Goal: Information Seeking & Learning: Learn about a topic

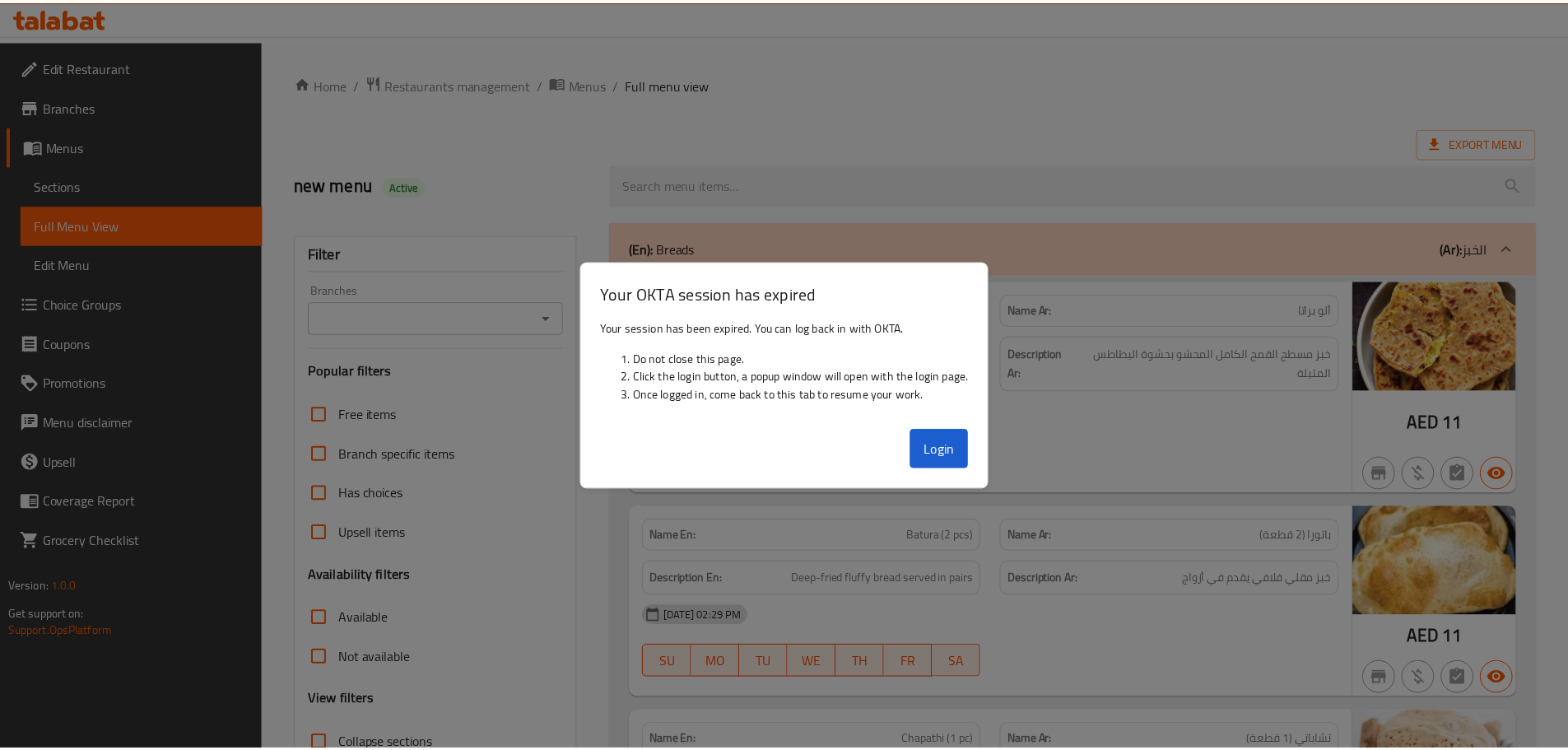
scroll to position [52422, 0]
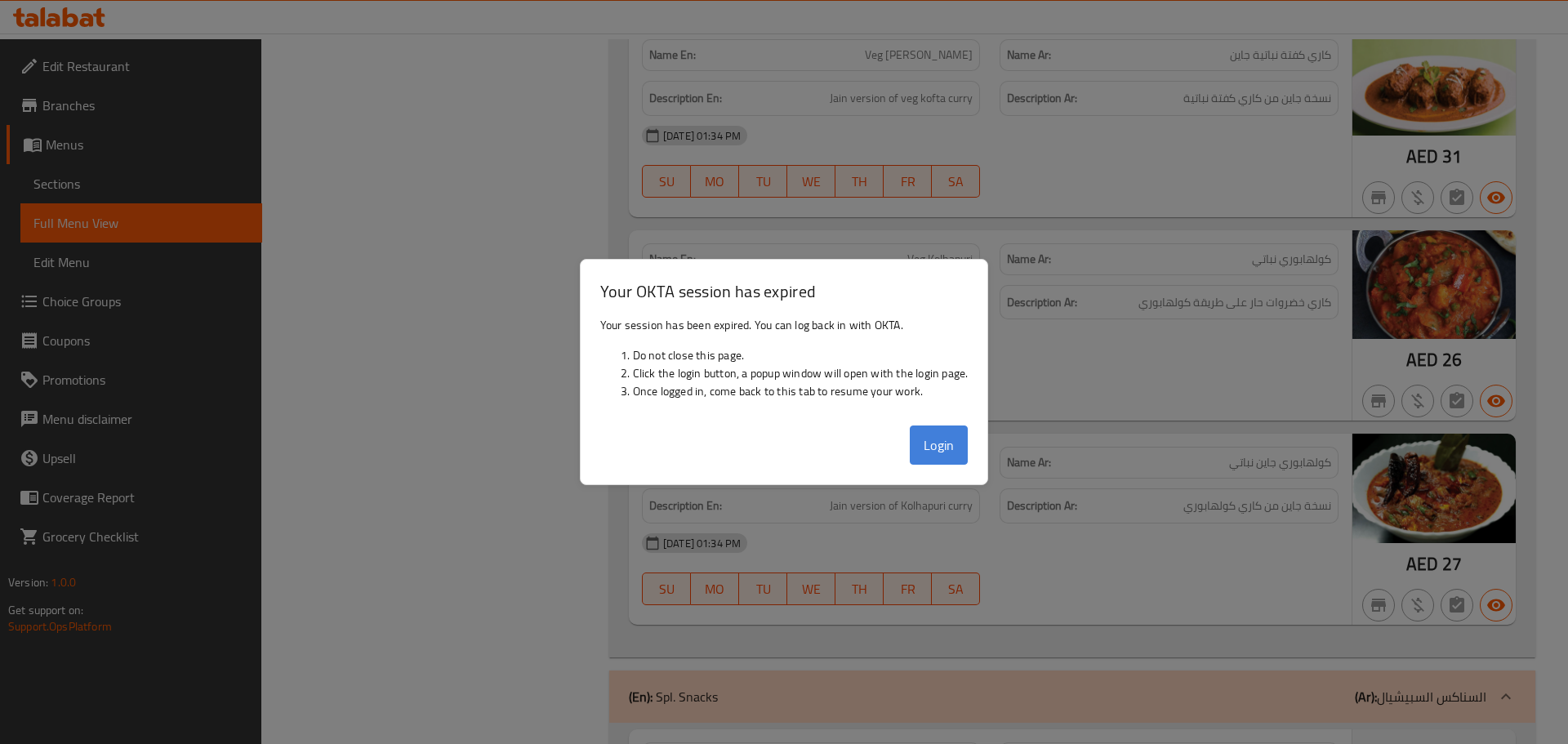
click at [961, 450] on button "Login" at bounding box center [939, 446] width 58 height 40
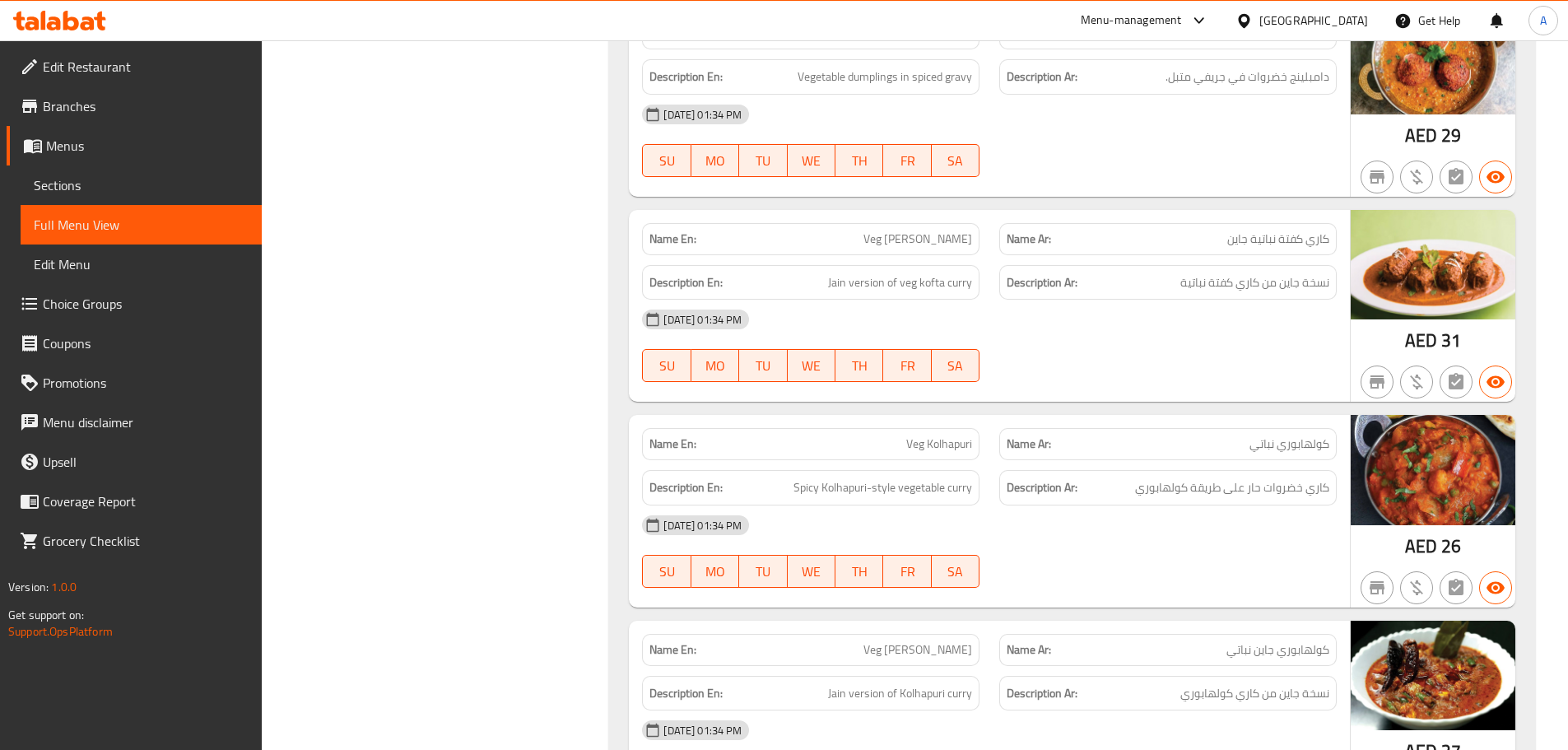
scroll to position [52257, 0]
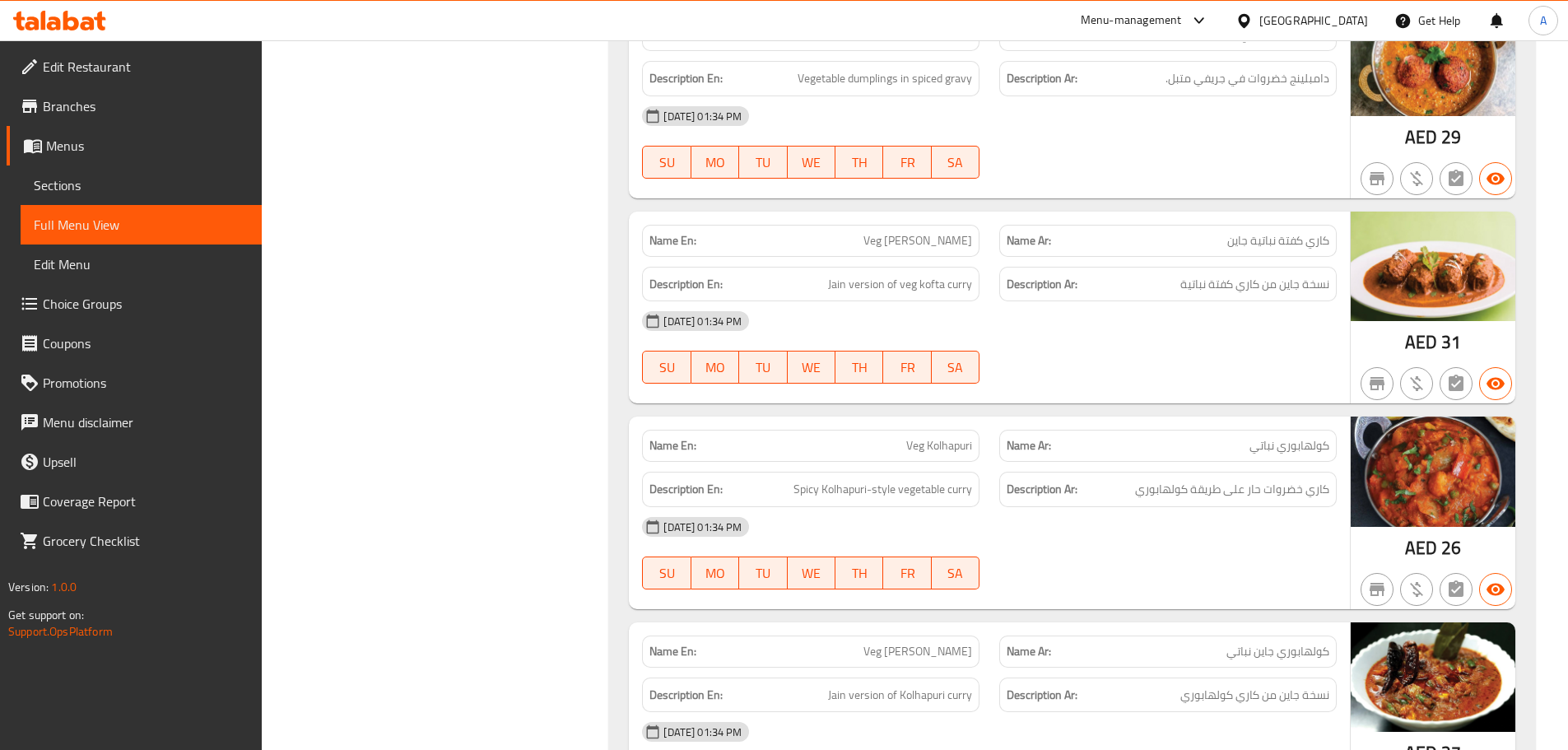
click at [1260, 23] on div "[GEOGRAPHIC_DATA]" at bounding box center [1313, 21] width 109 height 18
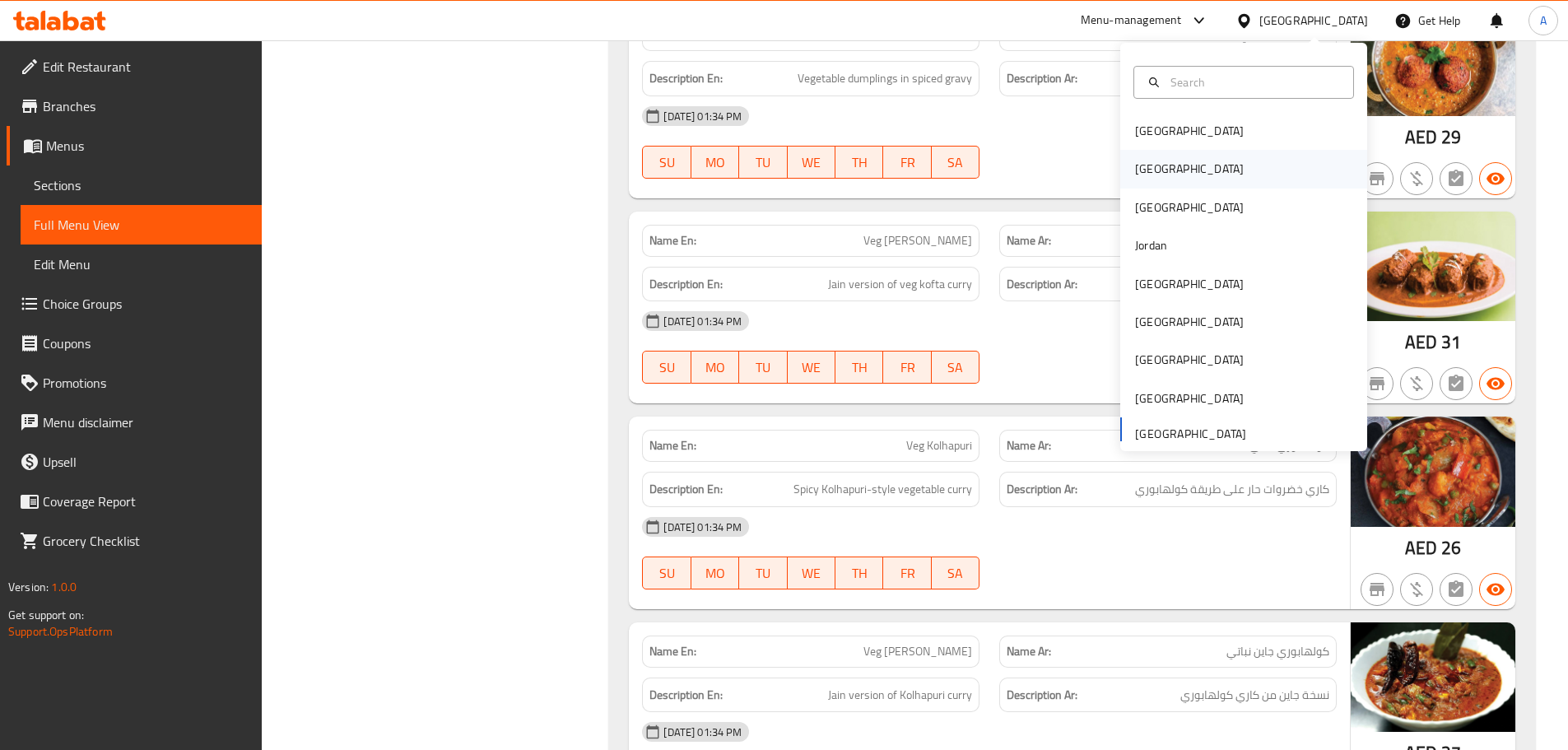
click at [1215, 172] on div "[GEOGRAPHIC_DATA]" at bounding box center [1243, 169] width 247 height 38
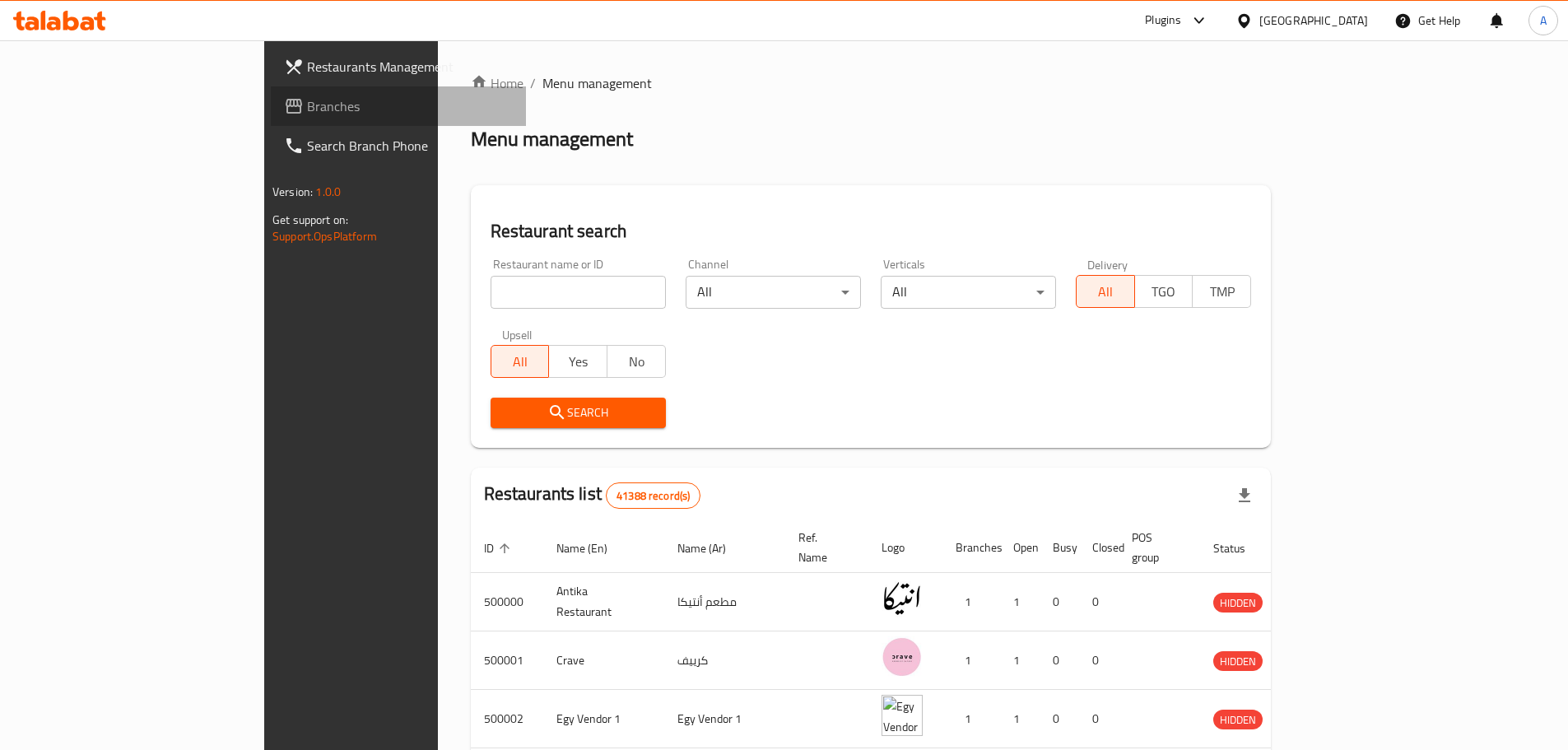
click at [307, 103] on span "Branches" at bounding box center [410, 106] width 206 height 20
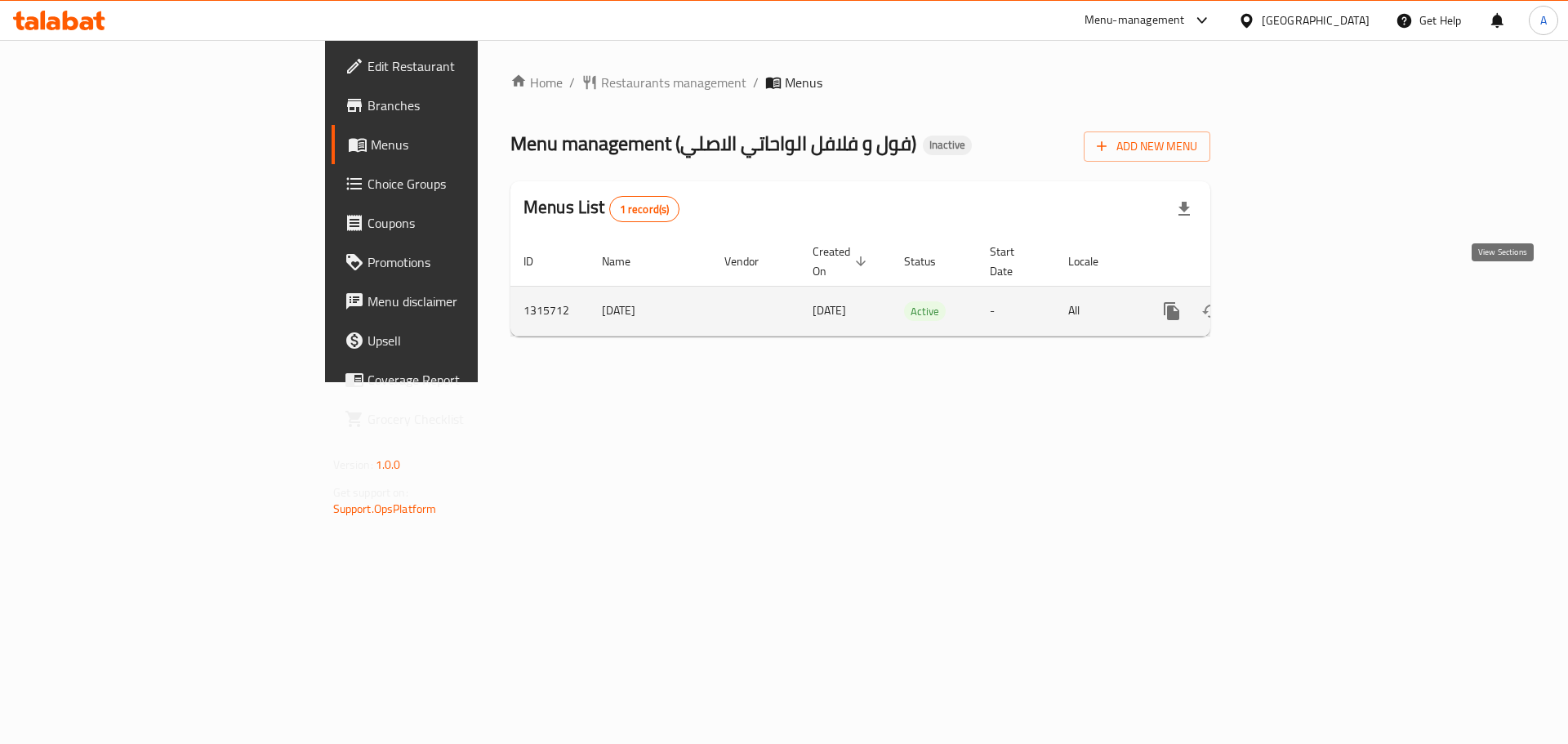
click at [1309, 293] on link "enhanced table" at bounding box center [1290, 311] width 40 height 40
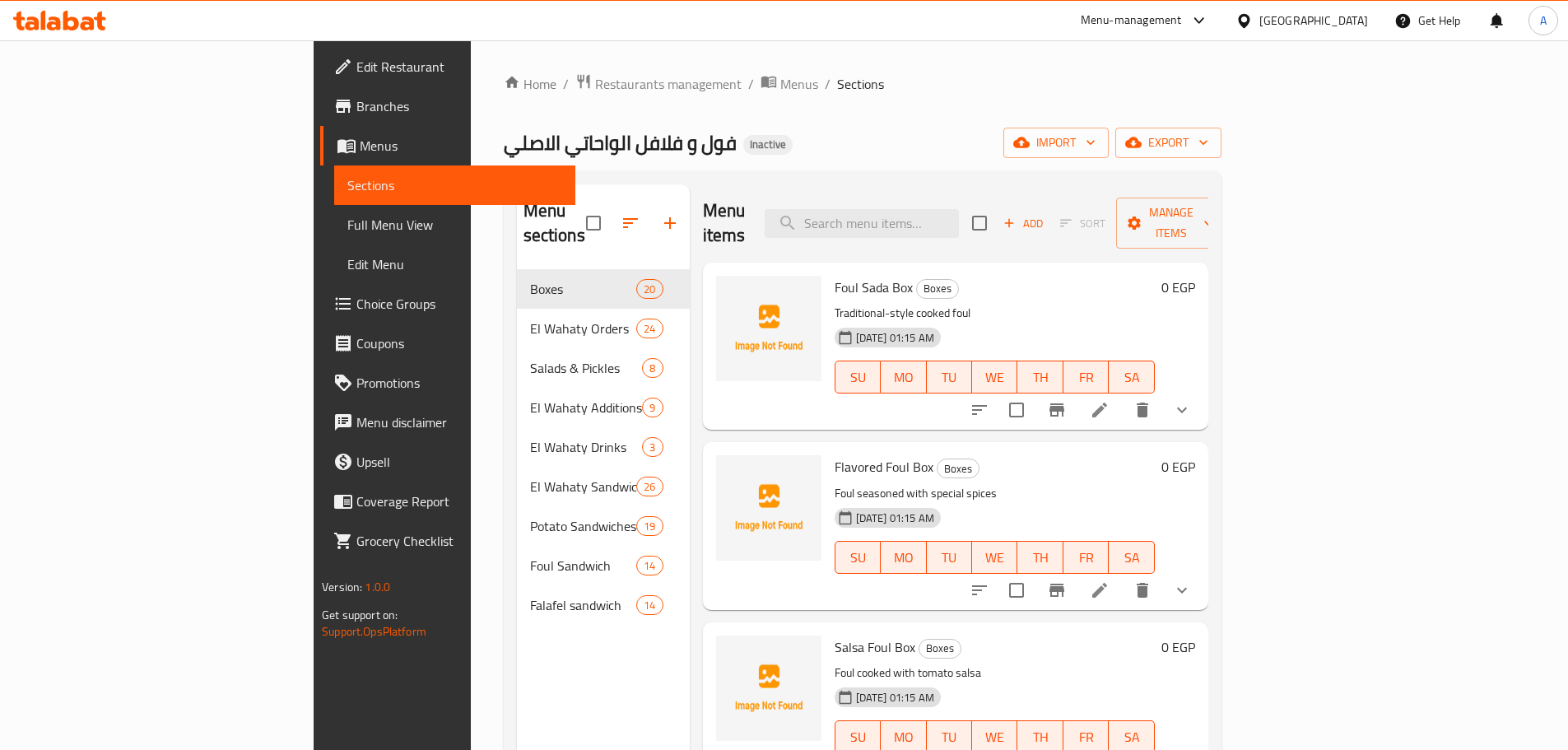
click at [347, 227] on span "Full Menu View" at bounding box center [454, 225] width 215 height 20
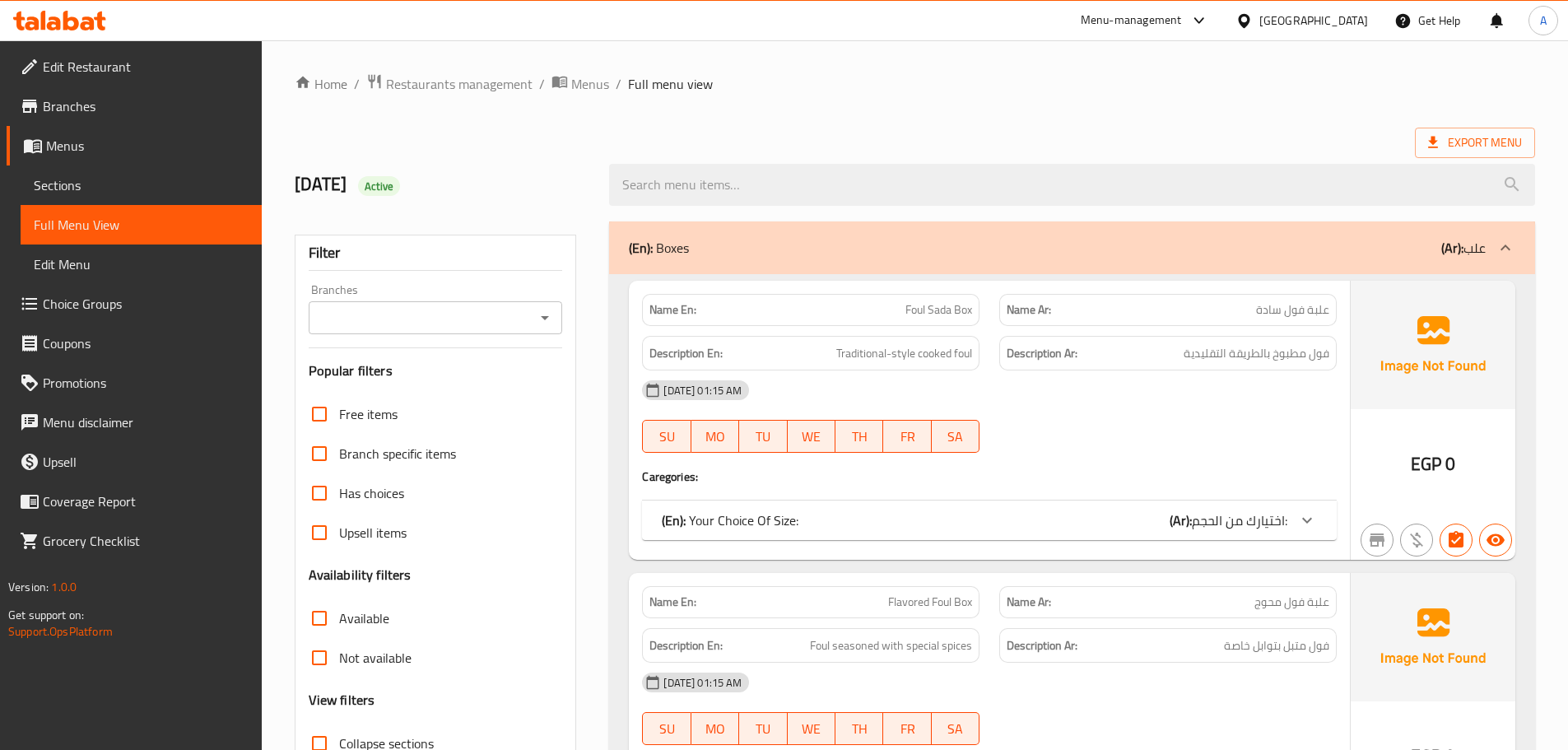
scroll to position [165, 0]
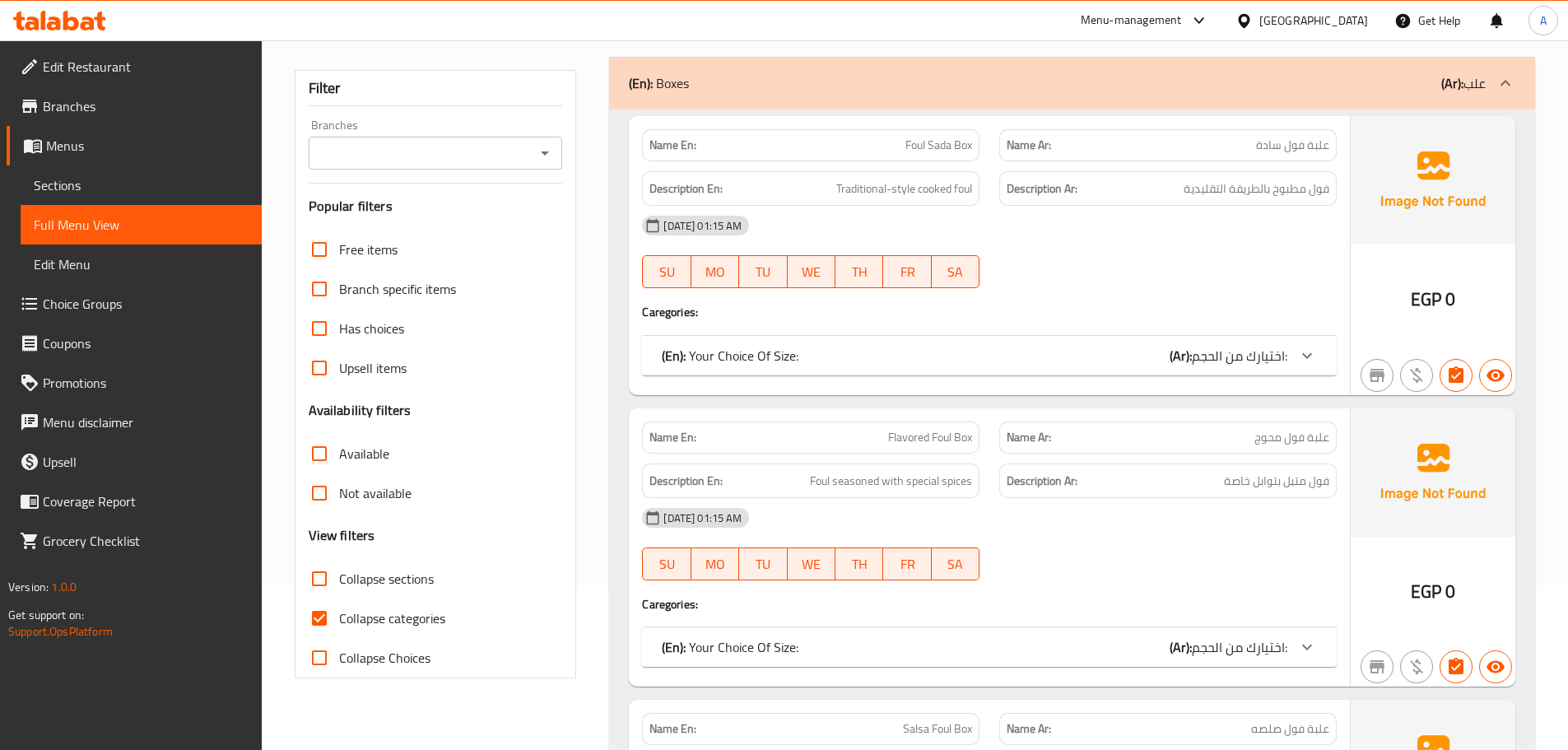
click at [336, 615] on input "Collapse categories" at bounding box center [319, 618] width 40 height 40
checkbox input "false"
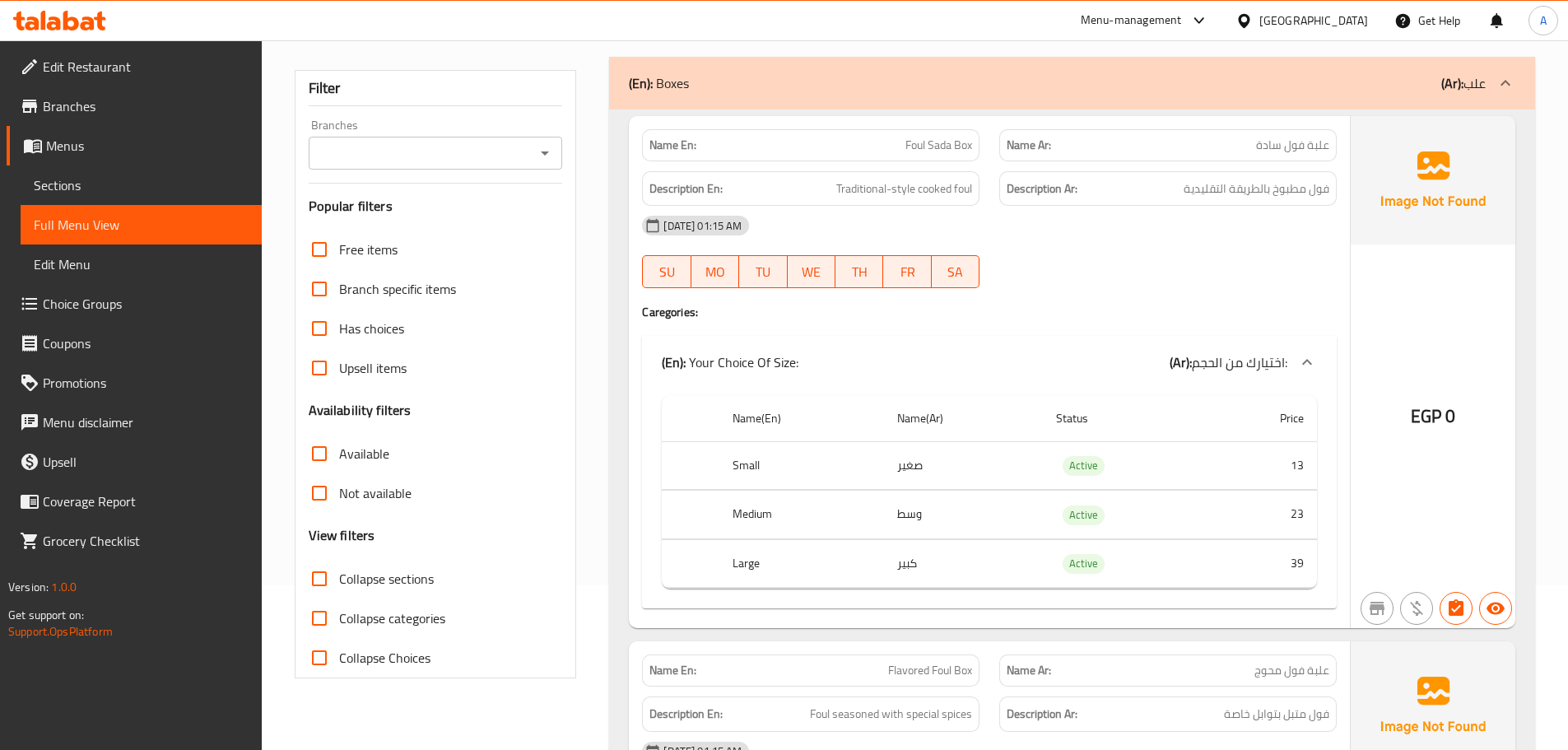
scroll to position [0, 0]
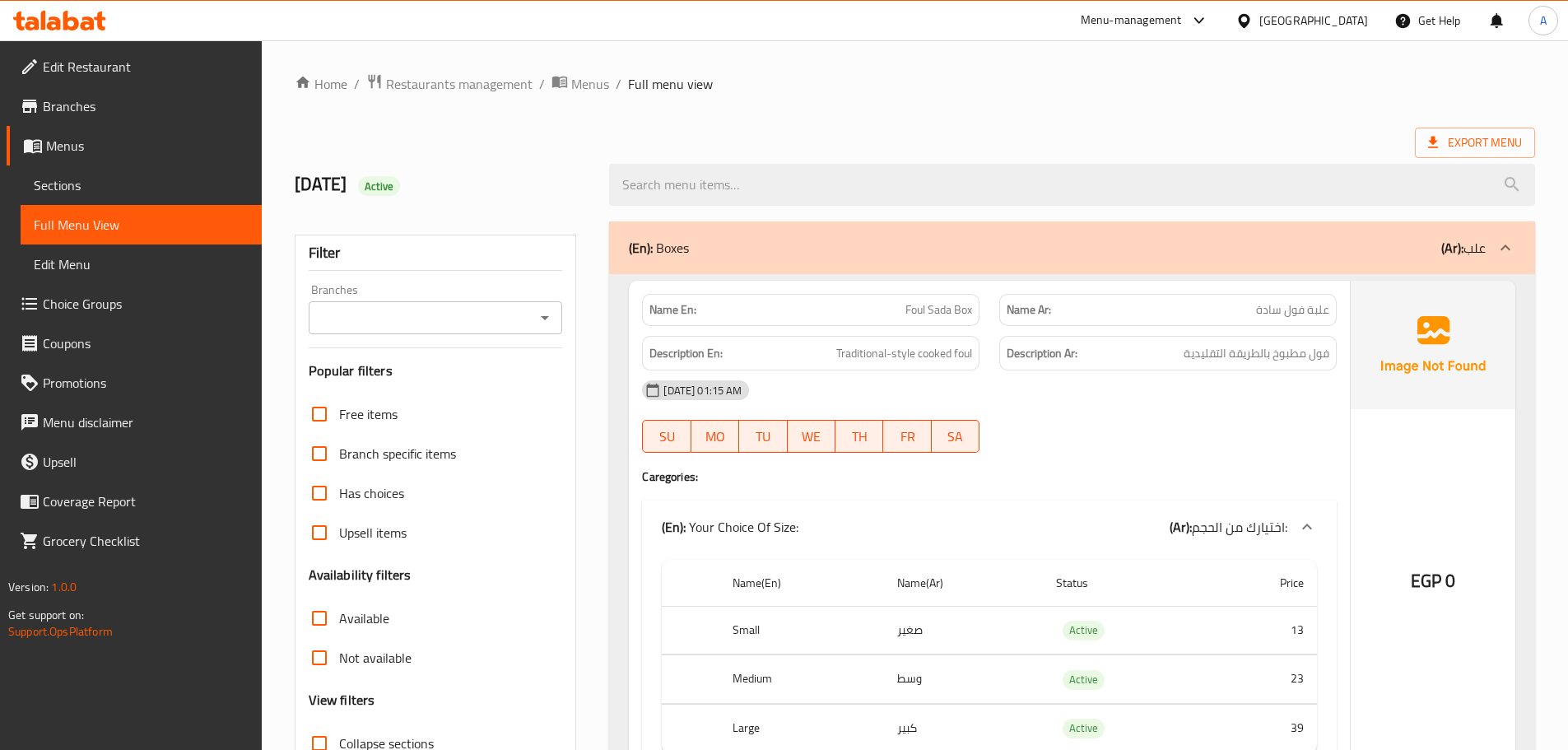
click at [1482, 143] on span "Export Menu" at bounding box center [1475, 143] width 94 height 21
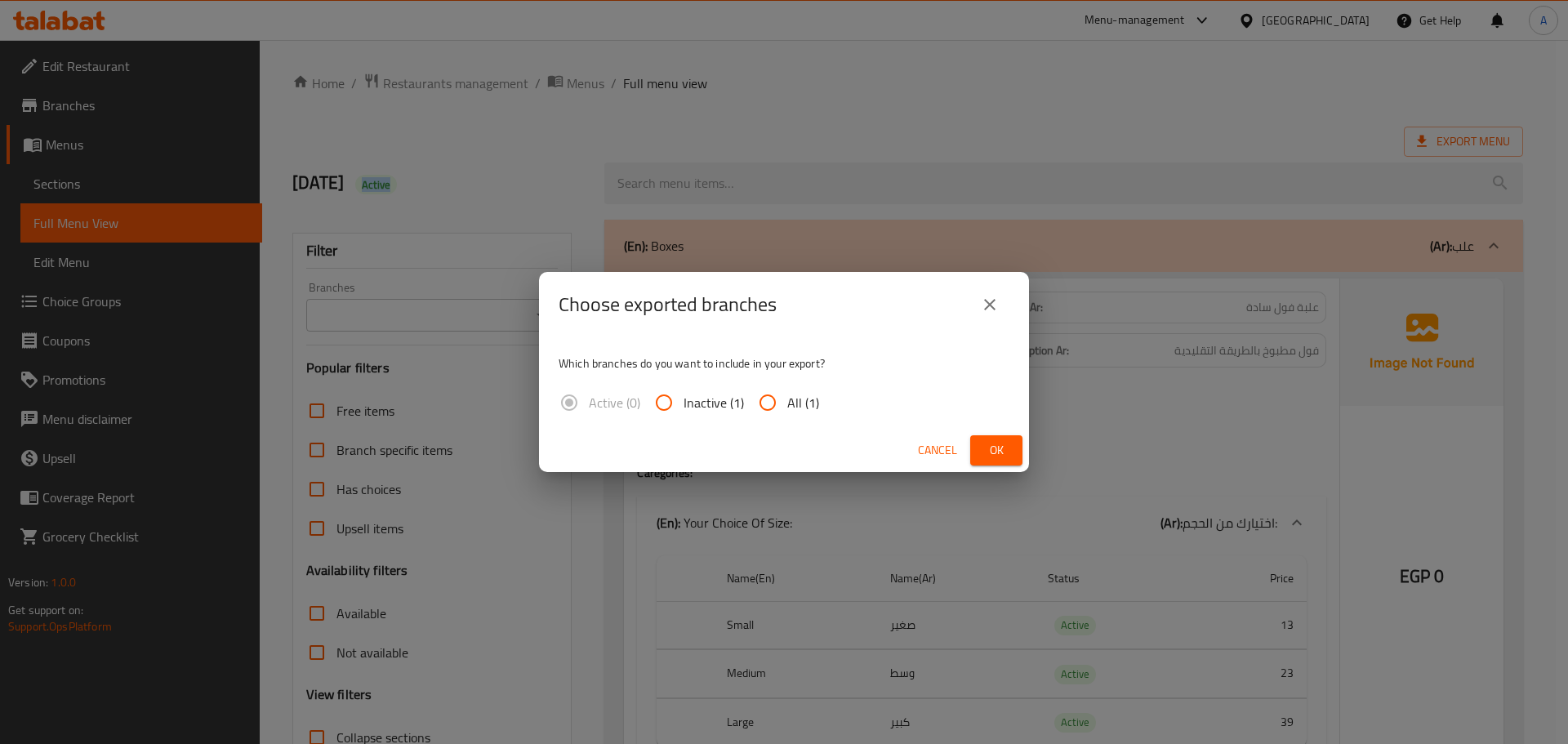
click at [764, 426] on div "Which branches do you want to include in your export? Active (0) Inactive (1) A…" at bounding box center [784, 383] width 490 height 91
click at [784, 414] on input "All (1)" at bounding box center [768, 403] width 40 height 40
radio input "true"
click at [784, 414] on input "All (1)" at bounding box center [768, 403] width 40 height 40
click at [999, 446] on span "Ok" at bounding box center [996, 450] width 26 height 21
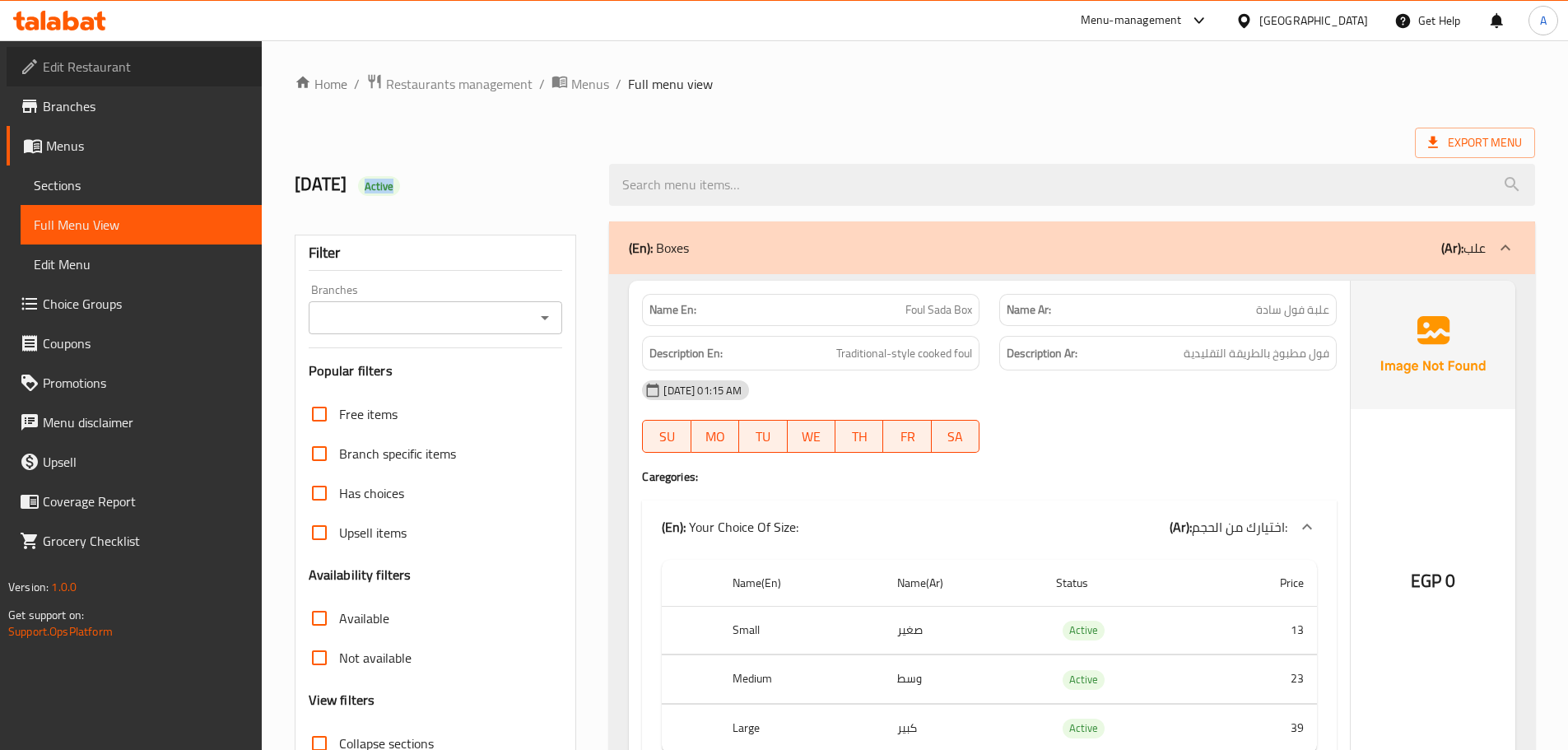
click at [77, 70] on span "Edit Restaurant" at bounding box center [146, 67] width 206 height 20
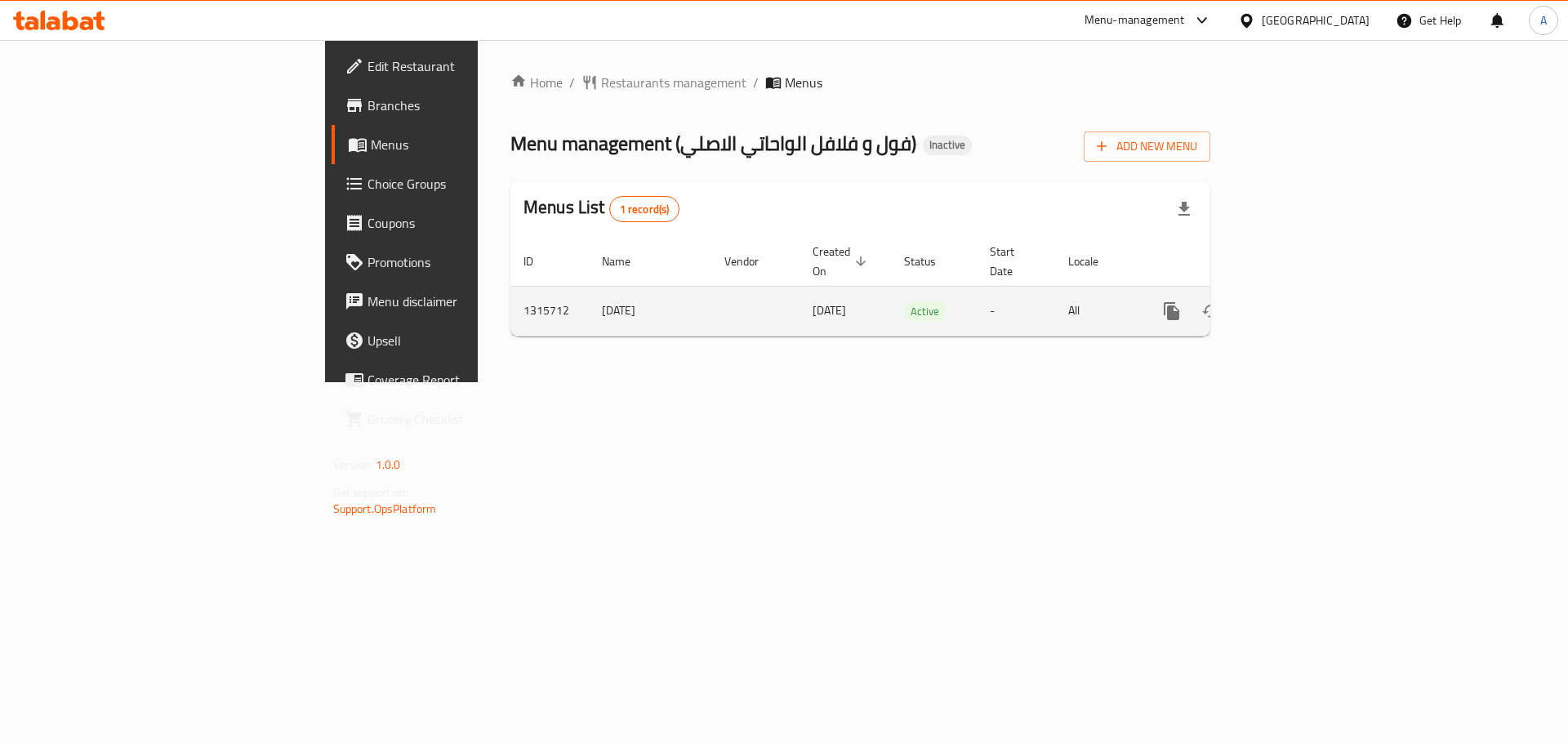
click at [1300, 301] on icon "enhanced table" at bounding box center [1290, 311] width 20 height 20
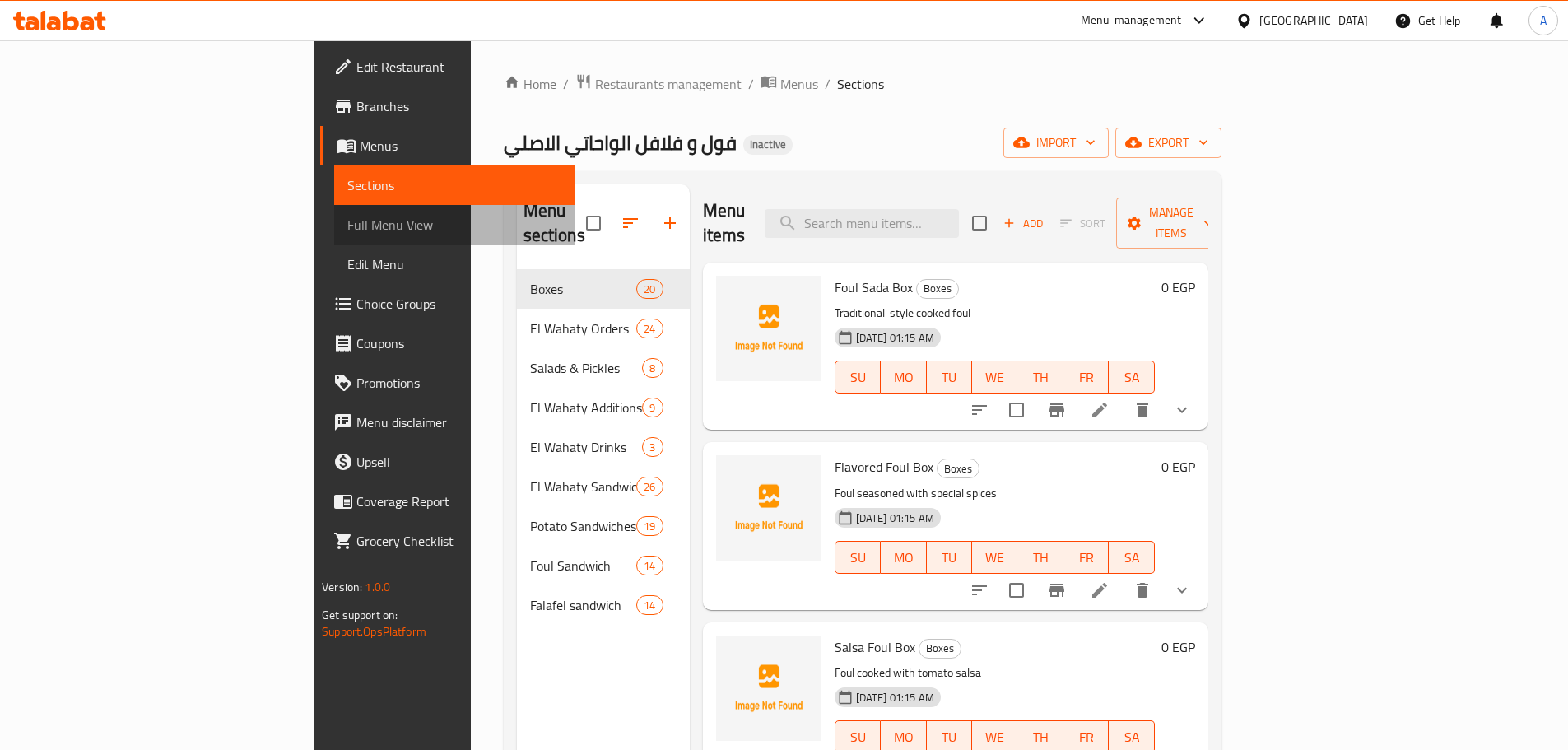
click at [347, 224] on span "Full Menu View" at bounding box center [454, 225] width 215 height 20
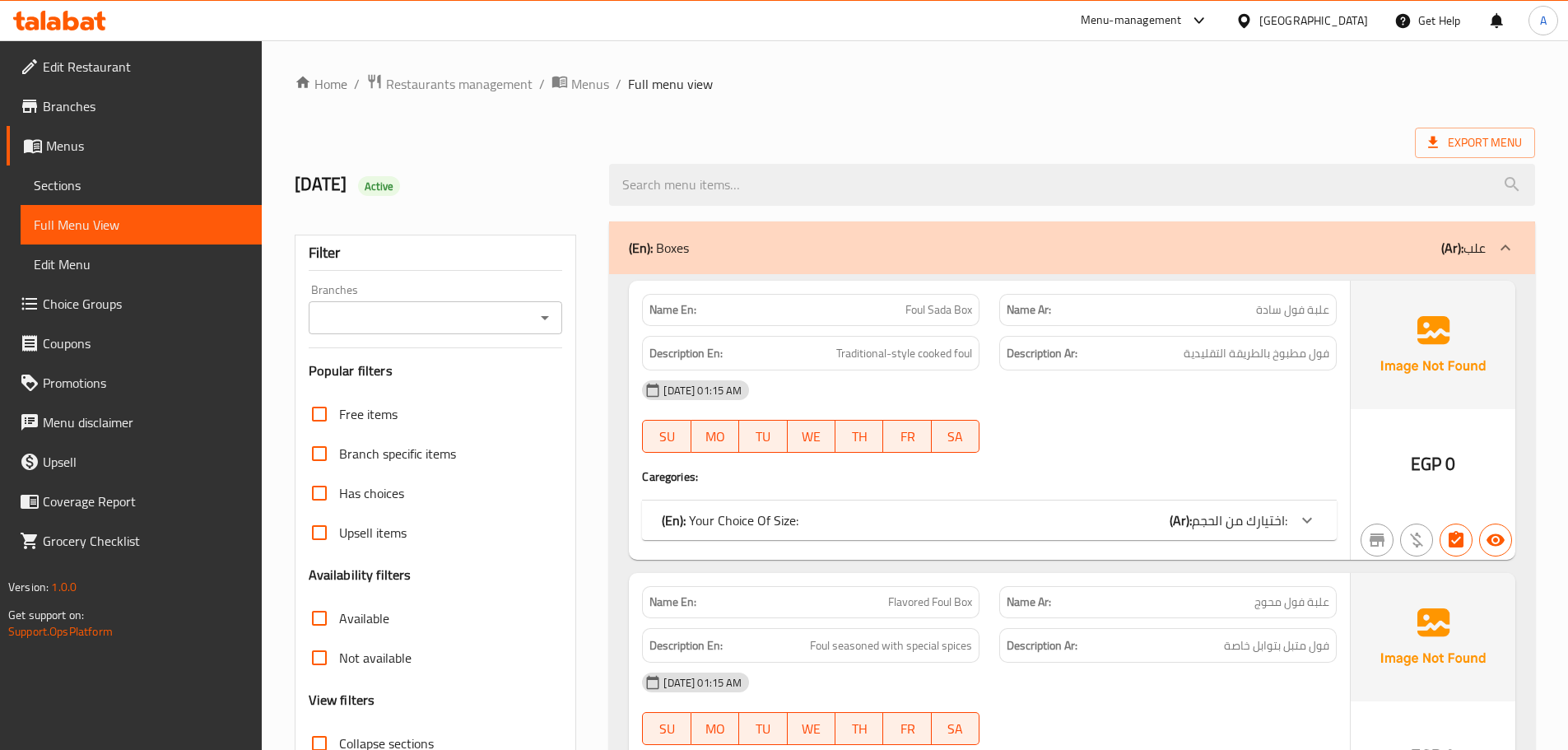
checkbox input "false"
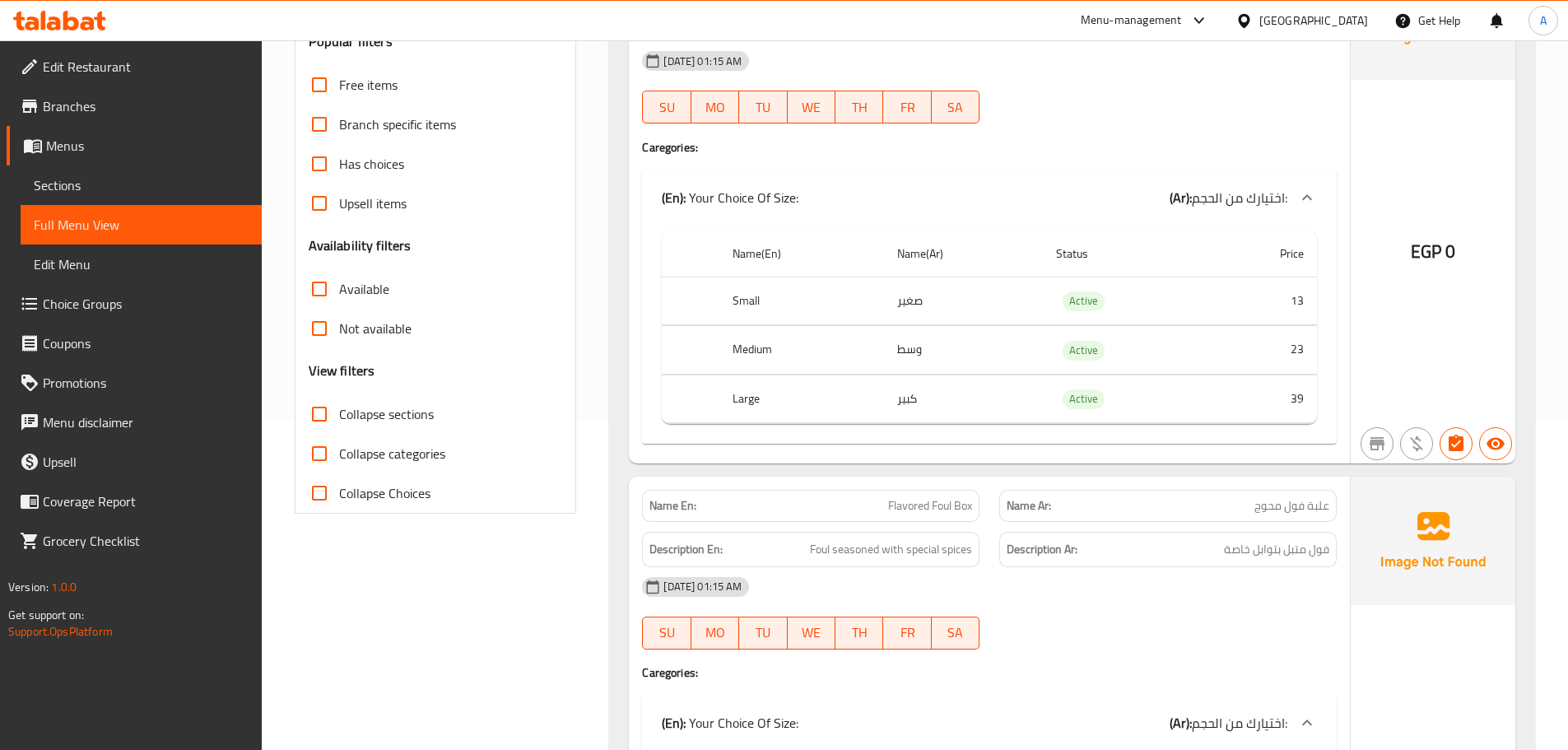
scroll to position [165, 0]
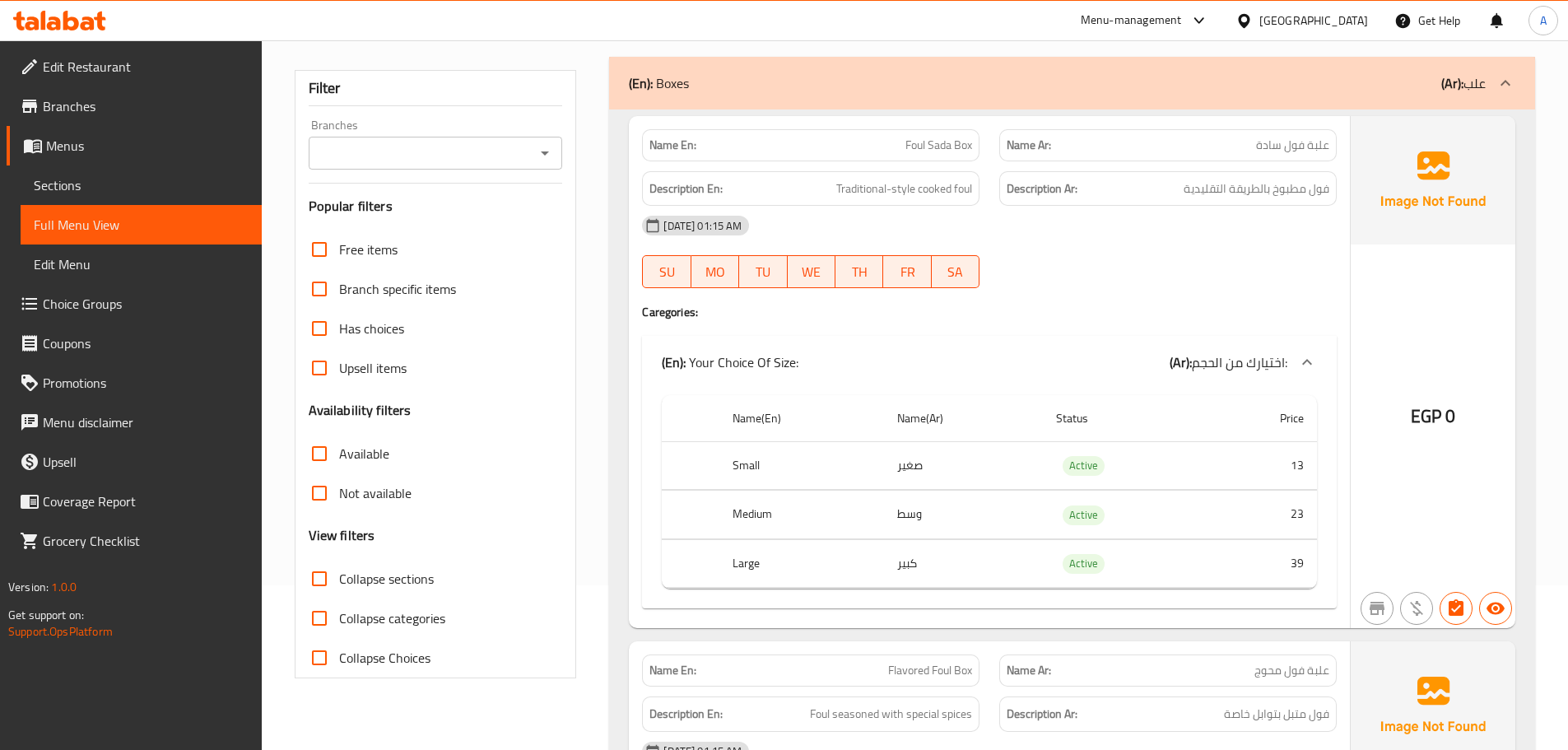
drag, startPoint x: 884, startPoint y: 139, endPoint x: 1142, endPoint y: 228, distance: 272.9
click at [1046, 186] on div "Name En: Foul Sada Box Name Ar: علبة فول سادة Description En: Traditional-style…" at bounding box center [989, 372] width 721 height 512
click at [1180, 285] on div at bounding box center [1168, 289] width 357 height 20
drag, startPoint x: 1301, startPoint y: 186, endPoint x: 1173, endPoint y: 186, distance: 128.0
click at [1217, 186] on span "فول مطبوخ بالطريقة التقليدية" at bounding box center [1257, 189] width 146 height 21
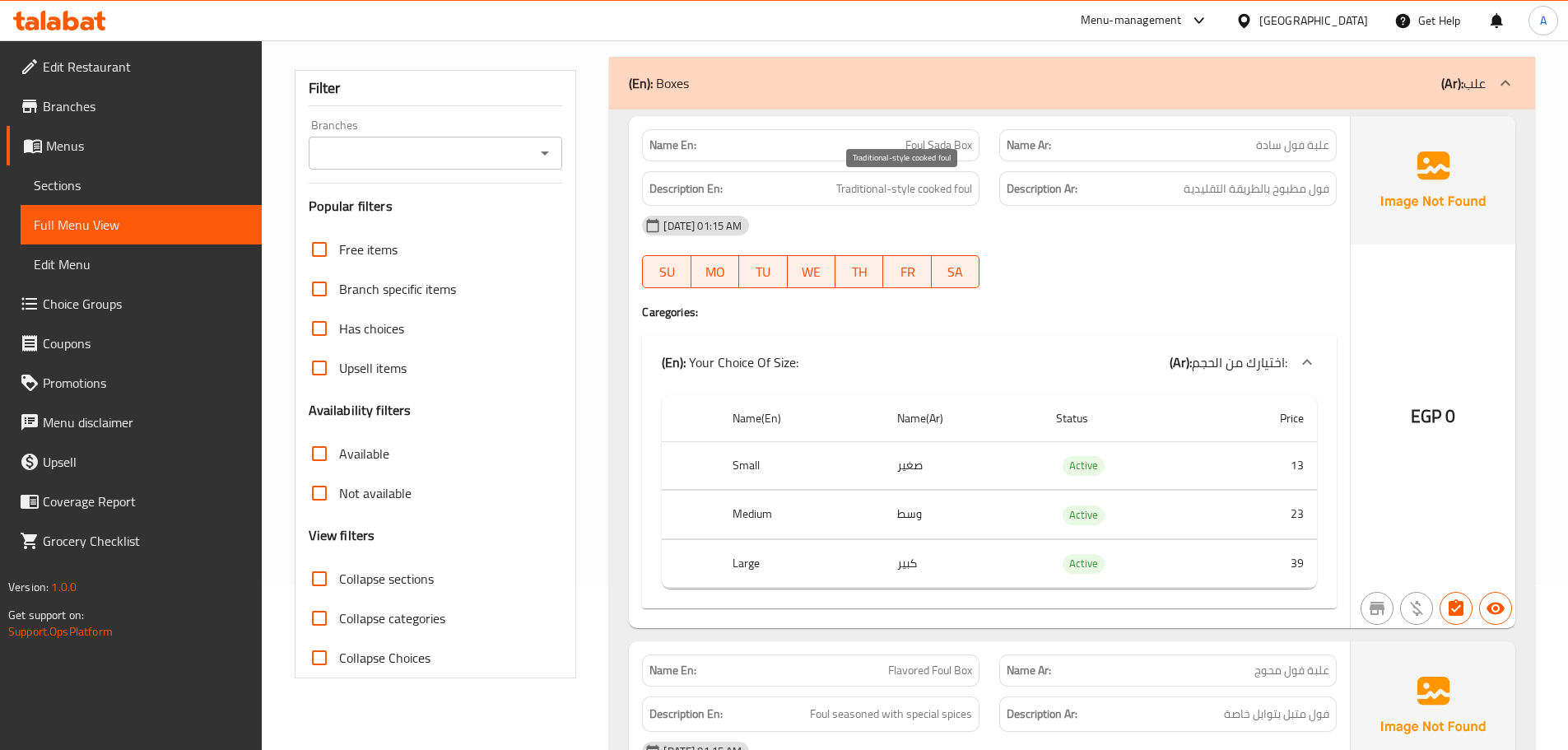
drag, startPoint x: 887, startPoint y: 187, endPoint x: 1009, endPoint y: 243, distance: 134.2
click at [925, 202] on div "Description En: Traditional-style cooked foul" at bounding box center [810, 189] width 337 height 35
click at [1027, 253] on div "05-10-2025 01:15 AM SU MO TU WE TH FR SA" at bounding box center [989, 252] width 715 height 92
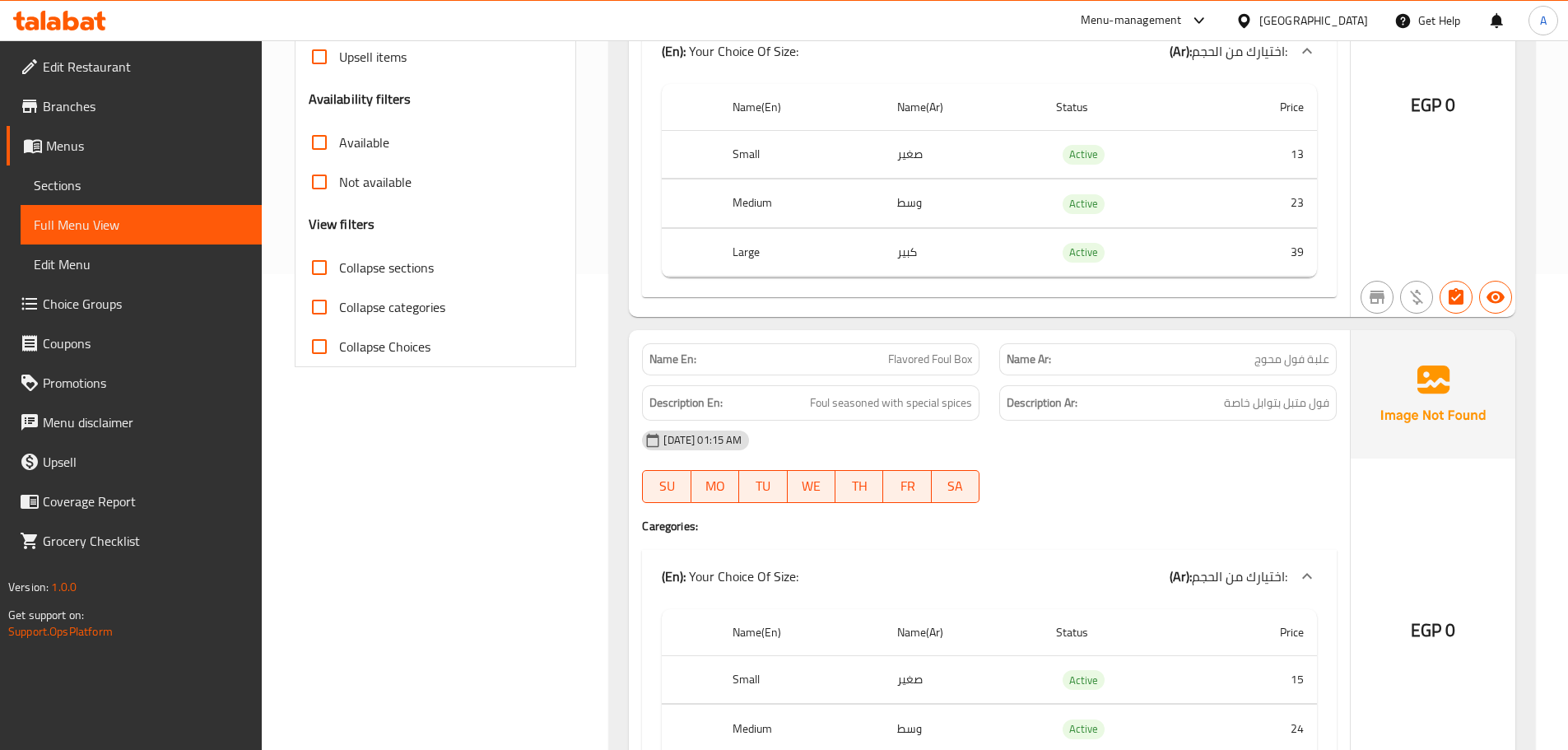
scroll to position [494, 0]
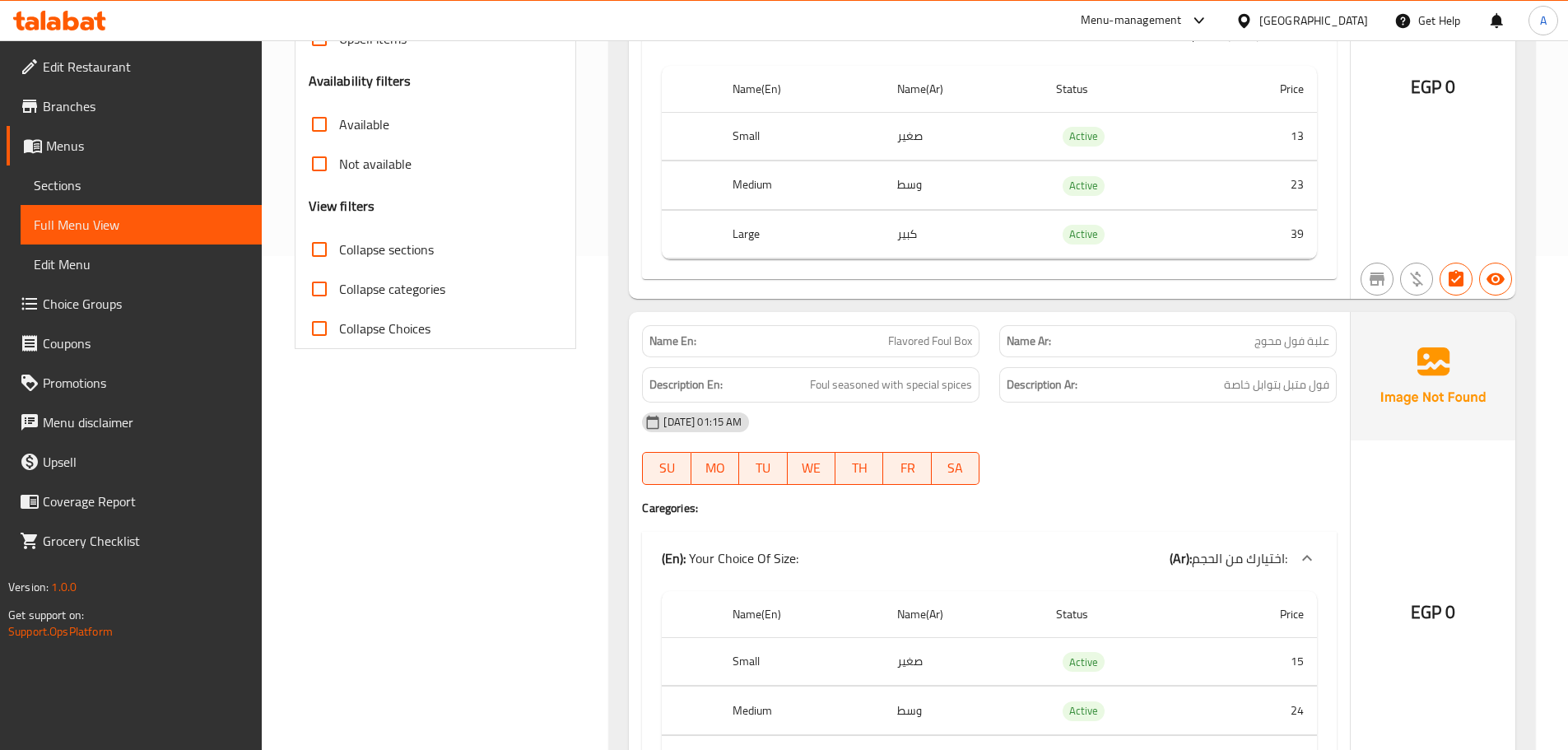
click at [866, 244] on tr "Large كبير Active 39" at bounding box center [989, 234] width 655 height 49
drag, startPoint x: 879, startPoint y: 345, endPoint x: 869, endPoint y: 355, distance: 14.1
click at [870, 351] on div "Name En: Flavored Foul Box" at bounding box center [810, 342] width 337 height 32
drag, startPoint x: 902, startPoint y: 344, endPoint x: 1103, endPoint y: 395, distance: 207.4
click at [1004, 355] on div "Name En: Flavored Foul Box Name Ar: علبة فول محوج" at bounding box center [989, 342] width 715 height 52
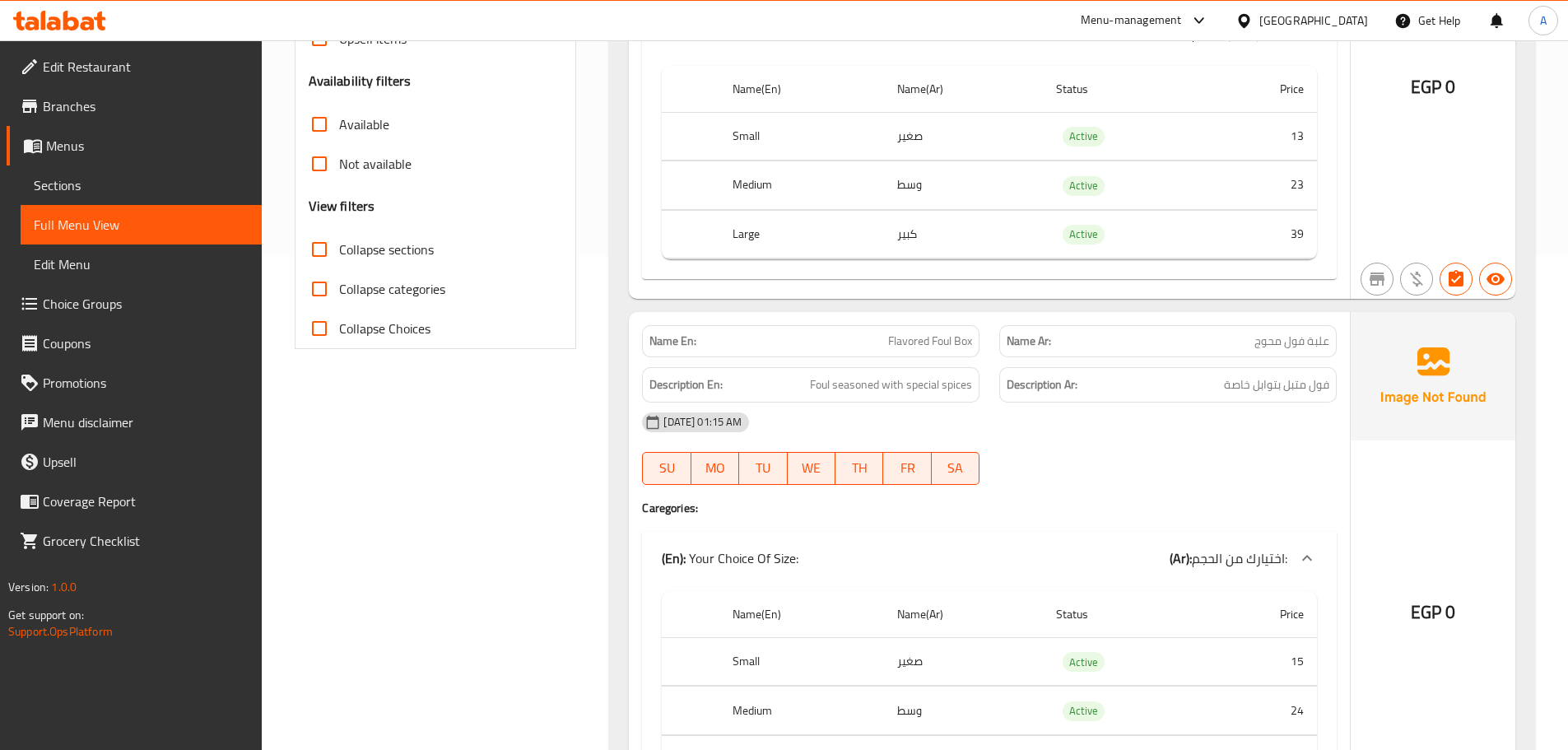
click at [1159, 422] on div "05-10-2025 01:15 AM" at bounding box center [989, 422] width 715 height 40
drag, startPoint x: 1308, startPoint y: 345, endPoint x: 1227, endPoint y: 364, distance: 83.2
click at [1246, 353] on div "Name Ar: علبة فول محوج" at bounding box center [1168, 342] width 337 height 32
drag, startPoint x: 1313, startPoint y: 380, endPoint x: 1264, endPoint y: 388, distance: 49.6
click at [1265, 378] on span "فول متبل بتوابل خاصة" at bounding box center [1277, 384] width 106 height 21
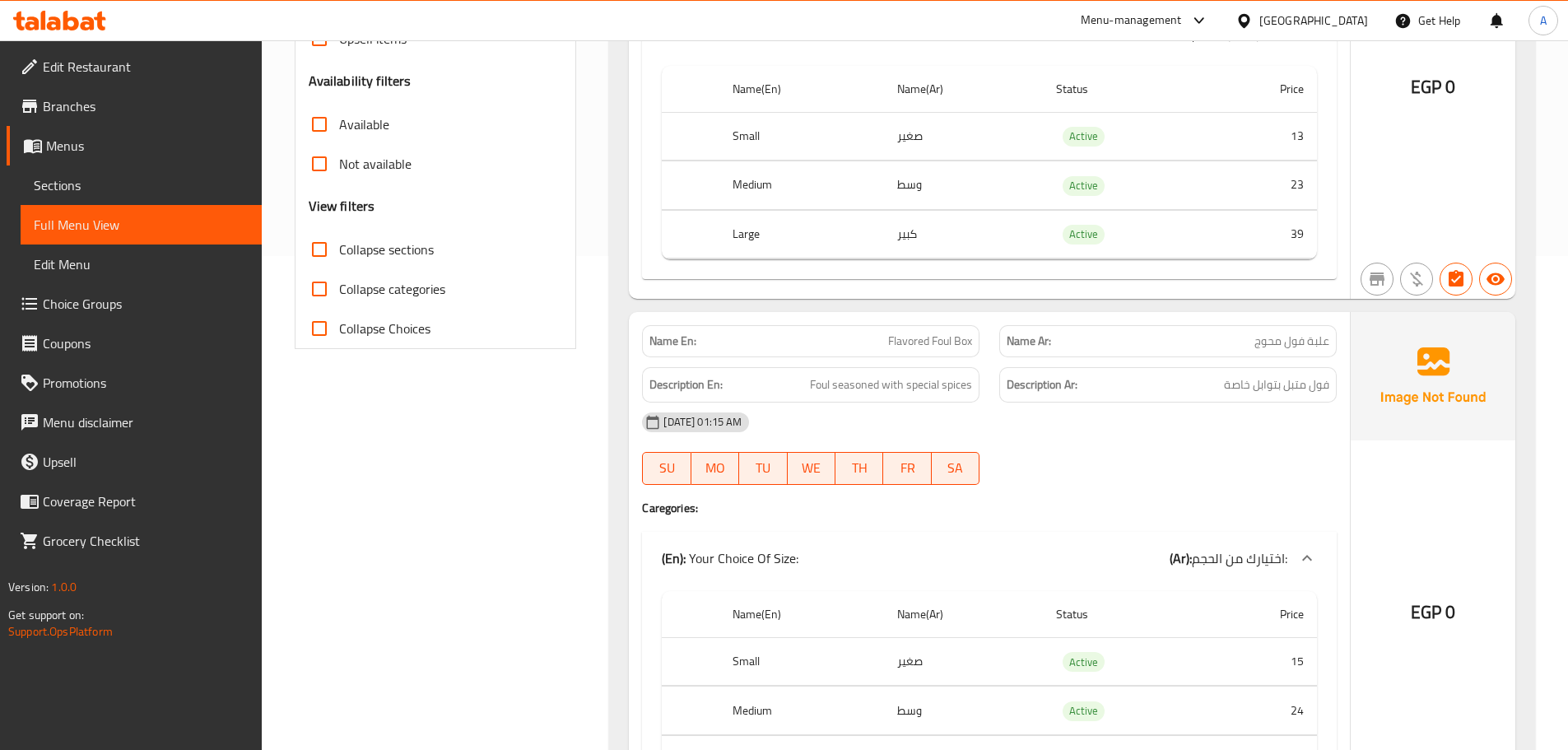
click at [1261, 418] on div "05-10-2025 01:15 AM" at bounding box center [989, 422] width 715 height 40
drag, startPoint x: 1298, startPoint y: 379, endPoint x: 1170, endPoint y: 379, distance: 128.0
click at [1264, 379] on span "فول متبل بتوابل خاصة" at bounding box center [1277, 384] width 106 height 21
drag, startPoint x: 894, startPoint y: 388, endPoint x: 983, endPoint y: 400, distance: 89.8
click at [936, 392] on span "Foul seasoned with special spices" at bounding box center [890, 384] width 162 height 21
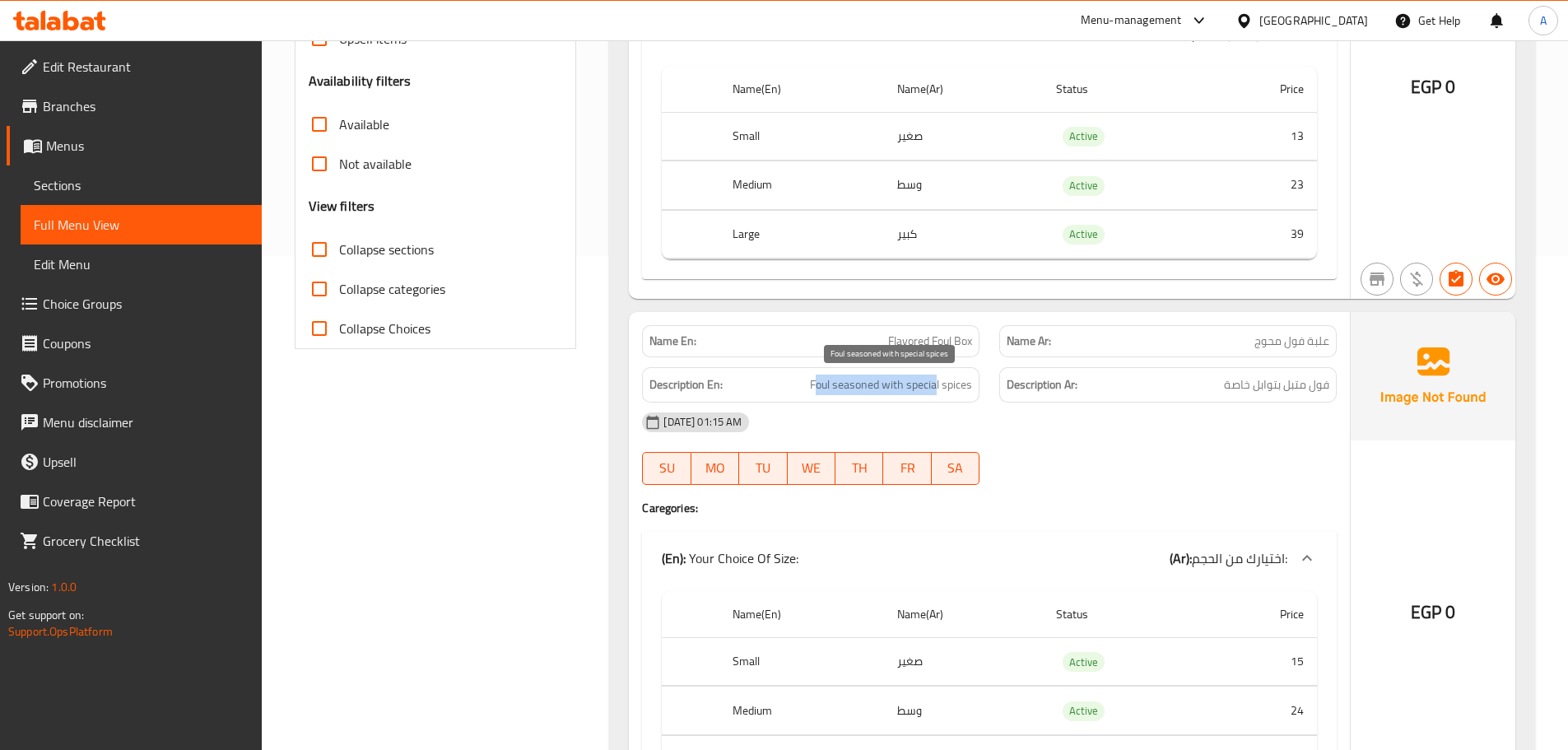
click at [863, 383] on span "Foul seasoned with special spices" at bounding box center [890, 384] width 162 height 21
drag, startPoint x: 863, startPoint y: 383, endPoint x: 1023, endPoint y: 419, distance: 164.0
click at [876, 395] on div "Description En: Foul seasoned with special spices" at bounding box center [810, 384] width 337 height 35
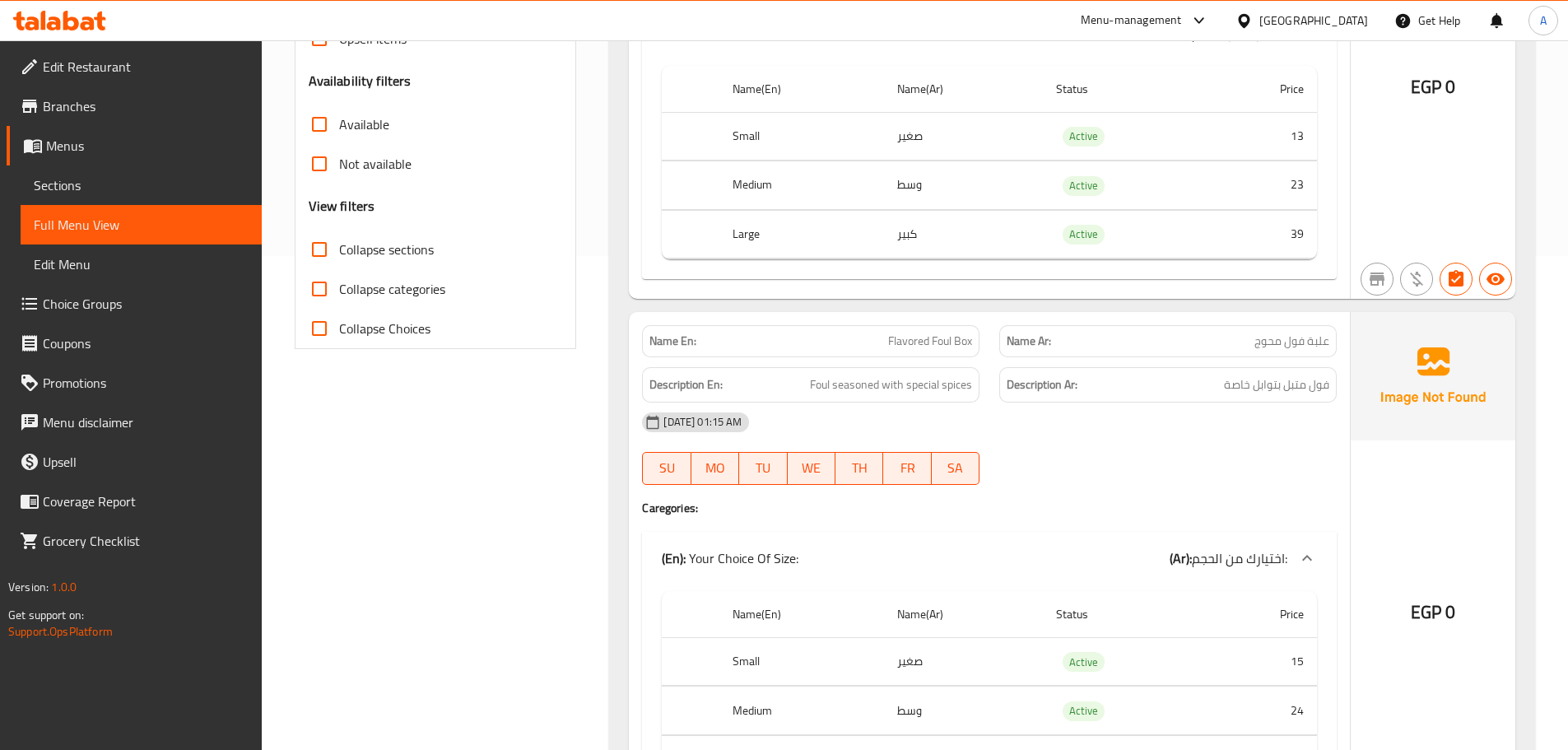
click at [1095, 433] on div "05-10-2025 01:15 AM" at bounding box center [989, 422] width 715 height 40
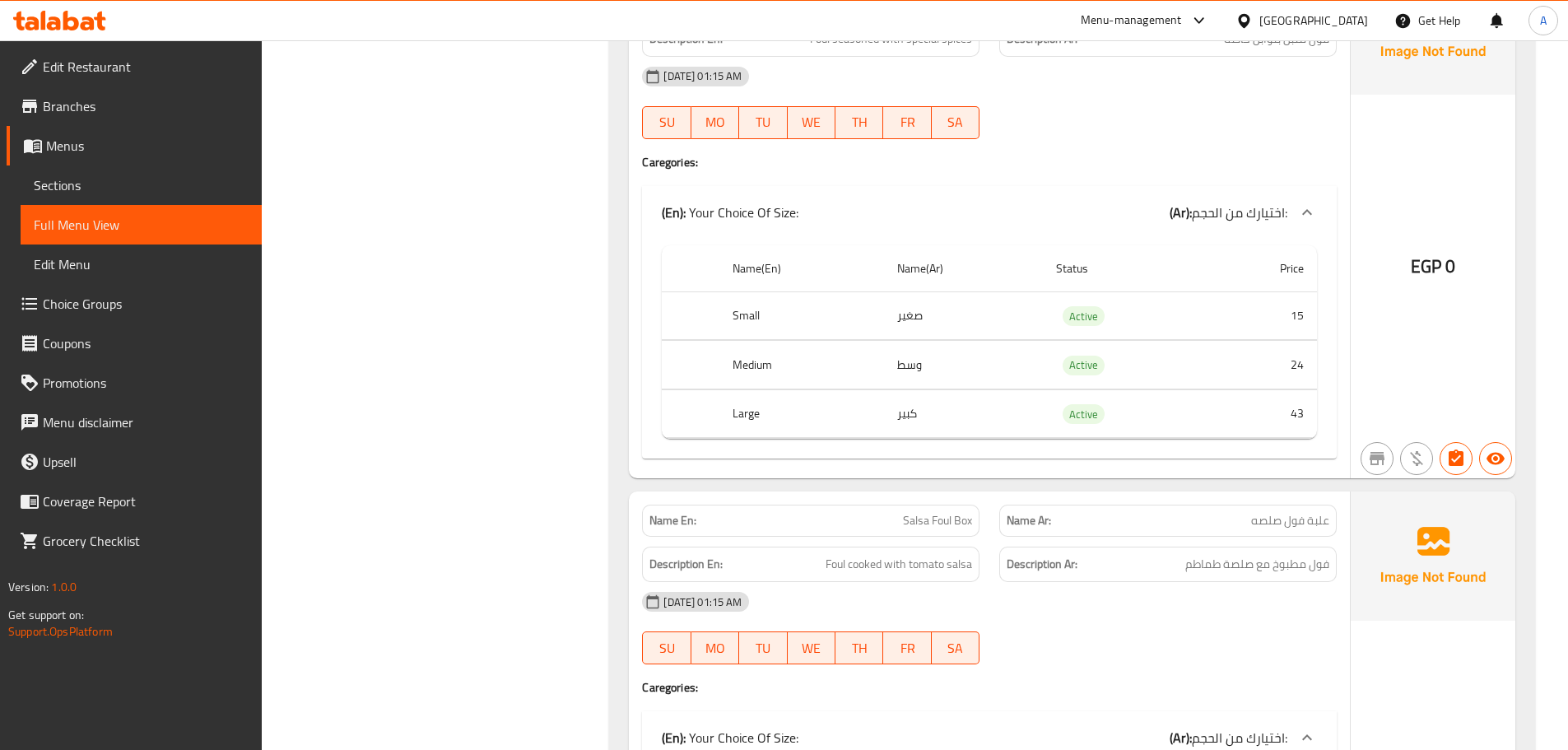
scroll to position [906, 0]
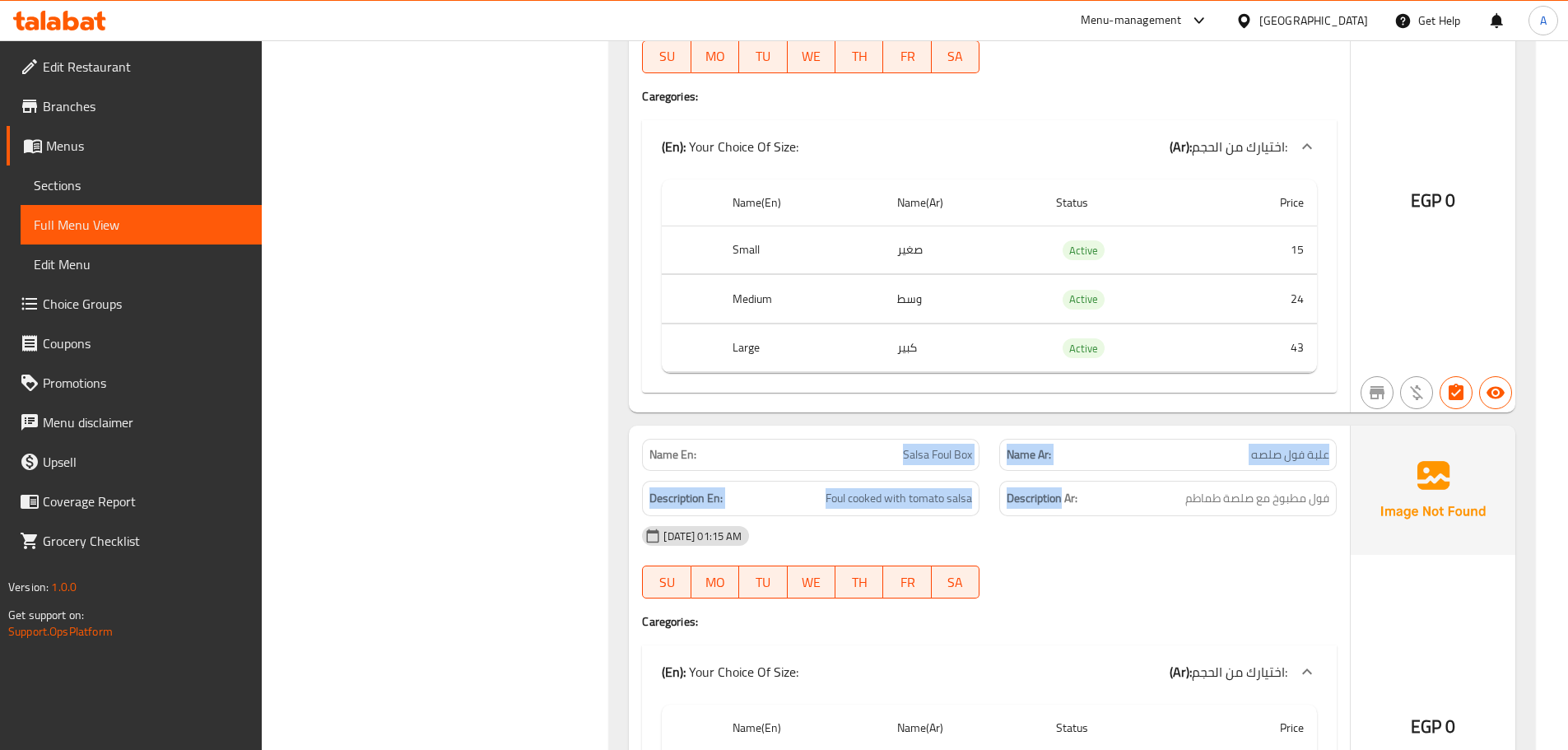
drag, startPoint x: 898, startPoint y: 458, endPoint x: 1296, endPoint y: 592, distance: 420.0
click at [1150, 509] on div "Name En: Salsa Foul Box Name Ar: علبة فول صلصه Description En: Foul cooked with…" at bounding box center [989, 681] width 721 height 512
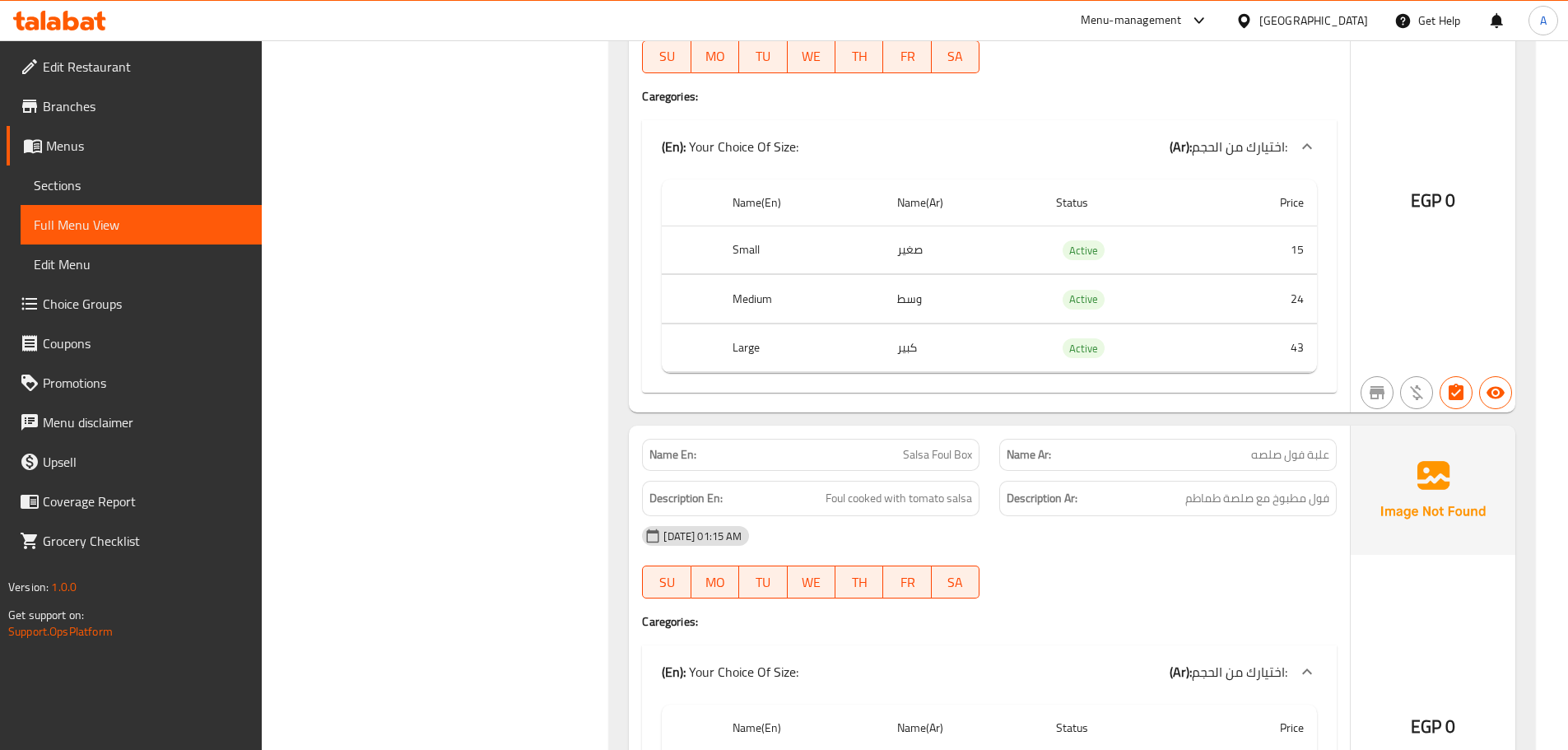
click at [1296, 592] on div at bounding box center [1168, 599] width 357 height 20
drag, startPoint x: 1322, startPoint y: 499, endPoint x: 1260, endPoint y: 499, distance: 62.0
click at [1269, 499] on span "فول مطبوخ مع صلصة طماطم" at bounding box center [1257, 498] width 144 height 21
click at [992, 523] on div "Name En: Salsa Foul Box Name Ar: علبة فول صلصه Description En: Foul cooked with…" at bounding box center [989, 681] width 721 height 512
click at [1049, 556] on div "05-10-2025 01:15 AM SU MO TU WE TH FR SA" at bounding box center [989, 562] width 715 height 92
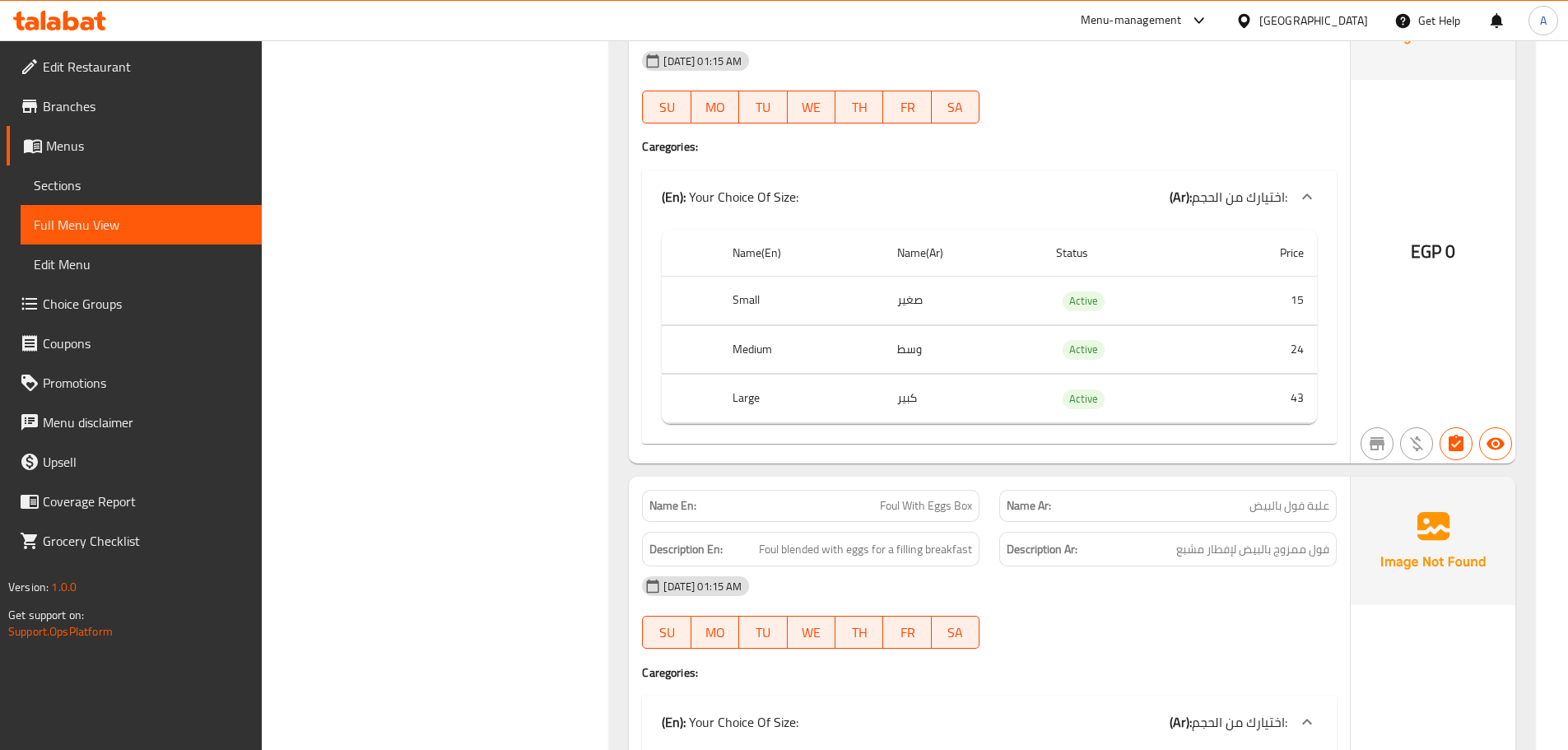
scroll to position [1400, 0]
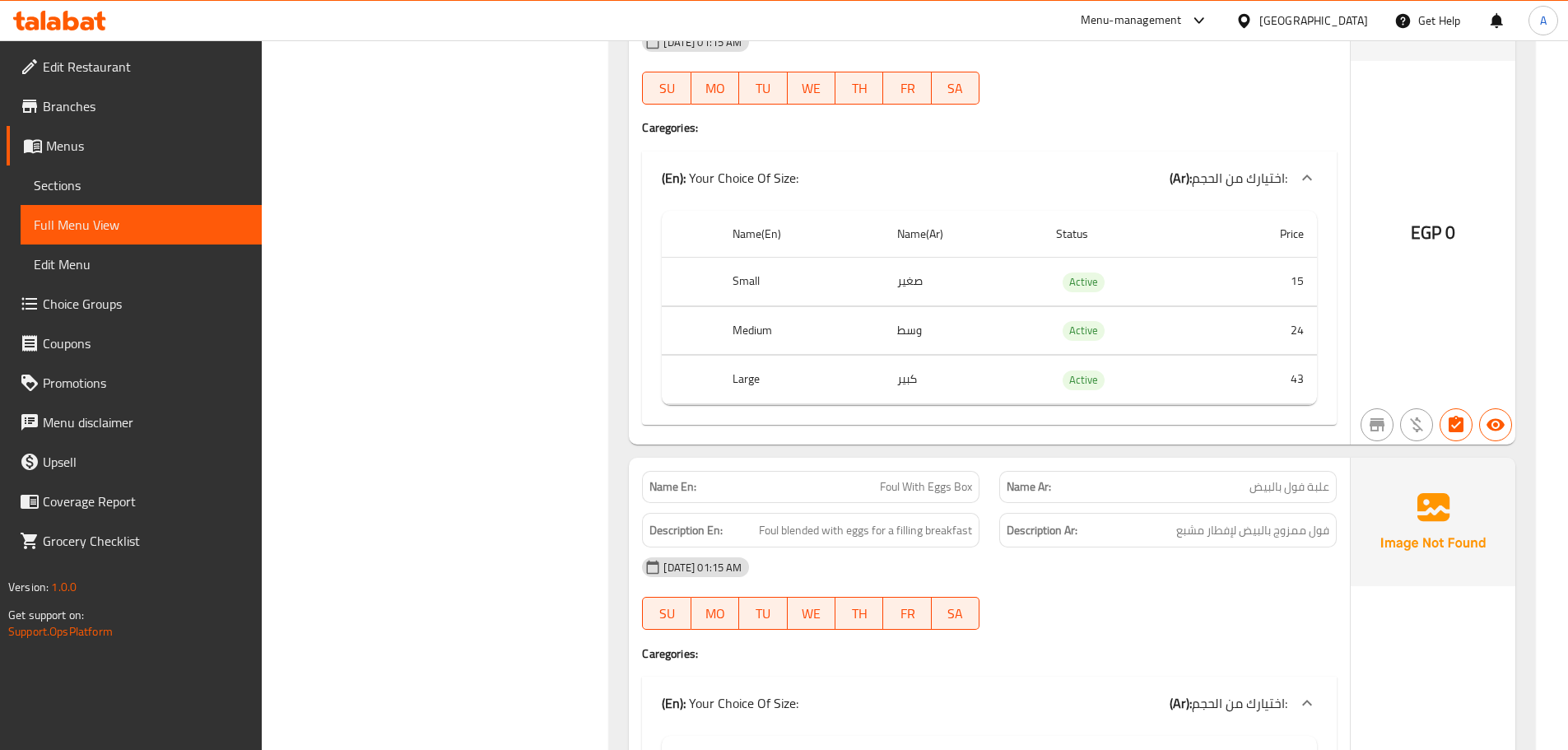
drag, startPoint x: 834, startPoint y: 512, endPoint x: 1050, endPoint y: 551, distance: 219.5
click at [965, 513] on div "Description En: Foul blended with eggs for a filling breakfast" at bounding box center [810, 530] width 337 height 35
click at [1050, 551] on div "05-10-2025 01:15 AM" at bounding box center [989, 567] width 715 height 40
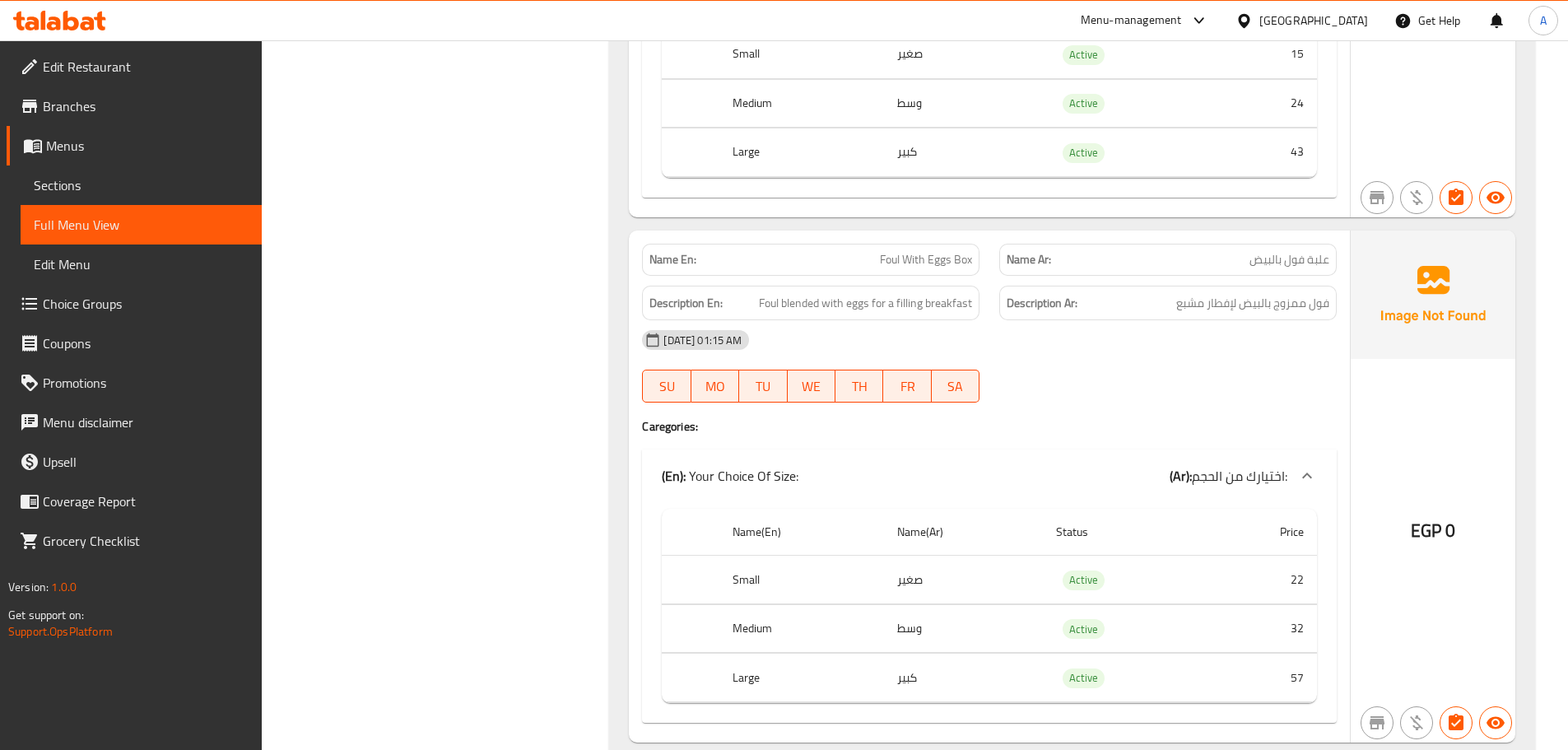
scroll to position [1730, 0]
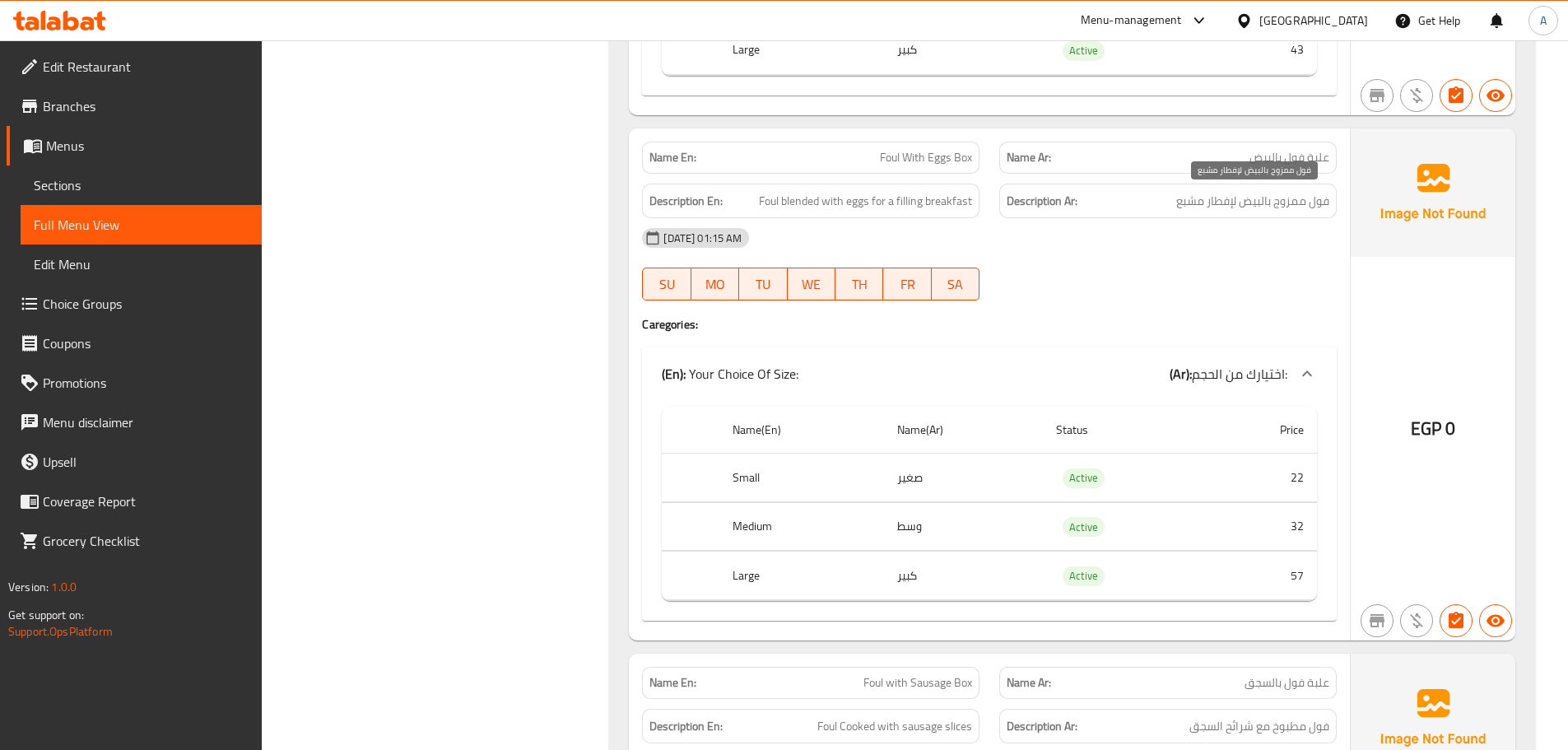
click at [1309, 199] on span "فول ممزوج بالبيض لإفطار مشبع" at bounding box center [1252, 201] width 153 height 21
click at [1265, 197] on span "فول ممزوج بالبيض لإفطار مشبع" at bounding box center [1252, 201] width 153 height 21
drag, startPoint x: 724, startPoint y: 186, endPoint x: 837, endPoint y: 190, distance: 113.1
click at [795, 190] on div "Description En: Foul blended with eggs for a filling breakfast" at bounding box center [810, 201] width 337 height 35
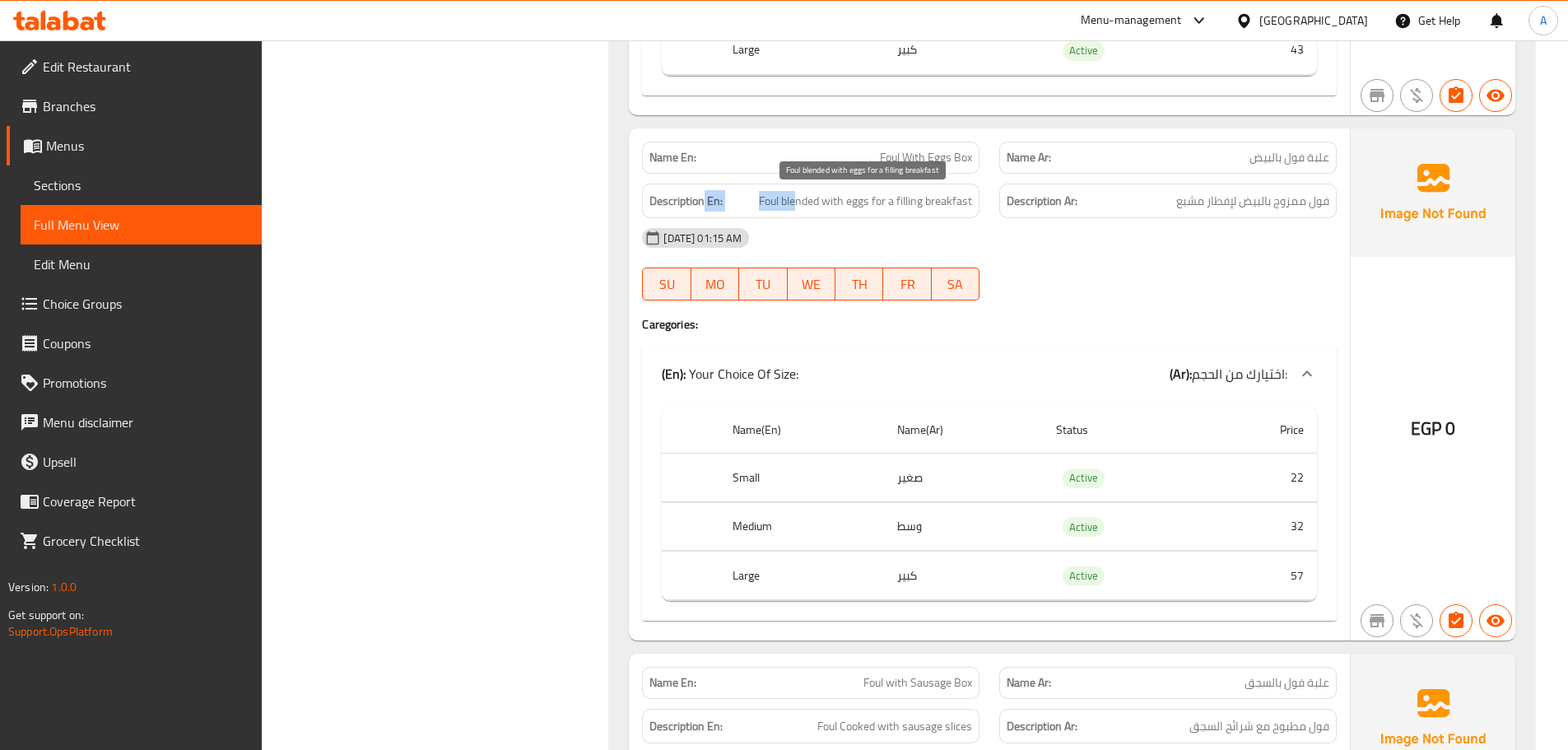
click at [839, 191] on span "Foul blended with eggs for a filling breakfast" at bounding box center [865, 201] width 214 height 21
drag, startPoint x: 839, startPoint y: 190, endPoint x: 926, endPoint y: 200, distance: 87.6
click at [919, 200] on span "Foul blended with eggs for a filling breakfast" at bounding box center [865, 201] width 214 height 21
click at [927, 200] on span "Foul blended with eggs for a filling breakfast" at bounding box center [865, 201] width 214 height 21
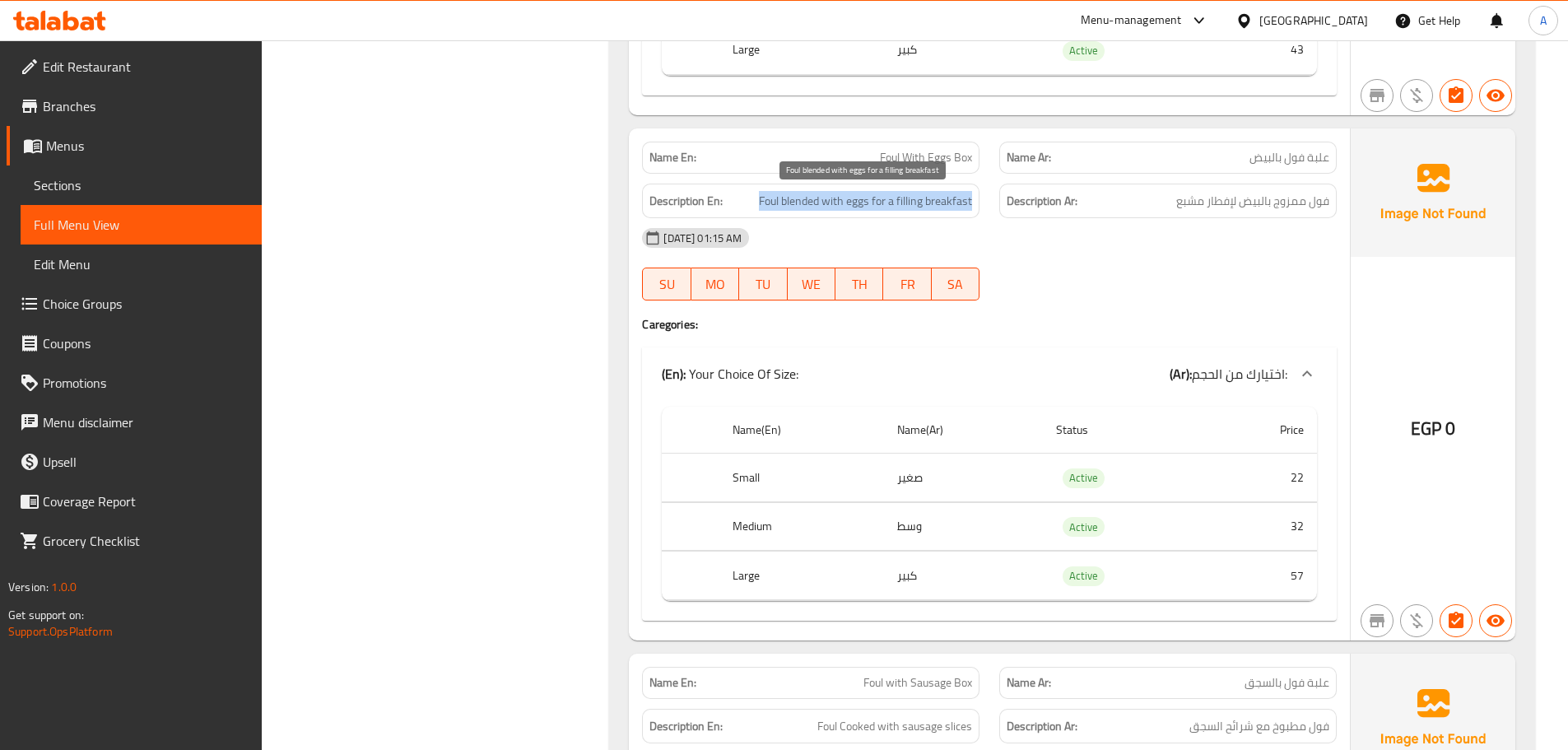
click at [927, 200] on span "Foul blended with eggs for a filling breakfast" at bounding box center [865, 201] width 214 height 21
click at [1143, 237] on div "05-10-2025 01:15 AM" at bounding box center [989, 239] width 715 height 40
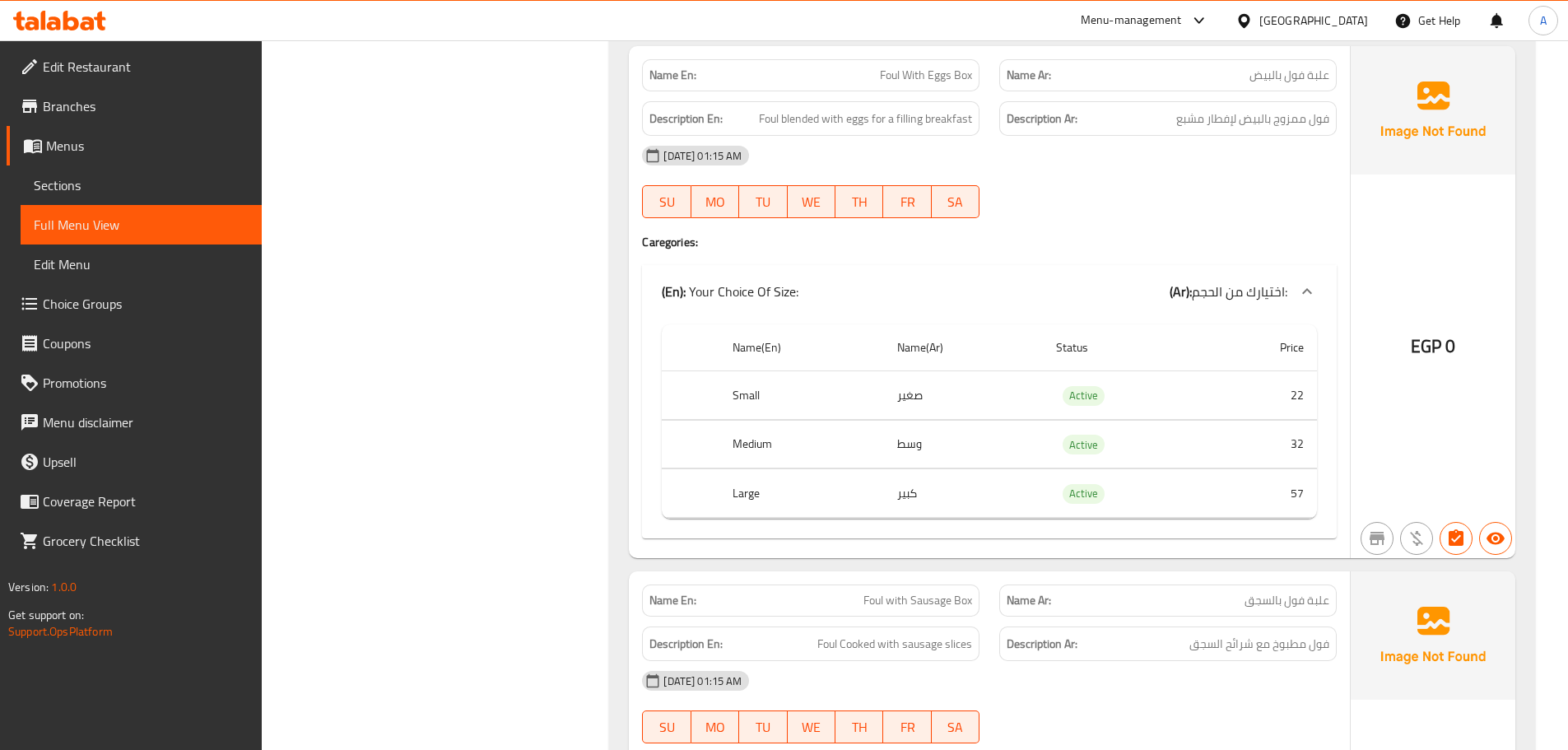
scroll to position [1976, 0]
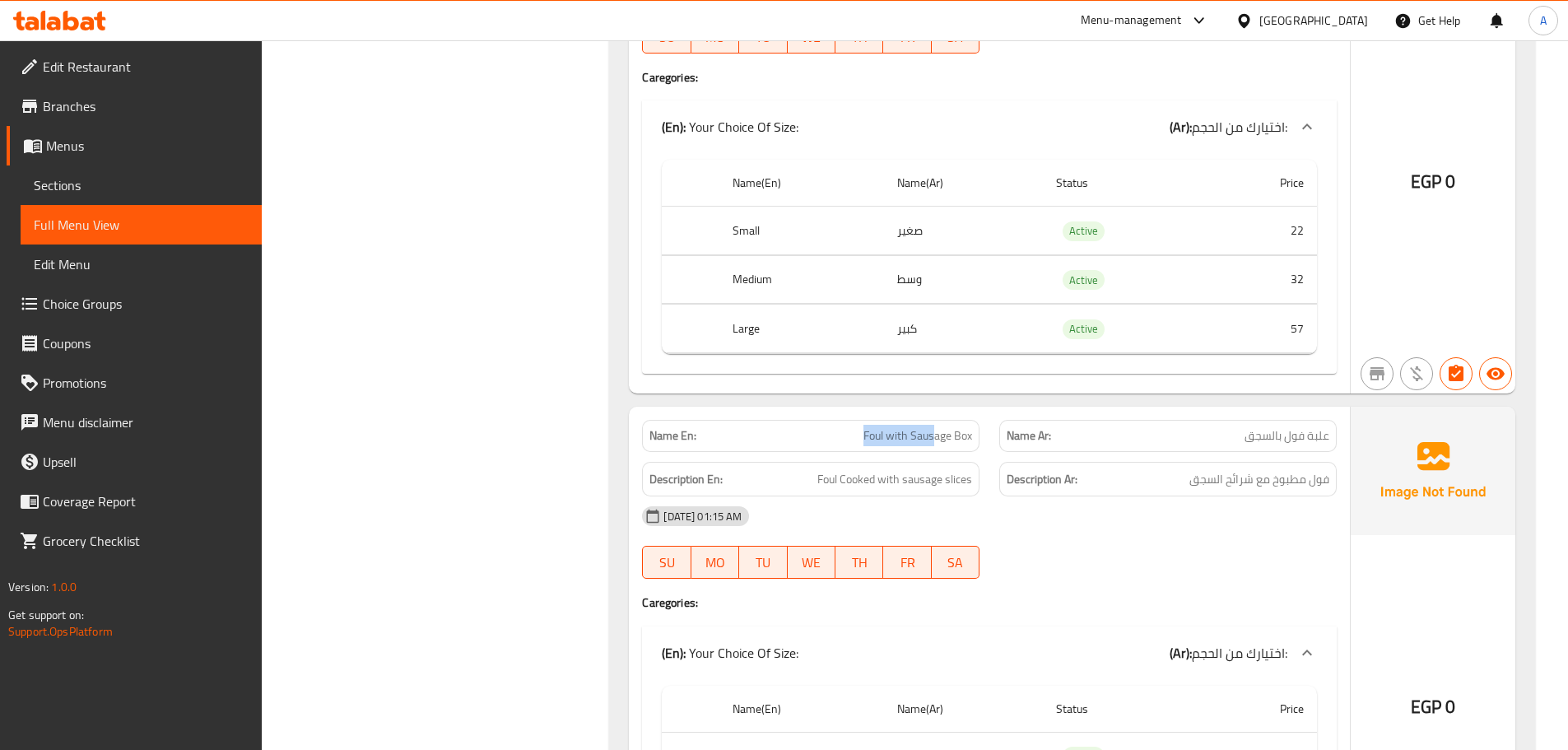
drag, startPoint x: 844, startPoint y: 437, endPoint x: 1099, endPoint y: 484, distance: 259.3
click at [1036, 466] on div "Name En: Foul with Sausage Box Name Ar: علبة فول بالسجق Description En: Foul Co…" at bounding box center [989, 662] width 721 height 512
click at [1153, 504] on div "05-10-2025 01:15 AM" at bounding box center [989, 516] width 715 height 40
drag, startPoint x: 1307, startPoint y: 478, endPoint x: 1263, endPoint y: 477, distance: 44.0
click at [1288, 478] on span "فول مطبوخ مع شرائح السجق" at bounding box center [1259, 479] width 140 height 21
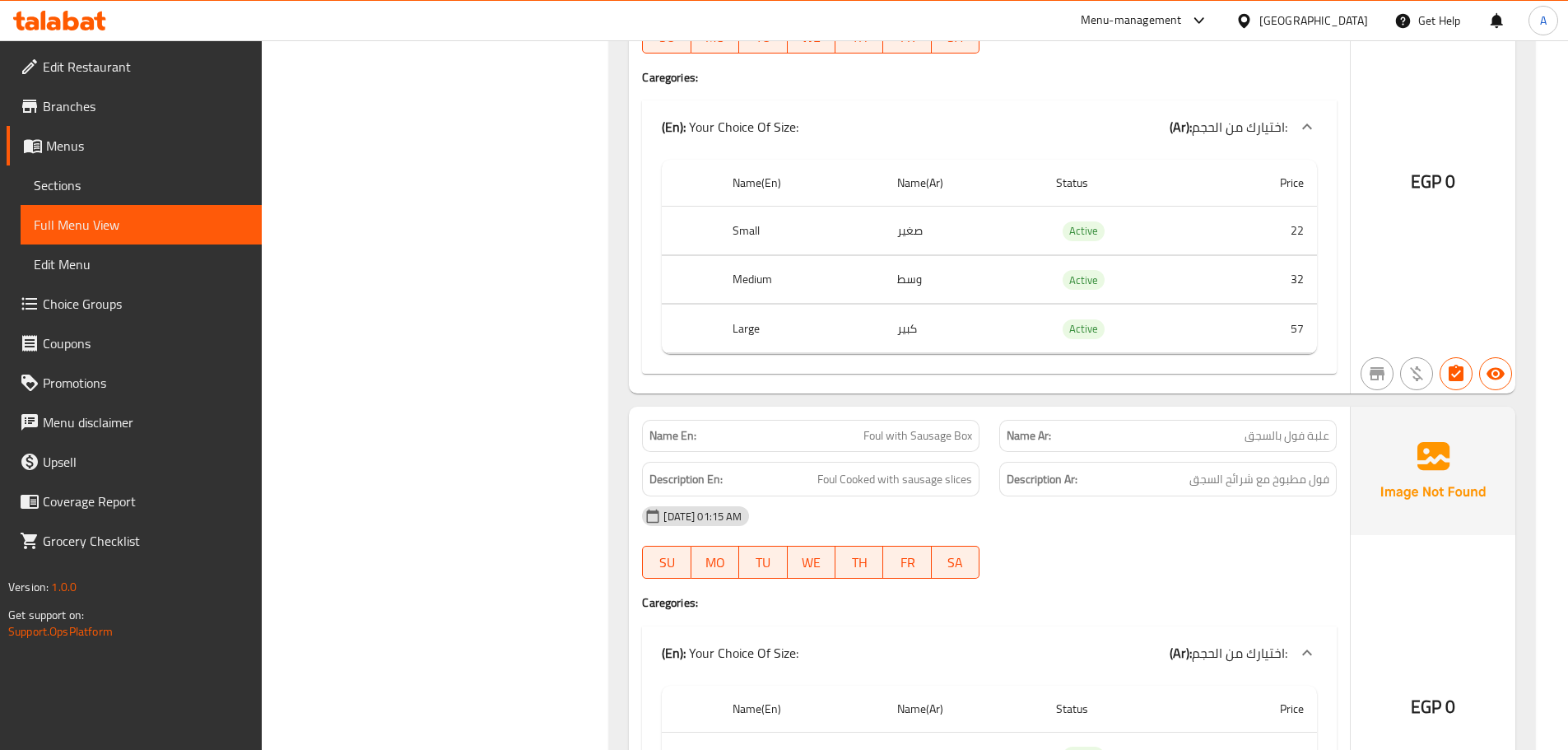
drag, startPoint x: 795, startPoint y: 477, endPoint x: 1003, endPoint y: 500, distance: 209.3
click at [865, 481] on h6 "Description En: Foul Cooked with sausage slices" at bounding box center [810, 479] width 322 height 21
click at [1080, 511] on div "05-10-2025 01:15 AM" at bounding box center [989, 516] width 715 height 40
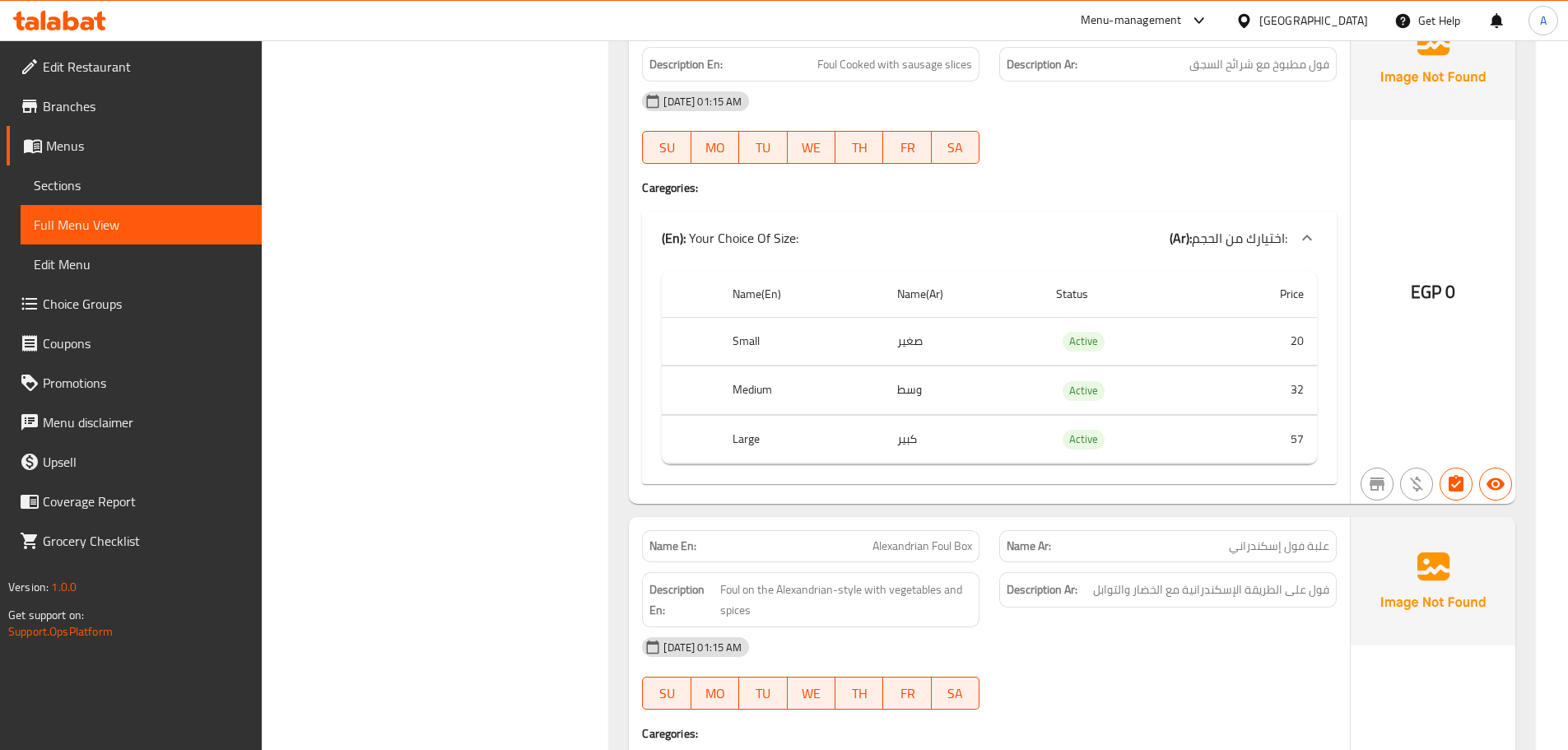
scroll to position [2553, 0]
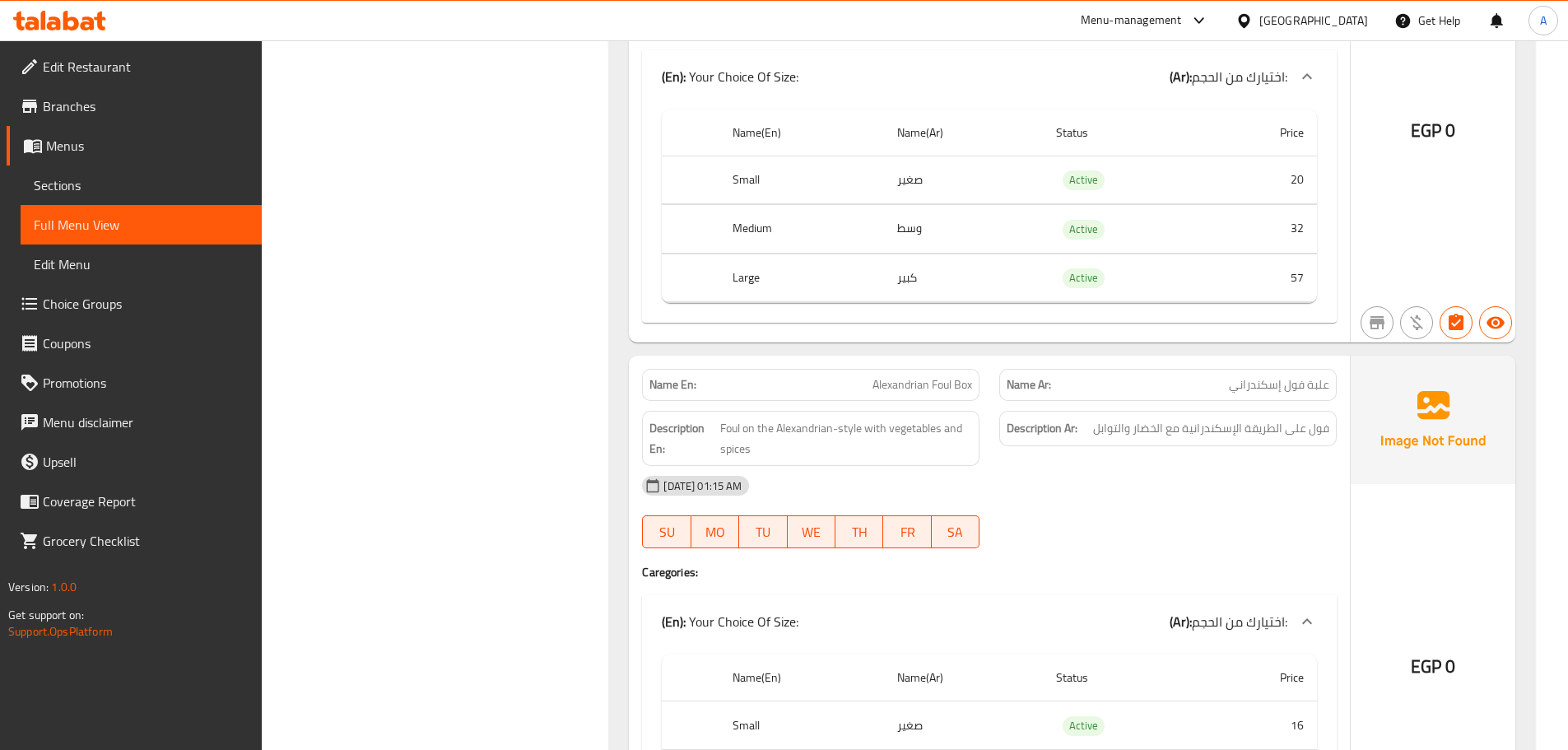
drag, startPoint x: 895, startPoint y: 382, endPoint x: 1002, endPoint y: 405, distance: 109.4
click at [968, 398] on div "Name En: Alexandrian Foul Box" at bounding box center [810, 384] width 337 height 32
drag, startPoint x: 1325, startPoint y: 424, endPoint x: 1311, endPoint y: 424, distance: 14.0
click at [1315, 424] on span "فول على الطريقة الإسكندرانية مع الخضار والتوابل" at bounding box center [1211, 428] width 237 height 21
drag, startPoint x: 1235, startPoint y: 424, endPoint x: 1137, endPoint y: 424, distance: 98.0
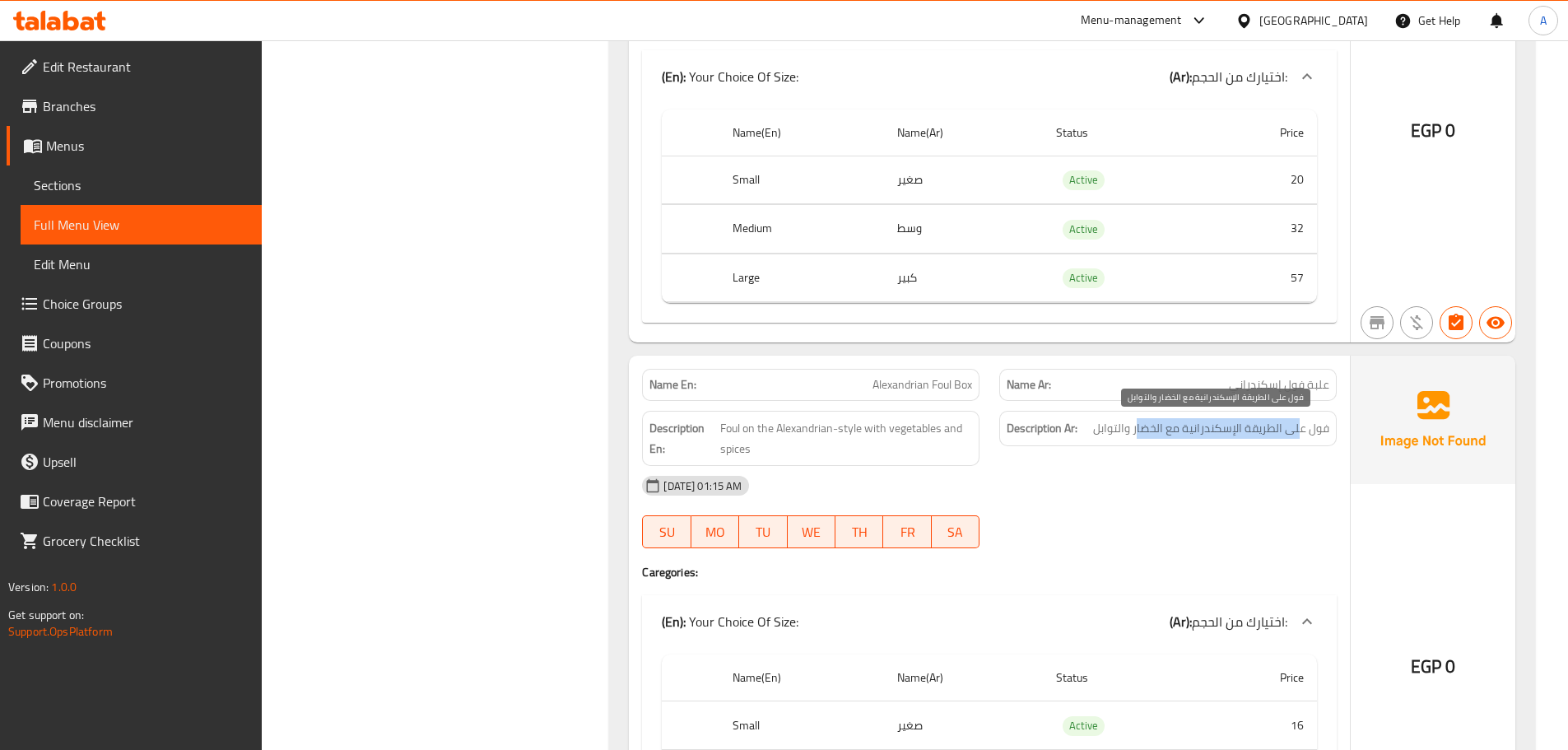
click at [1137, 424] on span "فول على الطريقة الإسكندرانية مع الخضار والتوابل" at bounding box center [1211, 428] width 237 height 21
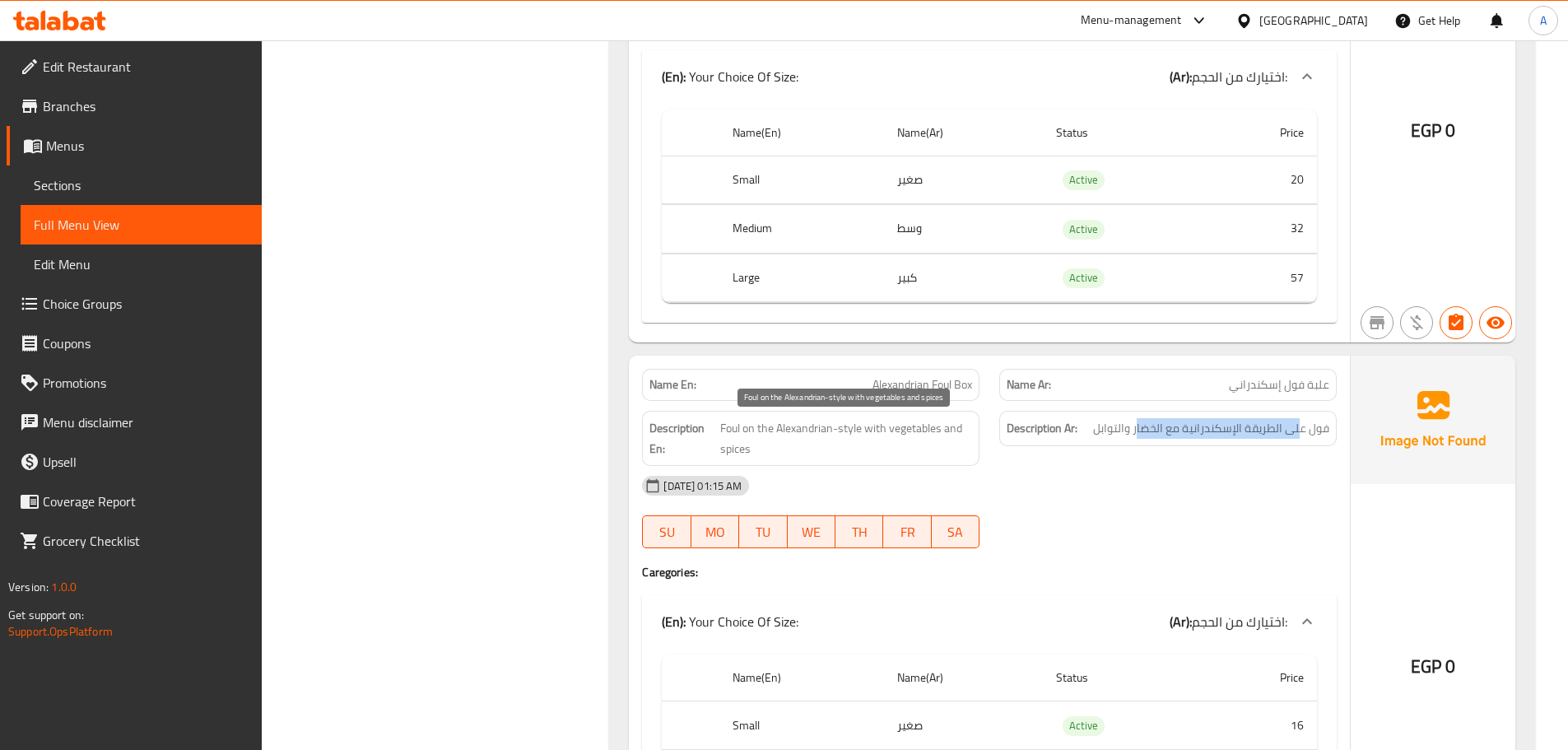
drag, startPoint x: 815, startPoint y: 435, endPoint x: 1109, endPoint y: 498, distance: 300.7
click at [933, 435] on span "Foul on the Alexandrian-style with vegetables and spices" at bounding box center [845, 438] width 252 height 40
click at [1109, 499] on div "05-10-2025 01:15 AM" at bounding box center [989, 486] width 715 height 40
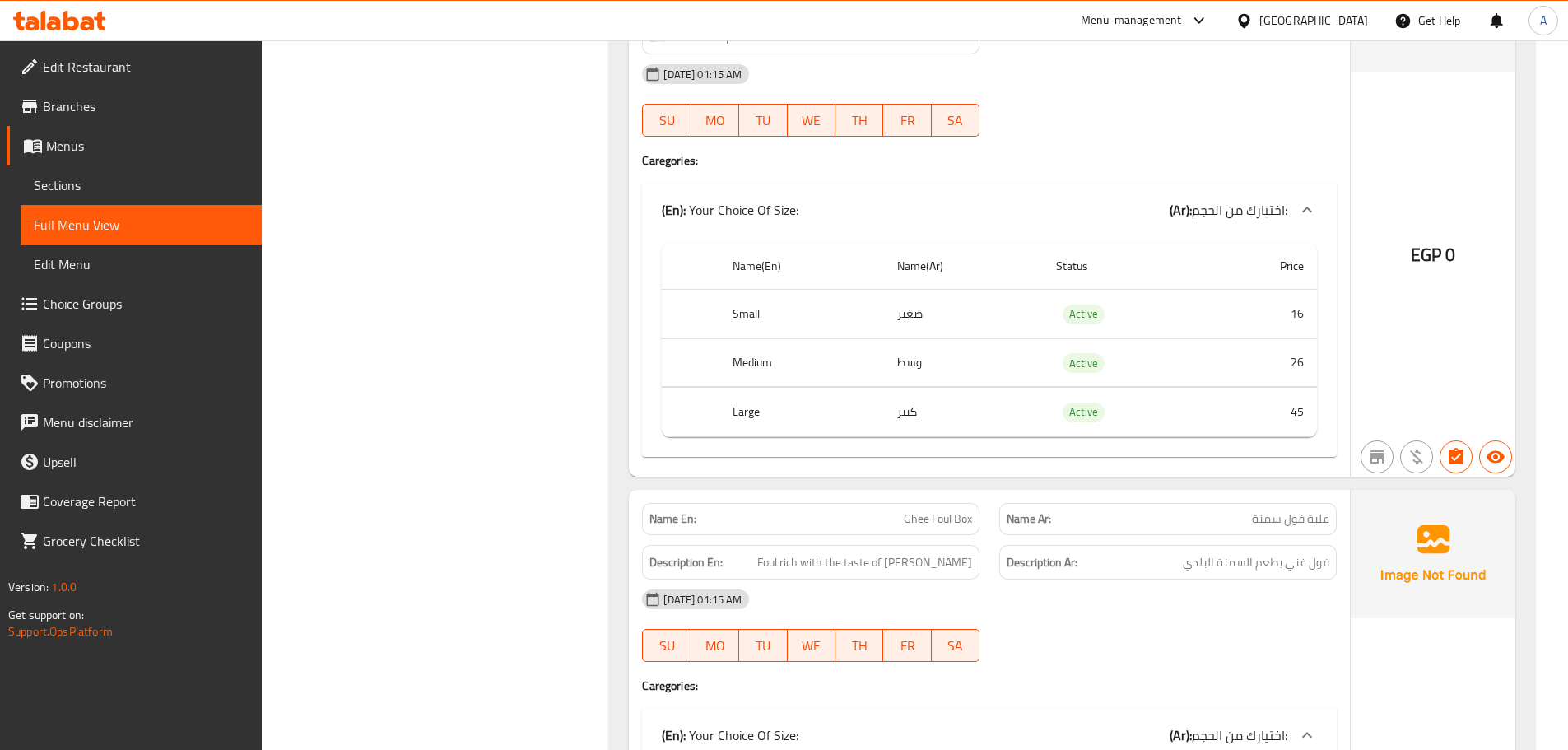
scroll to position [3129, 0]
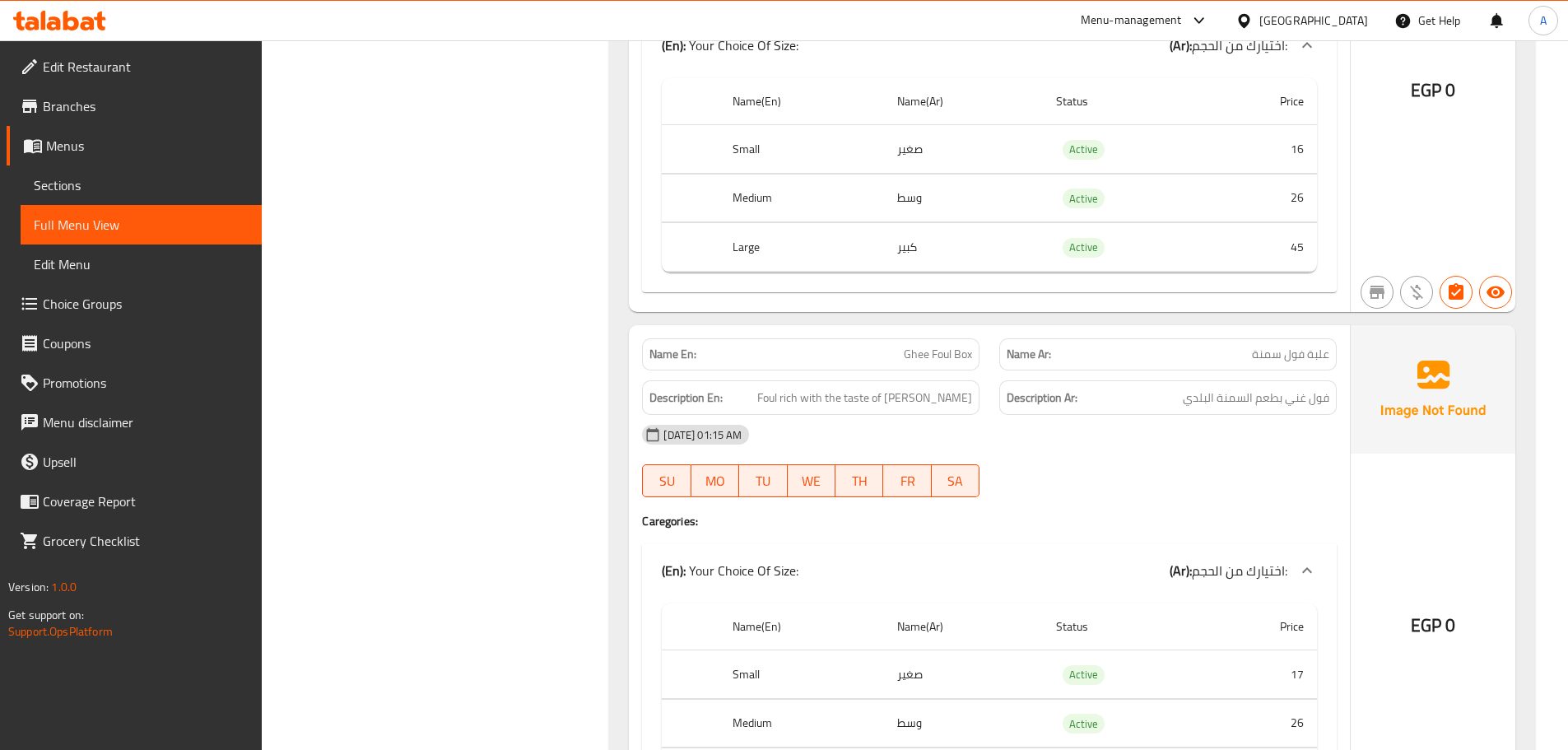
drag, startPoint x: 869, startPoint y: 358, endPoint x: 1164, endPoint y: 399, distance: 297.8
click at [1112, 392] on div "Name En: Ghee Foul Box Name Ar: علبة فول سمنة Description En: Foul rich with th…" at bounding box center [989, 581] width 721 height 512
click at [1323, 394] on span "فول غني بطعم السمنة البلدي" at bounding box center [1256, 397] width 147 height 21
drag, startPoint x: 957, startPoint y: 401, endPoint x: 1022, endPoint y: 405, distance: 65.1
click at [1011, 402] on div "Description En: Foul rich with the taste of baladi ghee Description Ar: فول غني…" at bounding box center [989, 397] width 715 height 55
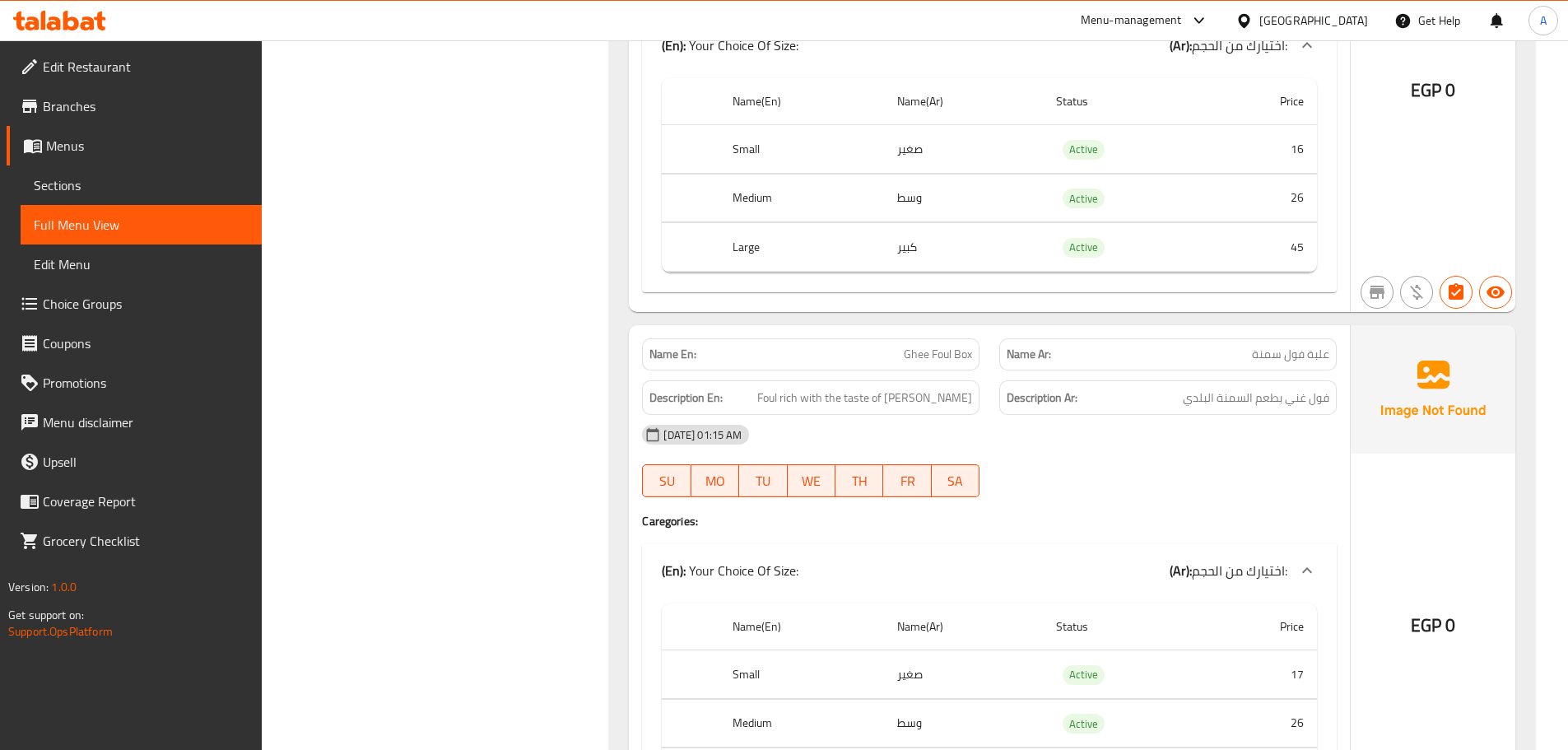
click at [1092, 436] on div "05-10-2025 01:15 AM" at bounding box center [989, 435] width 715 height 40
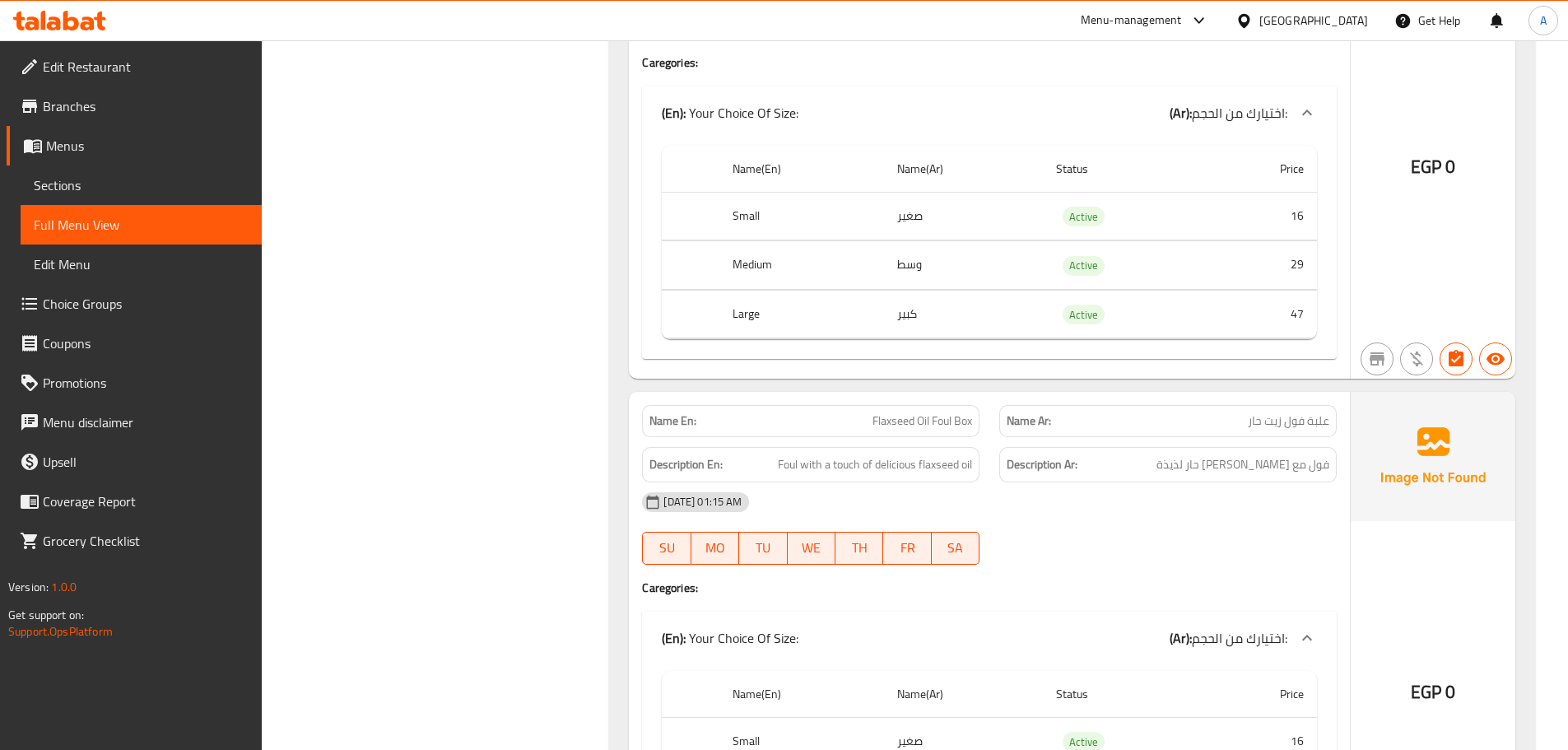
scroll to position [4118, 0]
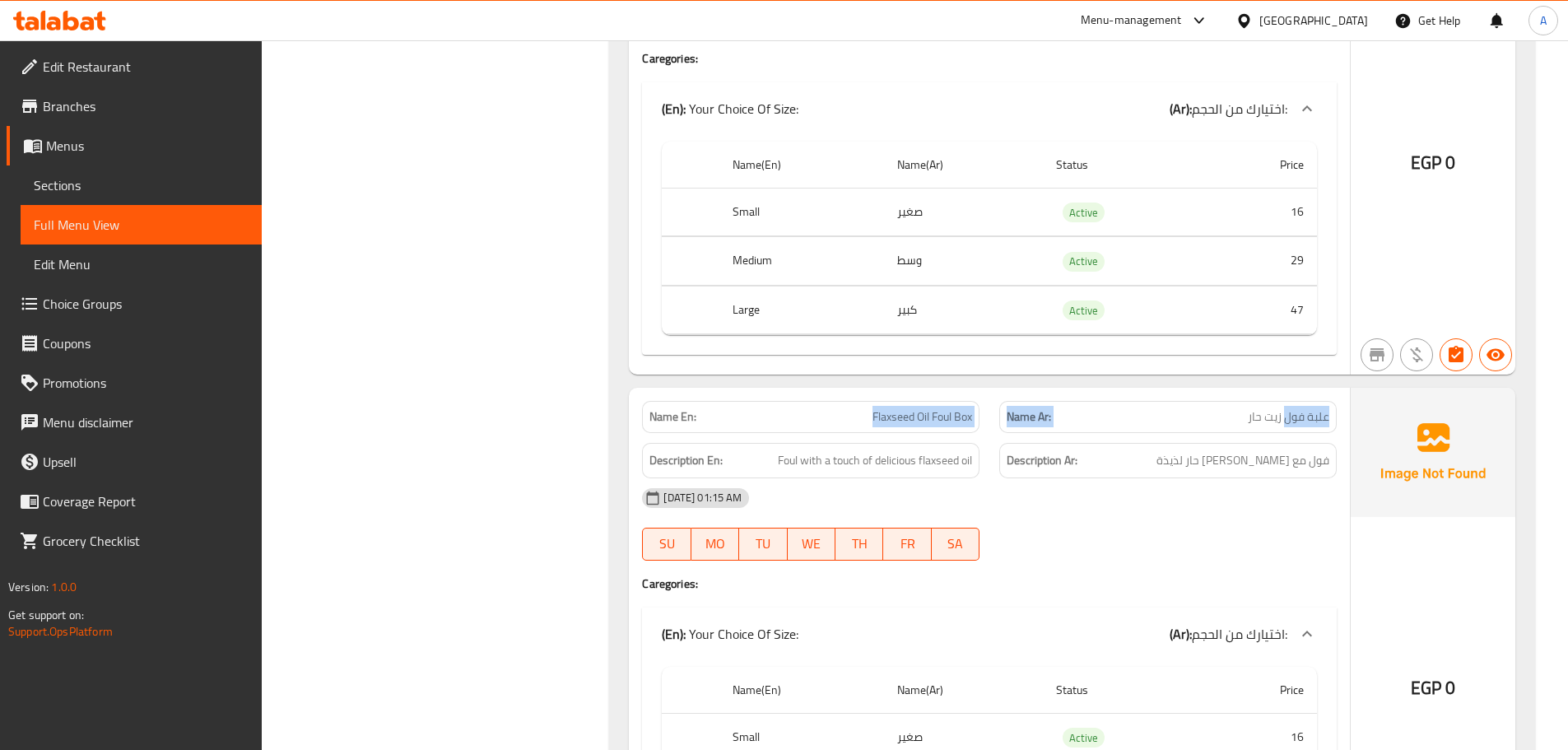
drag, startPoint x: 1288, startPoint y: 424, endPoint x: 822, endPoint y: 424, distance: 466.0
click at [822, 424] on div "Name En: Flaxseed Oil Foul Box Name Ar: علبة فول زيت حار" at bounding box center [989, 417] width 715 height 52
click at [1251, 523] on div "05-10-2025 01:15 AM SU MO TU WE TH FR SA" at bounding box center [989, 524] width 715 height 92
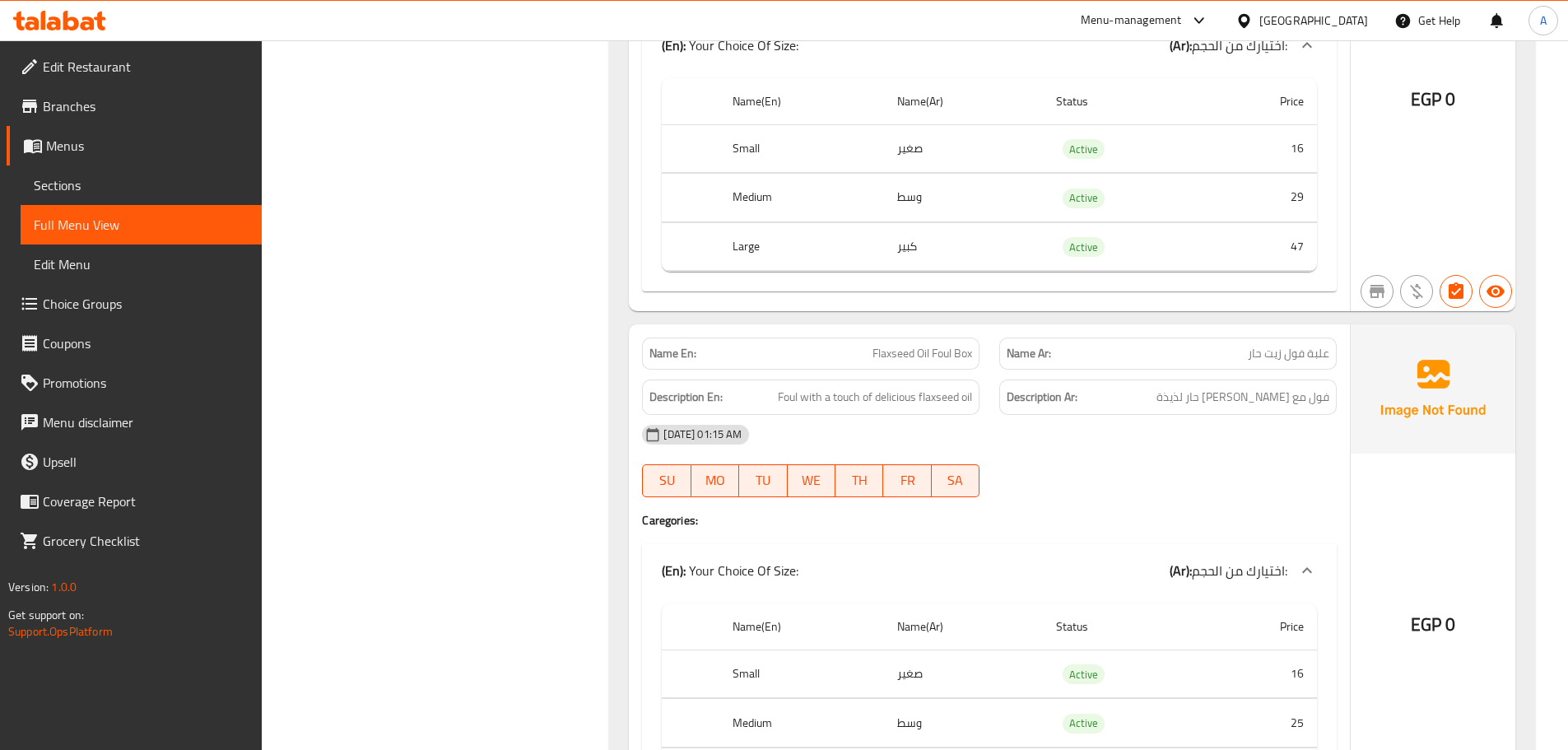
scroll to position [4199, 0]
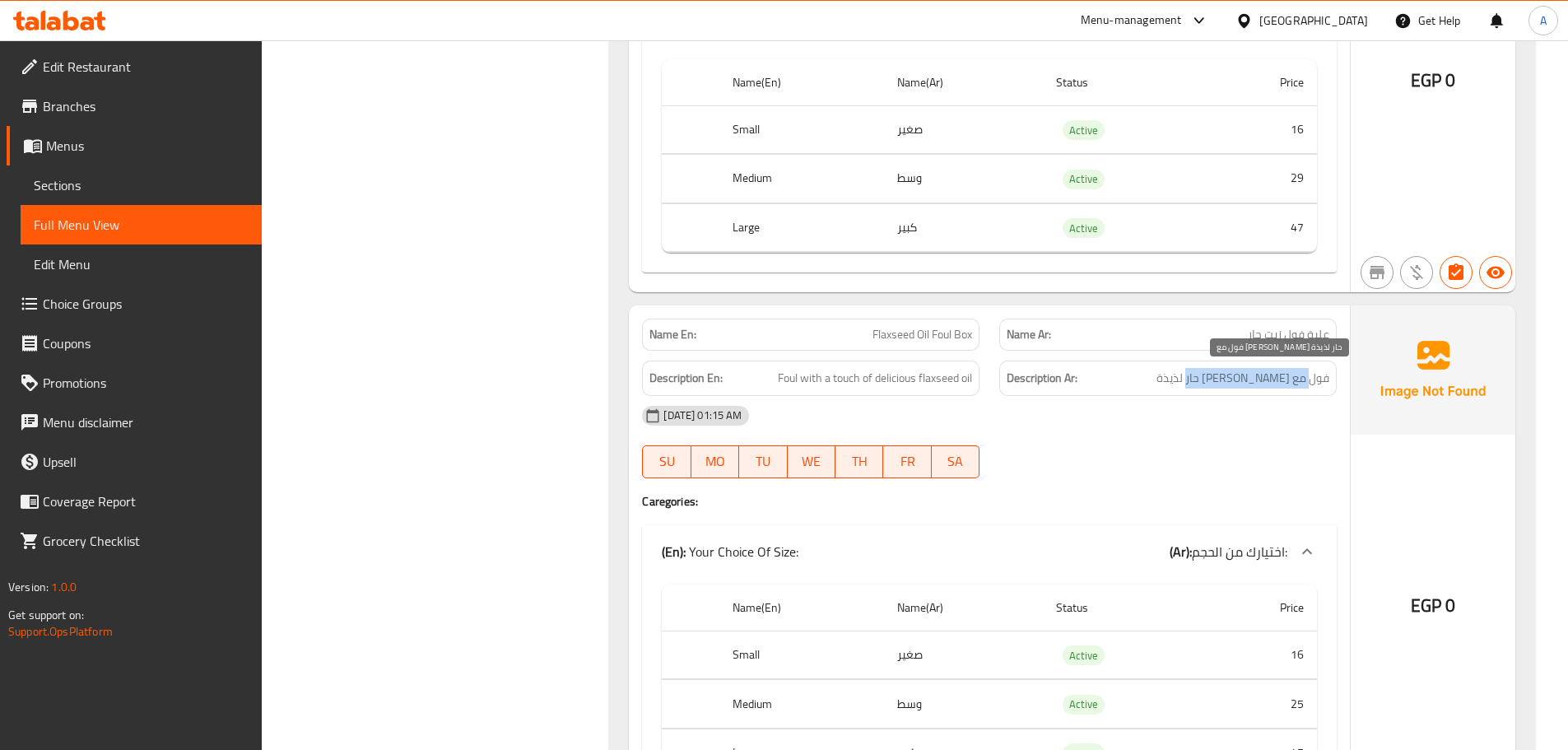
drag, startPoint x: 1307, startPoint y: 381, endPoint x: 1206, endPoint y: 384, distance: 101.0
click at [1206, 384] on span "فول مع لمسة زيت حار لذيذة" at bounding box center [1242, 378] width 173 height 21
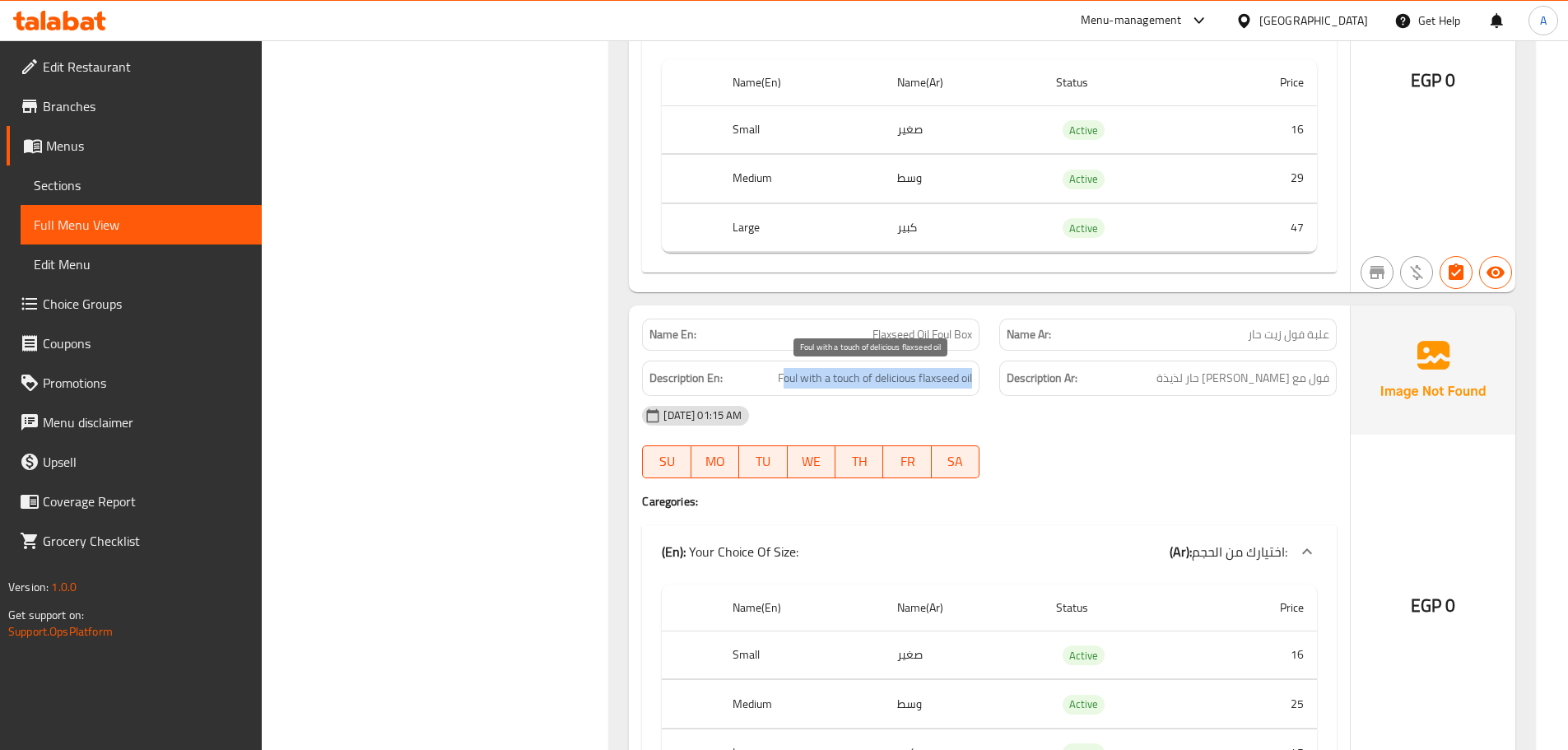
drag, startPoint x: 780, startPoint y: 382, endPoint x: 980, endPoint y: 373, distance: 200.2
click at [980, 373] on div "Description En: Foul with a touch of delicious flaxseed oil" at bounding box center [810, 377] width 357 height 55
click at [1128, 438] on div "05-10-2025 01:15 AM SU MO TU WE TH FR SA" at bounding box center [989, 442] width 715 height 92
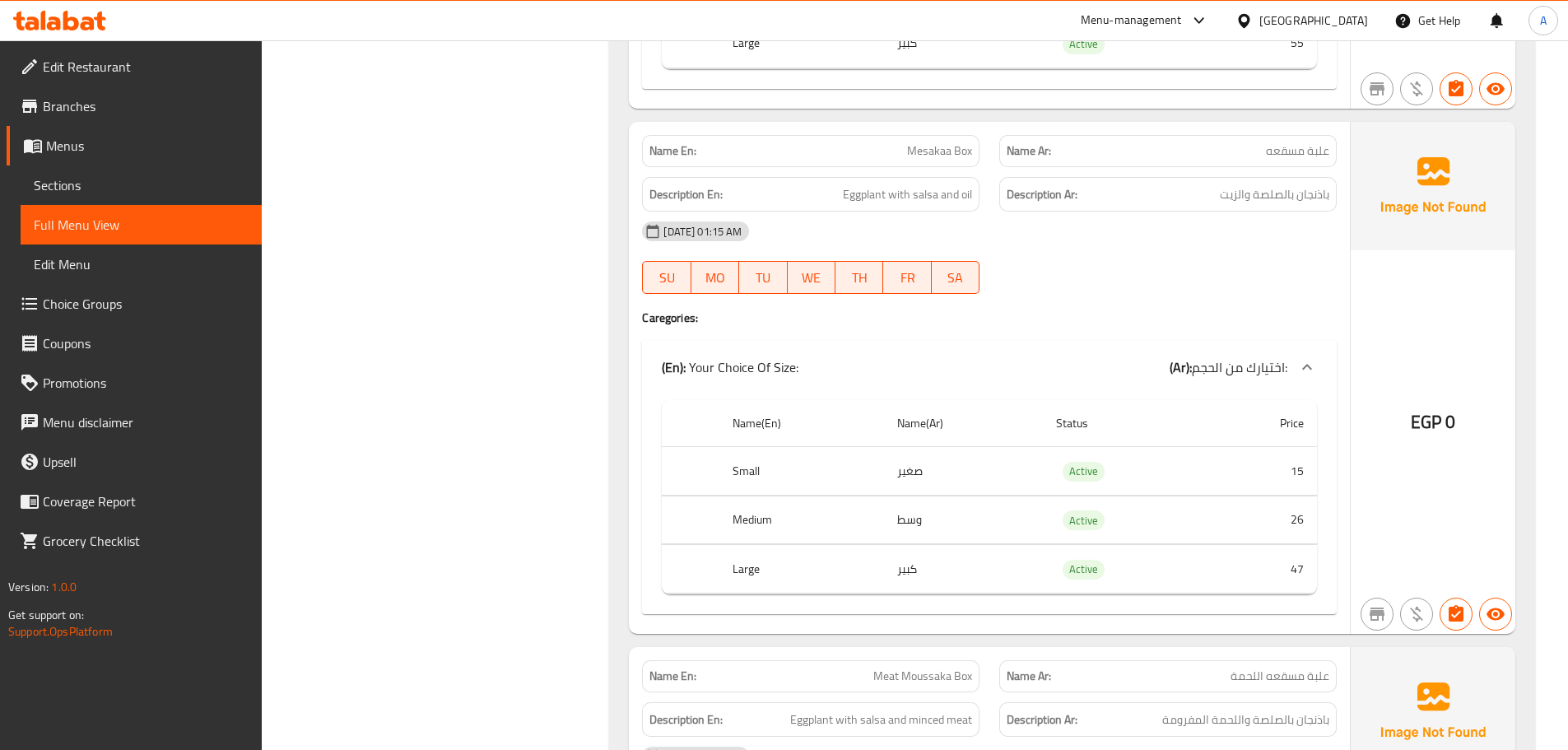
scroll to position [5764, 0]
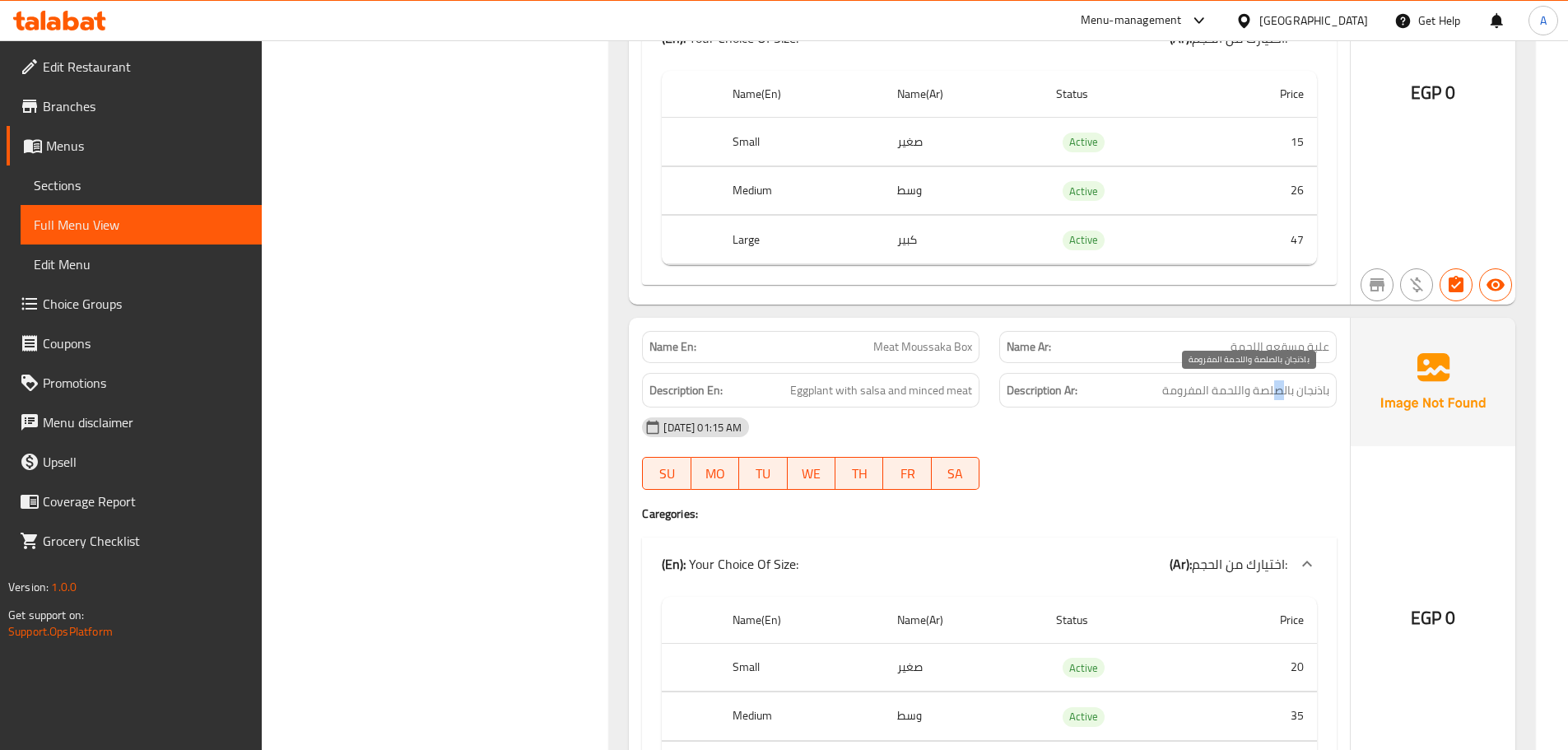
click at [1275, 394] on span "باذنجان بالصلصة واللحمة المفرومة" at bounding box center [1245, 390] width 167 height 21
click at [1200, 390] on span "باذنجان بالصلصة واللحمة المفرومة" at bounding box center [1245, 390] width 167 height 21
click at [1171, 434] on div "05-10-2025 01:15 AM" at bounding box center [989, 427] width 715 height 40
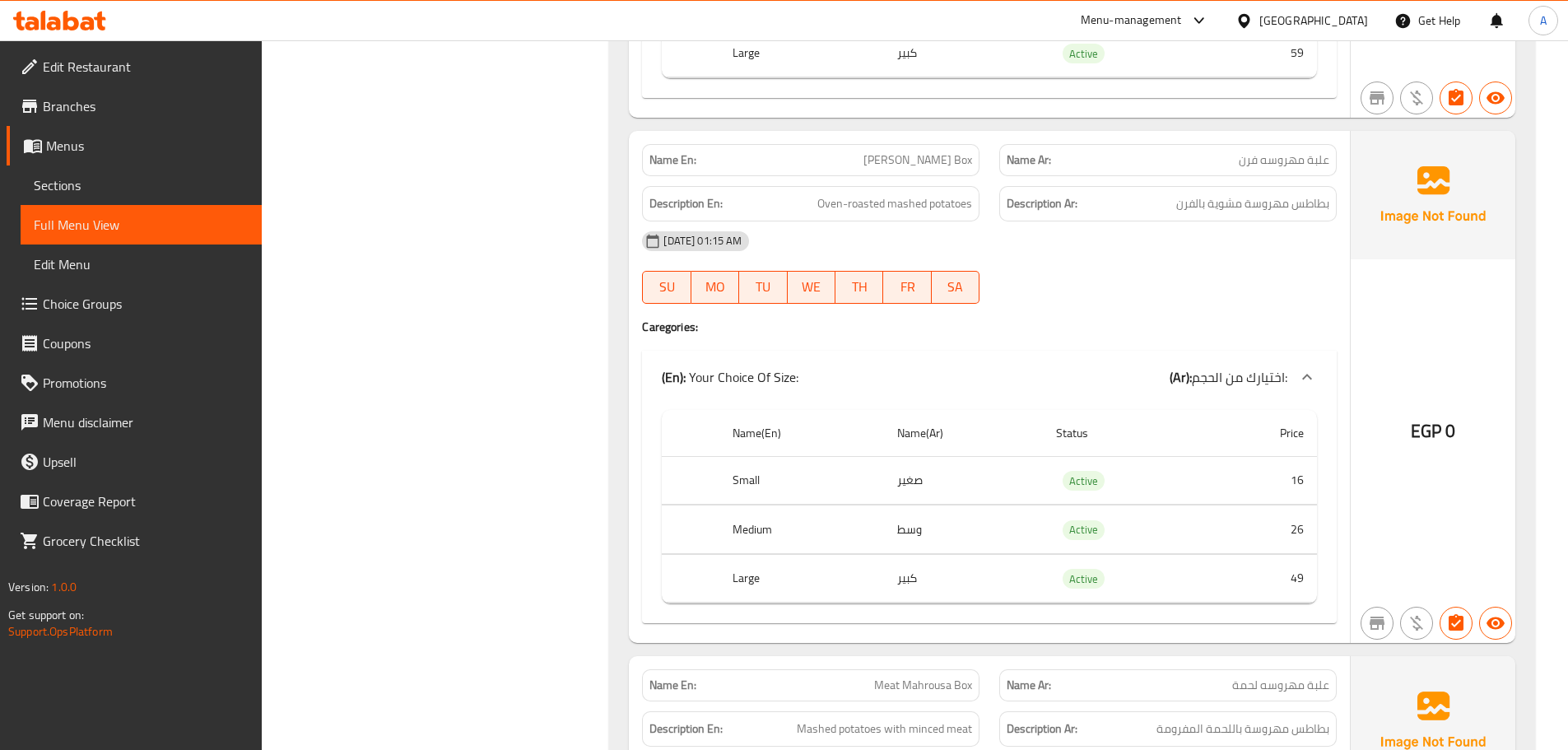
scroll to position [6505, 0]
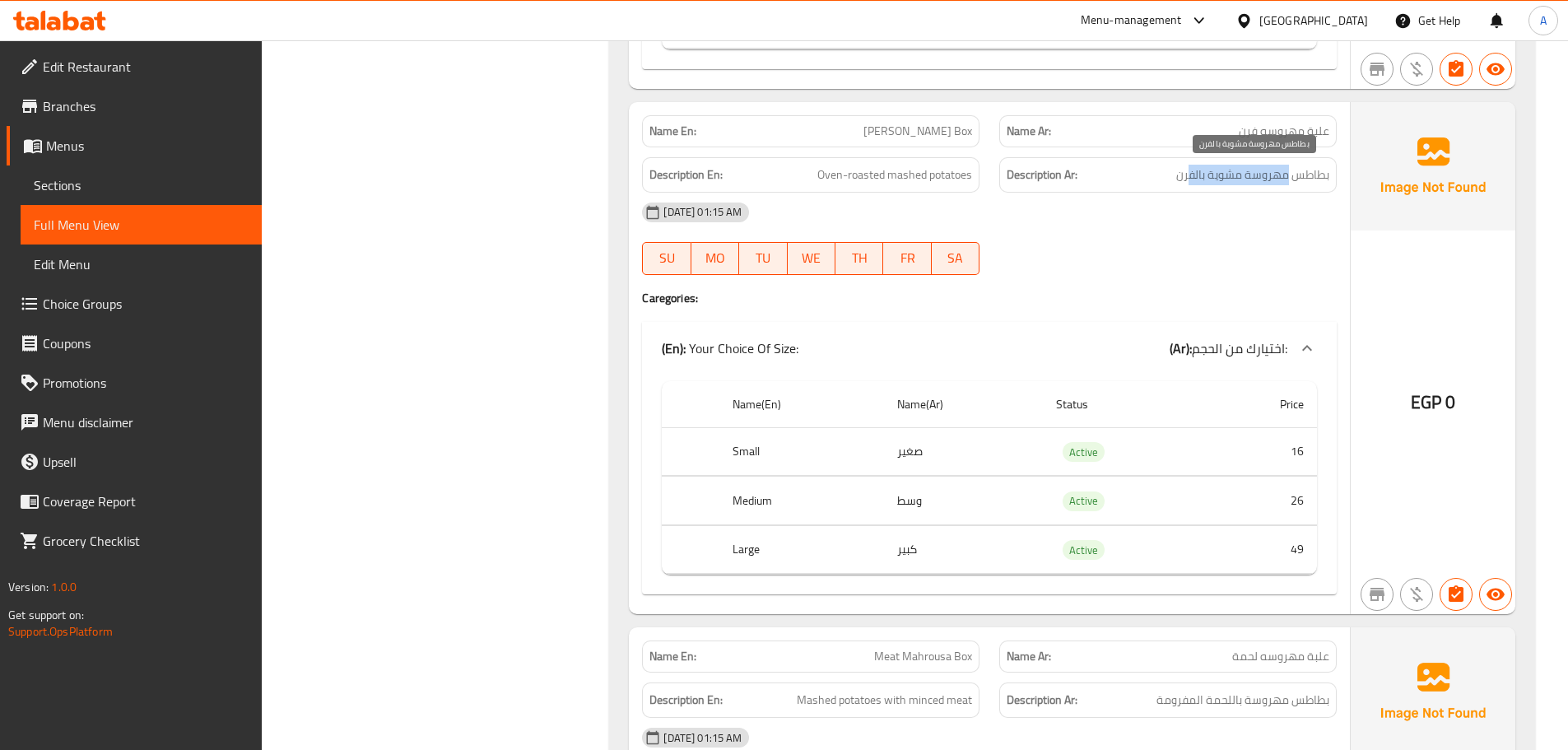
drag, startPoint x: 1288, startPoint y: 169, endPoint x: 1180, endPoint y: 169, distance: 108.0
click at [1187, 169] on span "بطاطس مهروسة مشوية بالفرن" at bounding box center [1252, 175] width 153 height 21
drag, startPoint x: 833, startPoint y: 178, endPoint x: 1271, endPoint y: 237, distance: 442.0
click at [921, 188] on div "Description En: Oven-roasted mashed potatoes" at bounding box center [810, 174] width 337 height 35
click at [1259, 245] on div "05-10-2025 01:15 AM SU MO TU WE TH FR SA" at bounding box center [989, 239] width 715 height 92
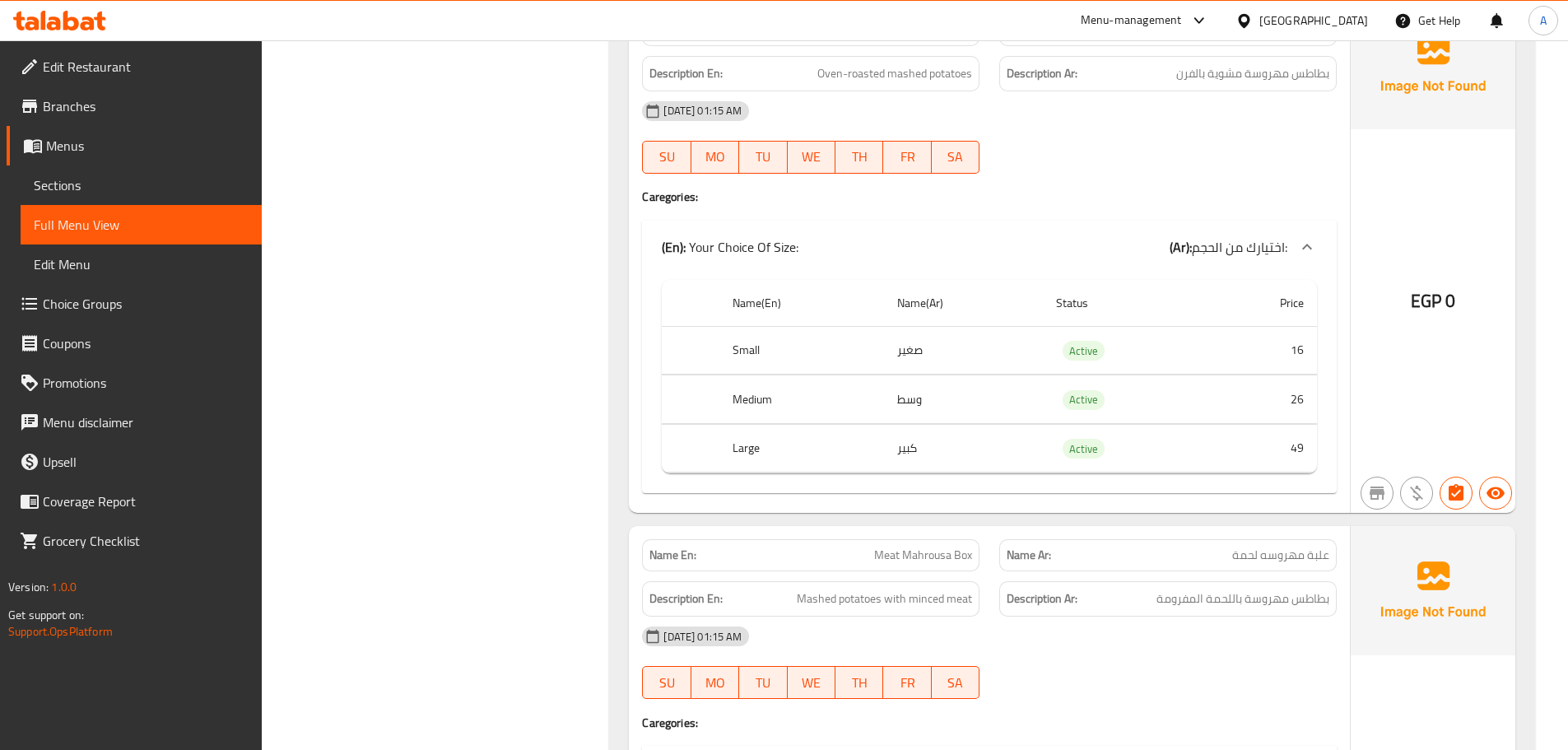
scroll to position [6752, 0]
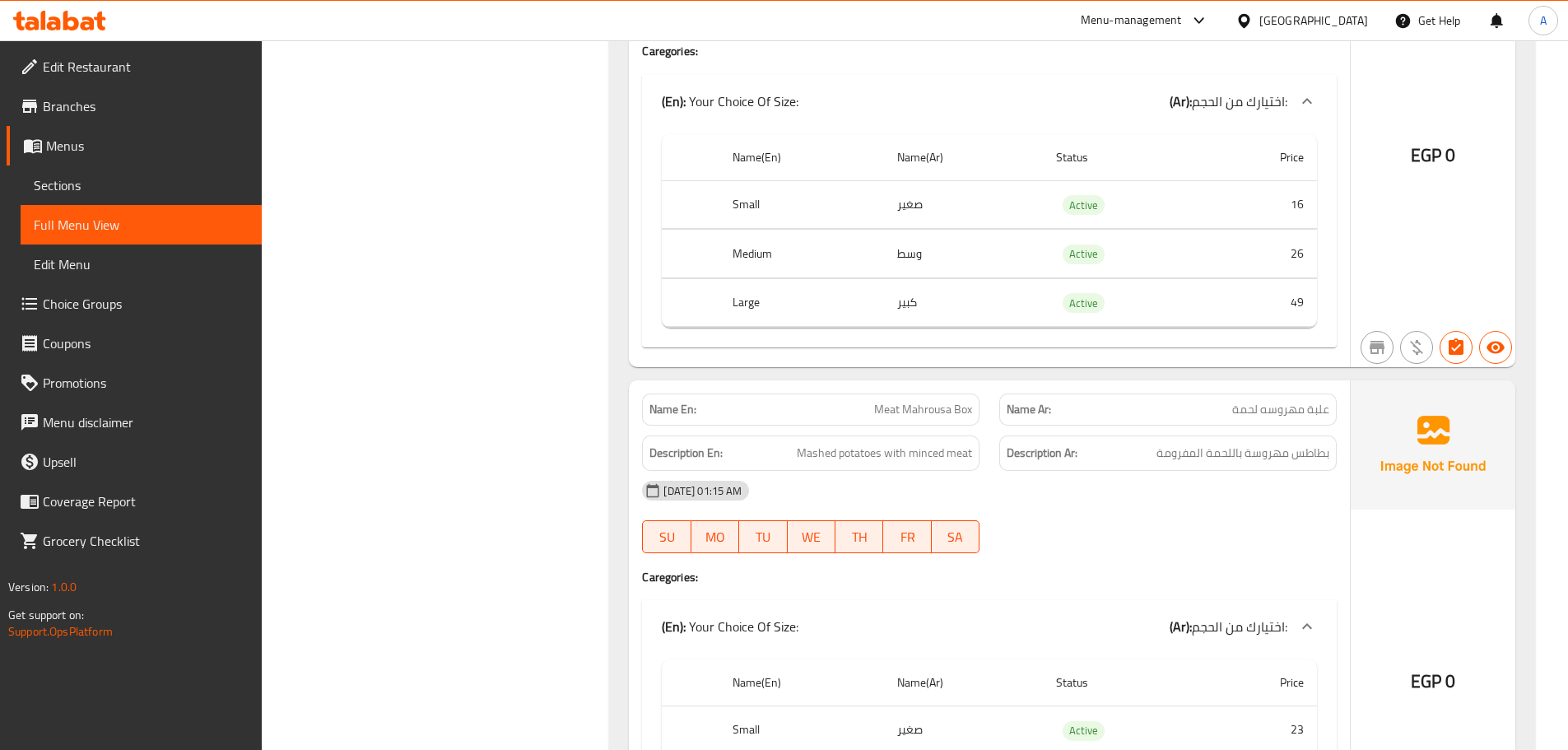
drag, startPoint x: 889, startPoint y: 408, endPoint x: 974, endPoint y: 410, distance: 85.0
click at [974, 410] on div "Name En: Meat Mahrousa Box" at bounding box center [810, 409] width 337 height 32
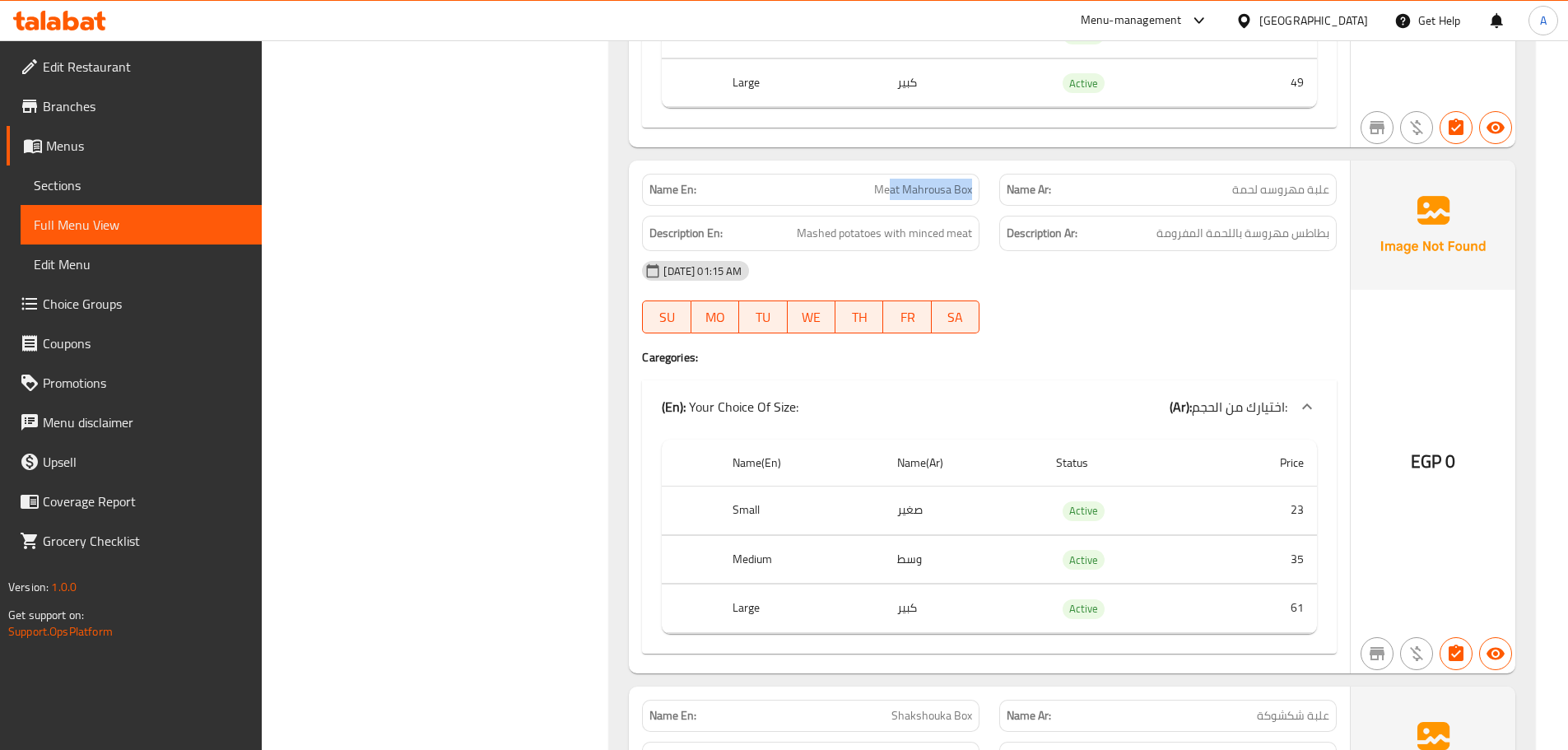
scroll to position [7000, 0]
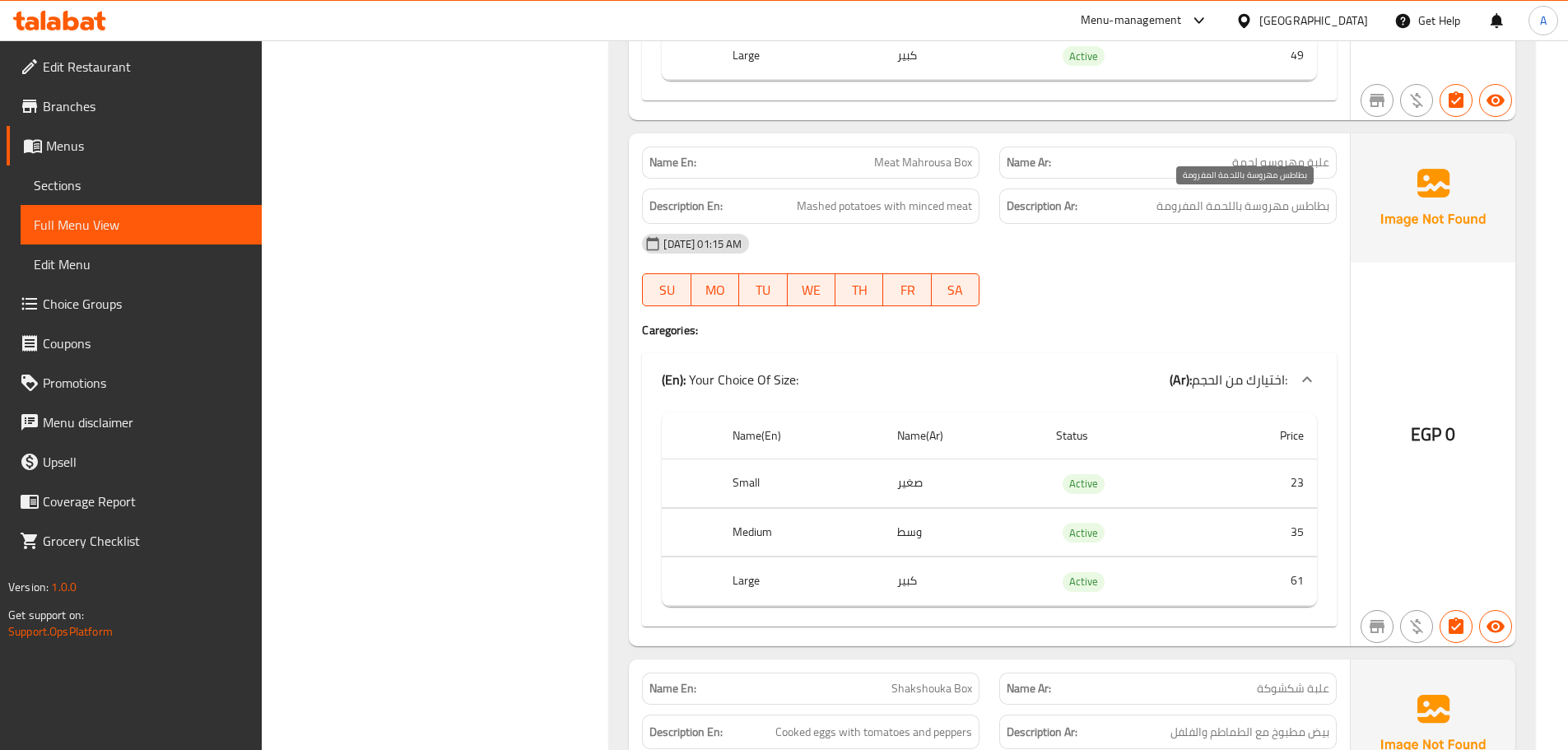
drag, startPoint x: 1243, startPoint y: 210, endPoint x: 1183, endPoint y: 288, distance: 98.4
click at [1230, 210] on span "بطاطس مهروسة باللحمة المفرومة" at bounding box center [1242, 206] width 173 height 21
click at [1183, 288] on div "05-10-2025 01:15 AM SU MO TU WE TH FR SA" at bounding box center [989, 270] width 715 height 92
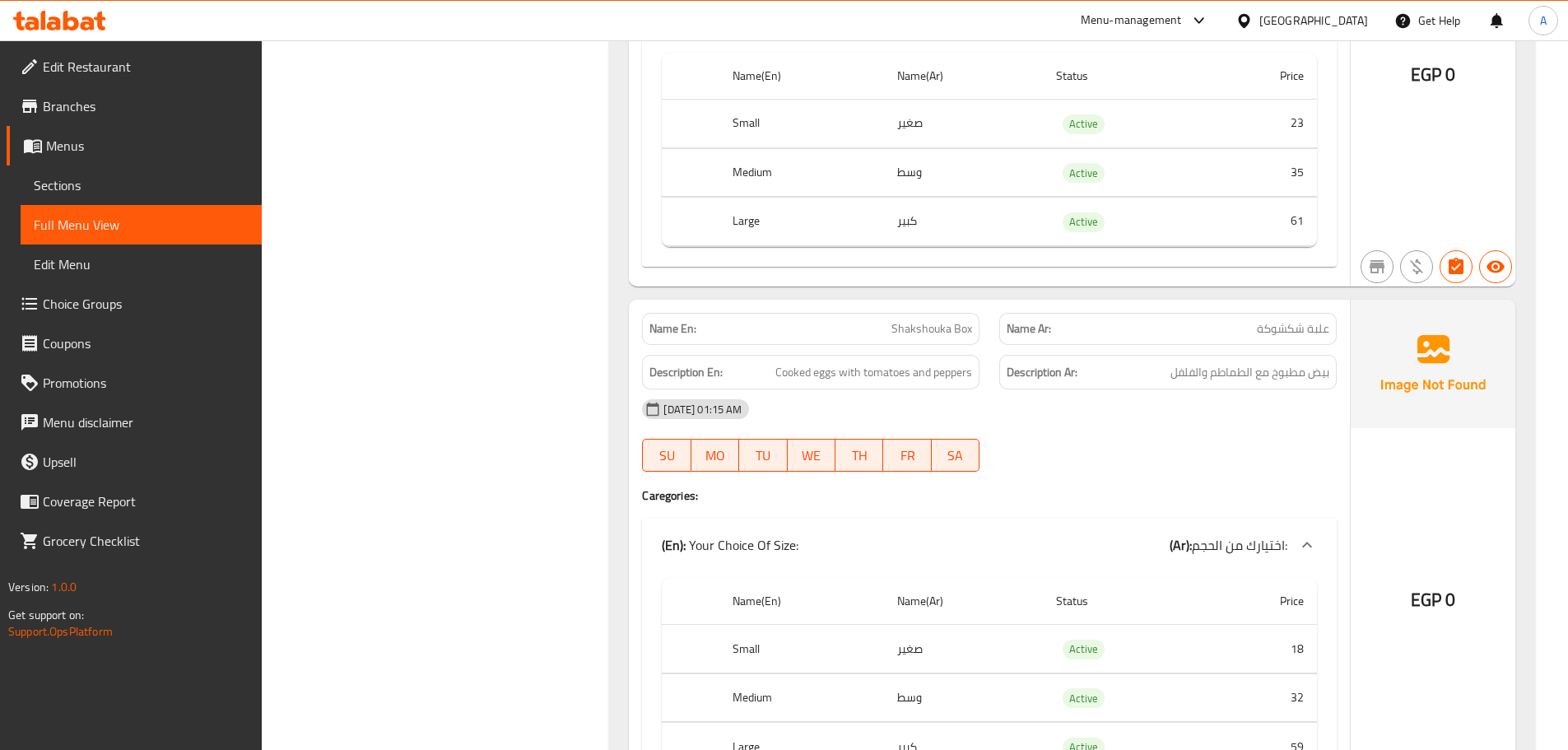
scroll to position [7411, 0]
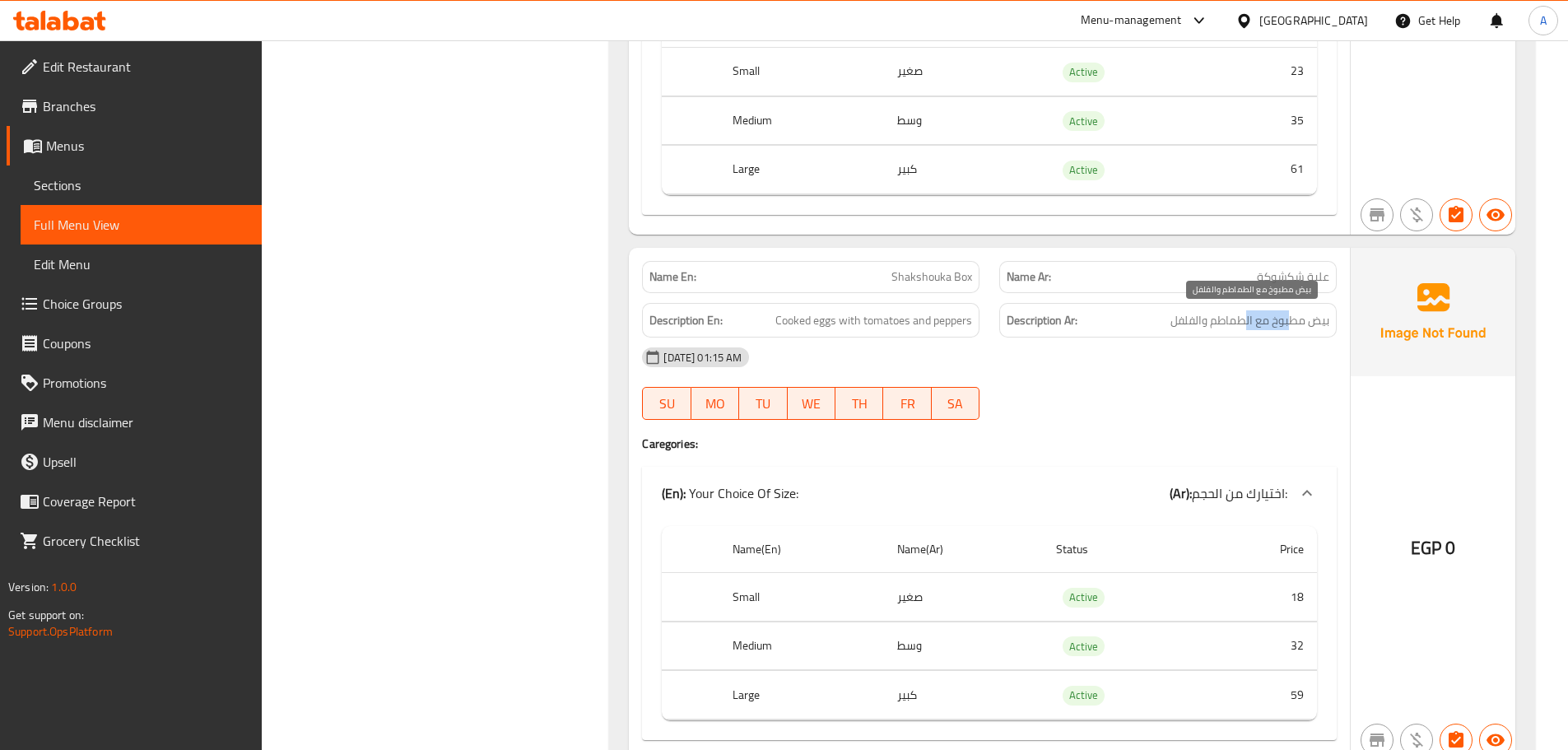
drag, startPoint x: 1288, startPoint y: 322, endPoint x: 1153, endPoint y: 346, distance: 137.1
click at [1232, 327] on span "بيض مطبوخ مع الطماطم والفلفل" at bounding box center [1250, 321] width 159 height 21
drag, startPoint x: 854, startPoint y: 322, endPoint x: 1069, endPoint y: 353, distance: 217.2
click at [925, 322] on span "Cooked eggs with tomatoes and peppers" at bounding box center [873, 321] width 197 height 21
click at [1078, 358] on div "05-10-2025 01:15 AM" at bounding box center [989, 358] width 715 height 40
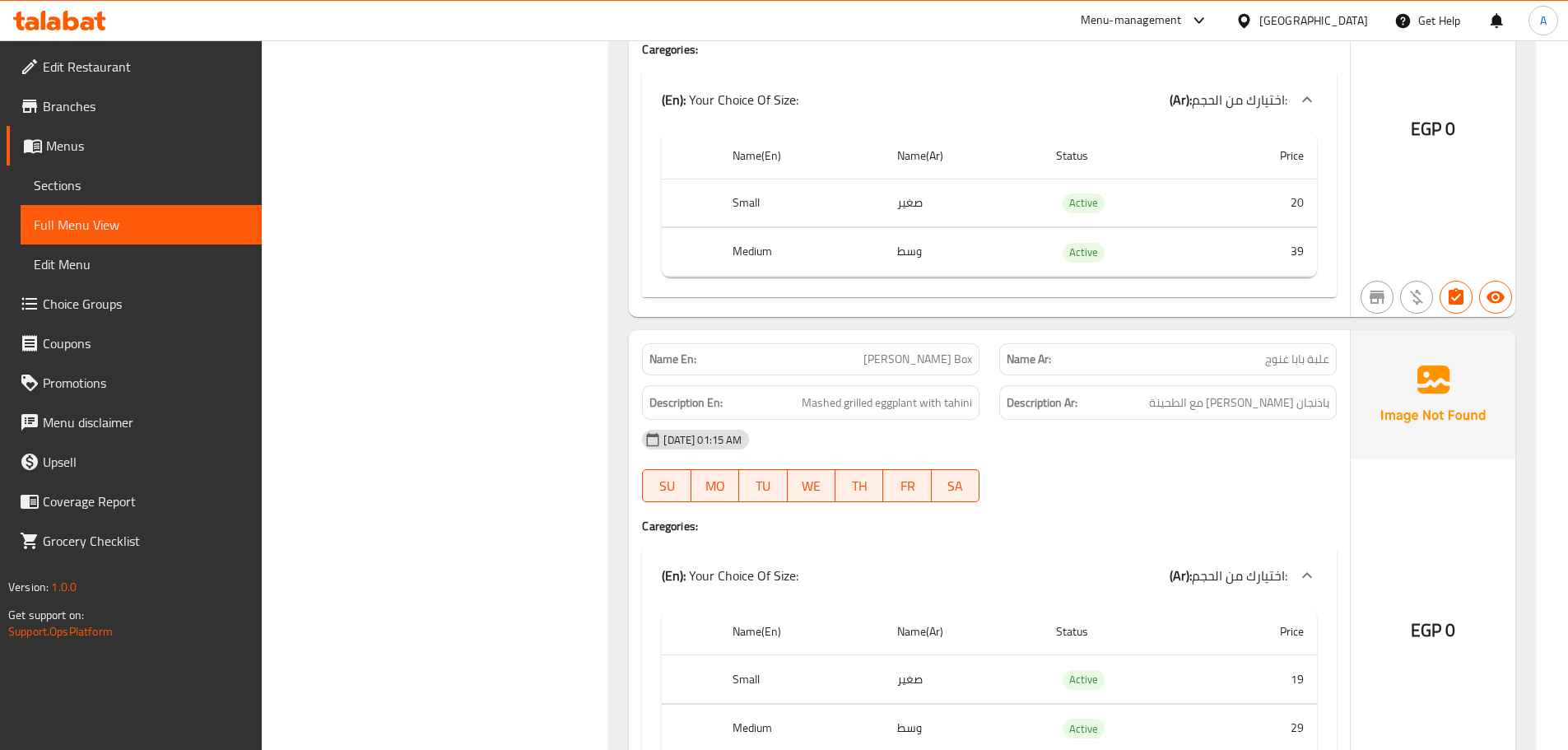
scroll to position [8399, 0]
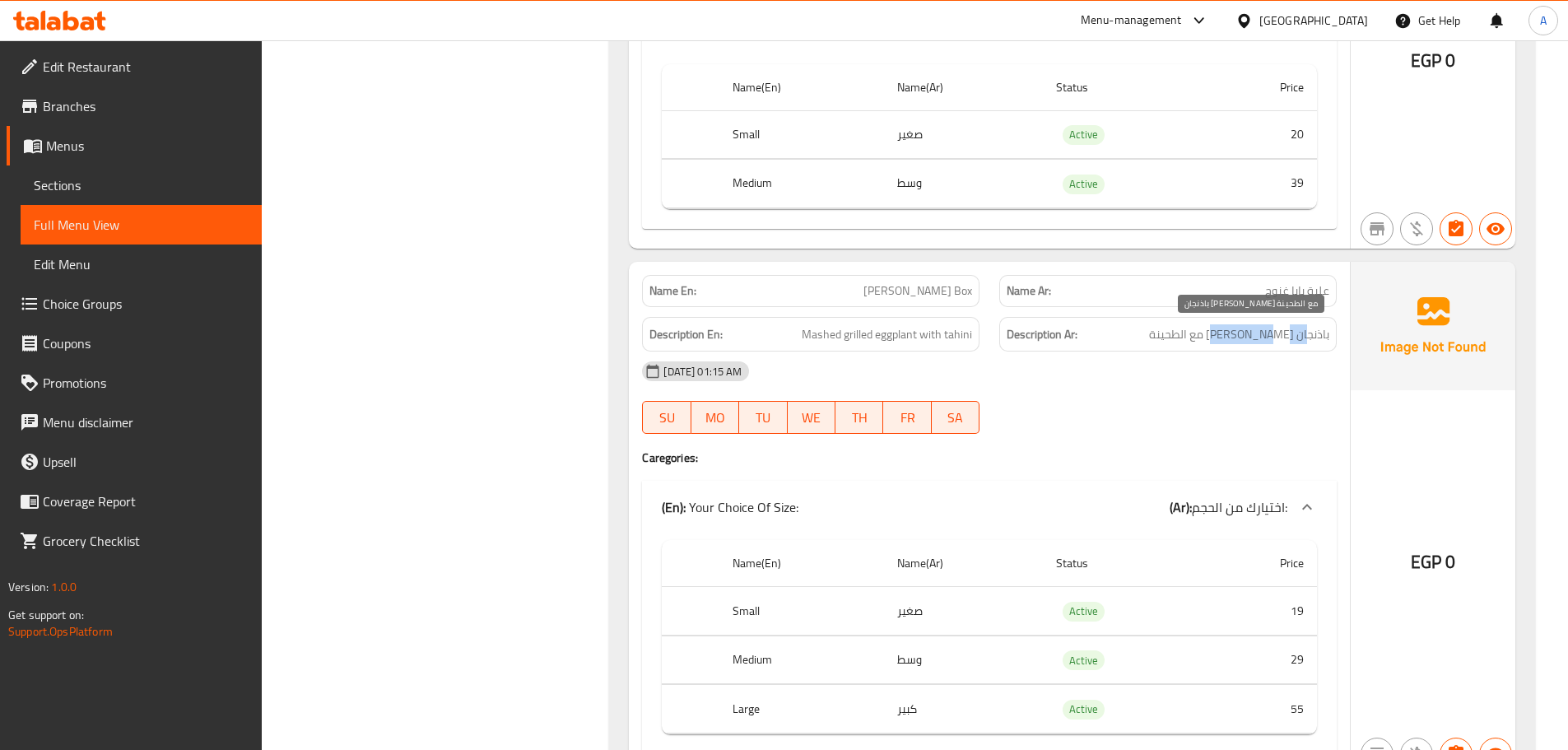
drag, startPoint x: 1309, startPoint y: 343, endPoint x: 1165, endPoint y: 375, distance: 147.5
click at [1208, 342] on span "باذنجان مشوي مهروس مع الطحينة" at bounding box center [1239, 335] width 181 height 21
click at [1161, 377] on div "05-10-2025 01:15 AM" at bounding box center [989, 372] width 715 height 40
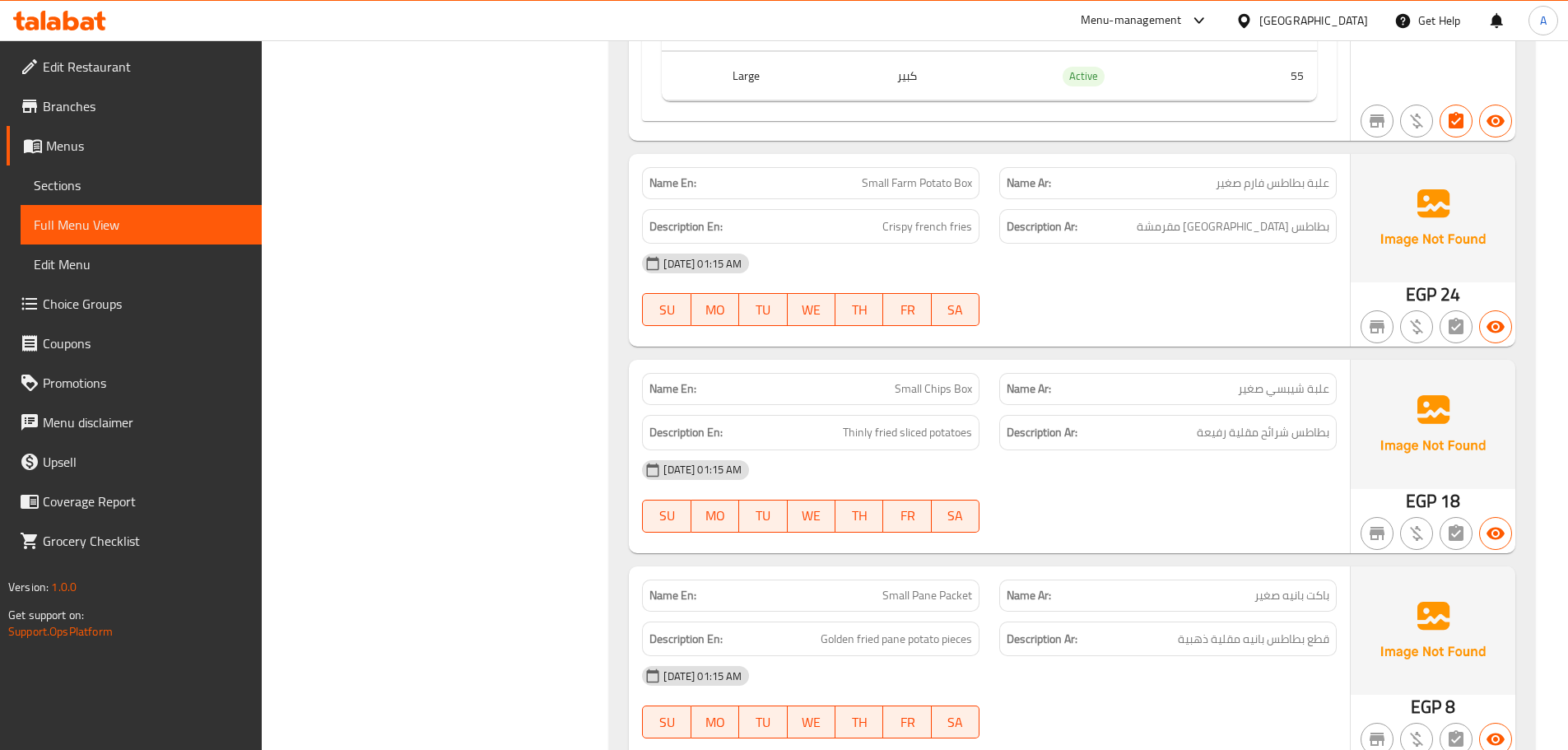
scroll to position [9058, 0]
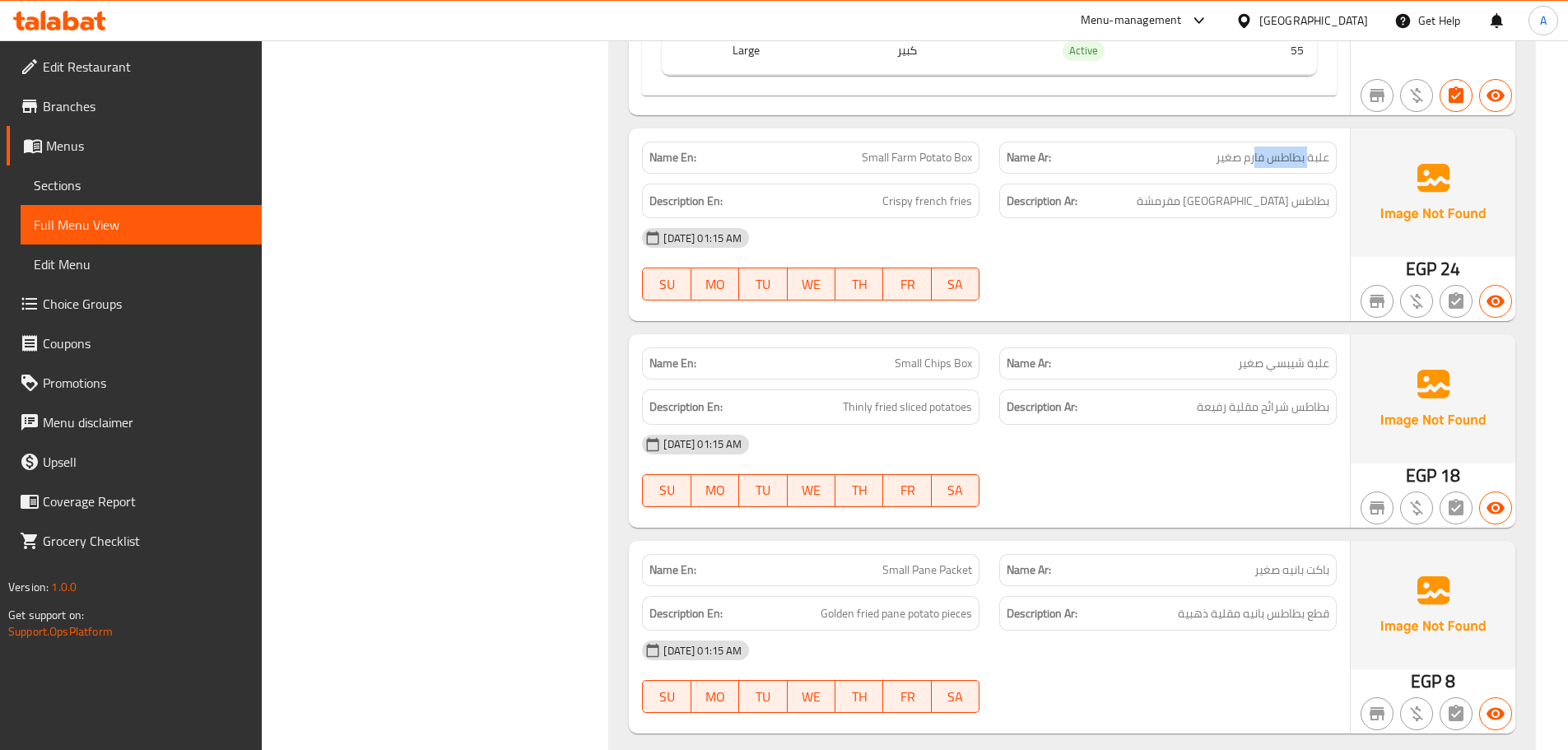
drag, startPoint x: 1310, startPoint y: 148, endPoint x: 1254, endPoint y: 148, distance: 56.0
click at [1254, 149] on span "علبة بطاطس فارم صغير" at bounding box center [1273, 157] width 114 height 17
click at [1244, 226] on div "05-10-2025 01:15 AM" at bounding box center [989, 239] width 715 height 40
drag, startPoint x: 1315, startPoint y: 202, endPoint x: 1100, endPoint y: 203, distance: 215.0
click at [1195, 201] on h6 "Description Ar: بطاطس مقلية مقرمشة" at bounding box center [1167, 201] width 322 height 21
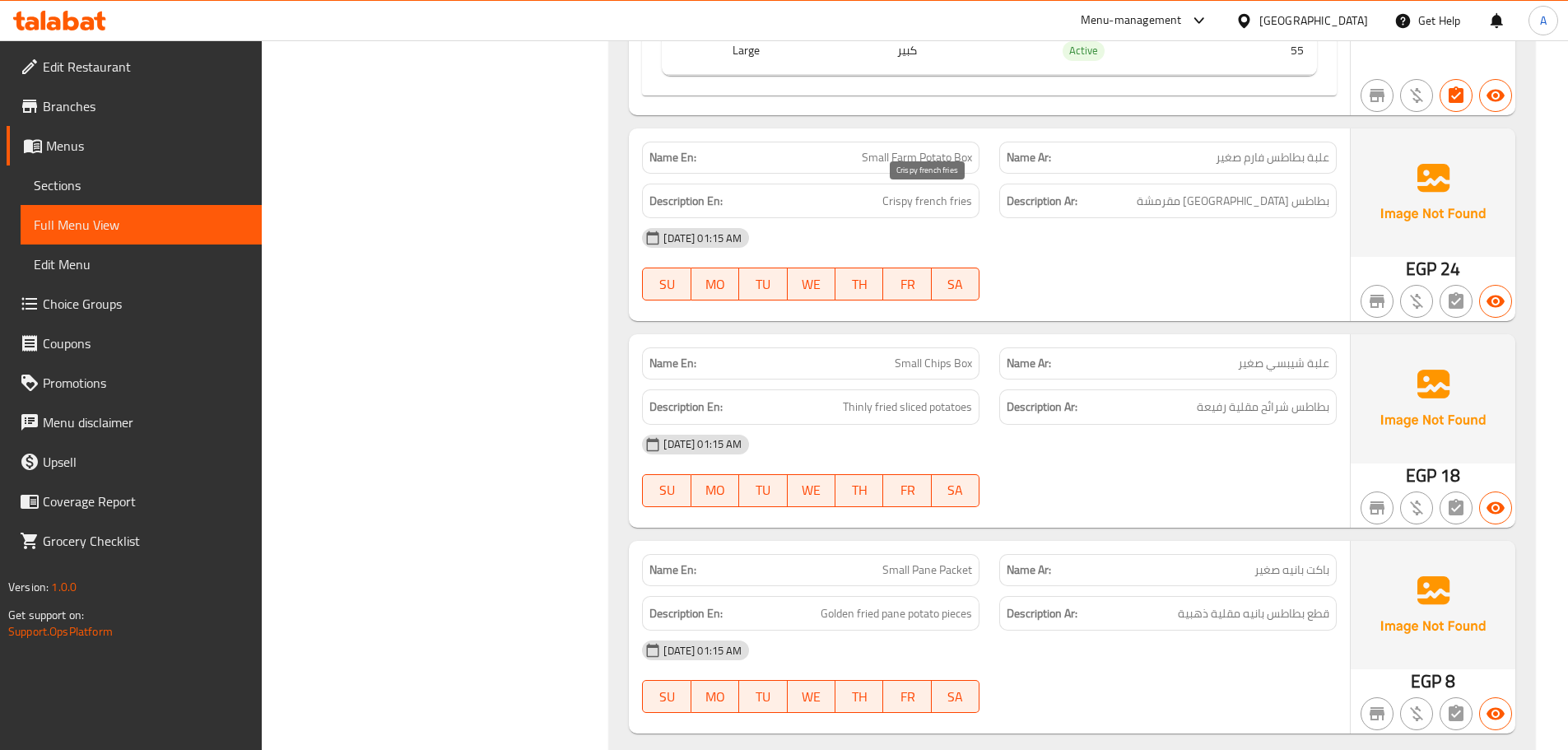
drag, startPoint x: 883, startPoint y: 199, endPoint x: 915, endPoint y: 209, distance: 33.5
click at [903, 206] on h6 "Description En: Crispy french fries" at bounding box center [810, 201] width 322 height 21
click at [953, 212] on div "Description En: Crispy french fries" at bounding box center [810, 201] width 337 height 35
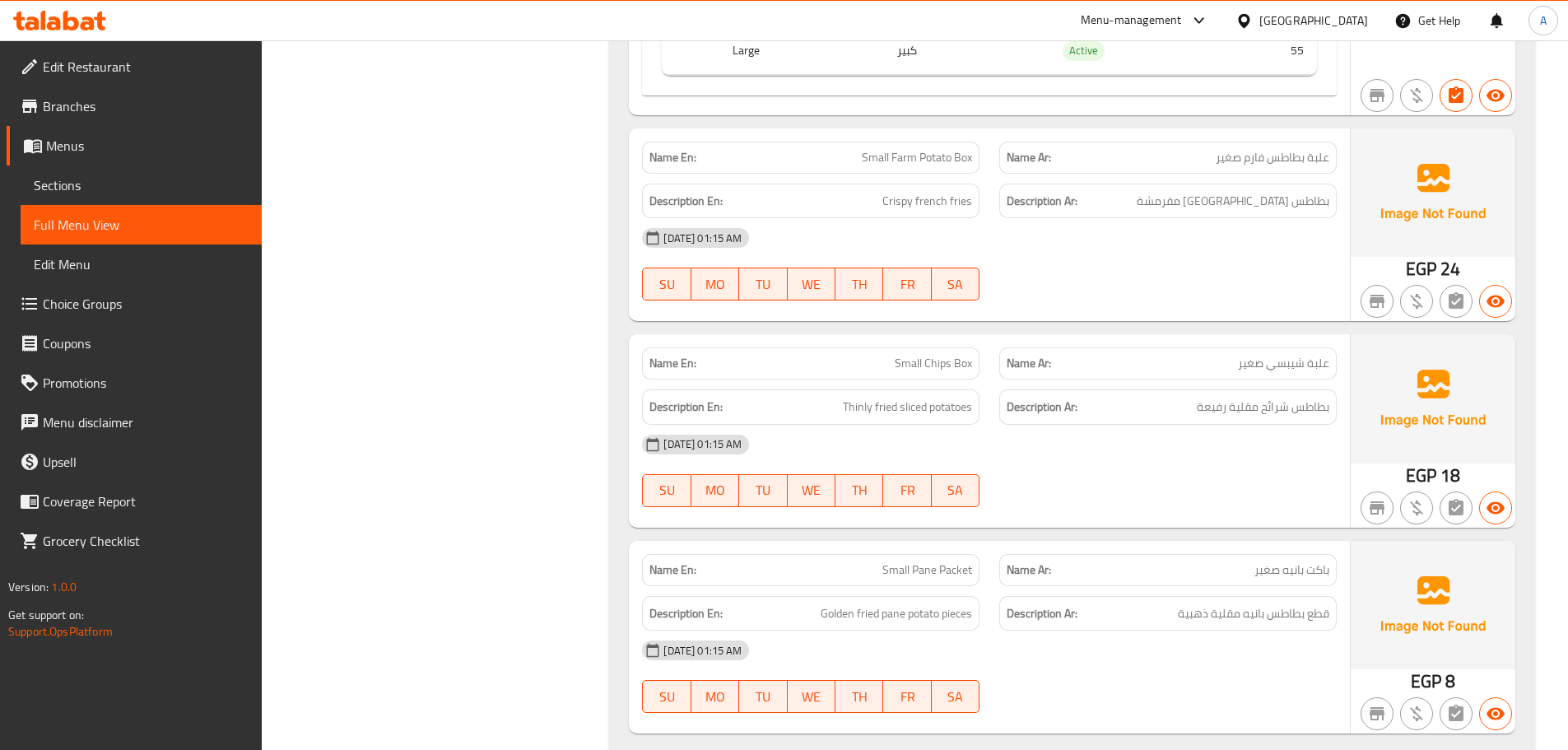
click at [1053, 350] on div "Name En: Small Chips Box Name Ar: علبة شيبسي صغير" at bounding box center [989, 364] width 715 height 52
click at [1199, 311] on div at bounding box center [1168, 301] width 357 height 20
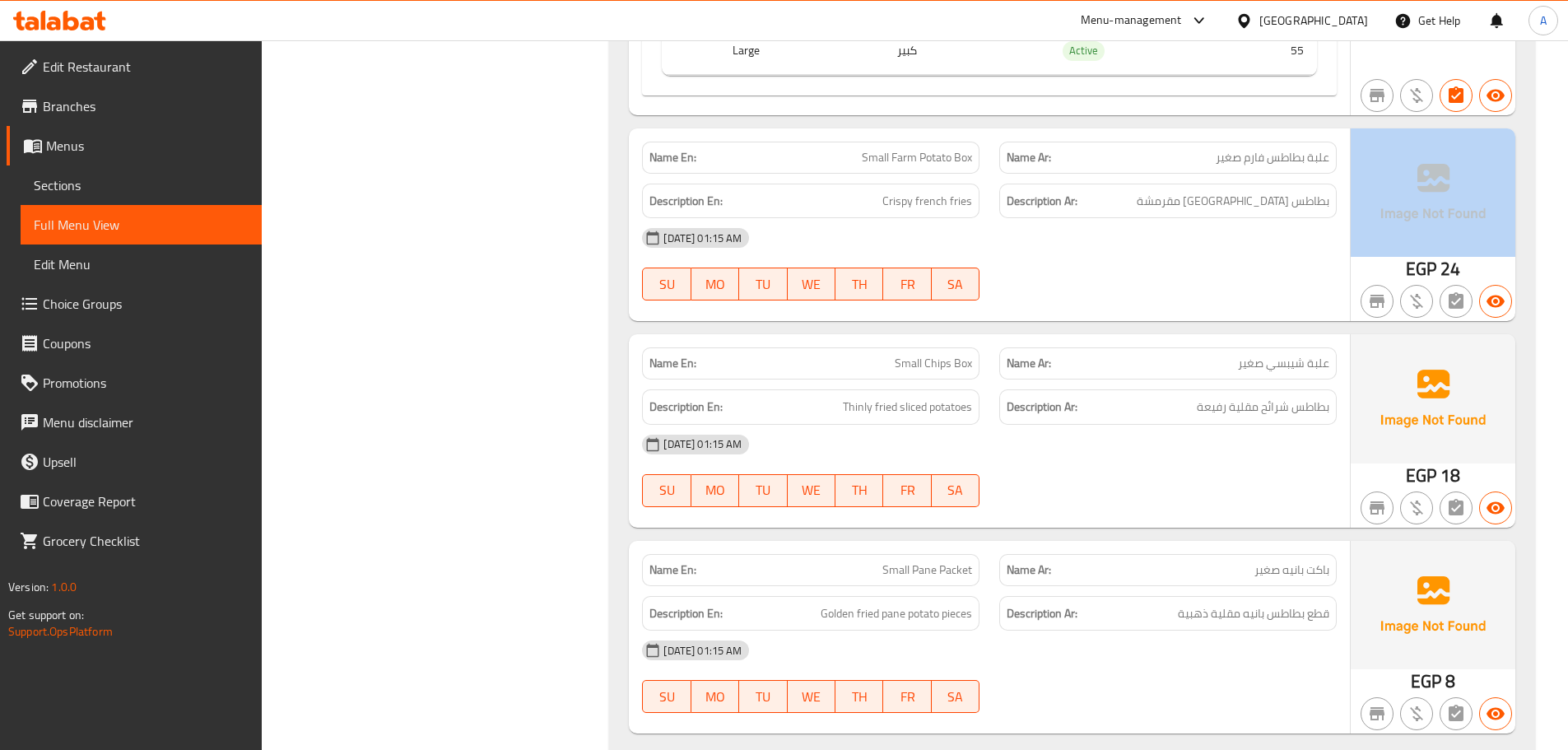
click at [1199, 311] on div at bounding box center [1168, 301] width 357 height 20
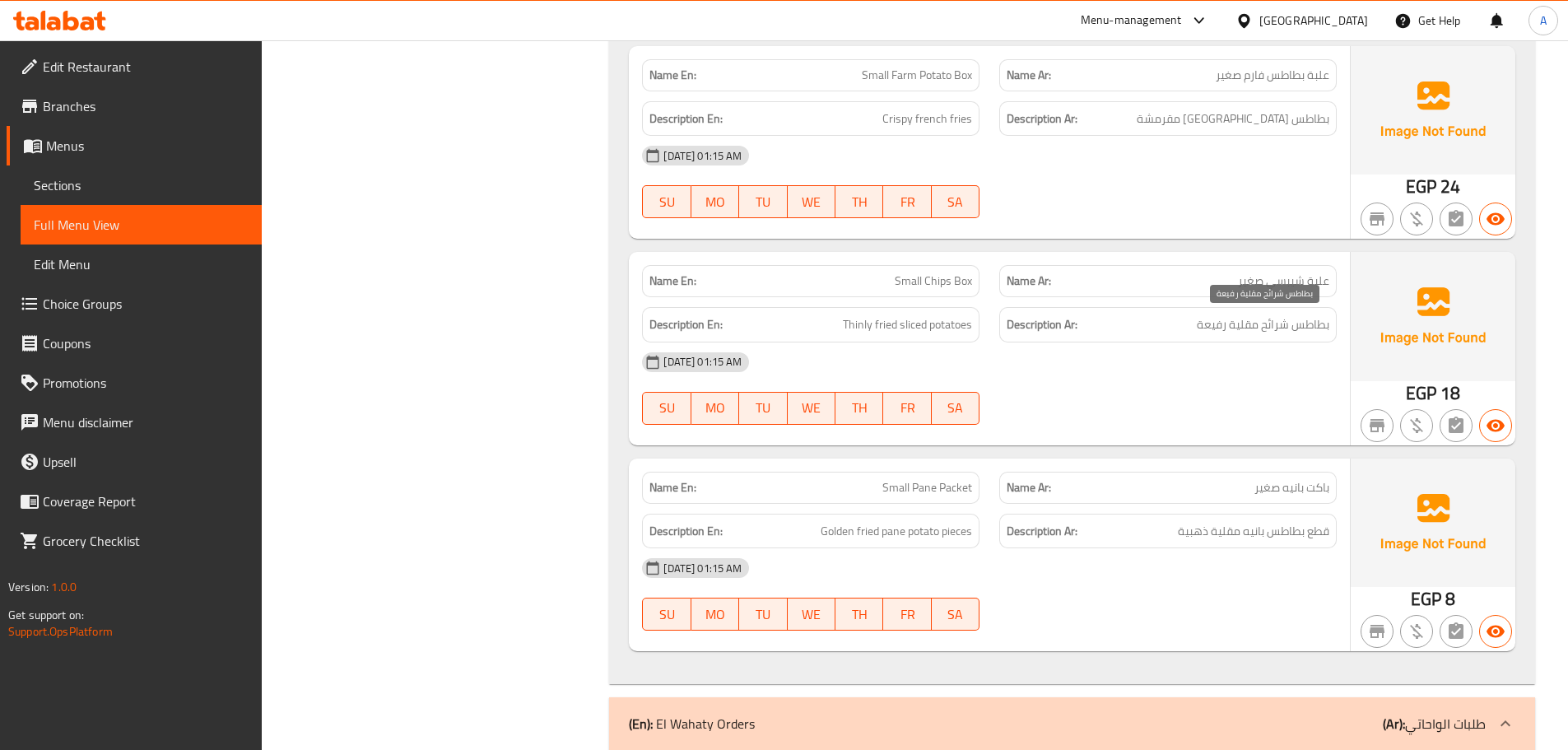
click at [1321, 331] on span "بطاطس شرائح مقلية رفيعة" at bounding box center [1263, 325] width 133 height 21
drag, startPoint x: 1321, startPoint y: 331, endPoint x: 859, endPoint y: 333, distance: 462.0
click at [1097, 327] on h6 "Description Ar: بطاطس شرائح مقلية رفيعة" at bounding box center [1167, 325] width 322 height 21
click at [1128, 323] on div "Description En: Thinly ​​fried sliced potatoes Description Ar: بطاطس شرائح مقلي…" at bounding box center [989, 325] width 715 height 55
click at [1202, 377] on div "05-10-2025 01:15 AM" at bounding box center [989, 363] width 715 height 40
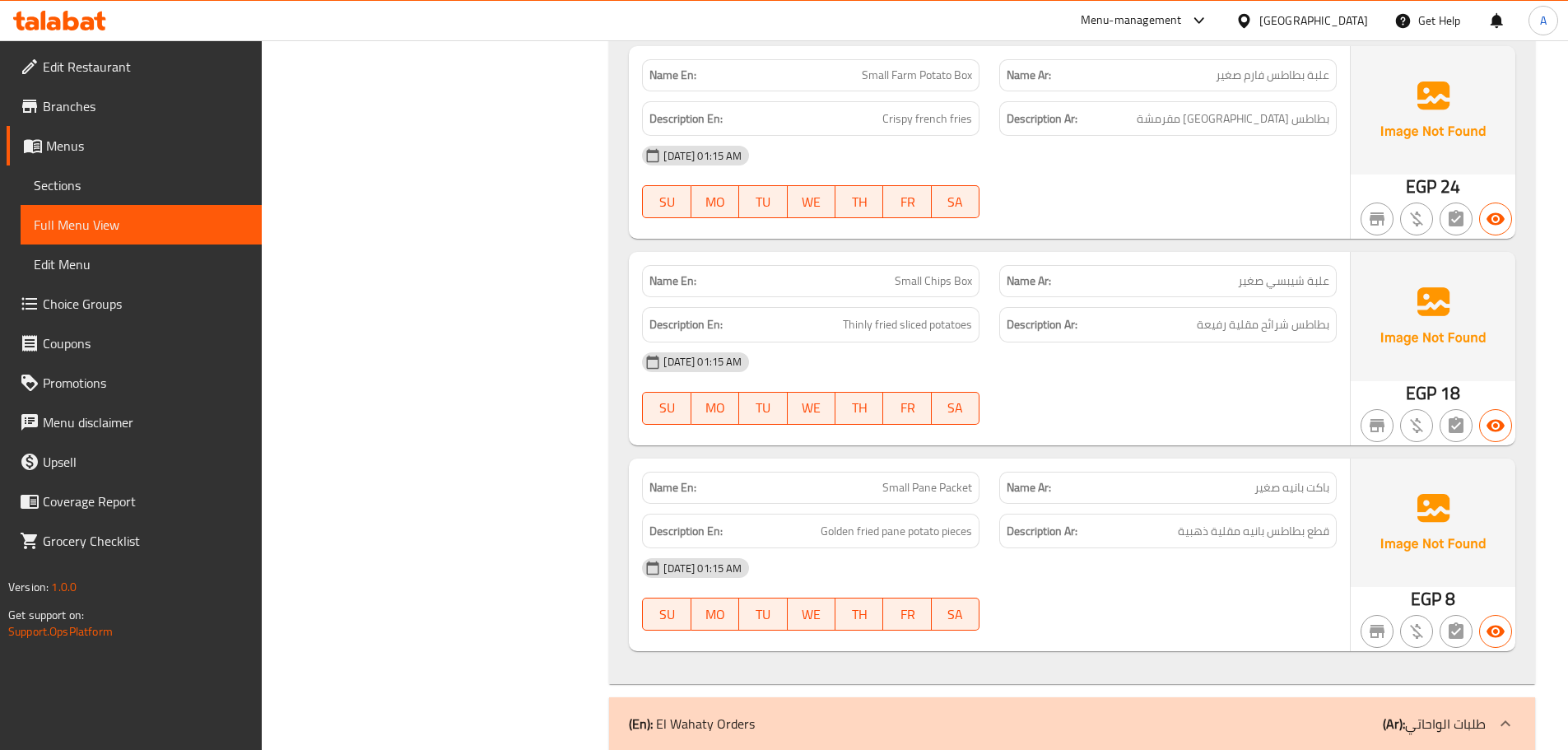
drag, startPoint x: 863, startPoint y: 476, endPoint x: 1067, endPoint y: 471, distance: 204.1
click at [961, 479] on div "Name En: Small Pane Packet" at bounding box center [810, 487] width 337 height 32
click at [1044, 476] on div "Name Ar: باكت بانيه صغير" at bounding box center [1168, 487] width 337 height 32
click at [1086, 439] on div "Name En: Small Chips Box Name Ar: علبة شيبسي صغير Description En: Thinly ​​frie…" at bounding box center [989, 348] width 721 height 193
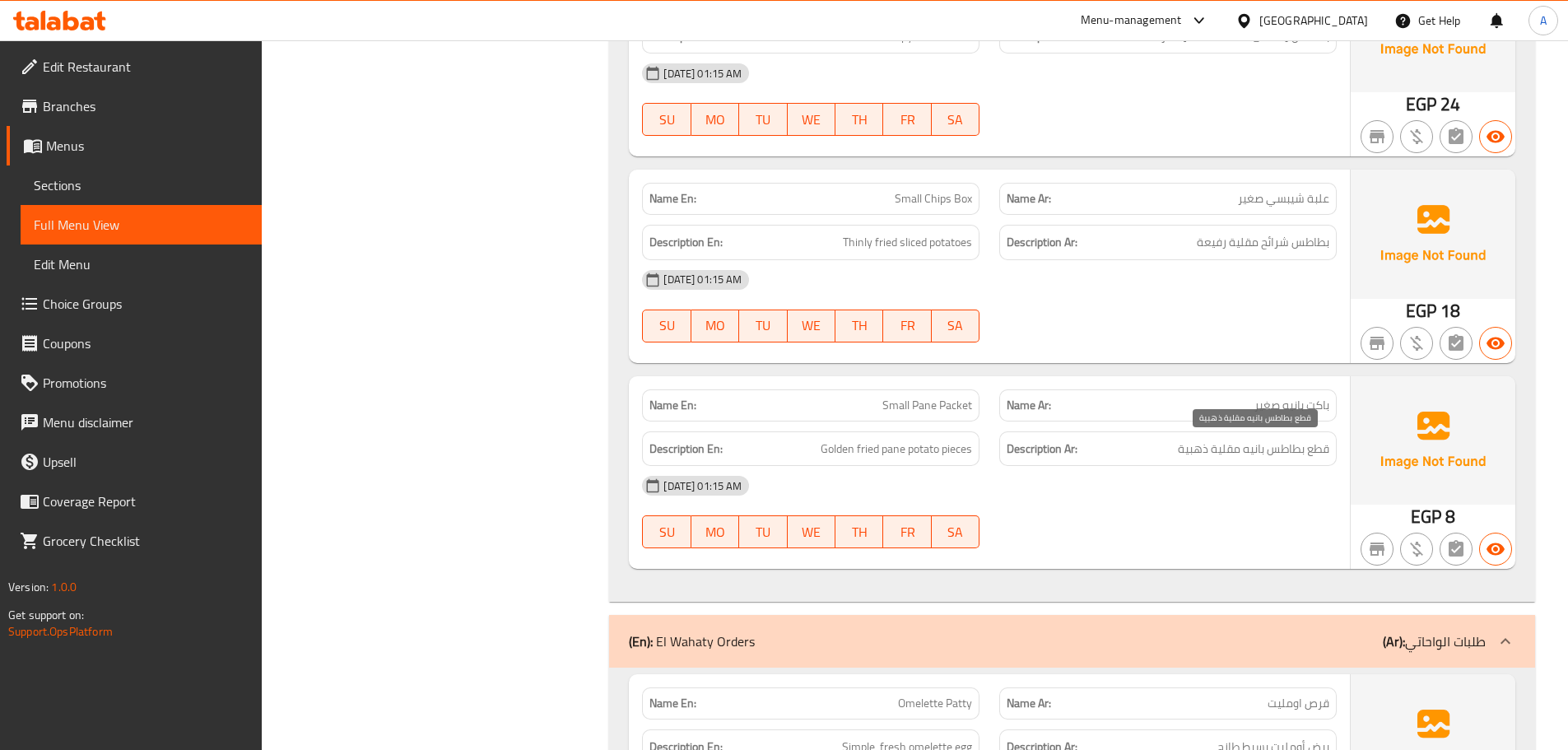
click at [1313, 452] on span "قطع بطاطس بانيه مقلية ذهبية" at bounding box center [1254, 448] width 152 height 21
drag, startPoint x: 1313, startPoint y: 452, endPoint x: 1226, endPoint y: 452, distance: 87.0
click at [1227, 452] on span "قطع بطاطس بانيه مقلية ذهبية" at bounding box center [1254, 448] width 152 height 21
drag, startPoint x: 1226, startPoint y: 452, endPoint x: 1107, endPoint y: 452, distance: 119.0
click at [1225, 452] on span "قطع بطاطس بانيه مقلية ذهبية" at bounding box center [1254, 448] width 152 height 21
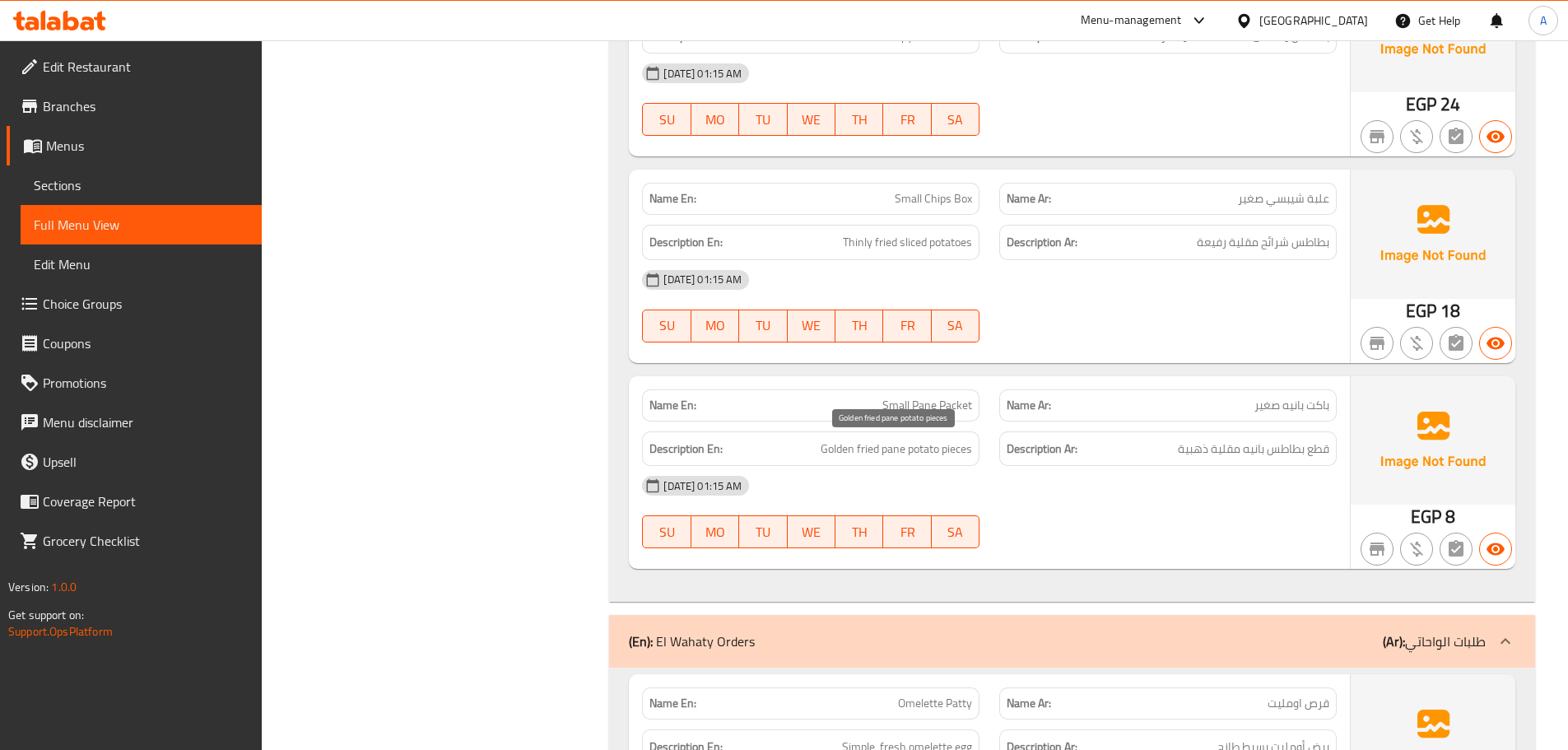
drag, startPoint x: 855, startPoint y: 438, endPoint x: 897, endPoint y: 448, distance: 43.2
click at [870, 443] on span "Golden fried pane potato pieces" at bounding box center [896, 448] width 152 height 21
click at [1037, 476] on div "05-10-2025 01:15 AM" at bounding box center [989, 486] width 715 height 40
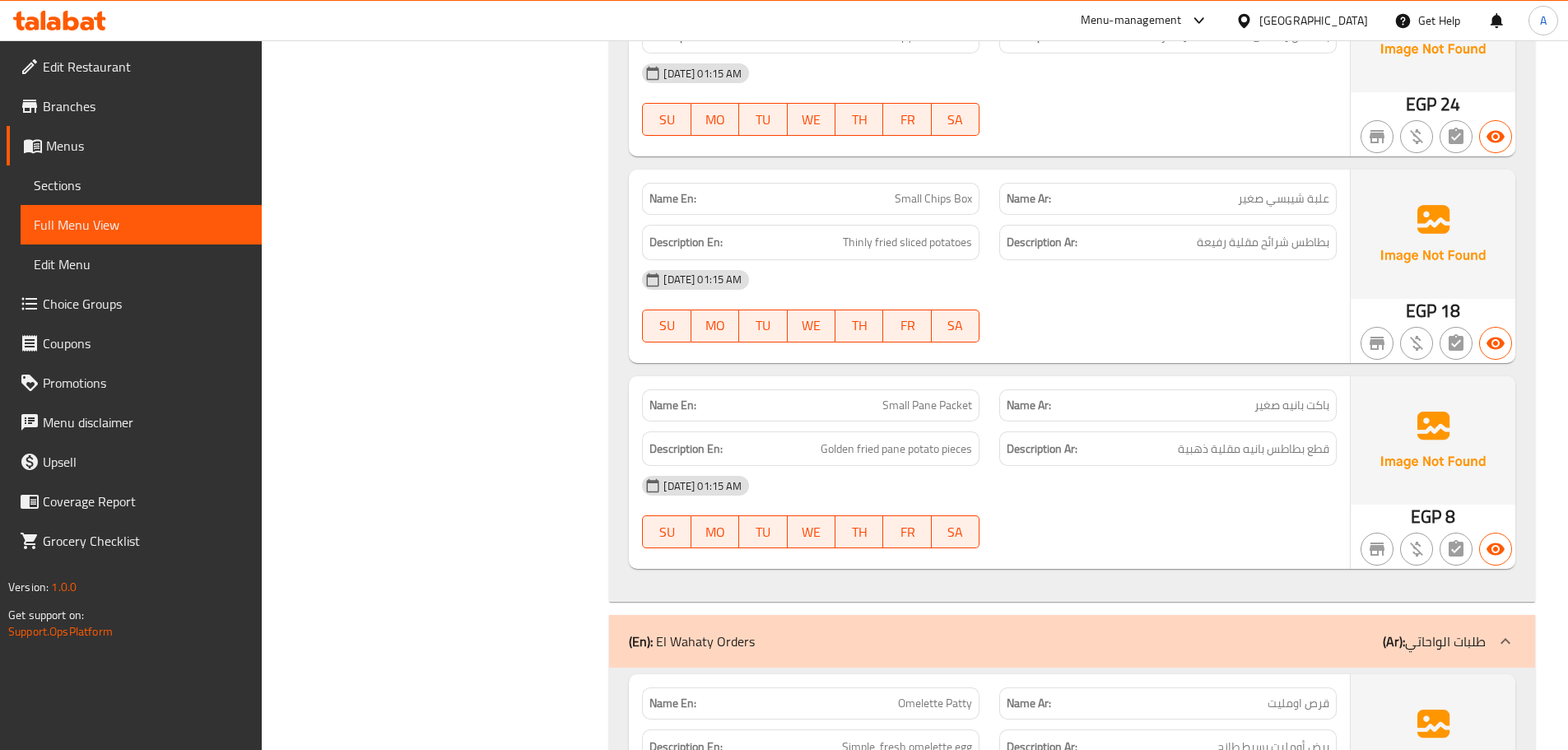
scroll to position [9387, 0]
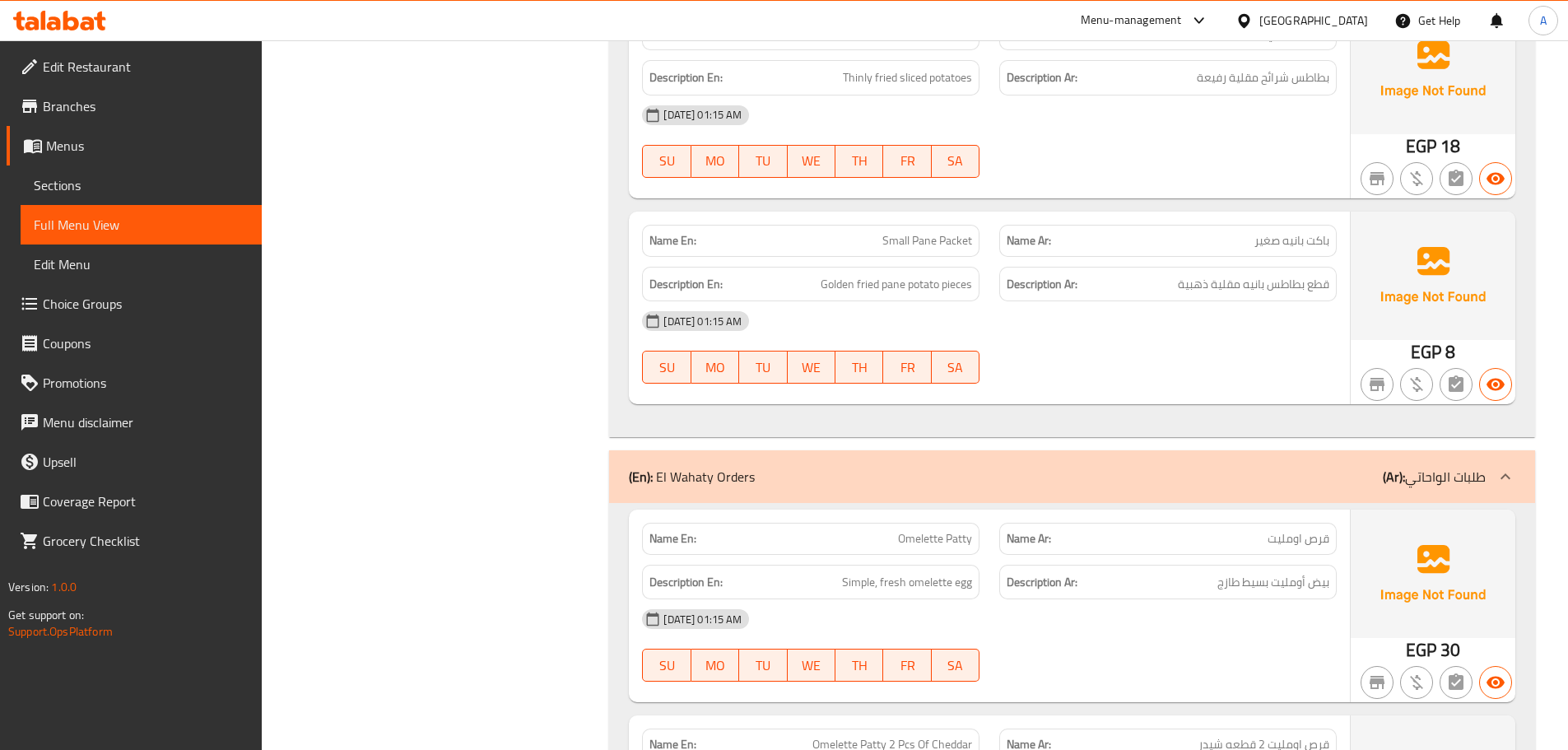
drag, startPoint x: 898, startPoint y: 531, endPoint x: 1175, endPoint y: 613, distance: 288.9
click at [1081, 570] on div "Name En: Omelette Patty Name Ar: قرص اومليت Description En: Simple, fresh omele…" at bounding box center [989, 605] width 721 height 193
click at [1175, 613] on div "05-10-2025 01:15 AM" at bounding box center [989, 619] width 715 height 40
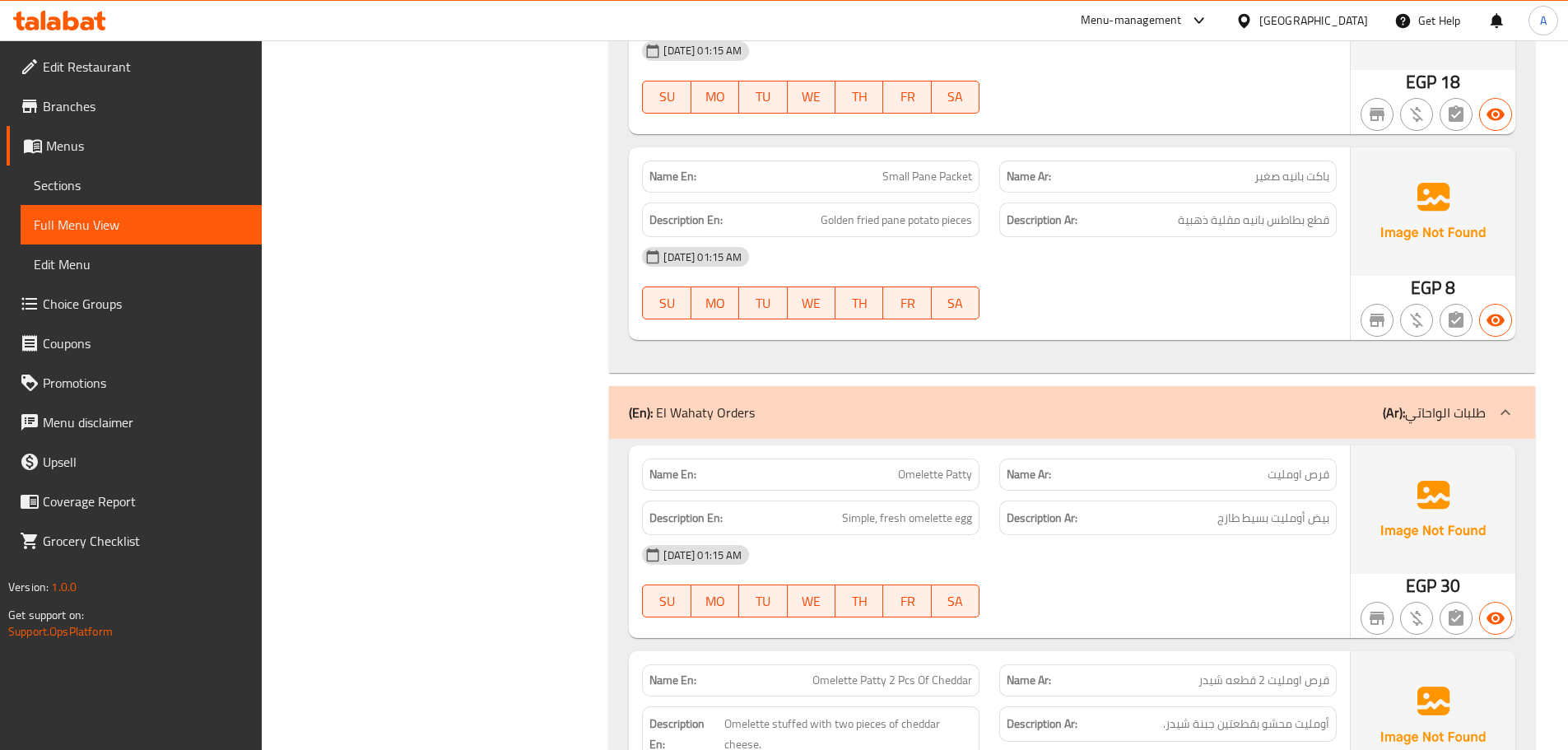
scroll to position [9634, 0]
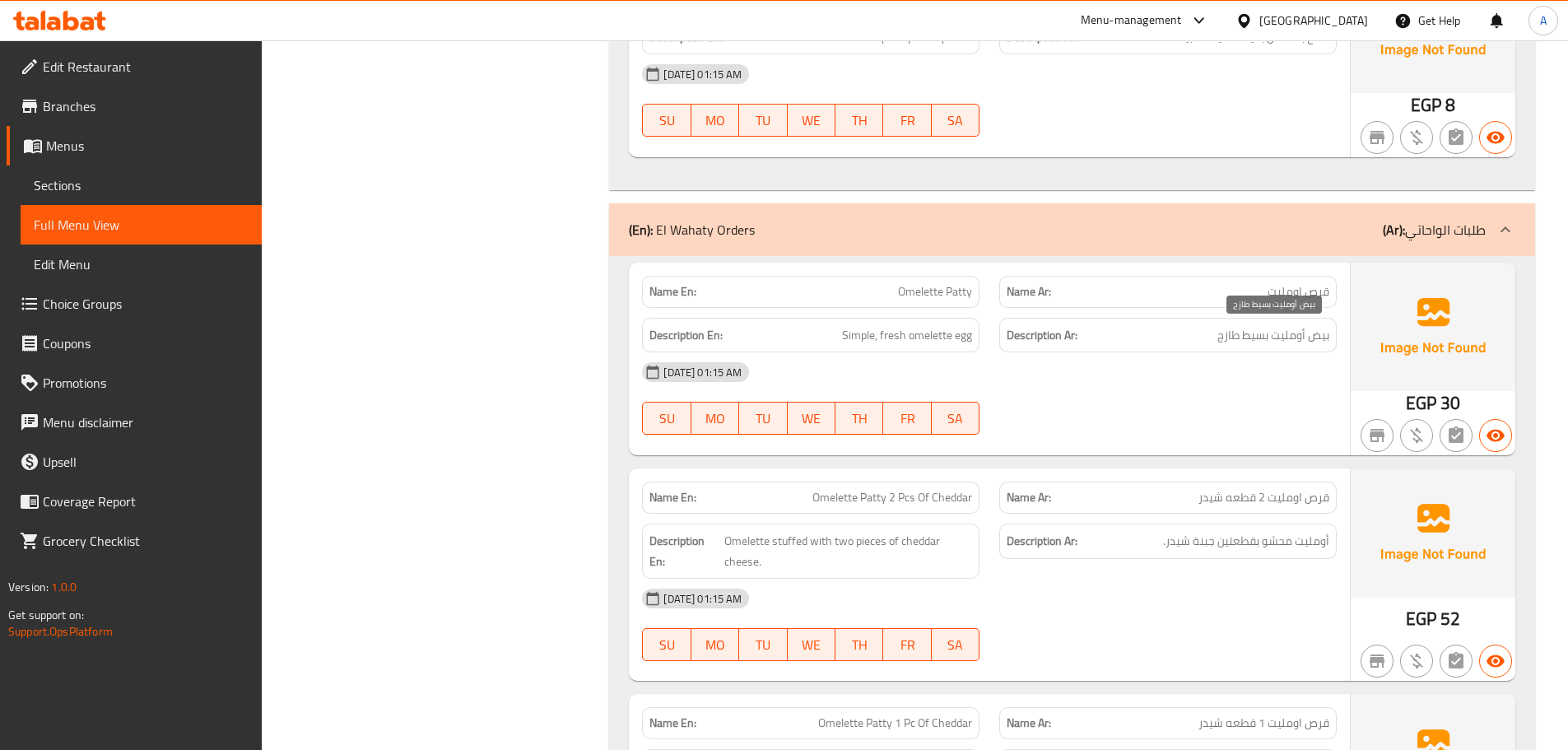
click at [1243, 343] on span "بيض أومليت بسيط طازج" at bounding box center [1273, 336] width 112 height 21
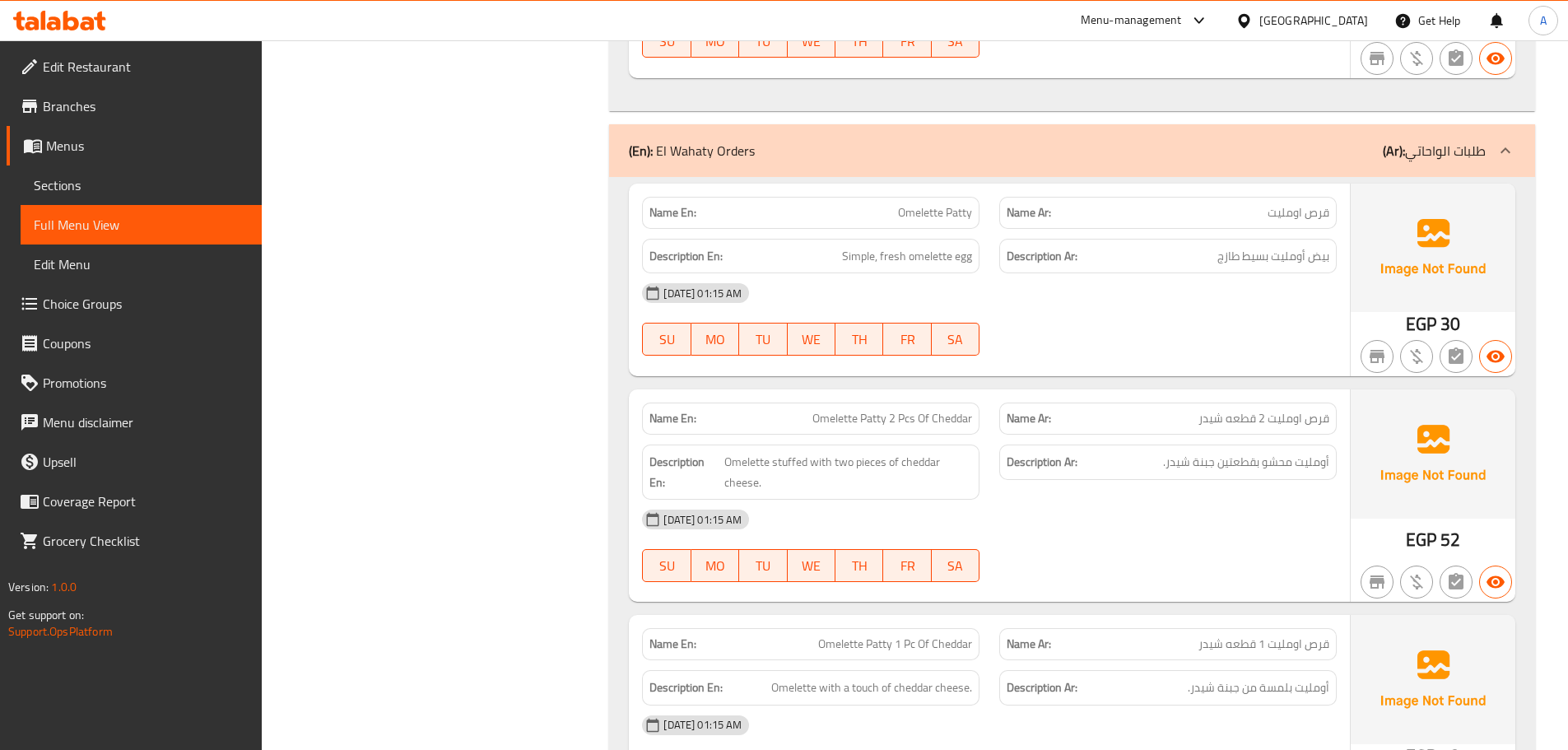
scroll to position [9799, 0]
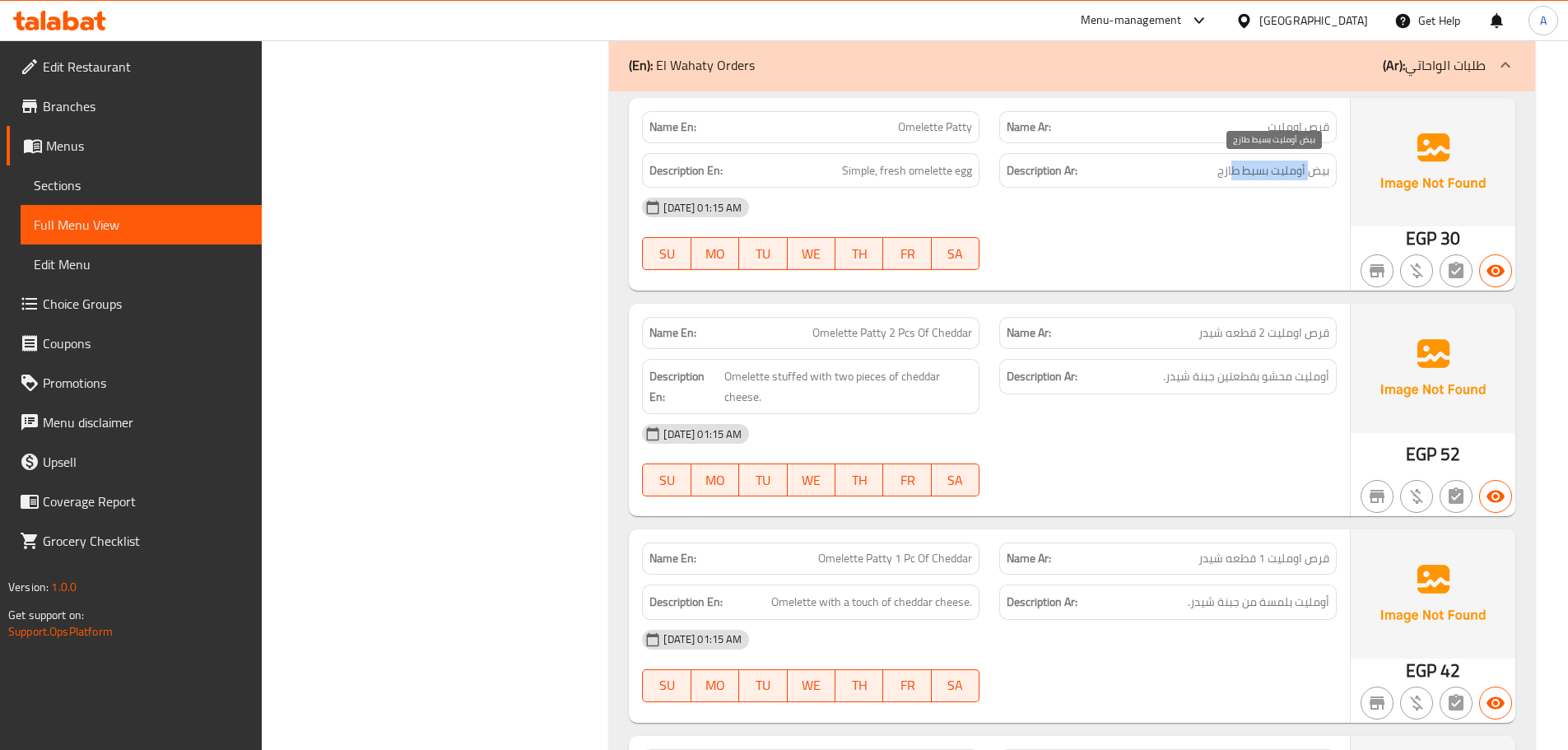
drag, startPoint x: 1295, startPoint y: 169, endPoint x: 1227, endPoint y: 181, distance: 69.1
click at [1229, 180] on span "بيض أومليت بسيط طازج" at bounding box center [1273, 171] width 112 height 21
click at [1206, 226] on div "05-10-2025 01:15 AM" at bounding box center [989, 208] width 715 height 40
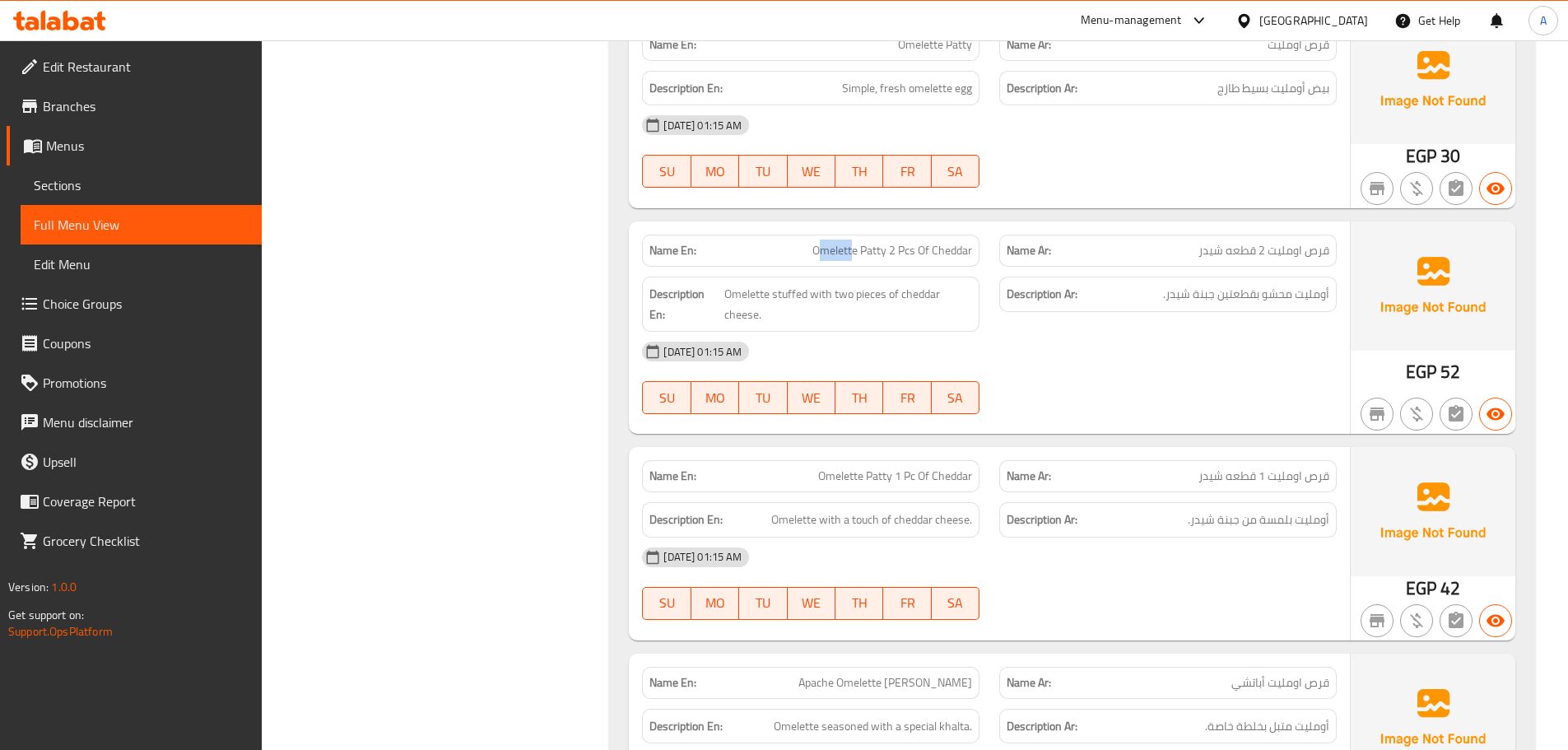
drag, startPoint x: 821, startPoint y: 249, endPoint x: 872, endPoint y: 261, distance: 52.4
click at [865, 260] on span "Omelette Patty 2 Pcs Of Cheddar" at bounding box center [892, 250] width 160 height 17
click at [1133, 372] on div "05-10-2025 01:15 AM" at bounding box center [989, 352] width 715 height 40
drag, startPoint x: 1213, startPoint y: 248, endPoint x: 1194, endPoint y: 249, distance: 19.0
click at [1195, 249] on p "Name Ar: قرص اومليت 2 قطعه شيدر" at bounding box center [1167, 250] width 322 height 17
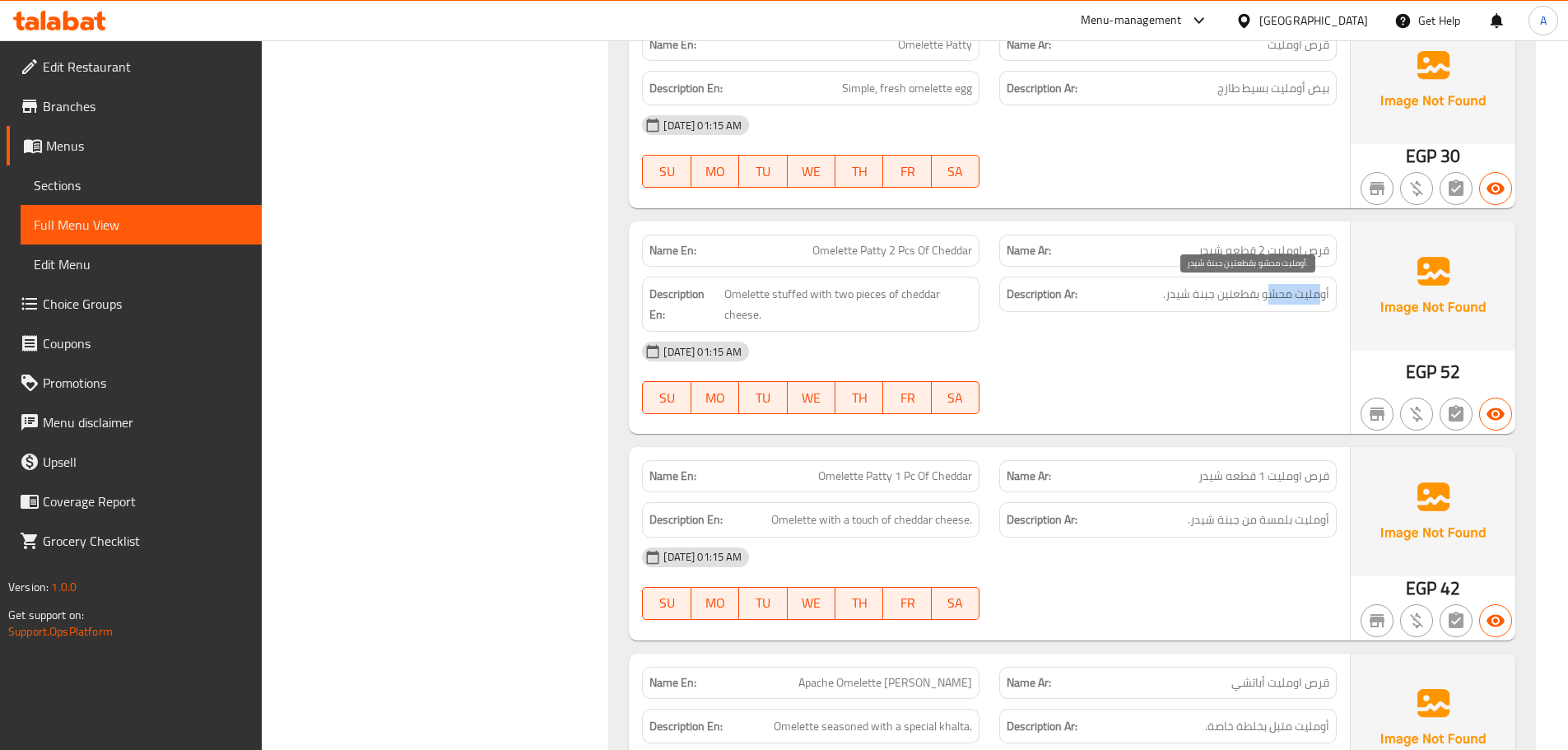
drag, startPoint x: 1319, startPoint y: 299, endPoint x: 1209, endPoint y: 299, distance: 110.0
click at [1210, 299] on span "أومليت محشو بقطعتين جبنة شيدر." at bounding box center [1246, 294] width 167 height 21
click at [1145, 355] on div "05-10-2025 01:15 AM" at bounding box center [989, 352] width 715 height 40
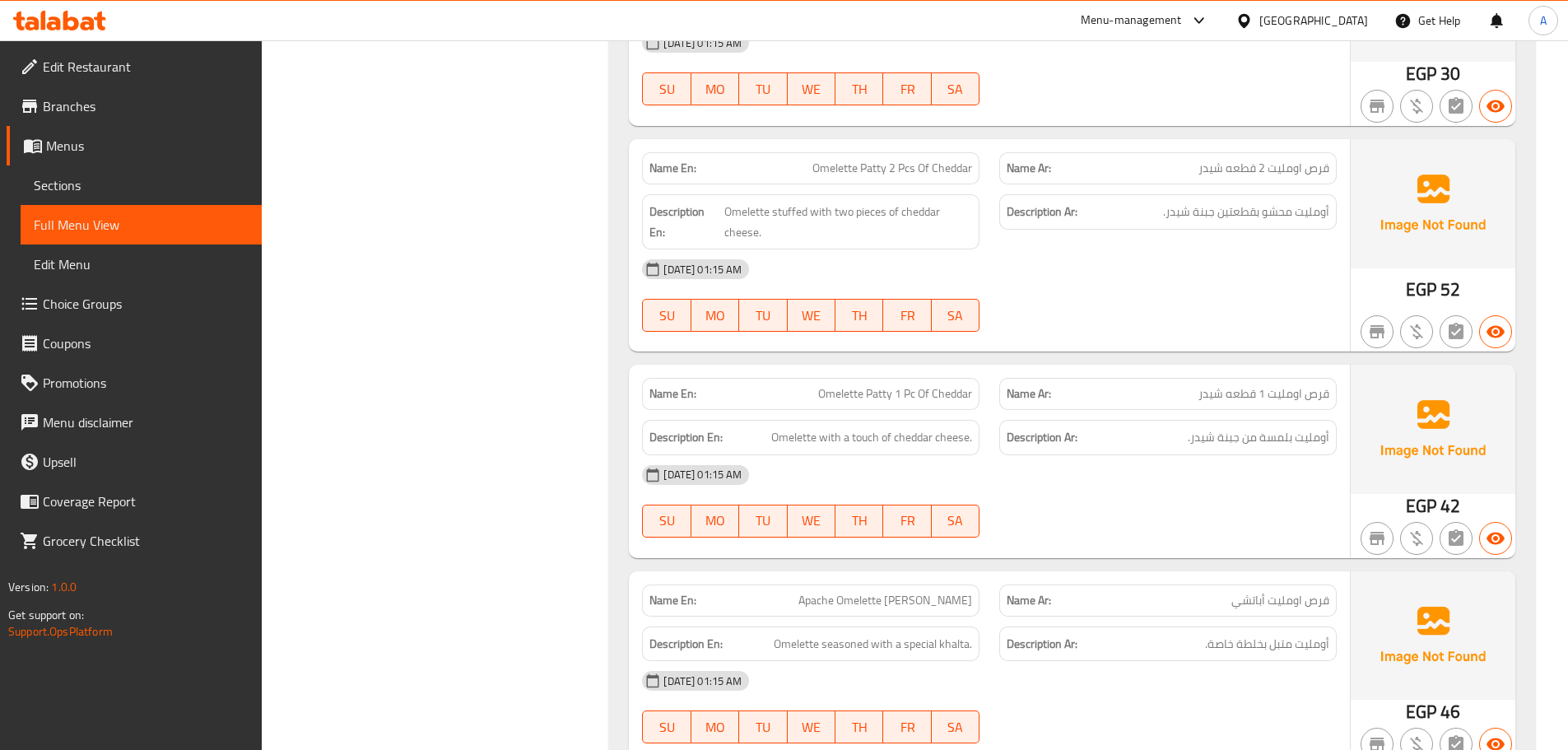
drag, startPoint x: 1264, startPoint y: 390, endPoint x: 1224, endPoint y: 394, distance: 40.2
click at [1224, 394] on span "قرص اومليت 1 قطعه شيدر" at bounding box center [1264, 393] width 131 height 17
click at [1291, 481] on div "05-10-2025 01:15 AM" at bounding box center [989, 475] width 715 height 40
drag, startPoint x: 1312, startPoint y: 438, endPoint x: 1166, endPoint y: 438, distance: 146.0
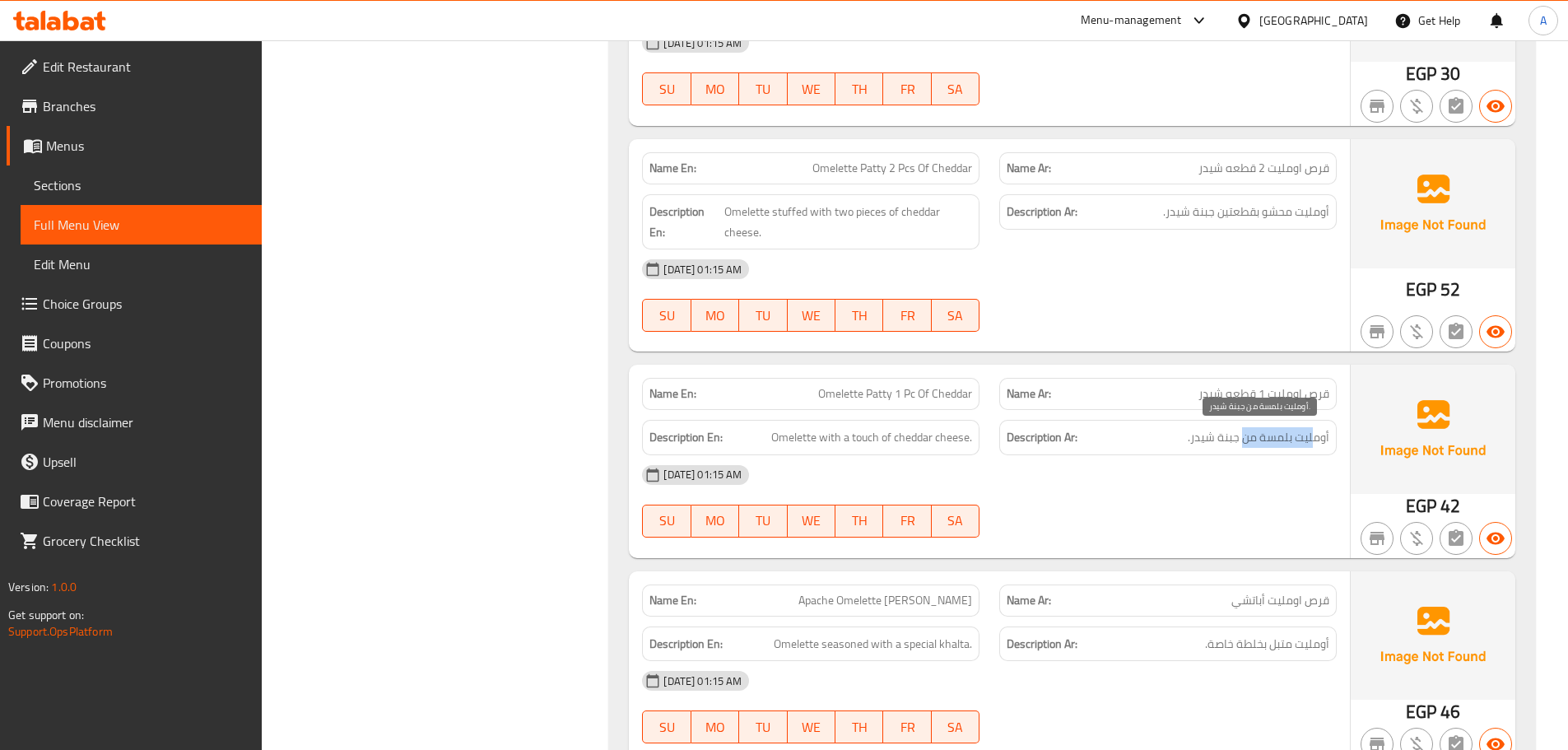
click at [1188, 438] on h6 "Description Ar: أومليت بلمسة من جبنة شيدر." at bounding box center [1167, 437] width 322 height 21
drag, startPoint x: 767, startPoint y: 445, endPoint x: 1027, endPoint y: 470, distance: 261.2
click at [959, 453] on div "Description En: Omelette with a touch of cheddar cheese." at bounding box center [810, 437] width 337 height 35
click at [1069, 488] on div "05-10-2025 01:15 AM" at bounding box center [989, 475] width 715 height 40
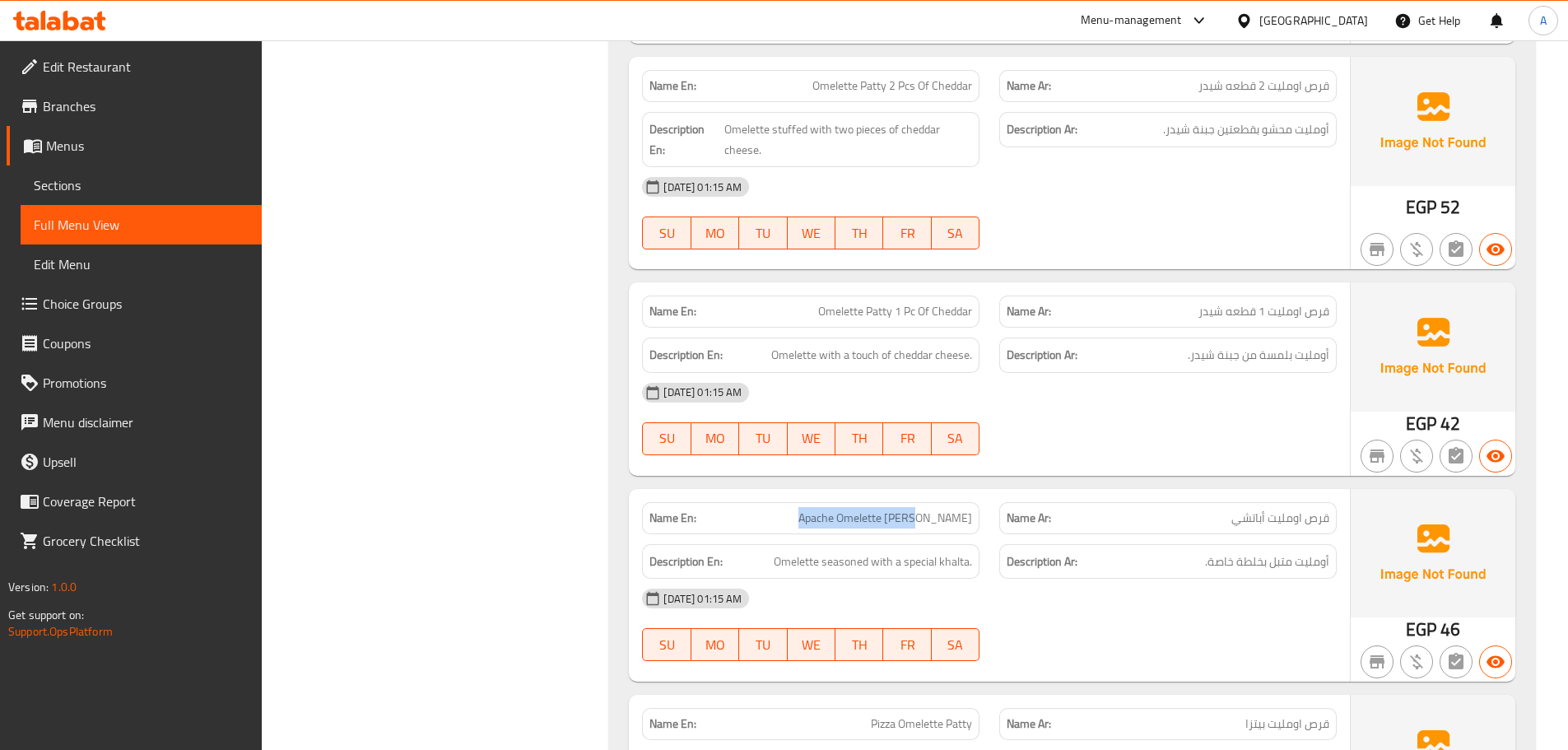
drag, startPoint x: 858, startPoint y: 484, endPoint x: 1046, endPoint y: 472, distance: 188.4
click at [1046, 471] on div "Name En: Omelette Patty 1 Pc Of Cheddar Name Ar: قرص اومليت 1 قطعه شيدر Descrip…" at bounding box center [989, 378] width 721 height 193
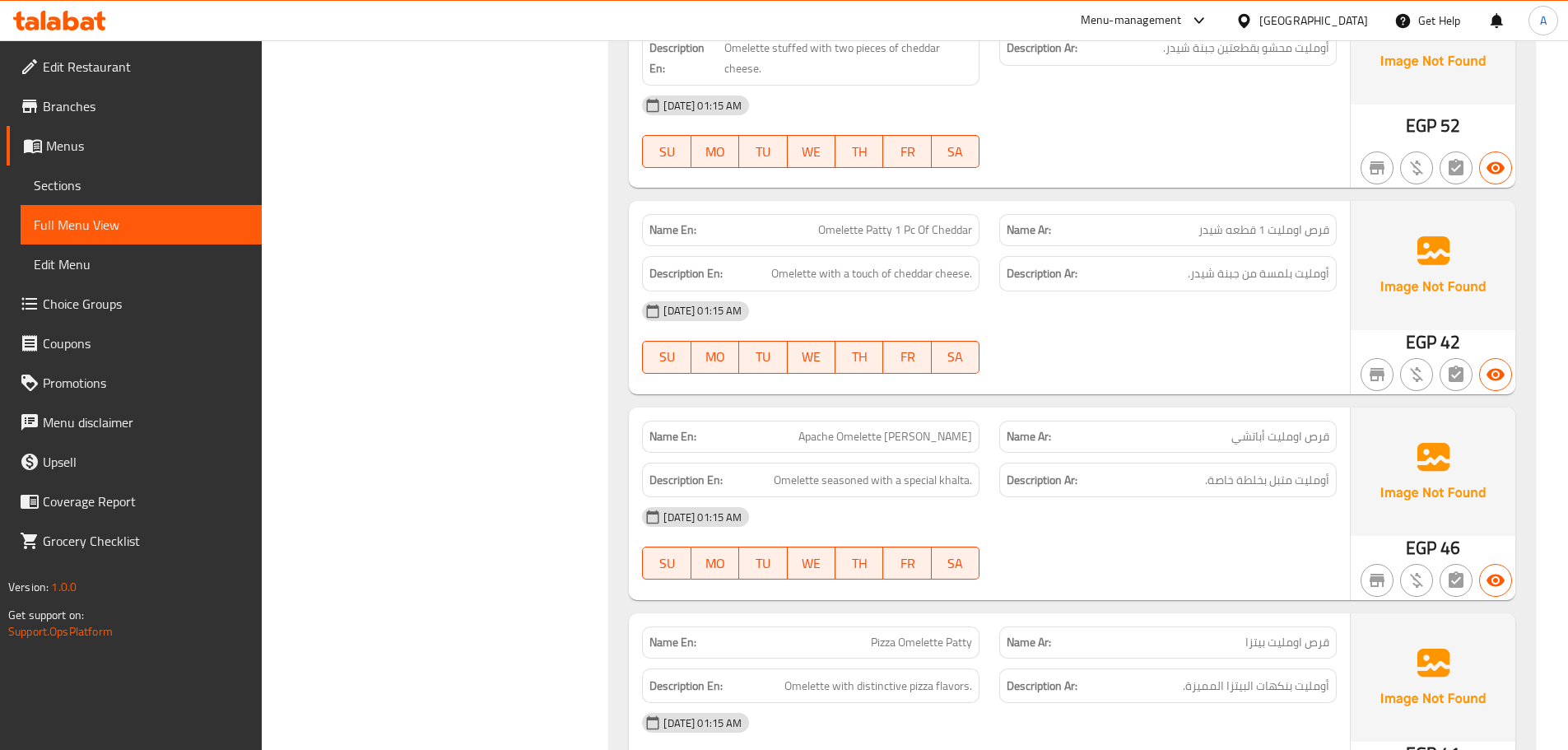
scroll to position [10210, 0]
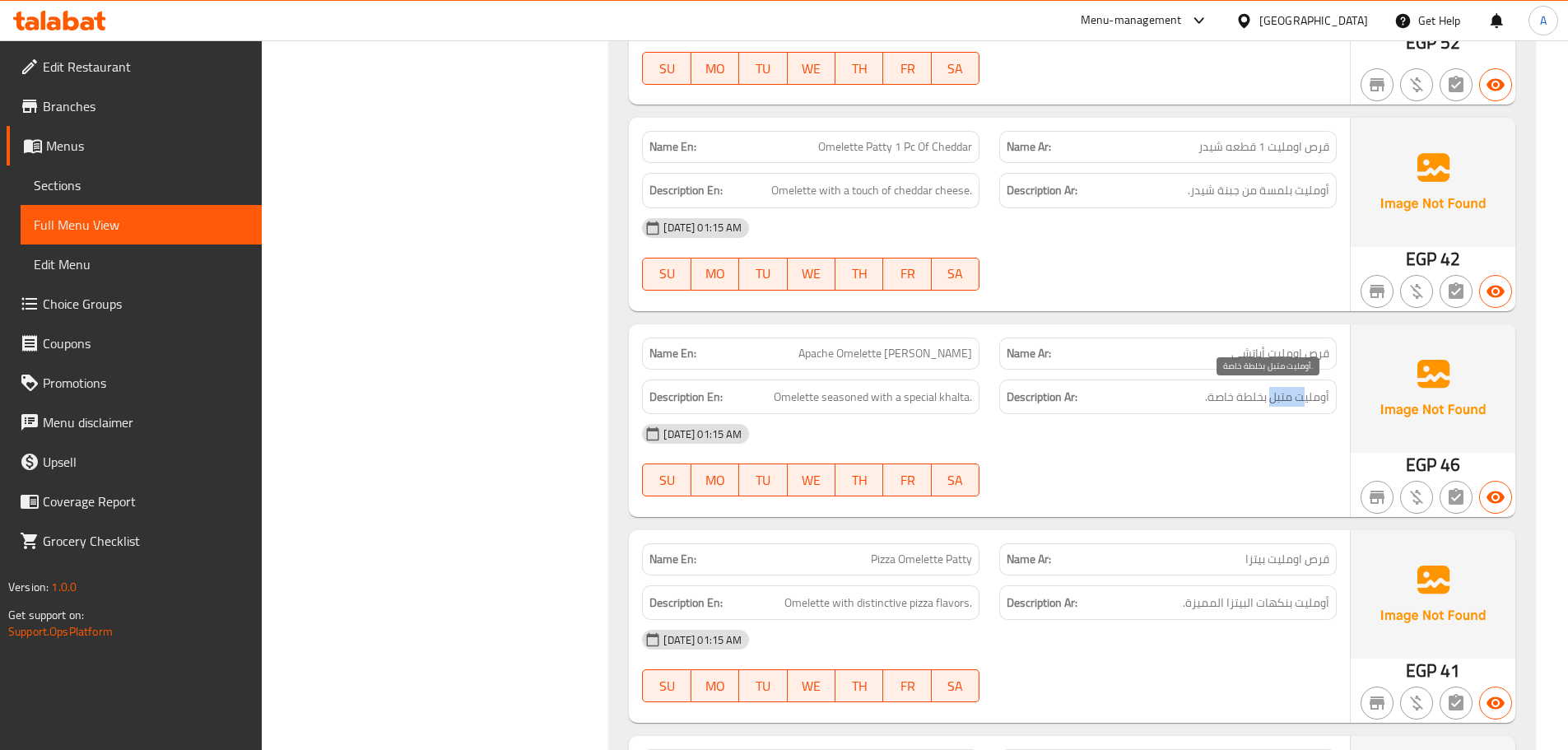
drag, startPoint x: 1305, startPoint y: 387, endPoint x: 1241, endPoint y: 387, distance: 64.0
click at [1253, 387] on span "أومليت متبل بخلطة خاصة." at bounding box center [1267, 397] width 125 height 21
drag, startPoint x: 792, startPoint y: 399, endPoint x: 987, endPoint y: 412, distance: 195.4
click at [936, 406] on span "Omelette seasoned with a special khalta." at bounding box center [872, 397] width 199 height 21
click at [1053, 429] on div "05-10-2025 01:15 AM" at bounding box center [989, 434] width 715 height 40
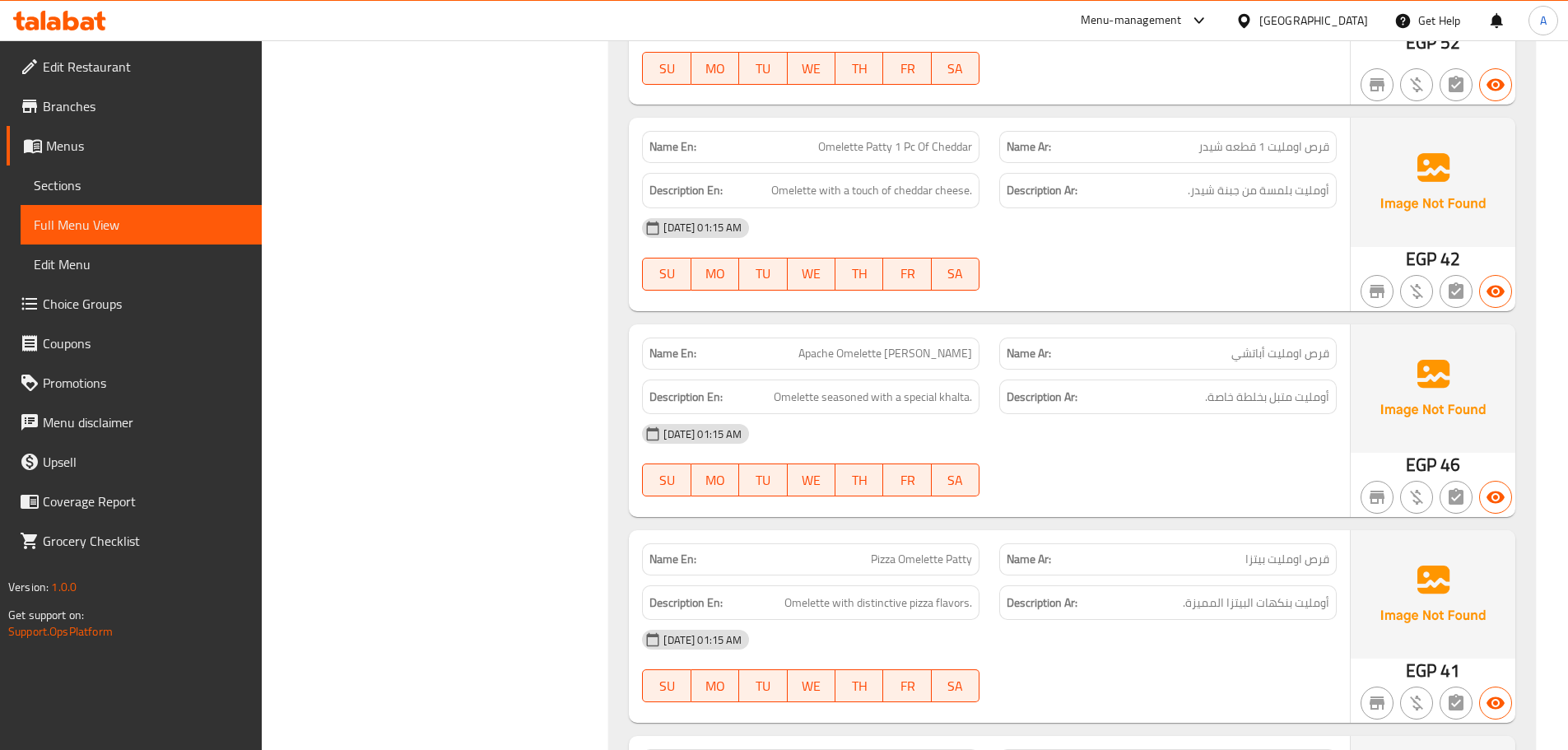
scroll to position [10293, 0]
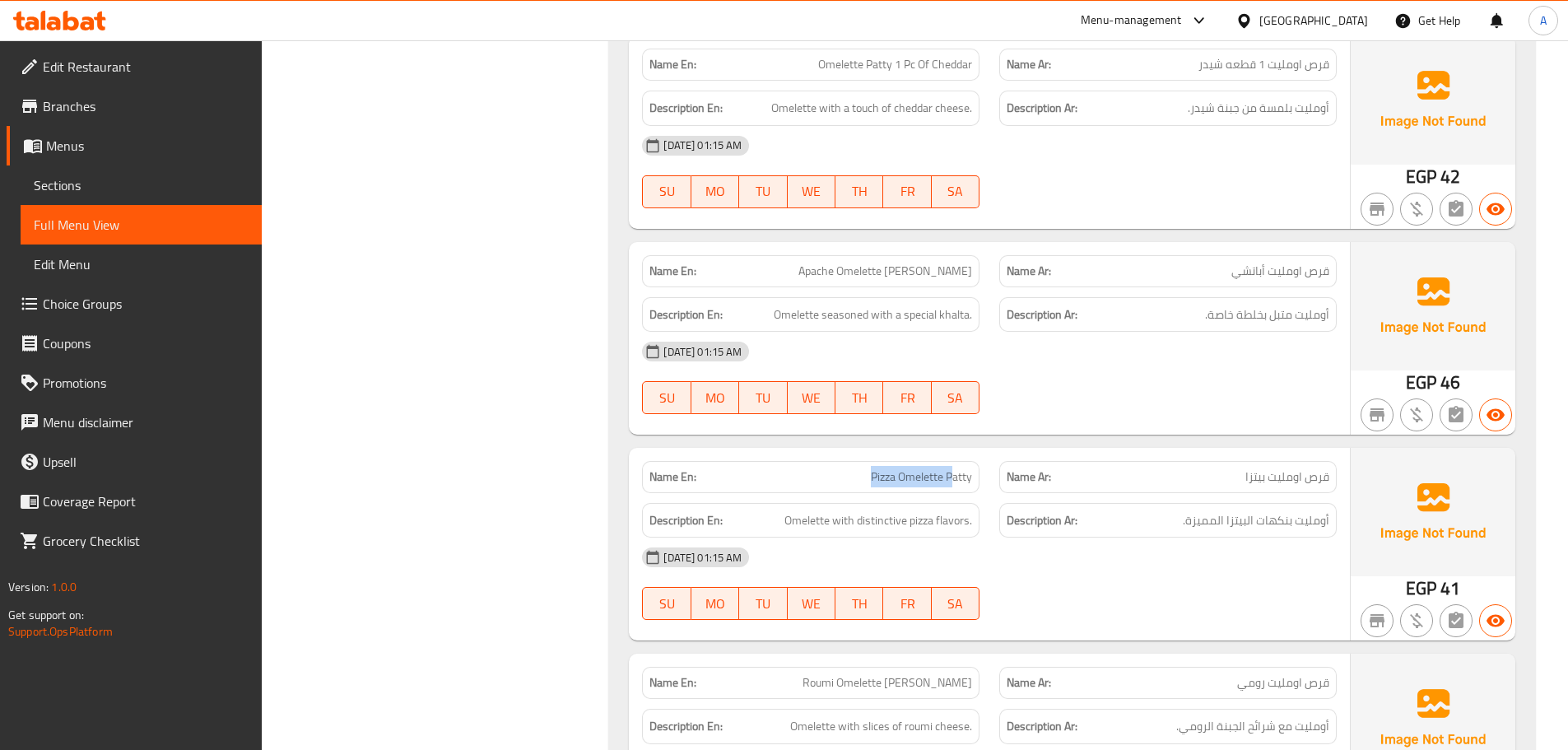
drag, startPoint x: 935, startPoint y: 479, endPoint x: 1081, endPoint y: 453, distance: 148.3
click at [1029, 464] on div "Name En: Pizza Omelette Patty Name Ar: قرص اومليت بيتزا" at bounding box center [989, 477] width 715 height 52
click at [1128, 427] on div "Name En: Apache Omelette Patty Name Ar: قرص اومليت أباتشي Description En: Omele…" at bounding box center [989, 338] width 721 height 193
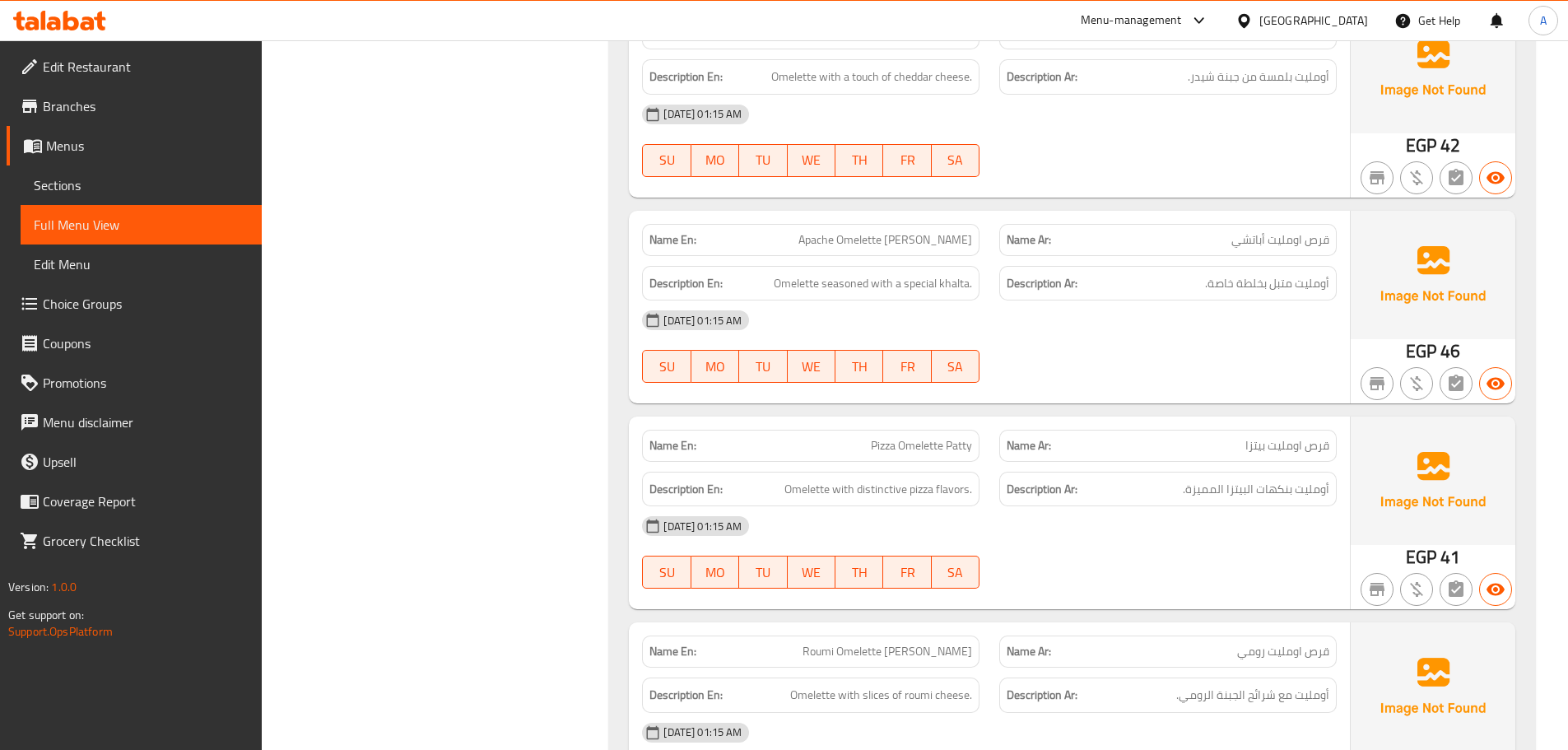
scroll to position [10375, 0]
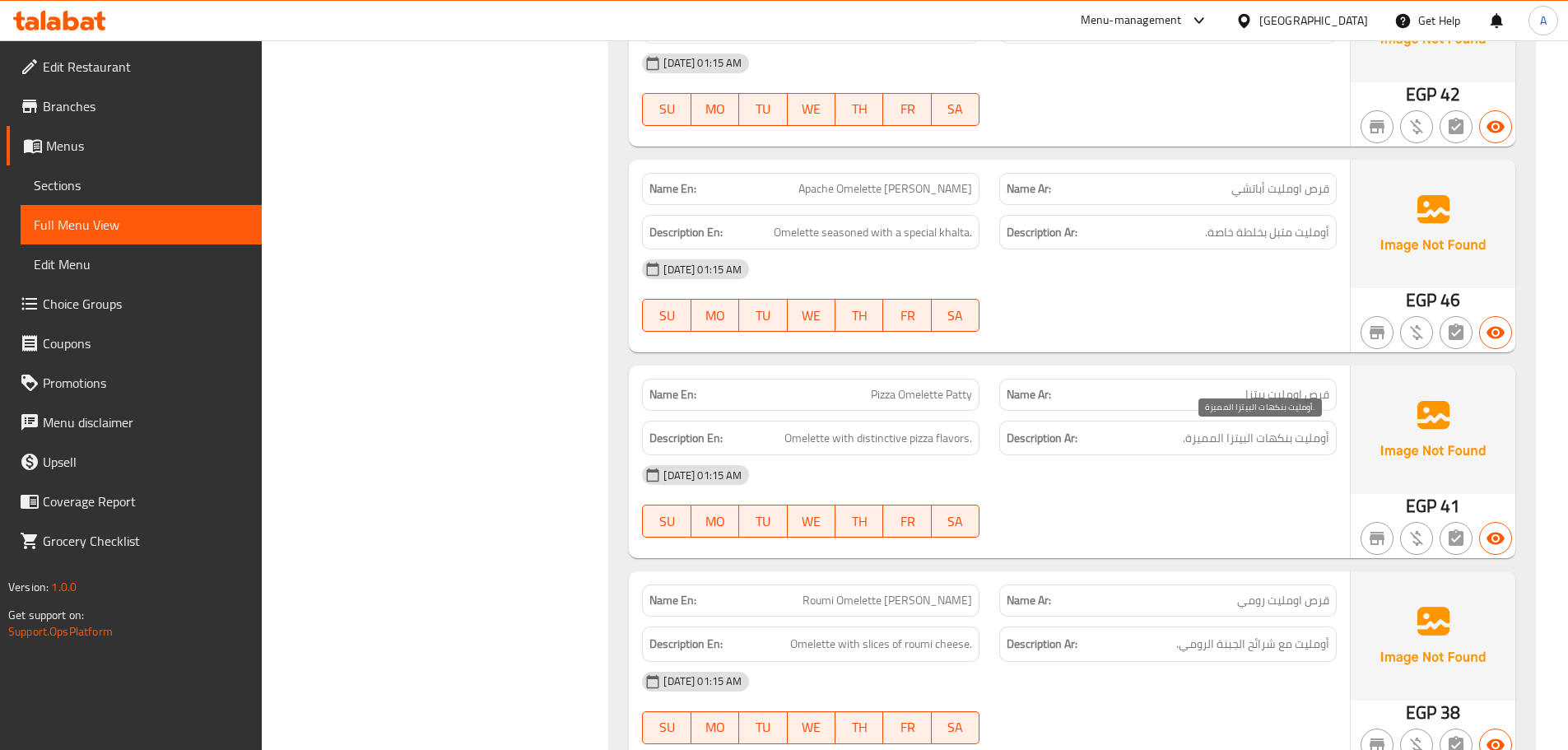
drag, startPoint x: 1309, startPoint y: 431, endPoint x: 1119, endPoint y: 432, distance: 190.0
click at [1202, 431] on span "أومليت بنكهات البيتزا المميزة." at bounding box center [1256, 438] width 147 height 21
drag, startPoint x: 797, startPoint y: 434, endPoint x: 1216, endPoint y: 505, distance: 425.0
click at [1077, 464] on div "Name En: Pizza Omelette Patty Name Ar: قرص اومليت بيتزا Description En: Omelett…" at bounding box center [989, 461] width 721 height 193
click at [1217, 507] on div "05-10-2025 01:15 AM SU MO TU WE TH FR SA" at bounding box center [989, 501] width 715 height 92
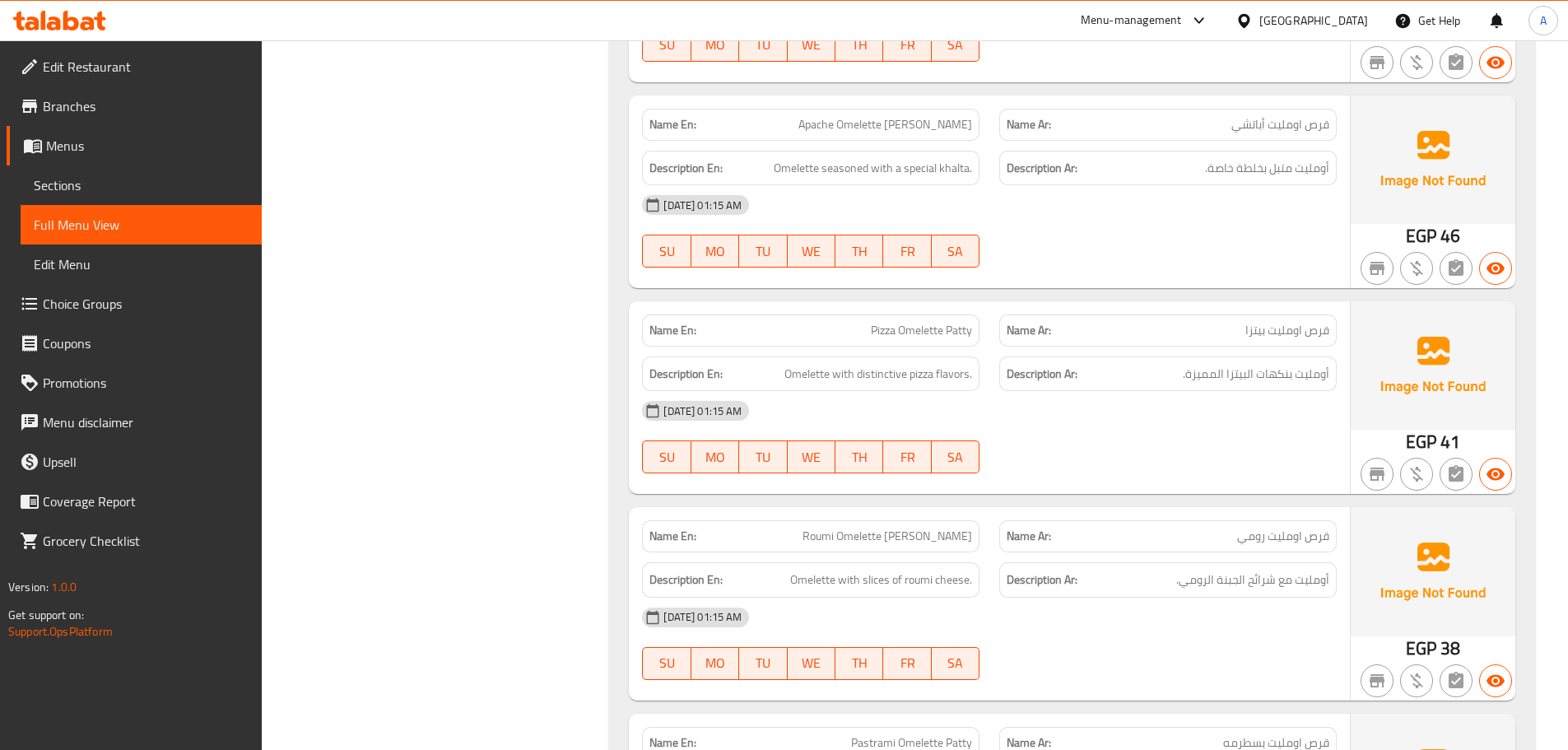
scroll to position [10623, 0]
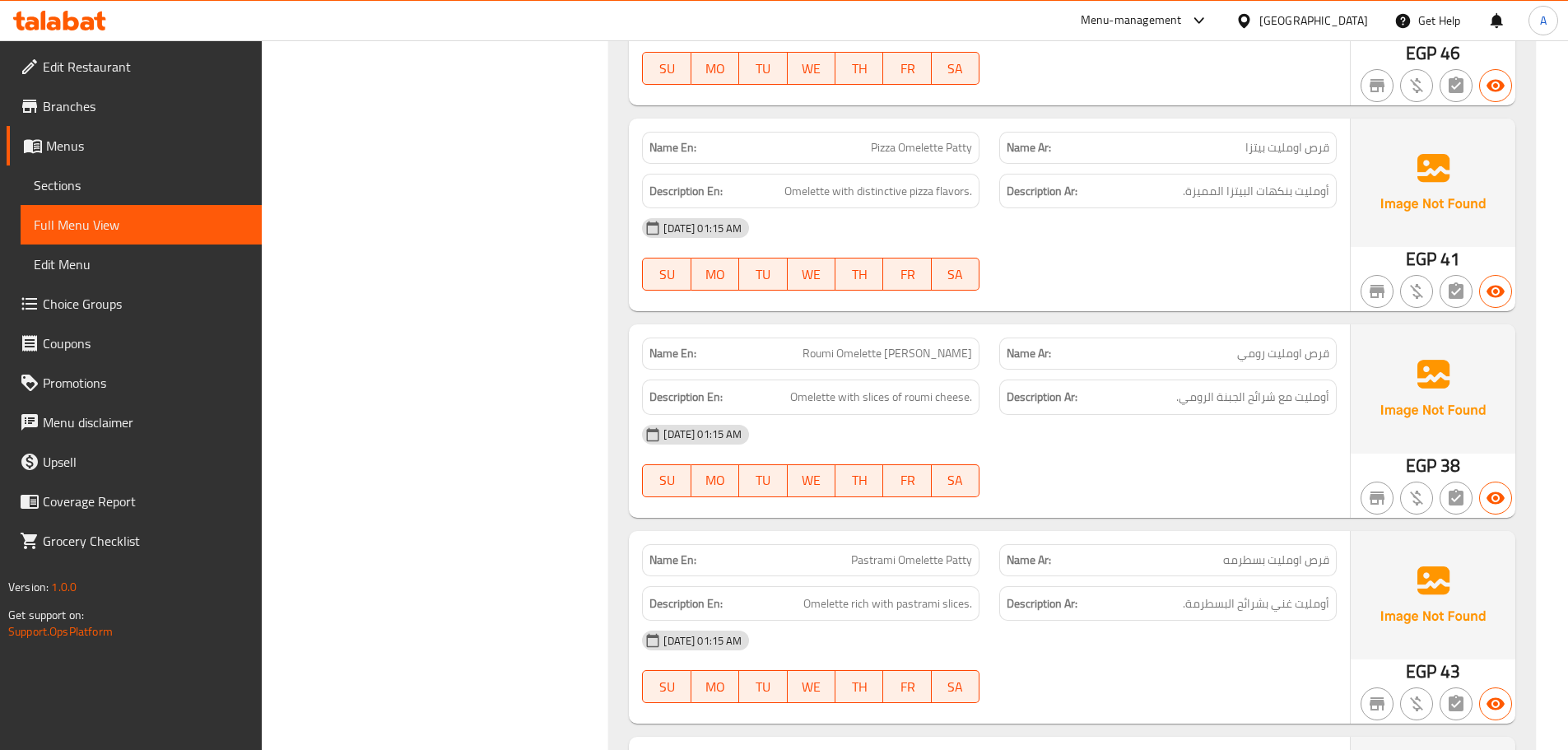
click at [1073, 378] on div "Name En: Roumi Omelette Patty Name Ar: قرص اومليت رومي Description En: Omelette…" at bounding box center [989, 420] width 721 height 193
drag, startPoint x: 1277, startPoint y: 459, endPoint x: 1250, endPoint y: 467, distance: 28.2
click at [1278, 460] on div "05-10-2025 01:15 AM SU MO TU WE TH FR SA" at bounding box center [989, 461] width 715 height 92
drag, startPoint x: 1303, startPoint y: 397, endPoint x: 1241, endPoint y: 397, distance: 62.0
click at [1242, 397] on span "أومليت مع شرائح الجبنة الرومي." at bounding box center [1252, 397] width 153 height 21
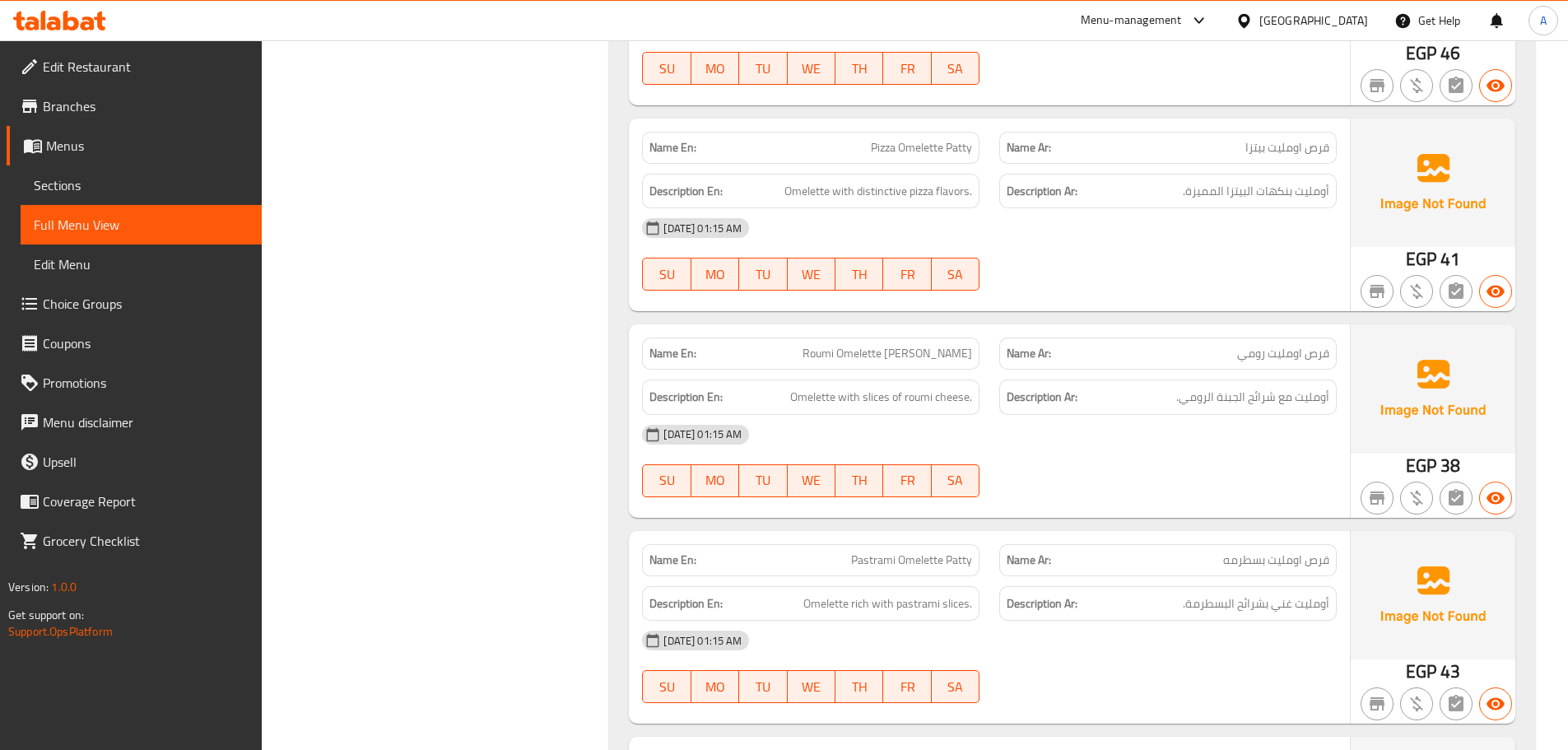
click at [1222, 422] on div "05-10-2025 01:15 AM" at bounding box center [989, 435] width 715 height 40
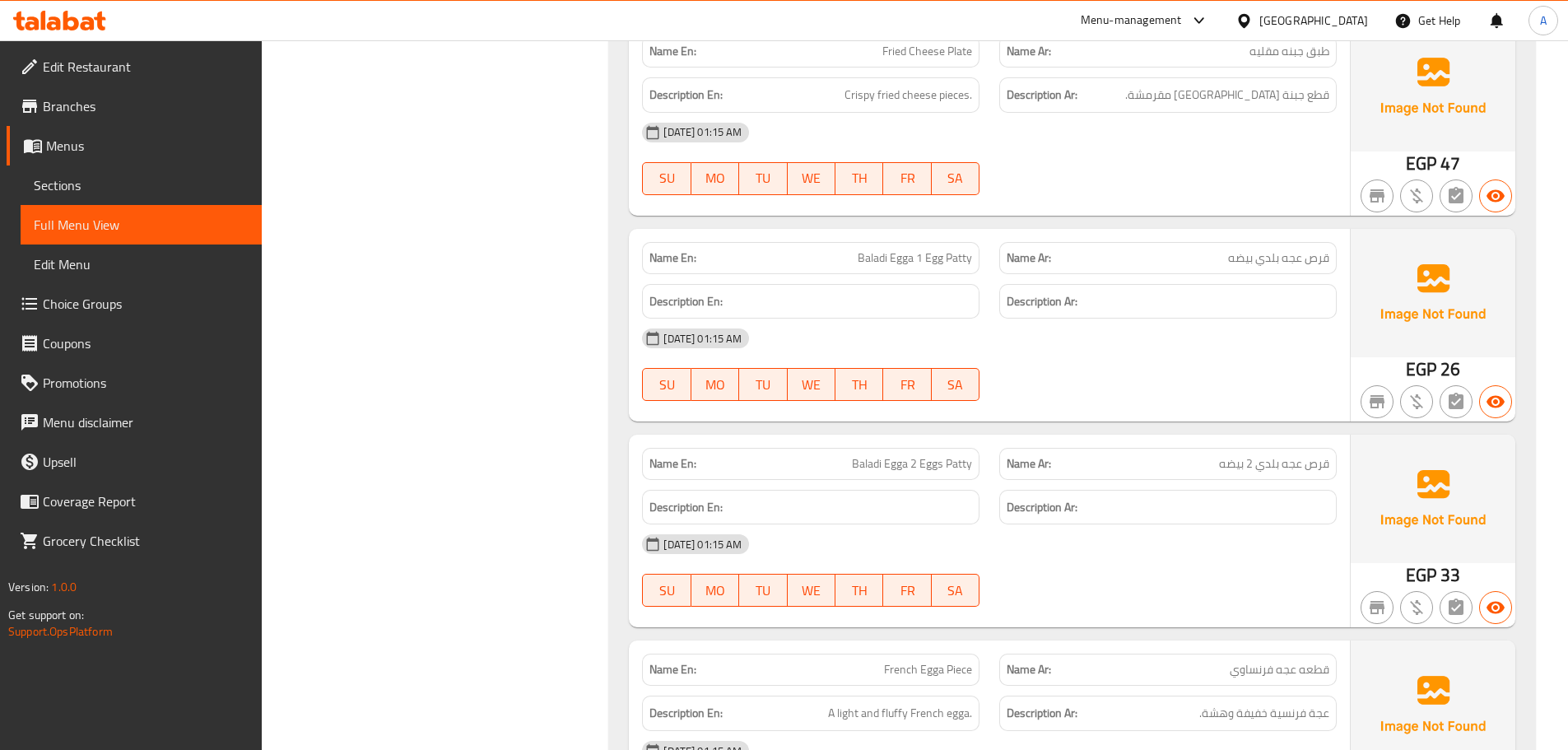
scroll to position [11545, 0]
drag, startPoint x: 898, startPoint y: 257, endPoint x: 982, endPoint y: 272, distance: 85.3
click at [980, 270] on div "Name En: Baladi Egga 1 Egg Patty" at bounding box center [810, 257] width 357 height 52
click at [1104, 351] on div "05-10-2025 01:15 AM" at bounding box center [989, 337] width 715 height 40
drag, startPoint x: 1302, startPoint y: 257, endPoint x: 823, endPoint y: 252, distance: 479.0
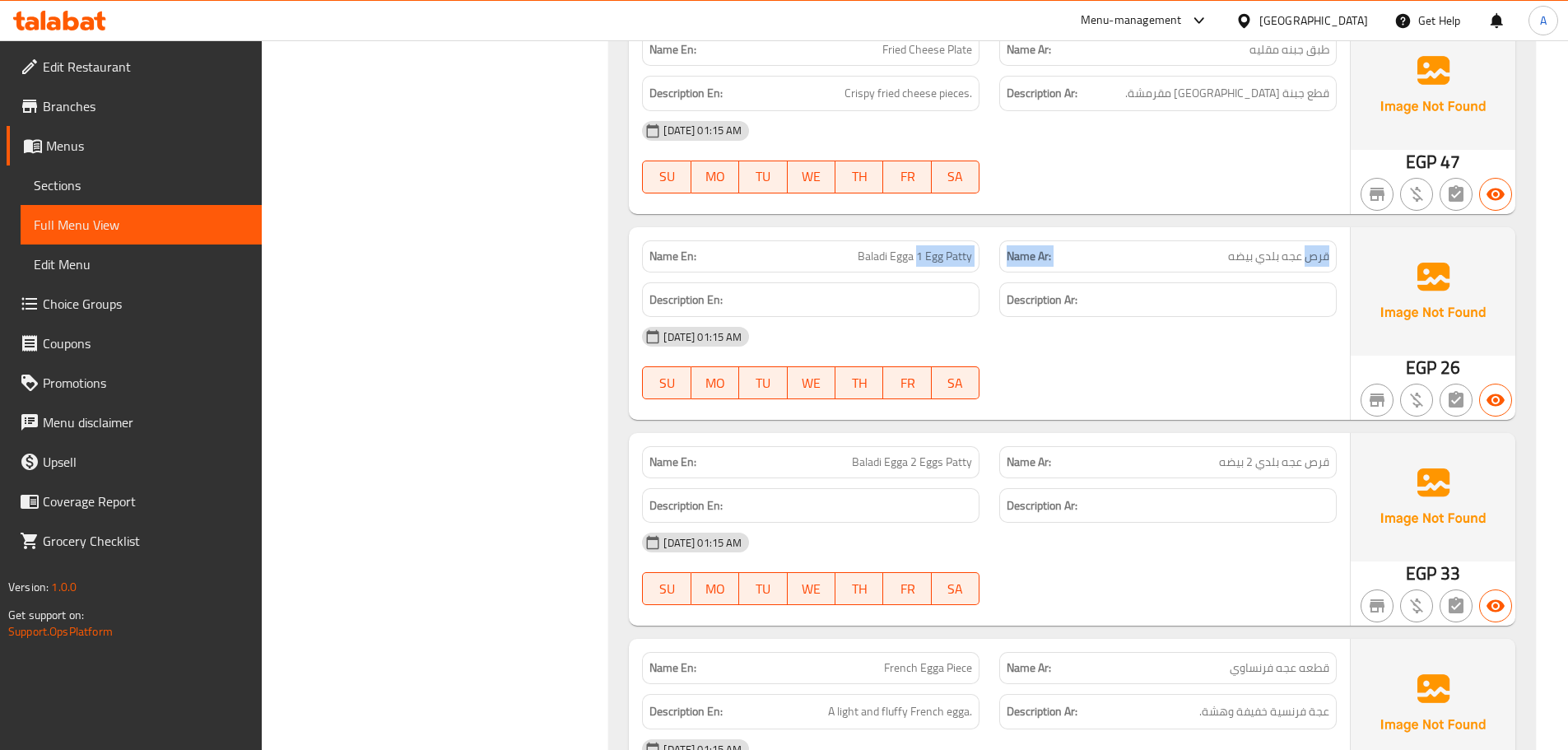
click at [829, 252] on div "Name En: Baladi Egga 1 Egg Patty Name Ar: قرص عجه بلدي بيضه" at bounding box center [989, 257] width 715 height 52
click at [823, 252] on p "Name En: Baladi Egga 1 Egg Patty" at bounding box center [810, 256] width 322 height 17
click at [912, 260] on span "Baladi Egga 1 Egg Patty" at bounding box center [914, 256] width 115 height 17
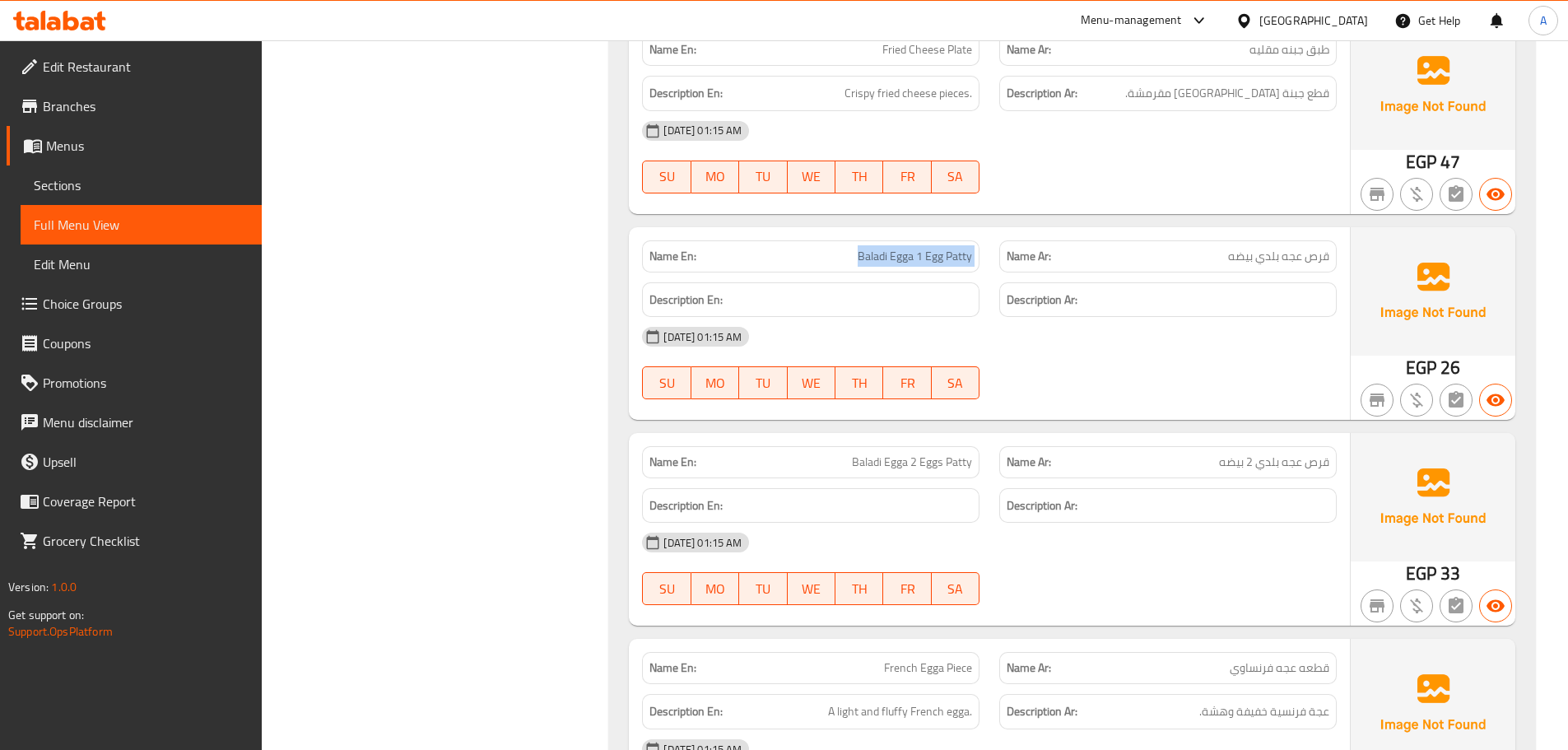
click at [912, 260] on span "Baladi Egga 1 Egg Patty" at bounding box center [914, 256] width 115 height 17
click at [1020, 336] on div "05-10-2025 01:15 AM" at bounding box center [989, 337] width 715 height 40
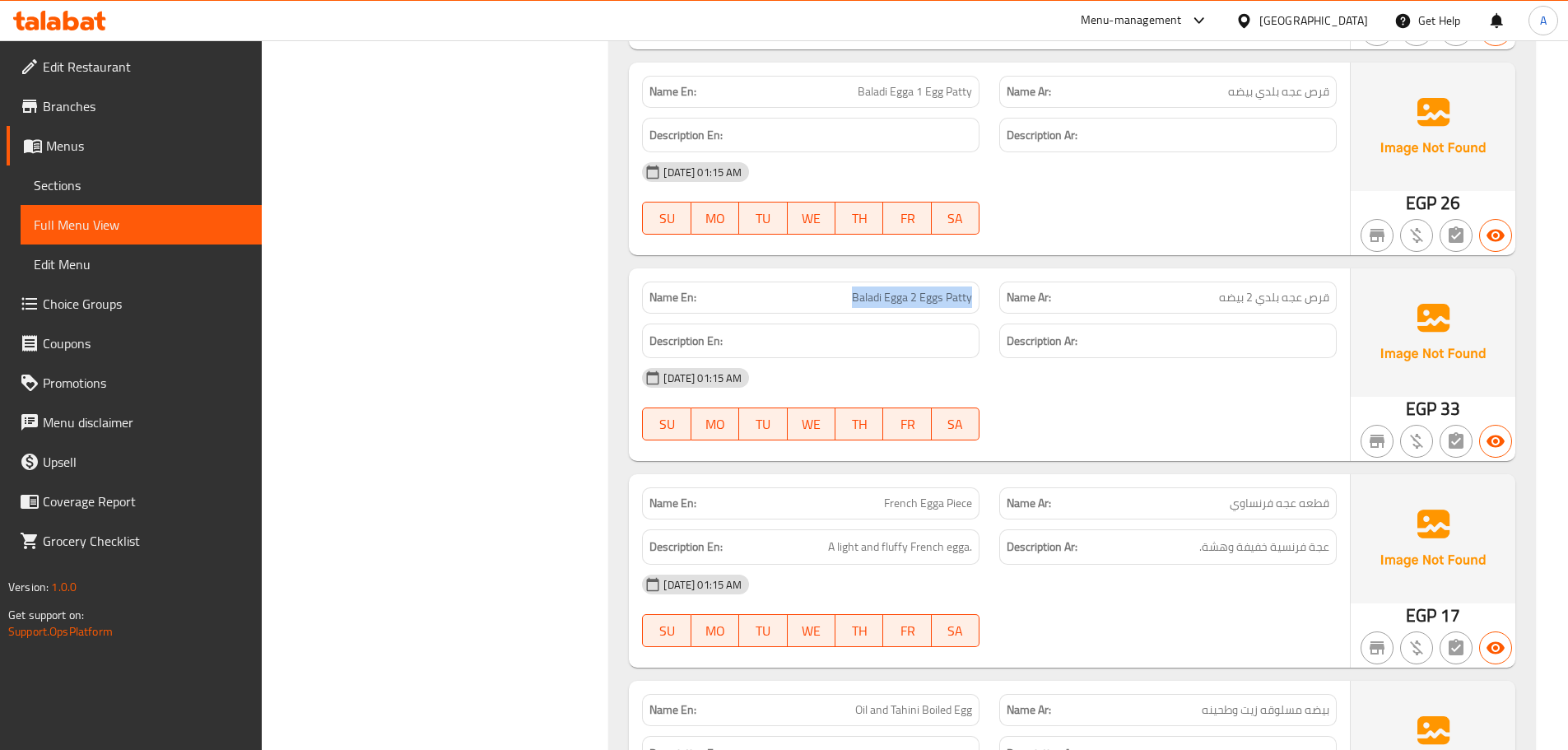
drag, startPoint x: 846, startPoint y: 299, endPoint x: 998, endPoint y: 309, distance: 152.3
click at [995, 309] on div "Name En: Baladi Egga 2 Eggs Patty Name Ar: قرص عجه بلدي 2 بيضه" at bounding box center [989, 298] width 715 height 52
click at [998, 309] on div "Name Ar: قرص عجه بلدي 2 بيضه" at bounding box center [1168, 298] width 357 height 52
click at [1272, 307] on span "قرص عجه بلدي 2 بيضه" at bounding box center [1274, 297] width 110 height 17
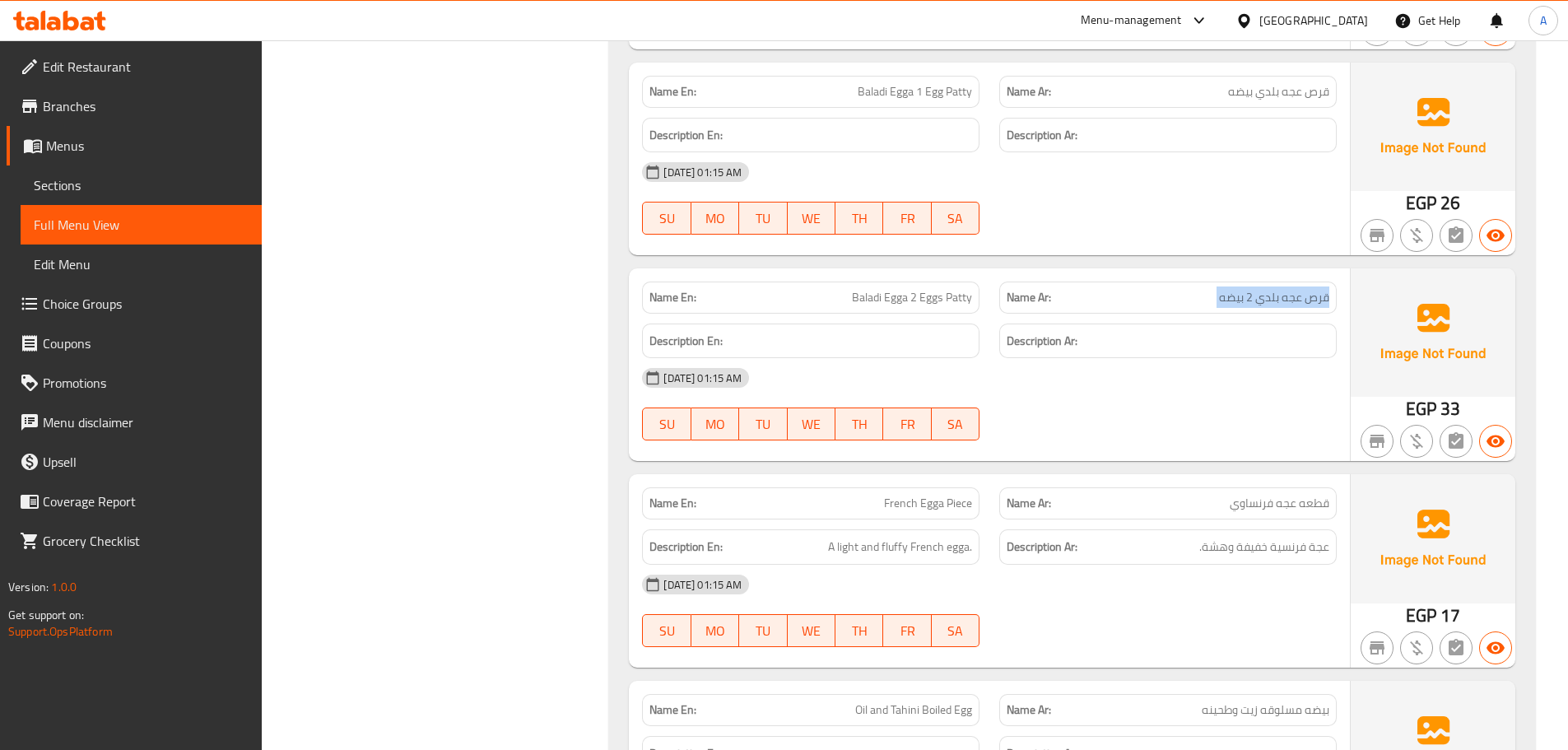
click at [1272, 307] on span "قرص عجه بلدي 2 بيضه" at bounding box center [1274, 297] width 110 height 17
drag, startPoint x: 1272, startPoint y: 308, endPoint x: 1073, endPoint y: 308, distance: 199.0
click at [1150, 308] on div "Name Ar: قرص عجه بلدي 2 بيضه" at bounding box center [1168, 298] width 337 height 32
drag, startPoint x: 1073, startPoint y: 308, endPoint x: 901, endPoint y: 322, distance: 172.6
click at [880, 308] on div "Name En: Baladi Egga 2 Eggs Patty Name Ar: قرص عجه بلدي 2 بيضه" at bounding box center [989, 298] width 715 height 52
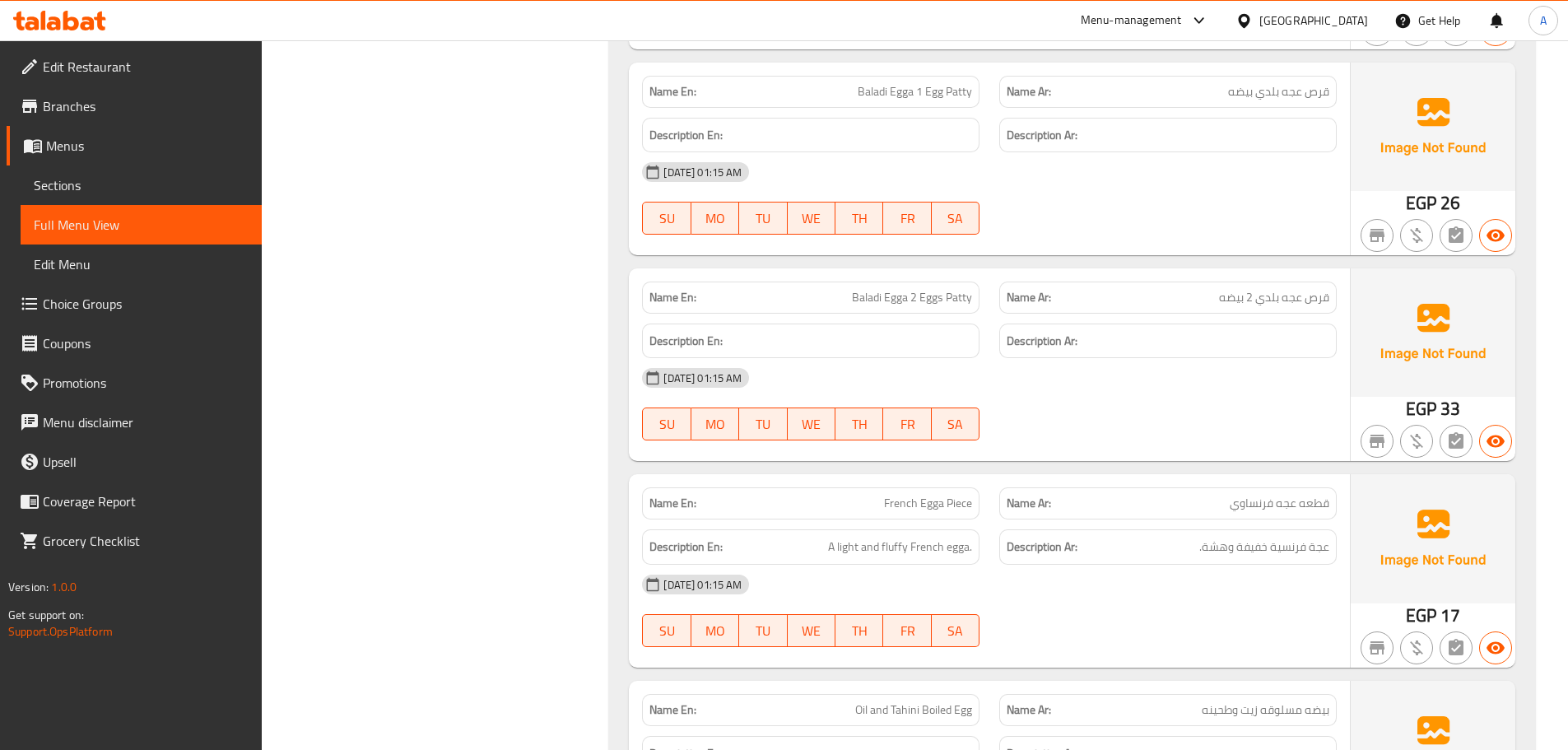
click at [1139, 398] on div "05-10-2025 01:15 AM SU MO TU WE TH FR SA" at bounding box center [989, 404] width 715 height 92
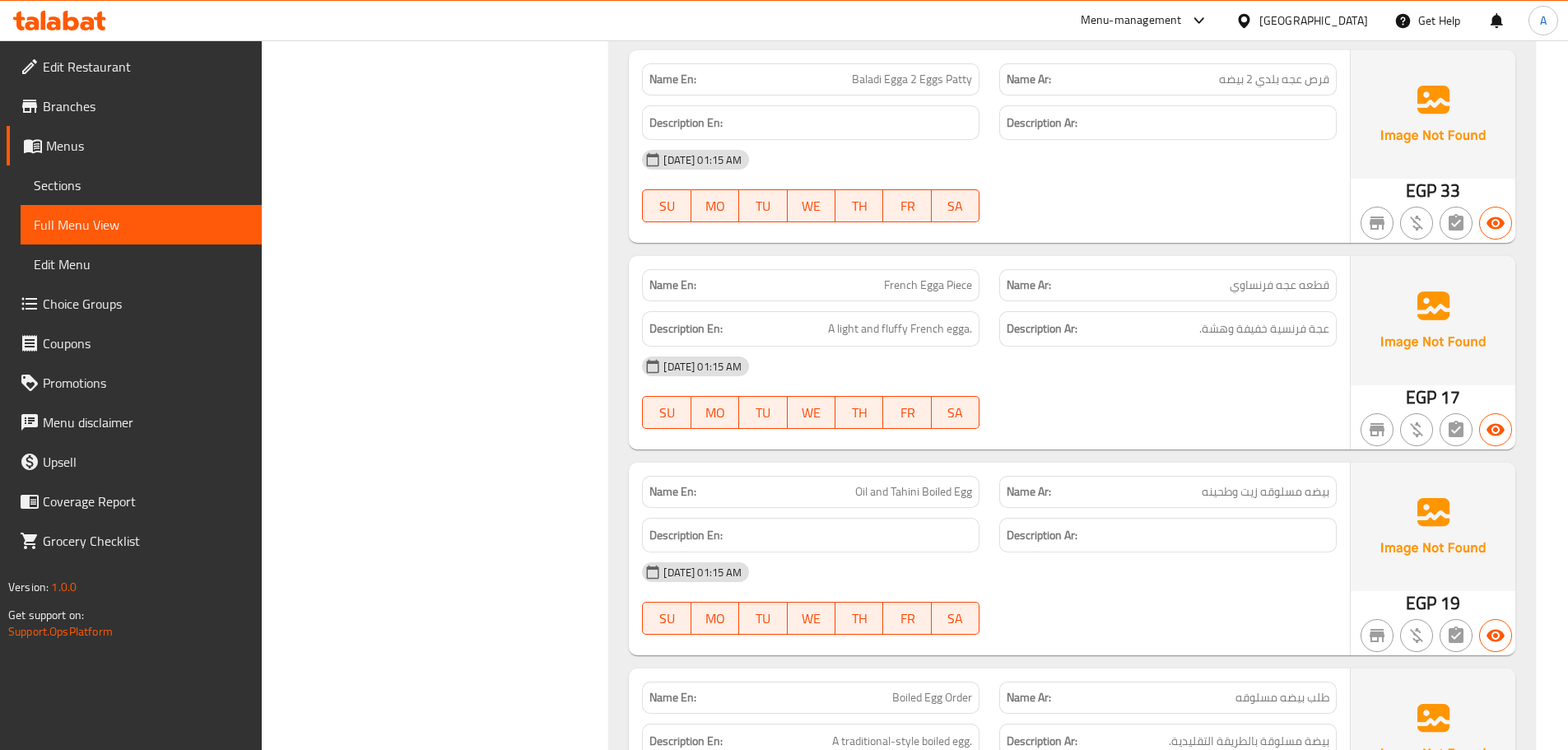
scroll to position [11956, 0]
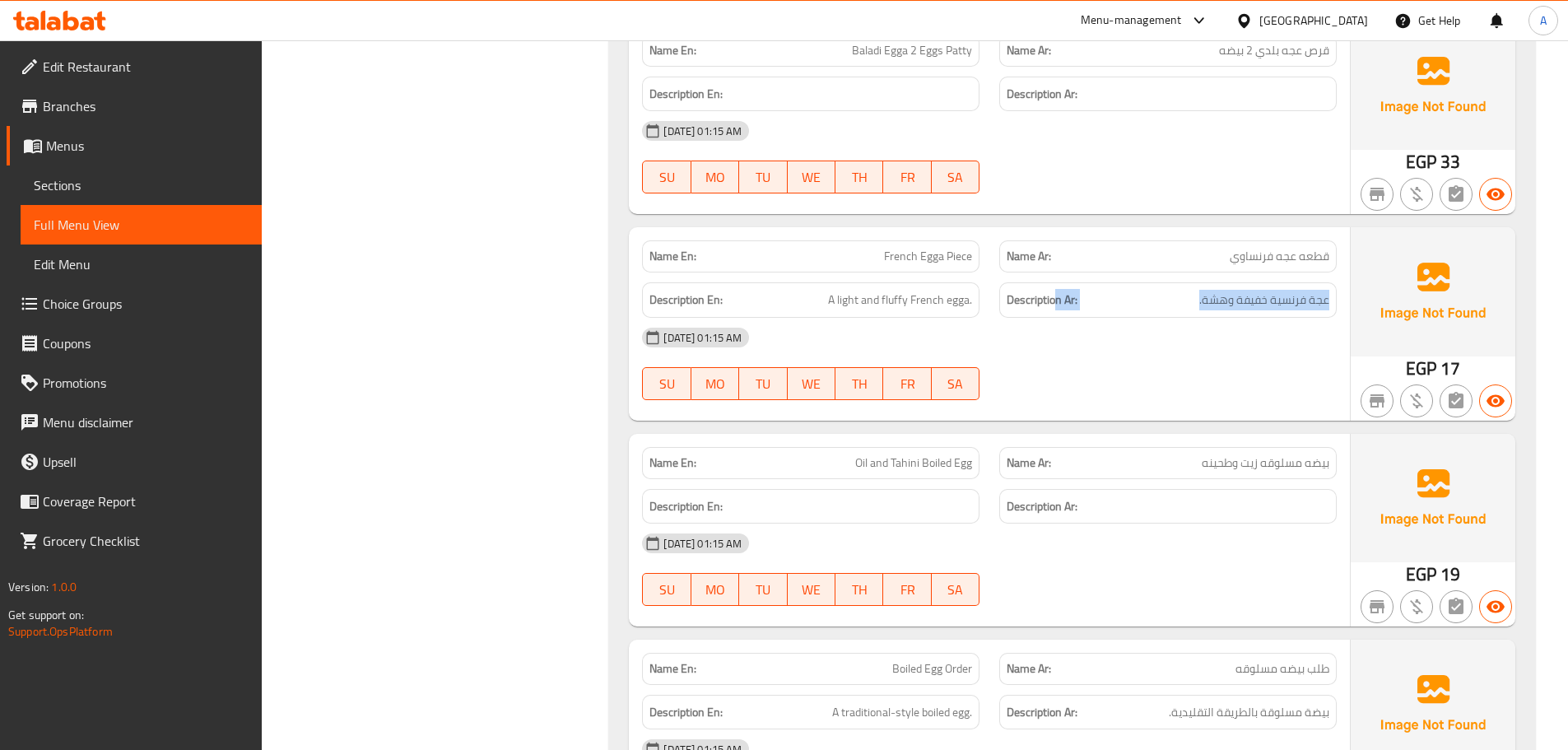
drag, startPoint x: 1177, startPoint y: 299, endPoint x: 1213, endPoint y: 308, distance: 37.1
click at [1189, 302] on div "Description Ar: عجة فرنسية خفيفة وهشة." at bounding box center [1168, 300] width 357 height 55
click at [1208, 365] on div "05-10-2025 01:15 AM SU MO TU WE TH FR SA" at bounding box center [989, 364] width 715 height 92
drag, startPoint x: 1311, startPoint y: 255, endPoint x: 1209, endPoint y: 266, distance: 102.6
click at [1252, 256] on span "قطعه عجه فرنساوي" at bounding box center [1280, 256] width 100 height 17
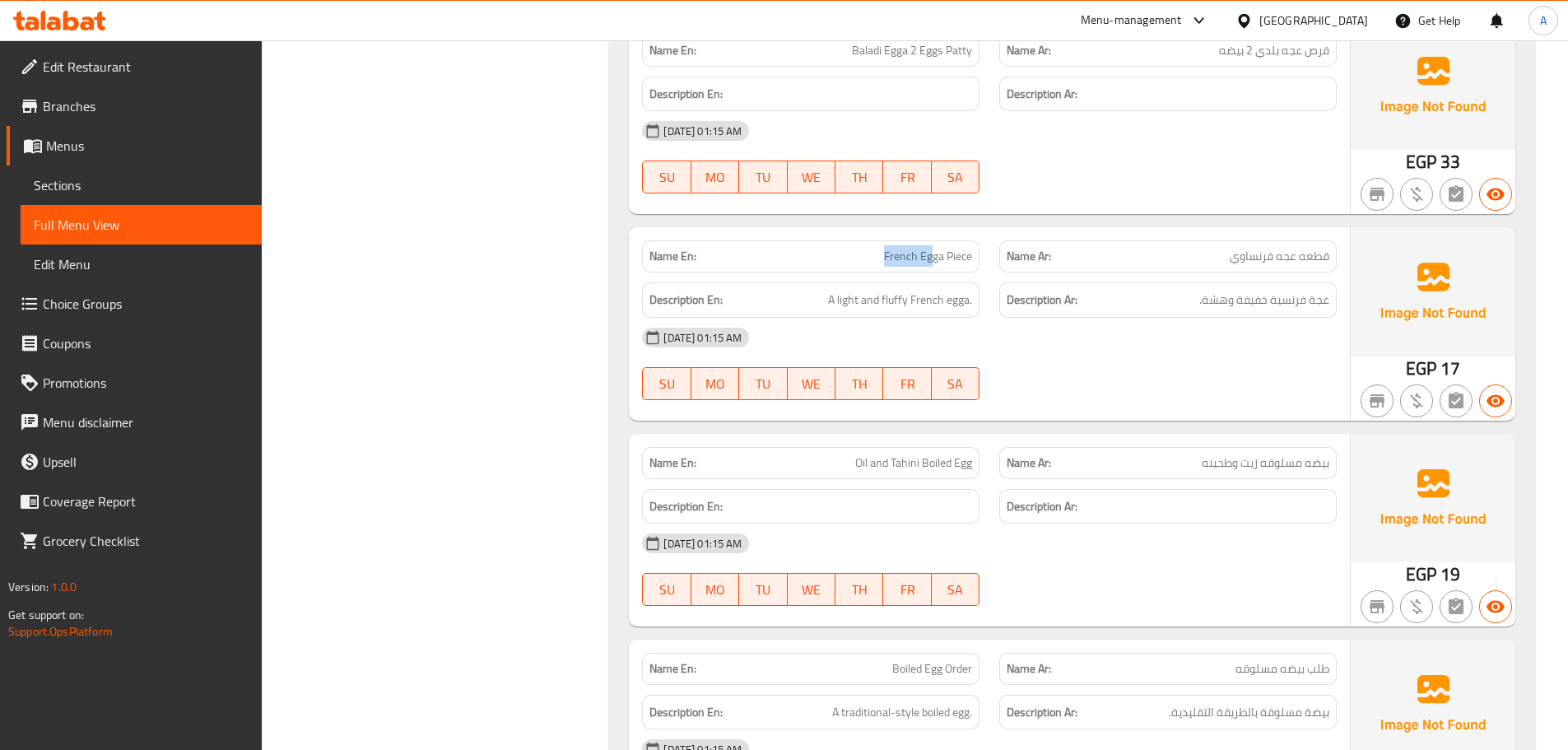
drag, startPoint x: 879, startPoint y: 251, endPoint x: 981, endPoint y: 284, distance: 107.2
click at [962, 267] on div "Name En: French Egga Piece" at bounding box center [810, 257] width 337 height 32
click at [1030, 332] on div "05-10-2025 01:15 AM" at bounding box center [989, 338] width 715 height 40
drag, startPoint x: 1291, startPoint y: 303, endPoint x: 1206, endPoint y: 303, distance: 85.0
click at [1222, 302] on span "عجة فرنسية خفيفة وهشة." at bounding box center [1264, 300] width 130 height 21
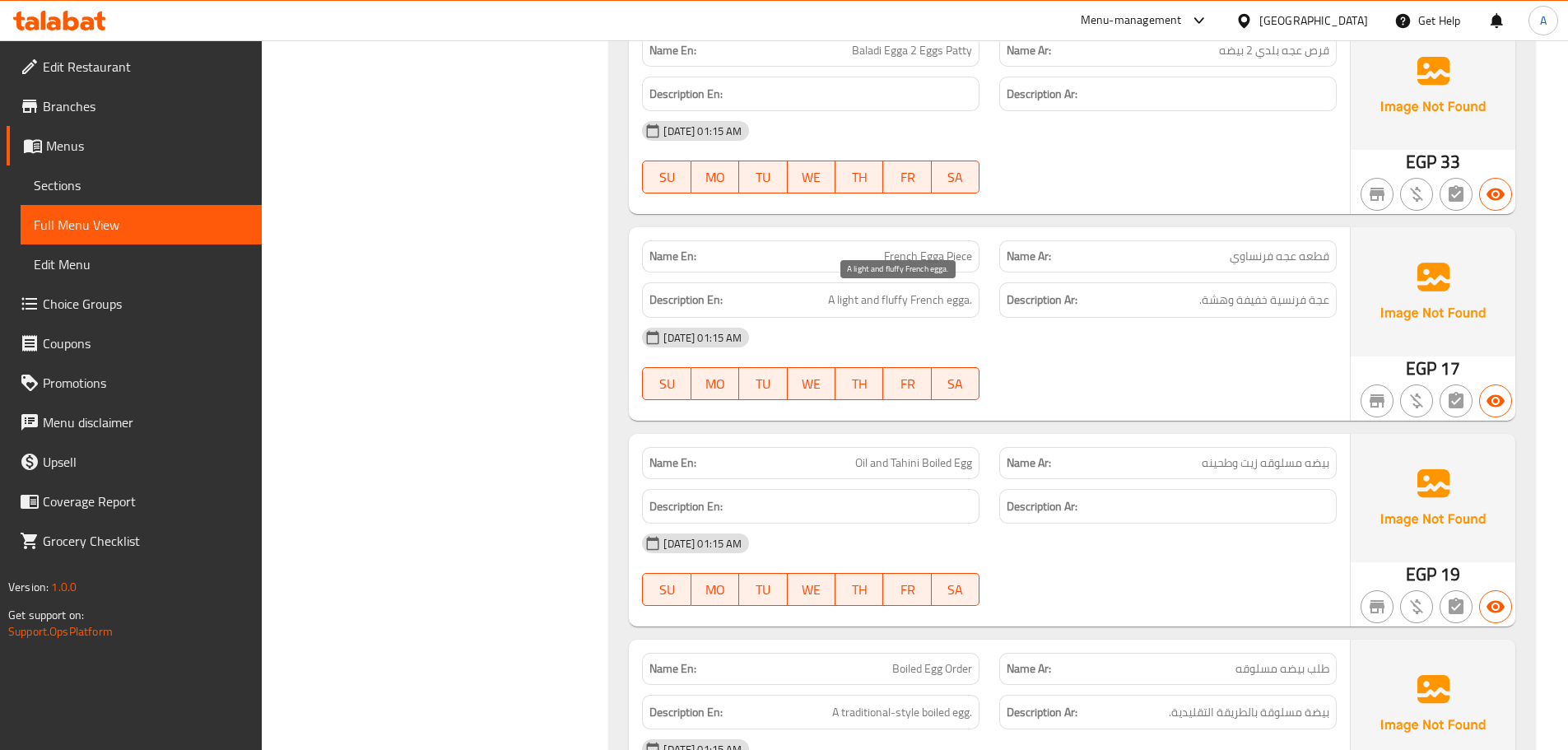
drag, startPoint x: 836, startPoint y: 291, endPoint x: 892, endPoint y: 307, distance: 58.2
click at [886, 303] on span "A light and fluffy French egga." at bounding box center [899, 300] width 144 height 21
click at [1134, 375] on div "05-10-2025 01:15 AM SU MO TU WE TH FR SA" at bounding box center [989, 364] width 715 height 92
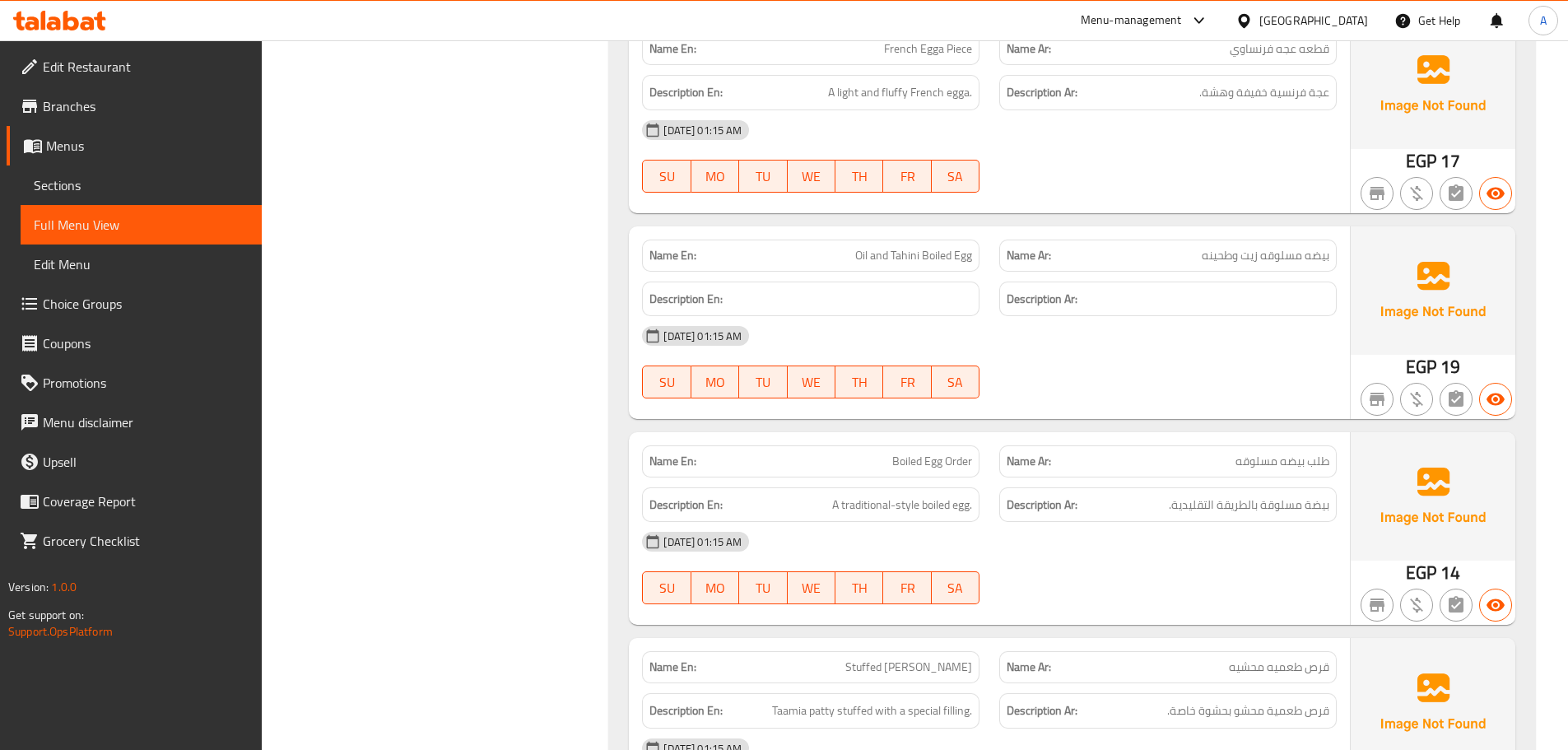
scroll to position [12204, 0]
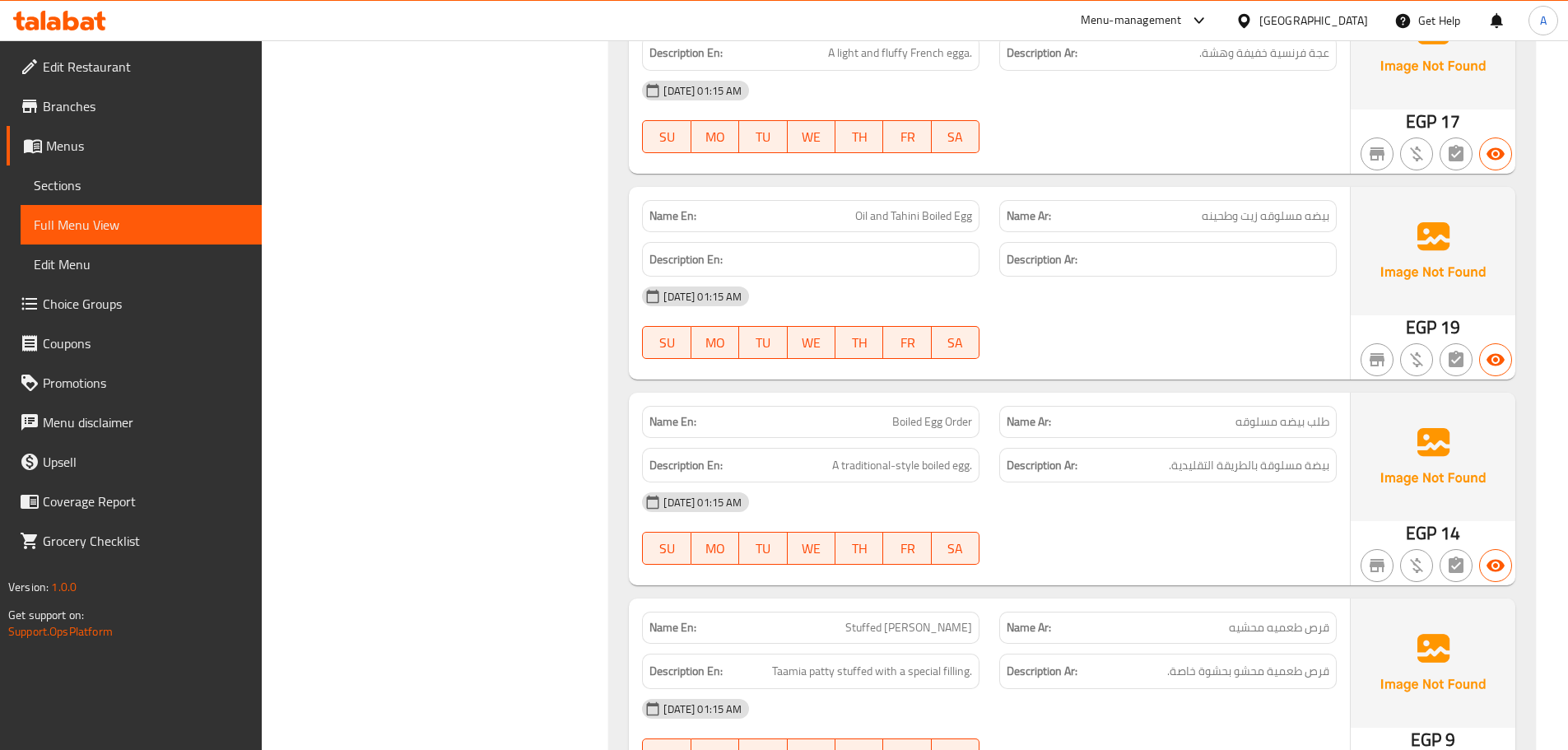
click at [932, 424] on p "Name En: Boiled Egg Order" at bounding box center [810, 421] width 322 height 17
click at [1051, 386] on div "Name En: Omelette Patty Name Ar: قرص اومليت Description En: Simple, fresh omele…" at bounding box center [1072, 211] width 926 height 5048
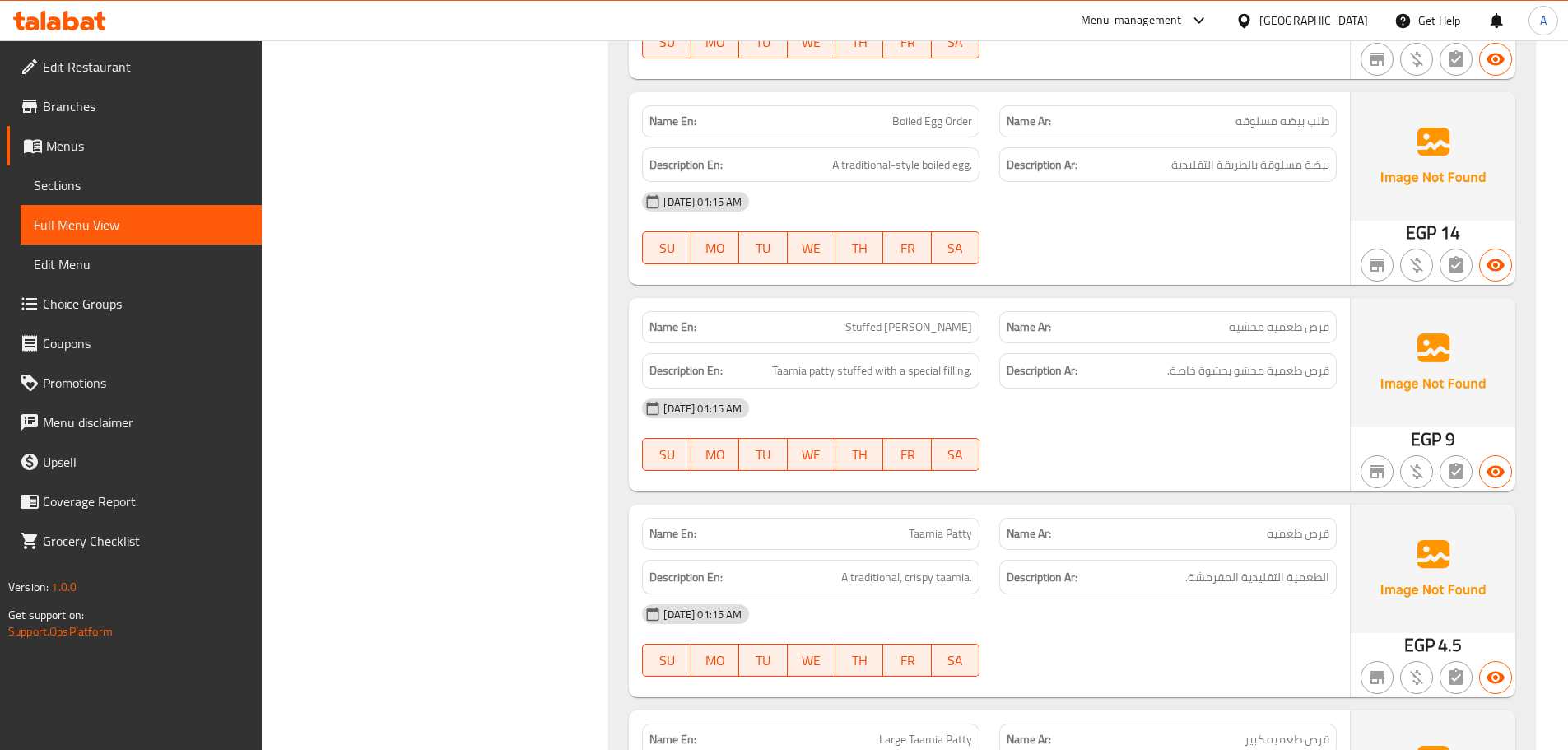
scroll to position [12533, 0]
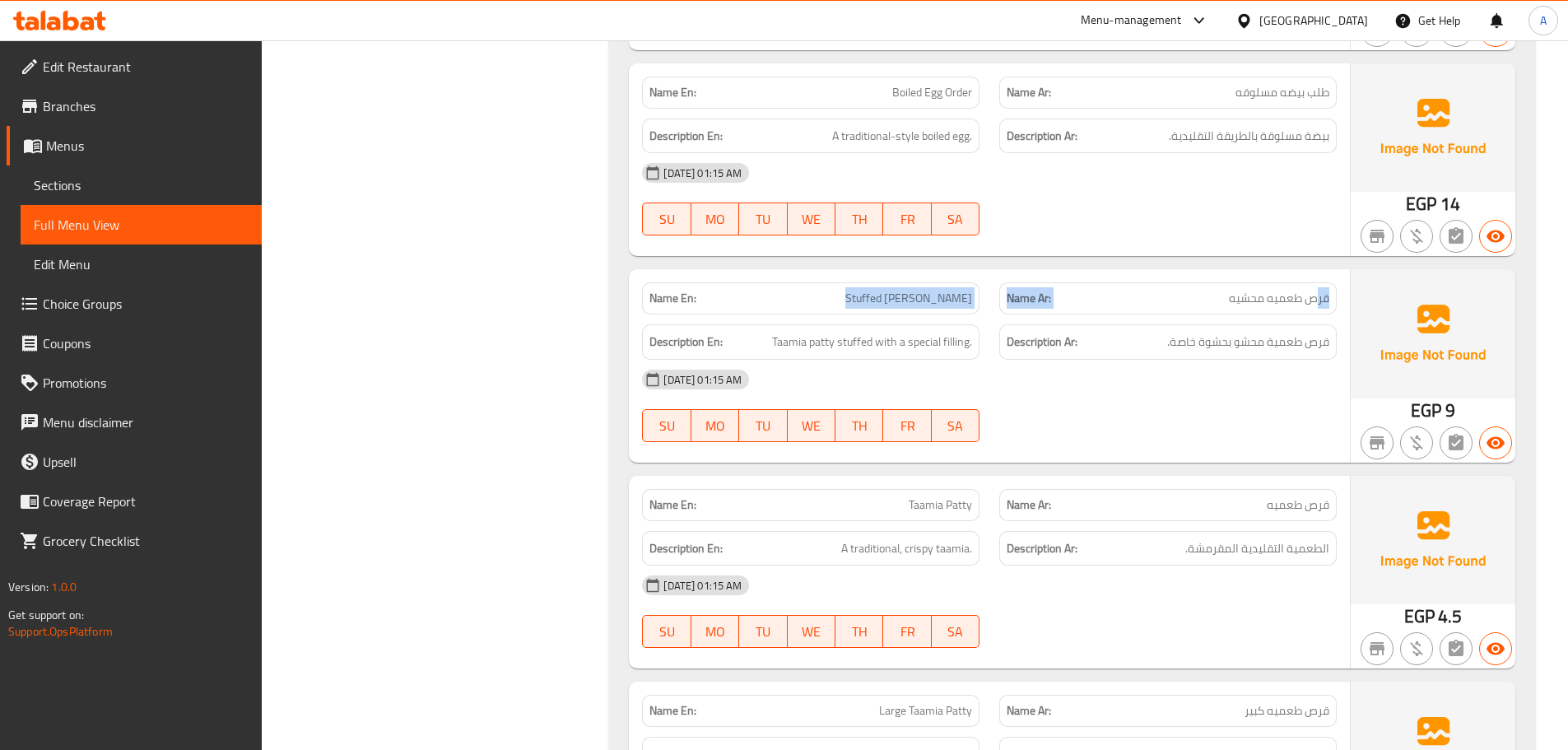
drag, startPoint x: 1250, startPoint y: 300, endPoint x: 753, endPoint y: 298, distance: 497.0
click at [753, 298] on div "Name En: Stuffed Taamia Patty Name Ar: قرص طعميه محشيه" at bounding box center [989, 299] width 715 height 52
click at [1290, 422] on div "05-10-2025 01:15 AM SU MO TU WE TH FR SA" at bounding box center [989, 405] width 715 height 92
drag, startPoint x: 1310, startPoint y: 331, endPoint x: 1195, endPoint y: 331, distance: 115.0
click at [1195, 331] on div "Description Ar: قرص طعمية محشو بحشوة خاصة." at bounding box center [1168, 342] width 337 height 35
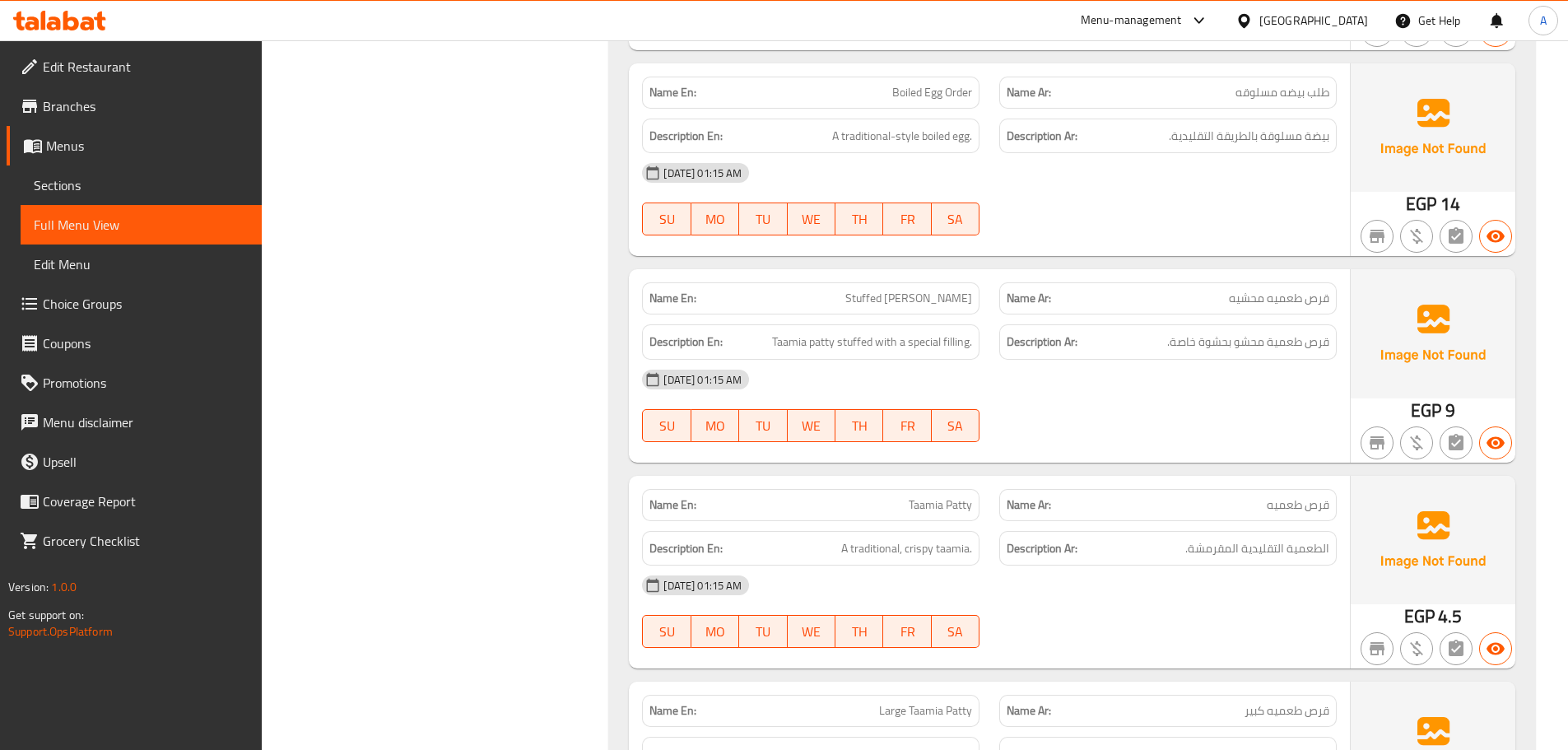
drag, startPoint x: 1195, startPoint y: 331, endPoint x: 972, endPoint y: 363, distance: 225.3
click at [973, 364] on div "05-10-2025 01:15 AM" at bounding box center [989, 379] width 715 height 40
click at [960, 350] on span "Taamia patty stuffed with a special filling." at bounding box center [871, 342] width 200 height 21
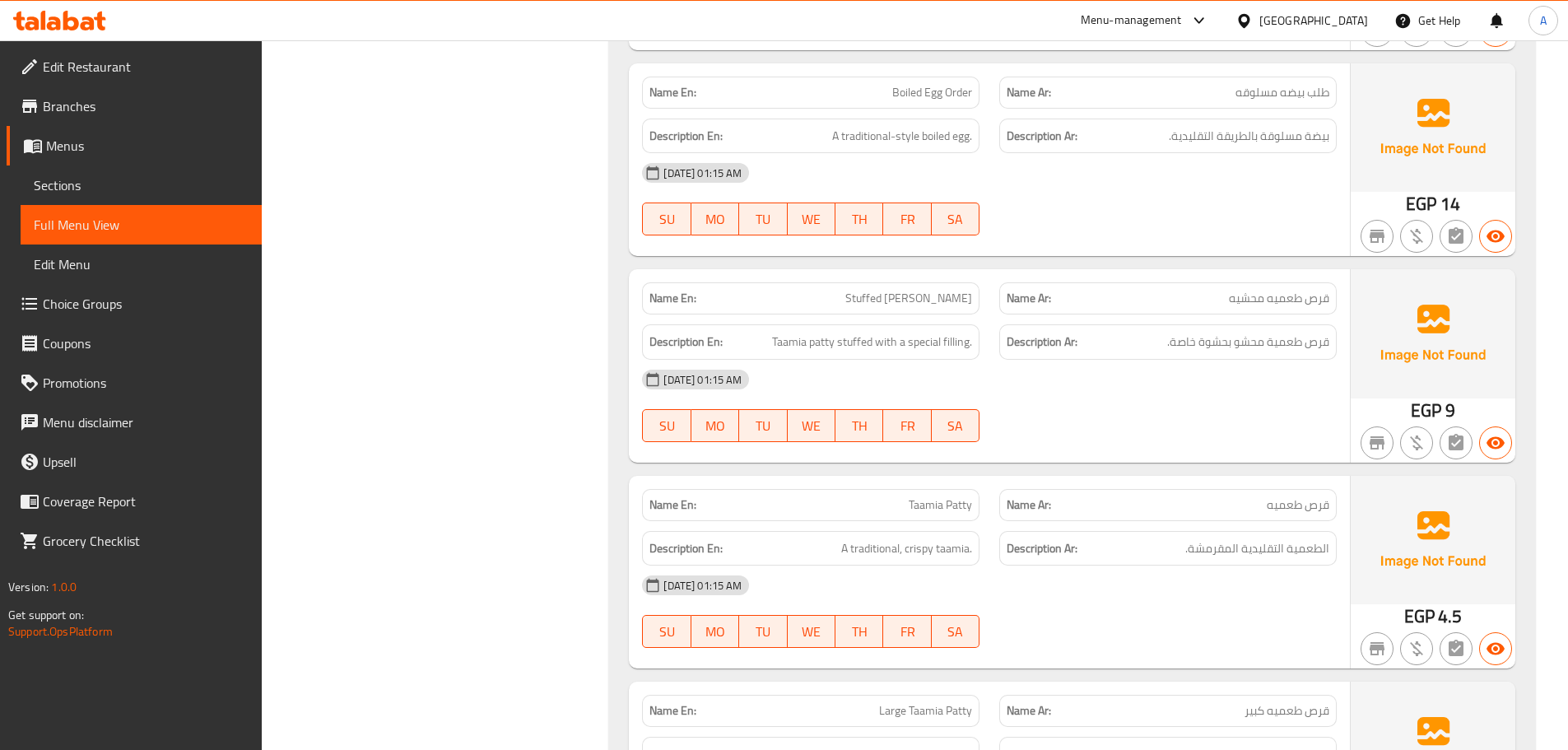
click at [1104, 398] on div "05-10-2025 01:15 AM" at bounding box center [989, 379] width 715 height 40
drag, startPoint x: 871, startPoint y: 87, endPoint x: 1085, endPoint y: 186, distance: 235.8
click at [970, 109] on div "Name En: Boiled Egg Order Name Ar: طلب بيضه مسلوقه Description En: A traditiona…" at bounding box center [989, 159] width 721 height 193
click at [1086, 186] on div "05-10-2025 01:15 AM" at bounding box center [989, 173] width 715 height 40
drag, startPoint x: 1269, startPoint y: 140, endPoint x: 1185, endPoint y: 179, distance: 92.6
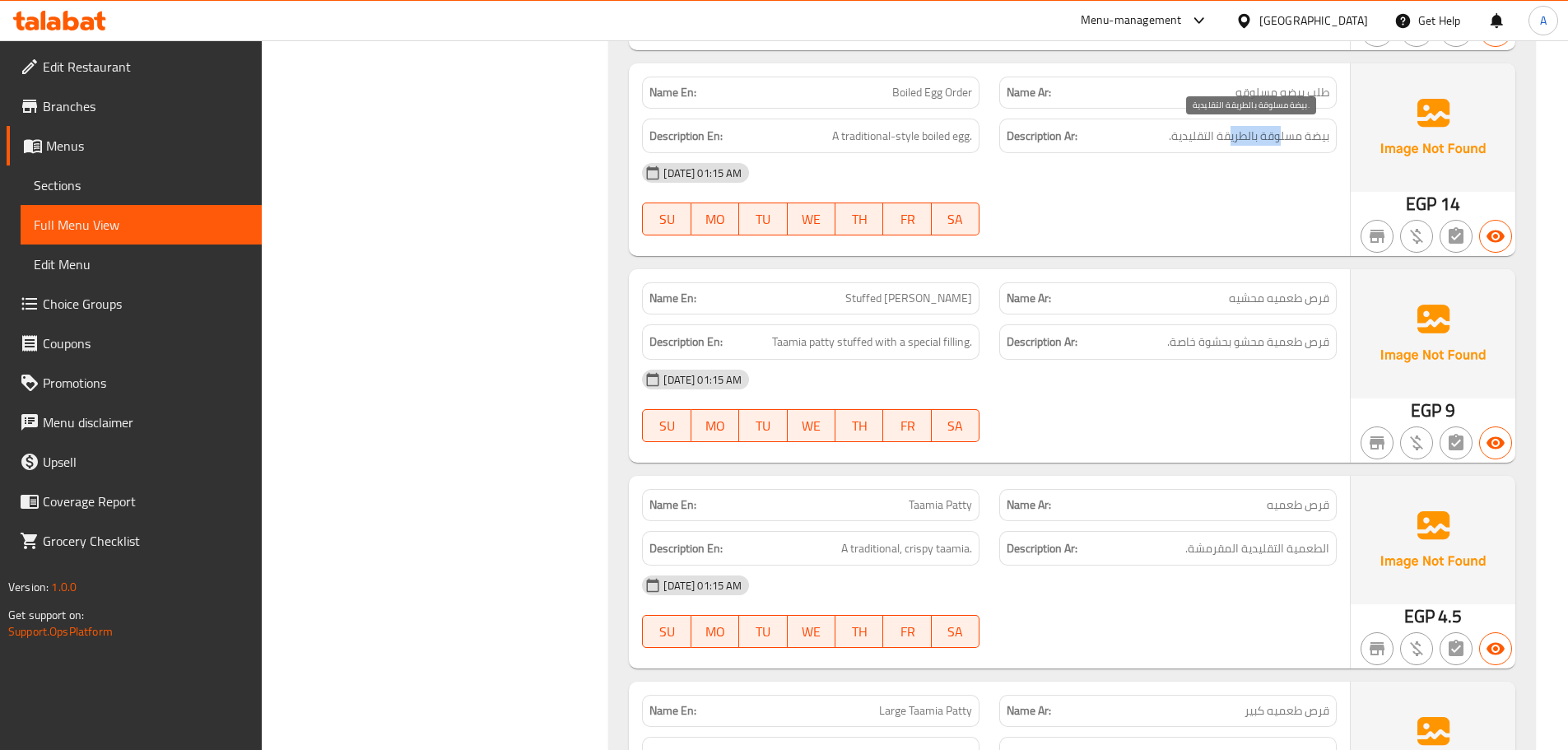
click at [1219, 142] on span "بيضة مسلوقة بالطريقة التقليدية." at bounding box center [1249, 136] width 161 height 21
click at [1173, 214] on div "05-10-2025 01:15 AM SU MO TU WE TH FR SA" at bounding box center [989, 199] width 715 height 92
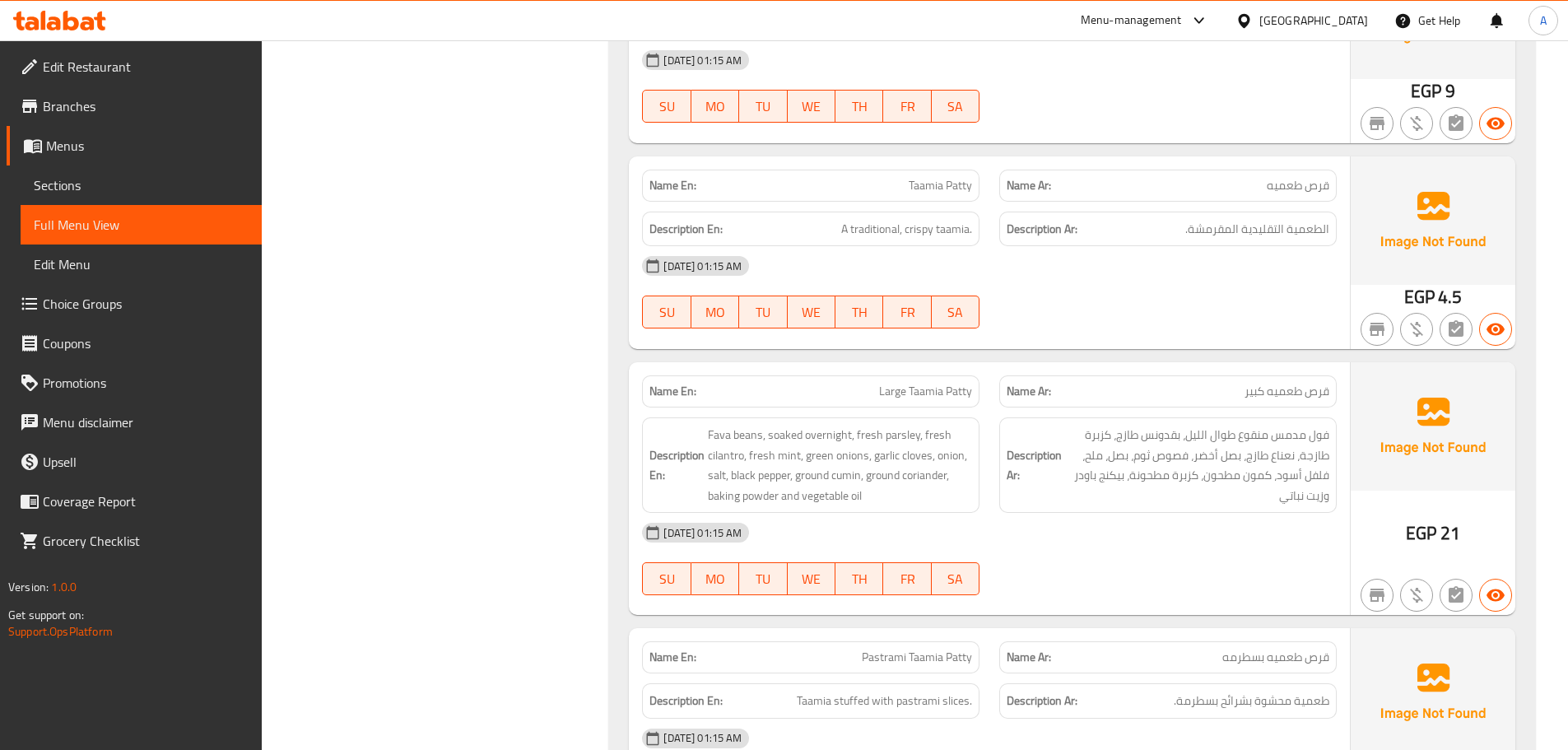
scroll to position [12945, 0]
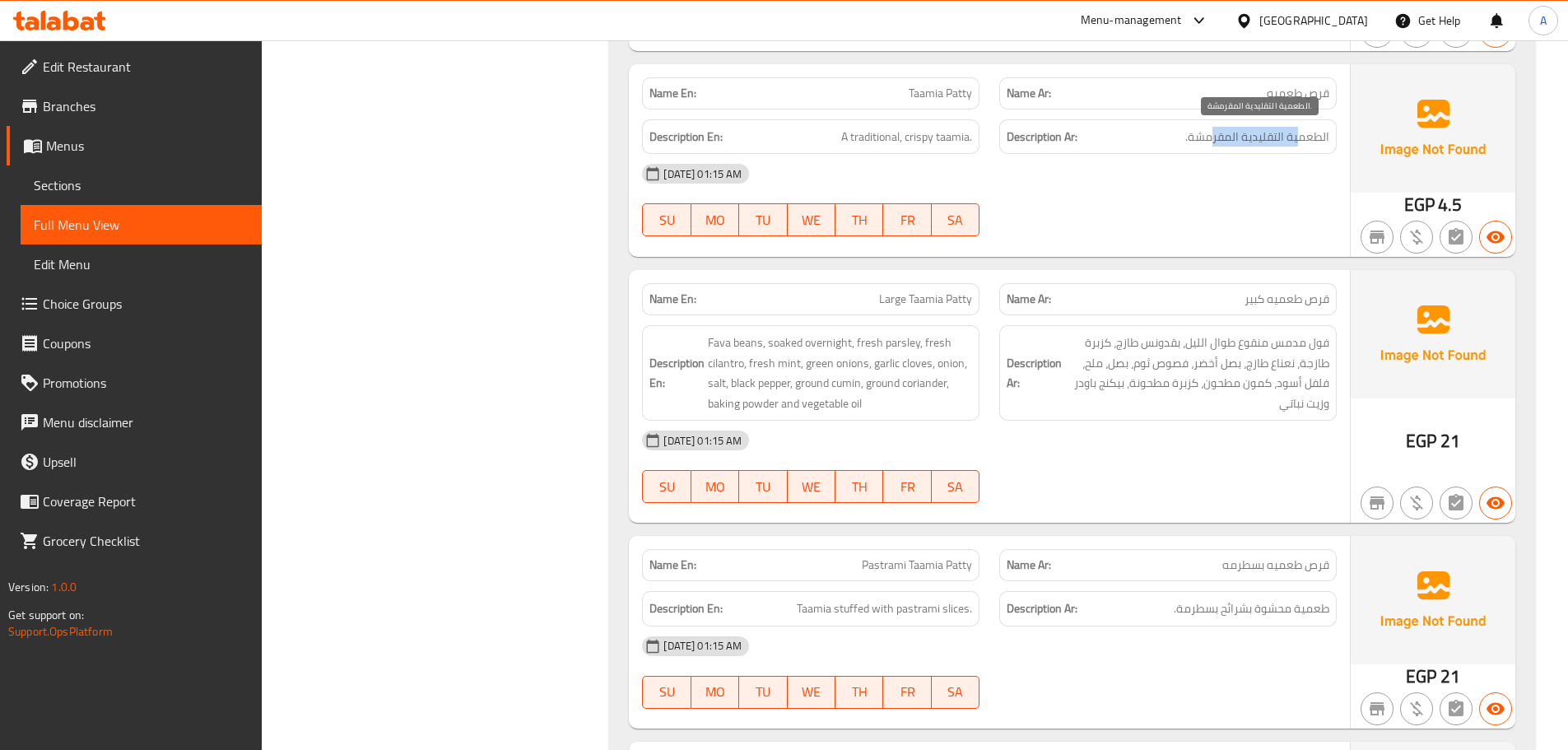
drag, startPoint x: 1302, startPoint y: 134, endPoint x: 929, endPoint y: 155, distance: 373.6
click at [1210, 134] on span "الطعمية التقليدية المقرمشة." at bounding box center [1257, 137] width 144 height 21
click at [920, 153] on div "Description En: A traditional, crispy taamia." at bounding box center [810, 137] width 337 height 35
click at [1058, 229] on div at bounding box center [1168, 237] width 357 height 20
click at [1044, 283] on div "Name En: Large Taamia Patty Name Ar: قرص طعميه كبير" at bounding box center [989, 300] width 715 height 52
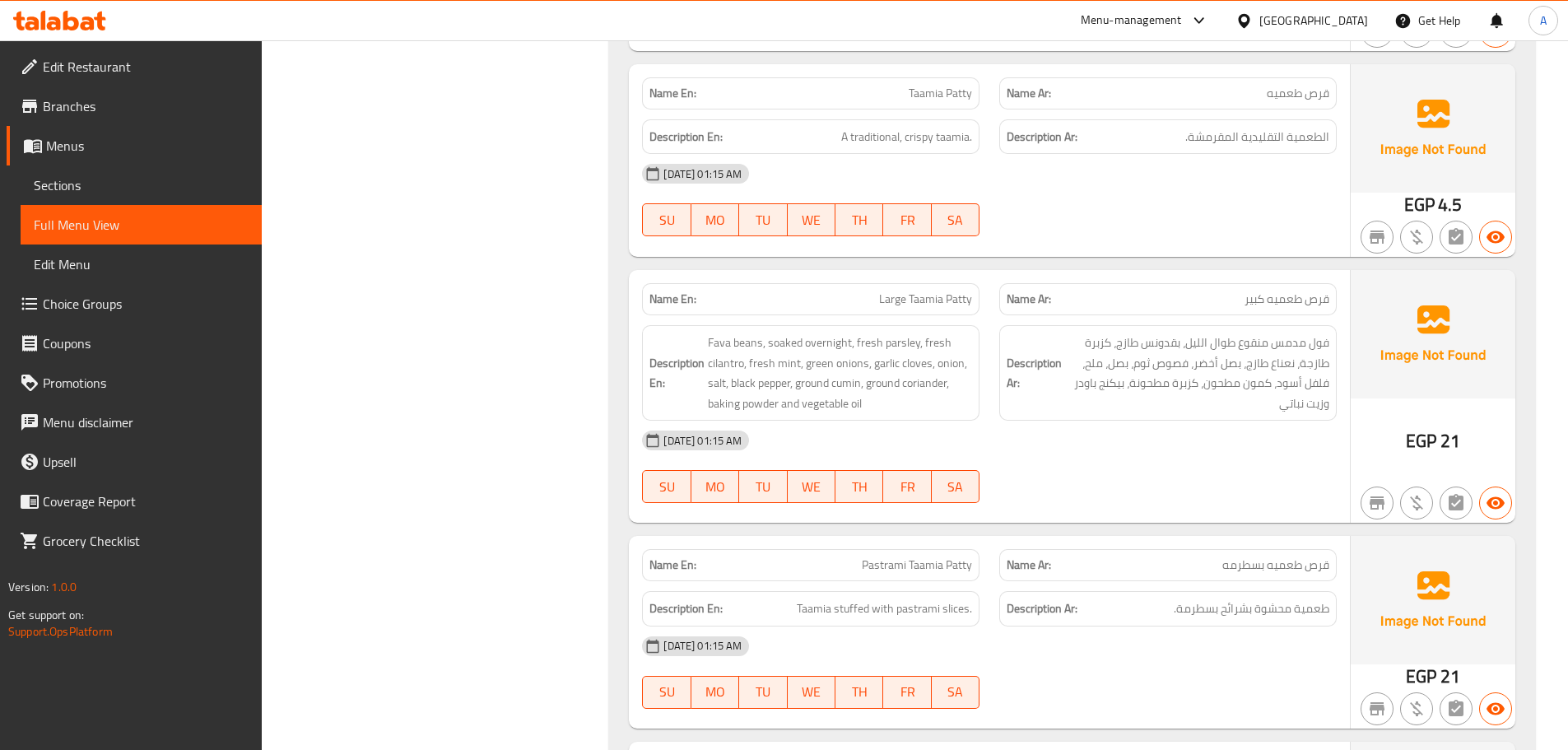
click at [1123, 240] on div at bounding box center [1168, 237] width 357 height 20
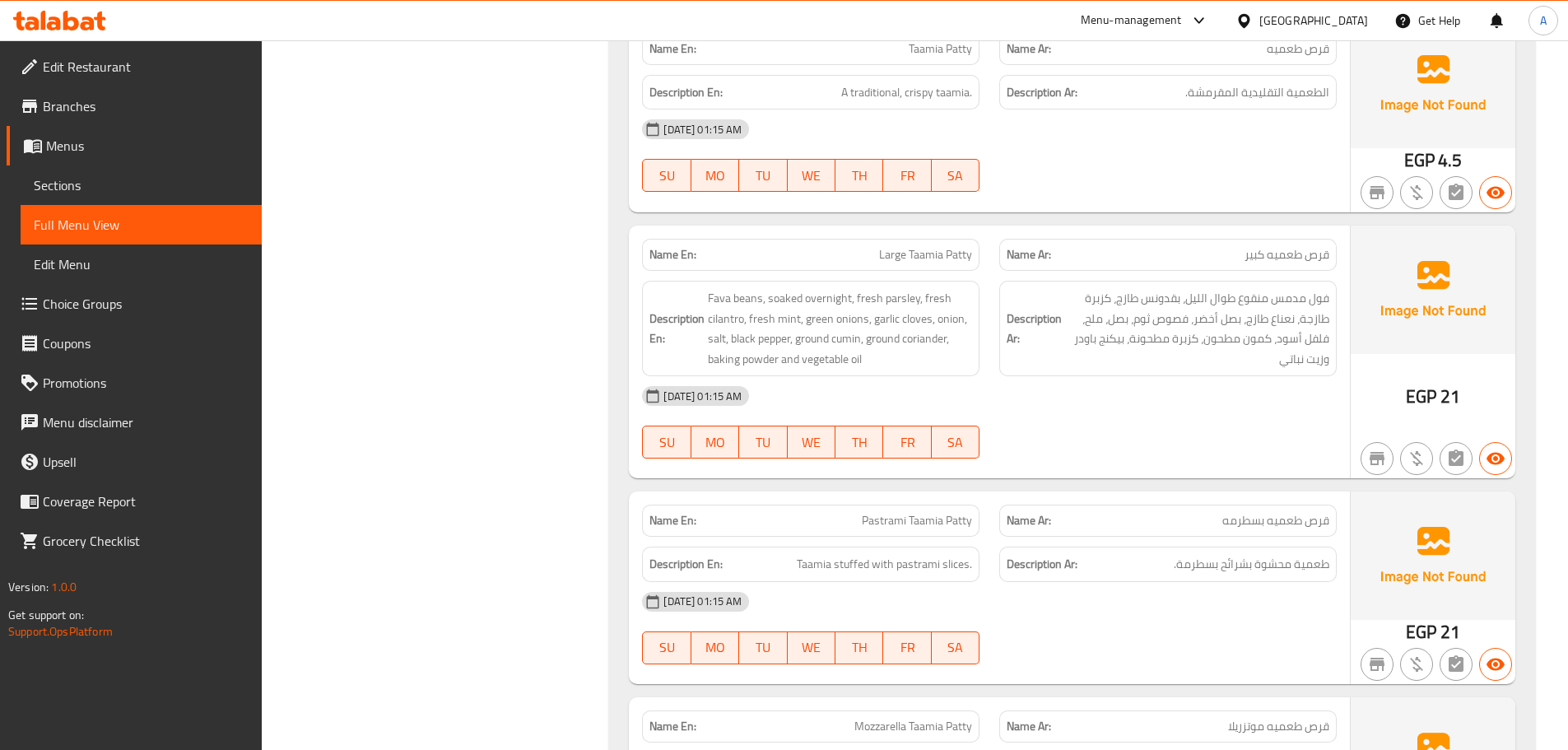
scroll to position [13027, 0]
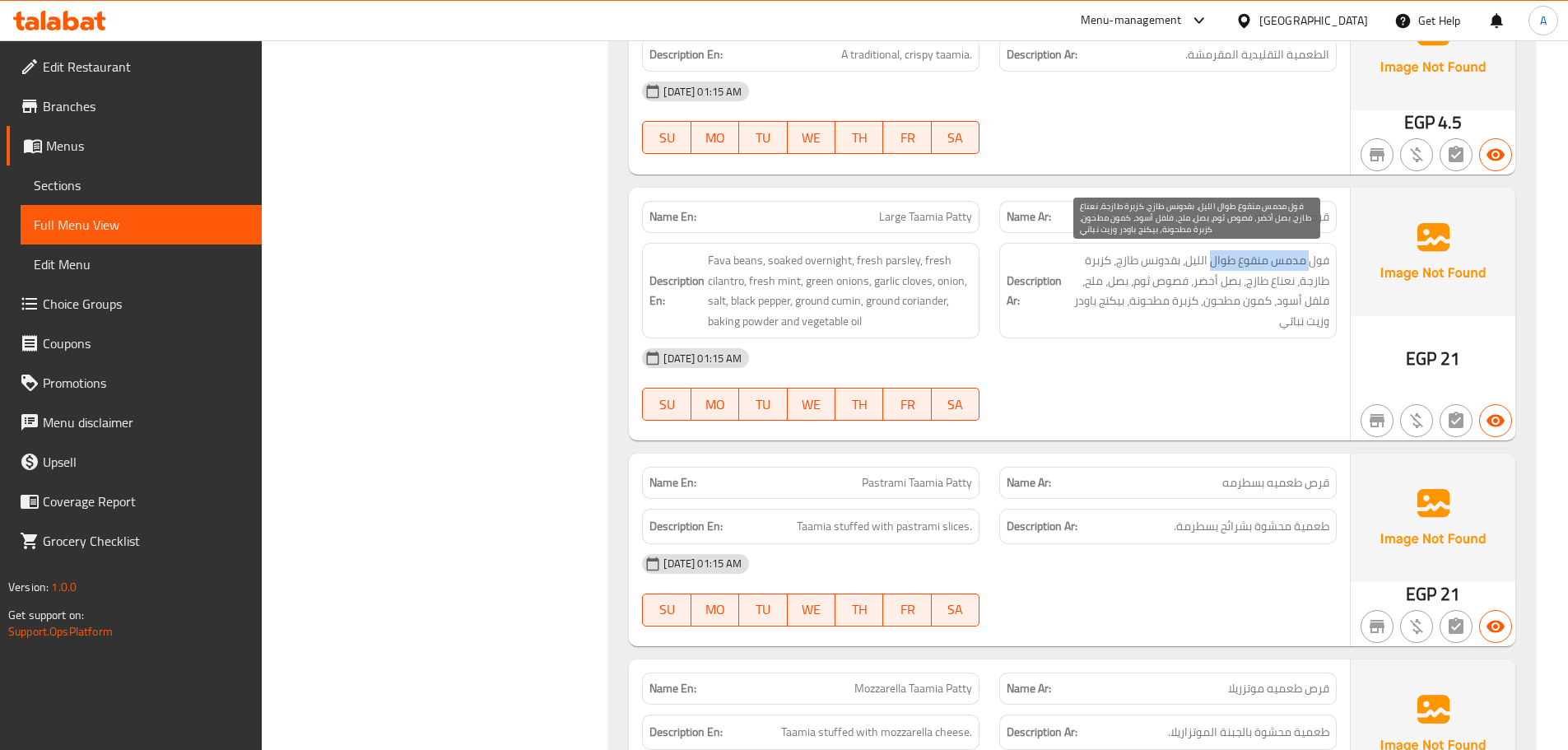
drag, startPoint x: 1311, startPoint y: 256, endPoint x: 1209, endPoint y: 251, distance: 102.1
click at [1211, 251] on span "فول مدمس منقوع طوال الليل، بقدونس طازج، كزبرة طازجة، نعناع طازج، بصل أخضر، فصوص…" at bounding box center [1197, 291] width 264 height 81
drag, startPoint x: 1177, startPoint y: 252, endPoint x: 1099, endPoint y: 255, distance: 78.1
click at [1099, 255] on span "فول مدمس منقوع طوال الليل، بقدونس طازج، كزبرة طازجة، نعناع طازج، بصل أخضر، فصوص…" at bounding box center [1197, 291] width 264 height 81
drag, startPoint x: 1319, startPoint y: 285, endPoint x: 1091, endPoint y: 287, distance: 228.0
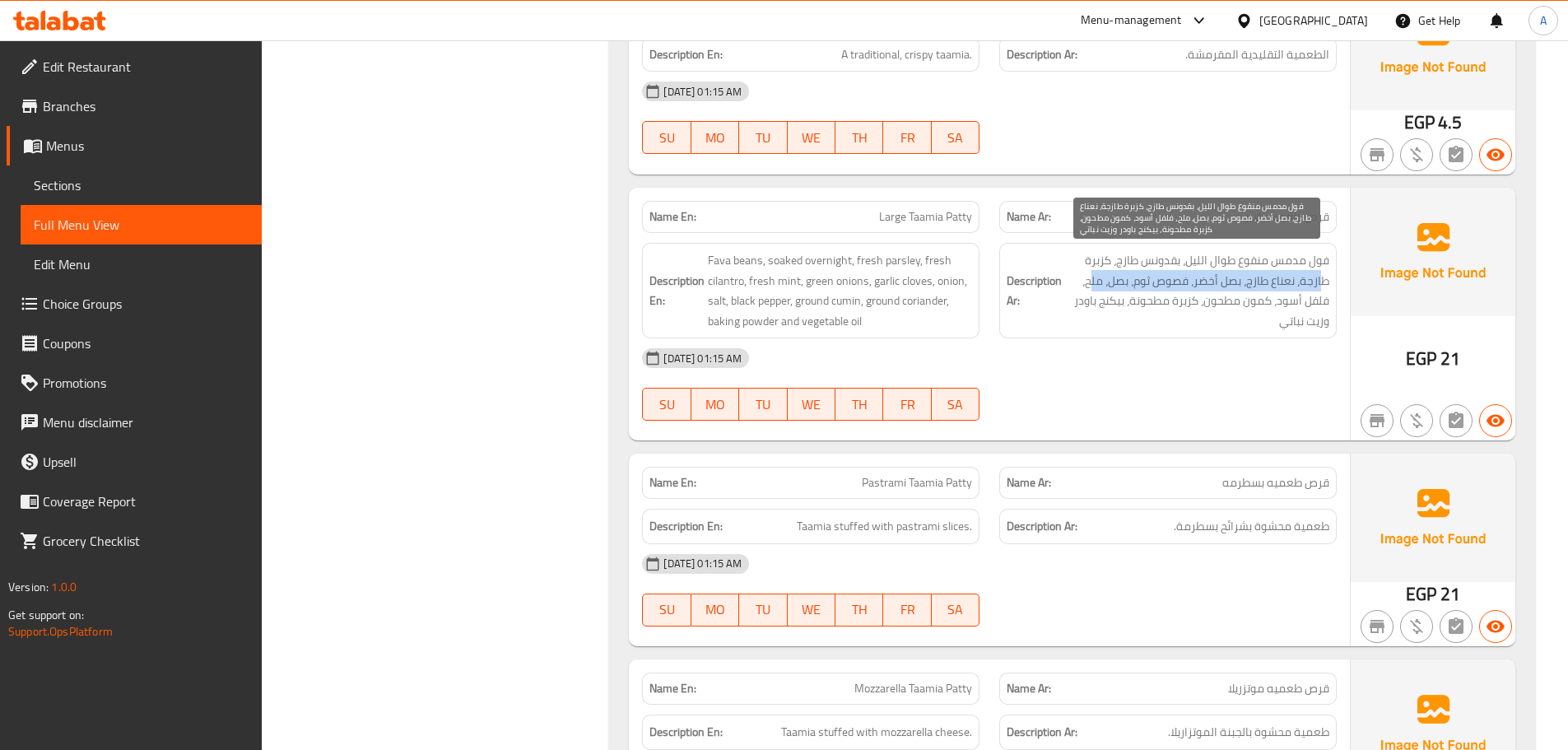
click at [1091, 287] on span "فول مدمس منقوع طوال الليل، بقدونس طازج، كزبرة طازجة، نعناع طازج، بصل أخضر، فصوص…" at bounding box center [1197, 291] width 264 height 81
drag, startPoint x: 1307, startPoint y: 303, endPoint x: 1085, endPoint y: 300, distance: 222.0
click at [1085, 300] on span "فول مدمس منقوع طوال الليل، بقدونس طازج، كزبرة طازجة، نعناع طازج، بصل أخضر، فصوص…" at bounding box center [1197, 291] width 264 height 81
click at [1254, 307] on span "فول مدمس منقوع طوال الليل، بقدونس طازج، كزبرة طازجة، نعناع طازج، بصل أخضر، فصوص…" at bounding box center [1197, 291] width 264 height 81
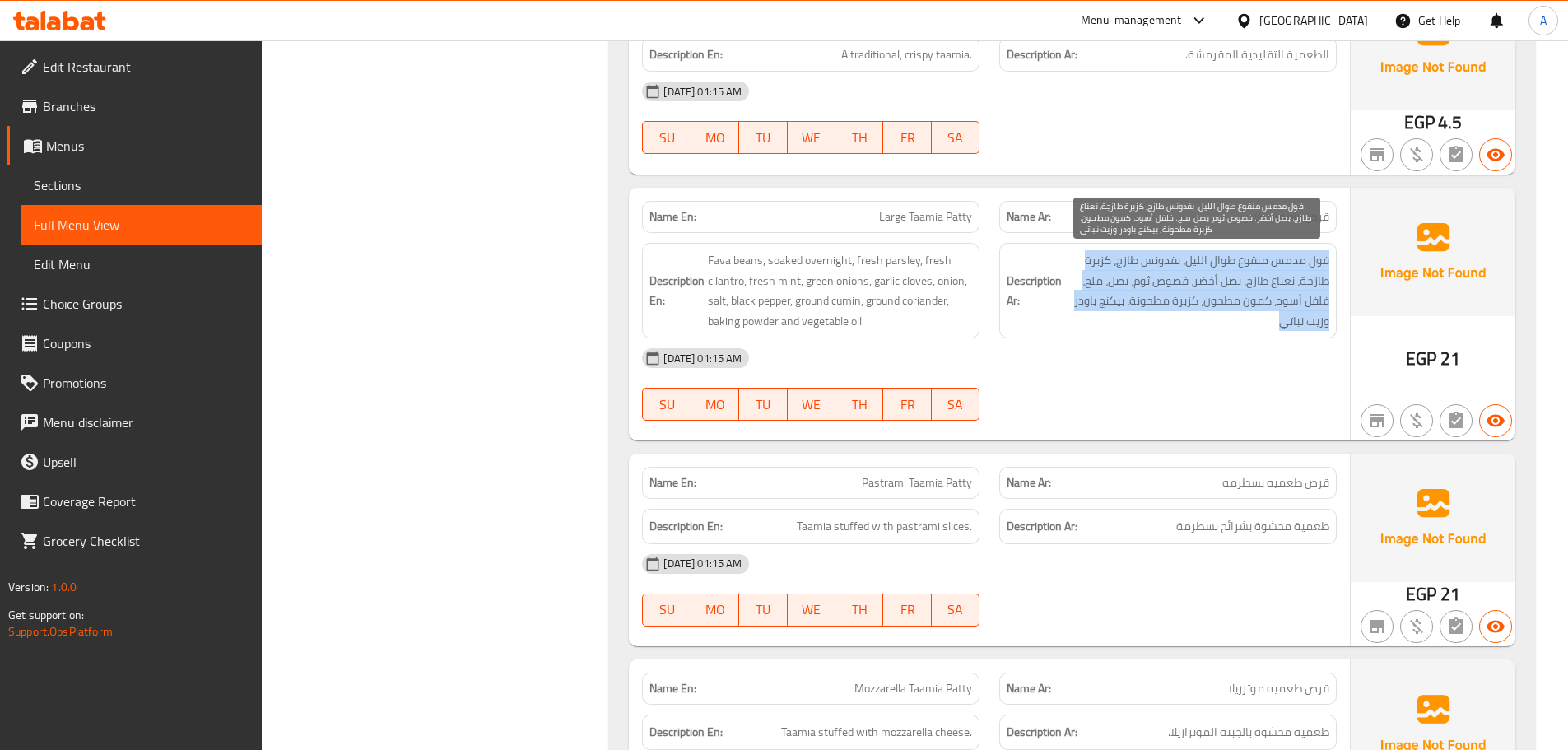
click at [1254, 307] on span "فول مدمس منقوع طوال الليل، بقدونس طازج، كزبرة طازجة، نعناع طازج، بصل أخضر، فصوص…" at bounding box center [1197, 291] width 264 height 81
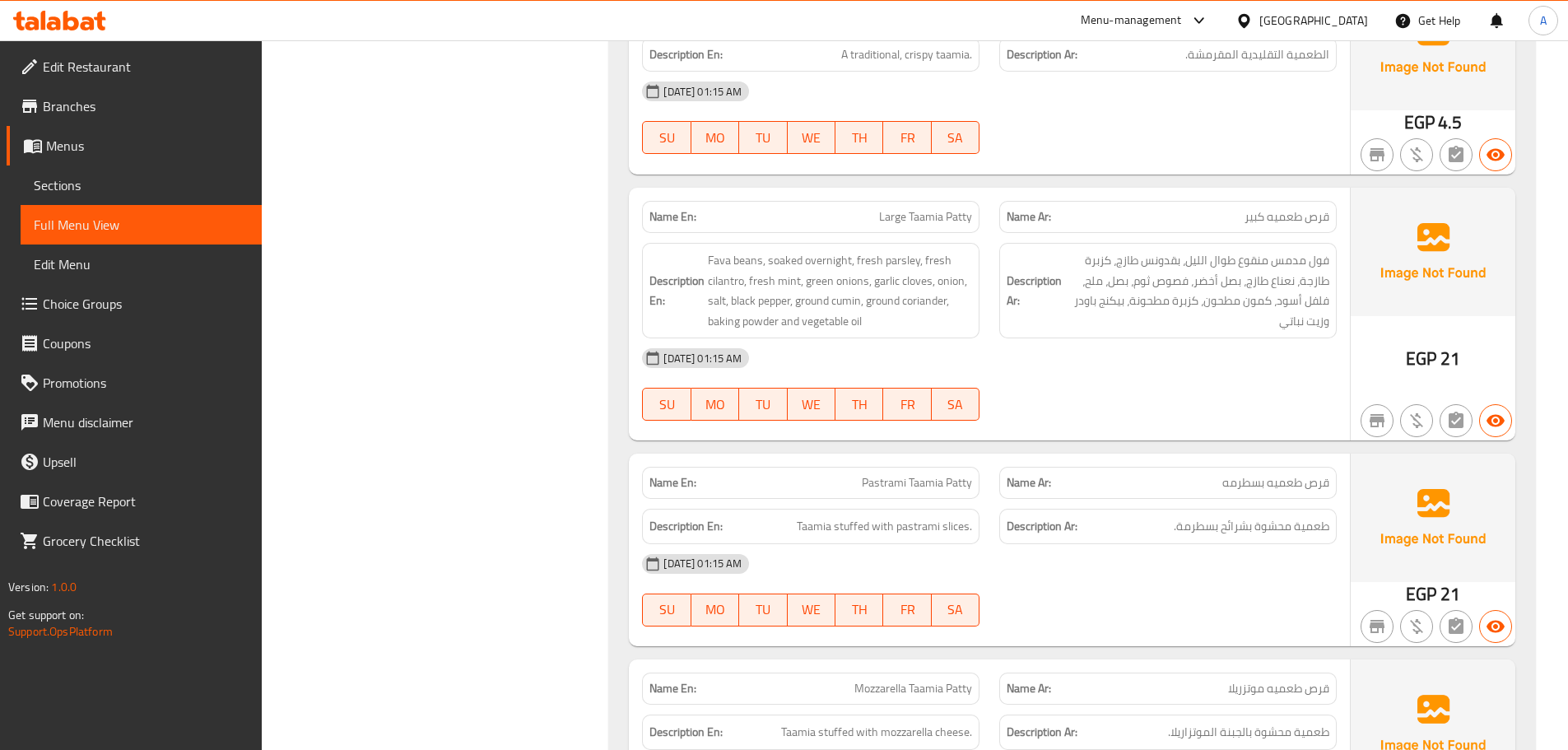
click at [1236, 359] on div "05-10-2025 01:15 AM" at bounding box center [989, 359] width 715 height 40
click at [920, 218] on span "Large Taamia Patty" at bounding box center [925, 217] width 93 height 17
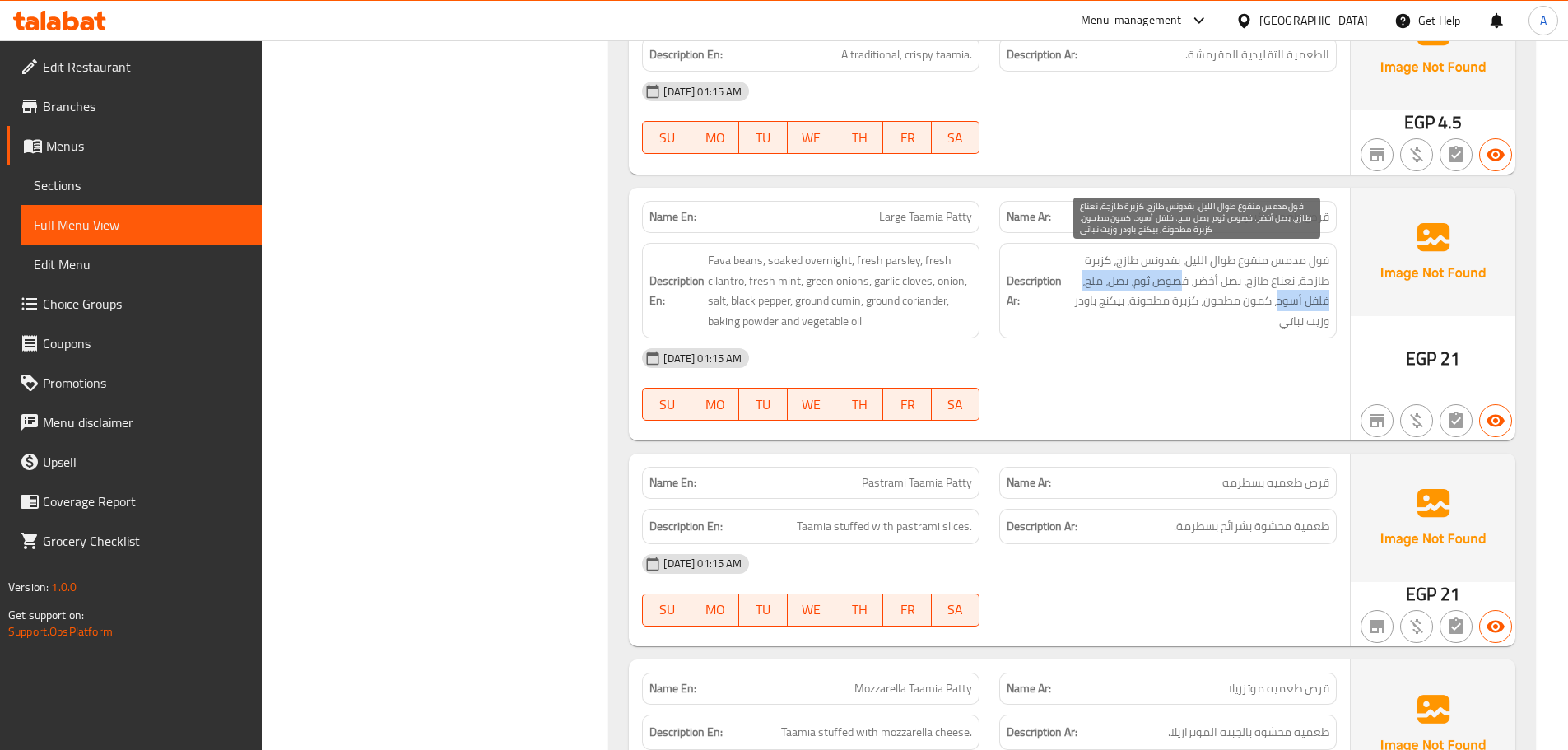
drag, startPoint x: 1272, startPoint y: 294, endPoint x: 1161, endPoint y: 325, distance: 115.2
click at [1176, 295] on span "فول مدمس منقوع طوال الليل، بقدونس طازج، كزبرة طازجة، نعناع طازج، بصل أخضر، فصوص…" at bounding box center [1197, 291] width 264 height 81
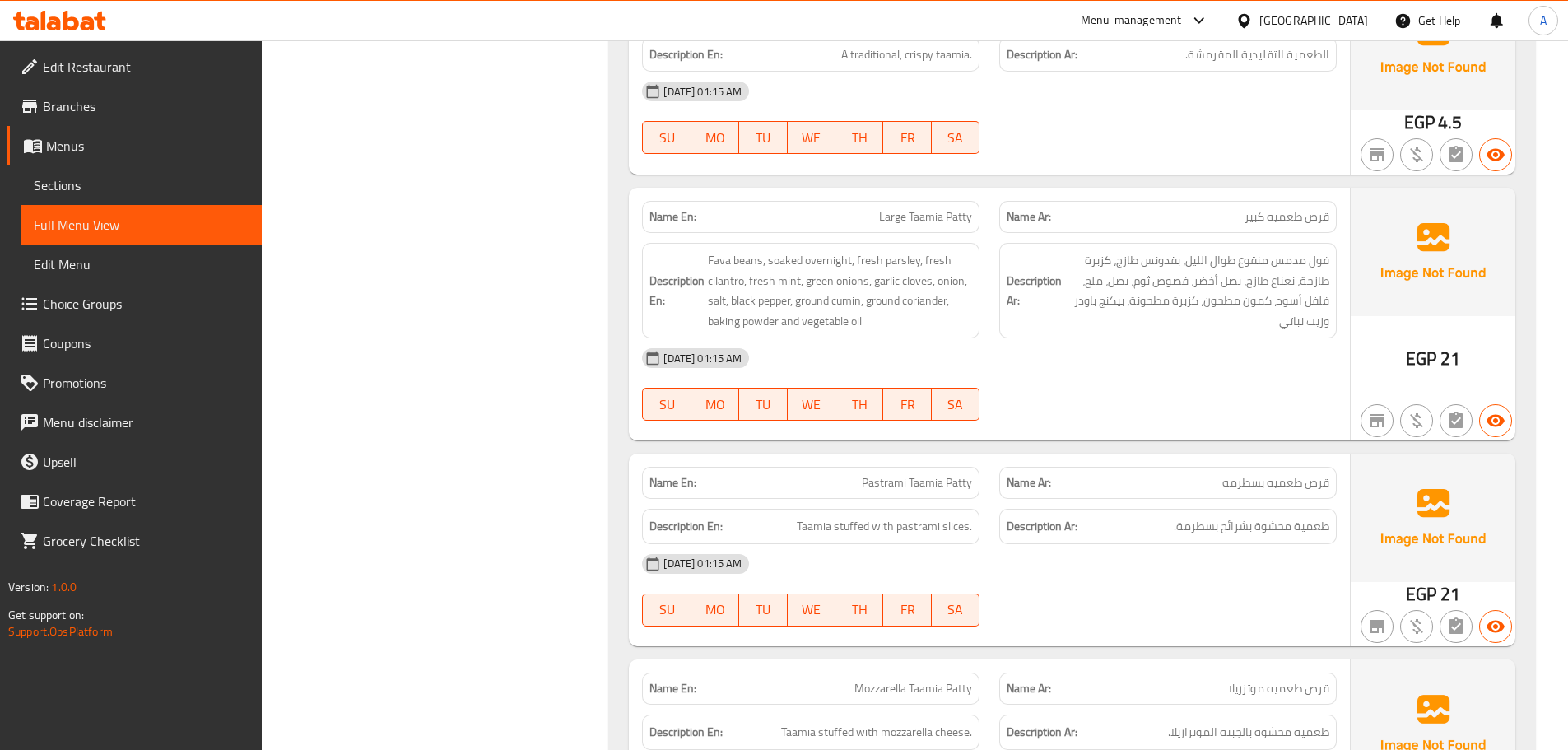
click at [1163, 371] on div "05-10-2025 01:15 AM" at bounding box center [989, 359] width 715 height 40
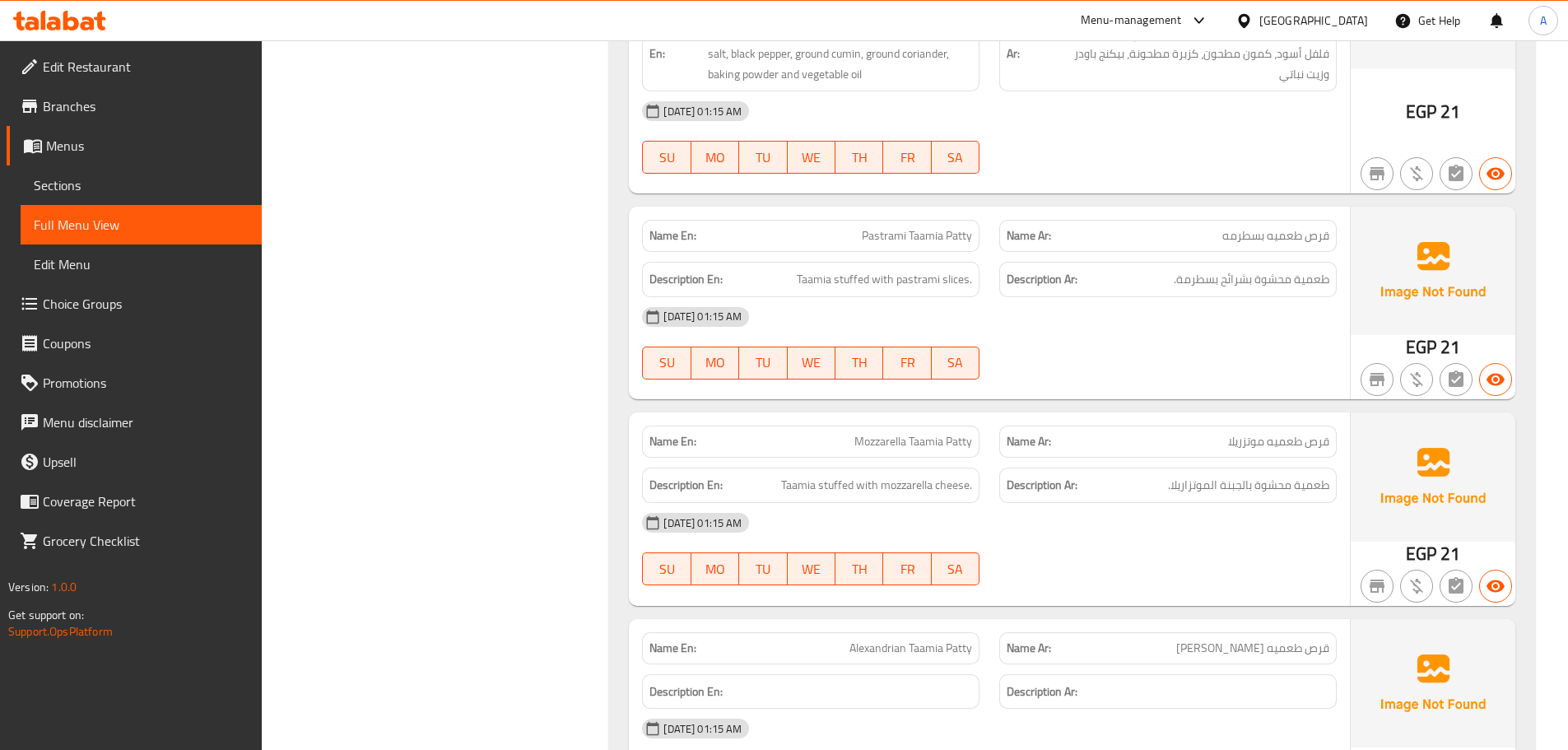
click at [954, 251] on div "Name En: Pastrami Taamia Patty" at bounding box center [810, 236] width 337 height 32
click at [1058, 303] on div "05-10-2025 01:15 AM" at bounding box center [989, 318] width 715 height 40
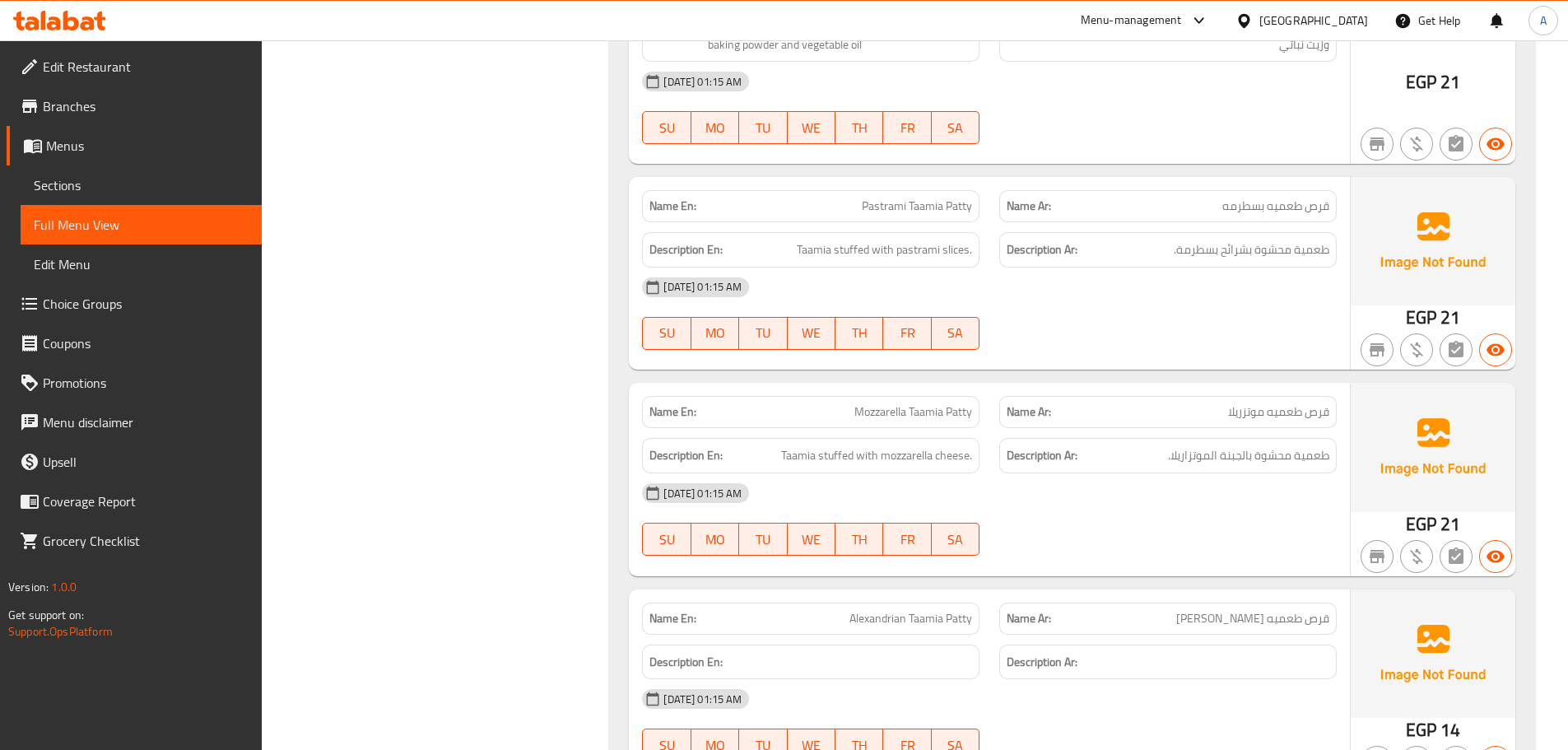
scroll to position [13356, 0]
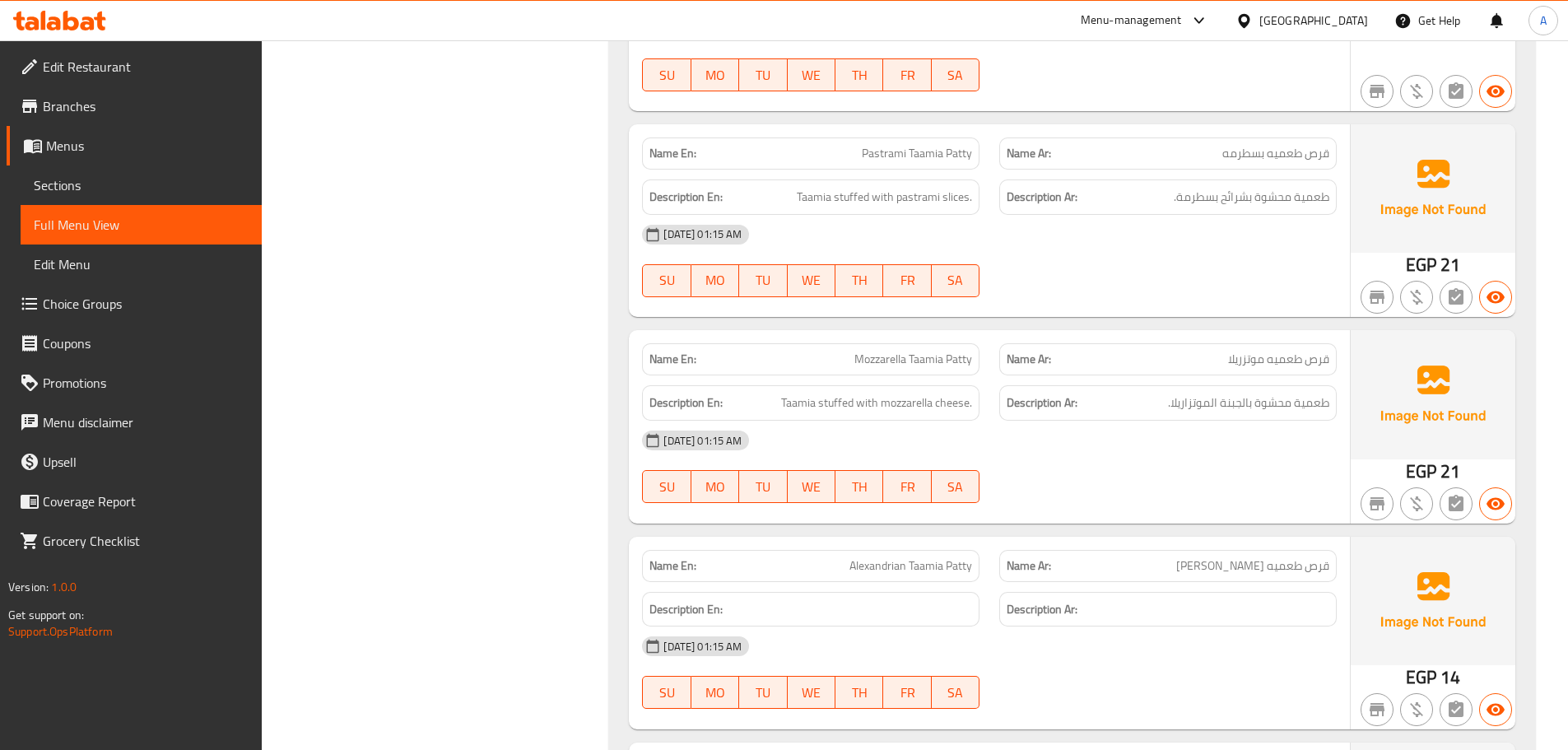
drag, startPoint x: 815, startPoint y: 153, endPoint x: 1104, endPoint y: 220, distance: 296.7
click at [948, 161] on p "Name En: Pastrami Taamia Patty" at bounding box center [810, 153] width 322 height 17
click at [1119, 233] on div "05-10-2025 01:15 AM" at bounding box center [989, 235] width 715 height 40
drag, startPoint x: 1310, startPoint y: 197, endPoint x: 1134, endPoint y: 204, distance: 176.1
click at [1185, 197] on span "طعمية محشوة بشرائح بسطرمة." at bounding box center [1252, 197] width 156 height 21
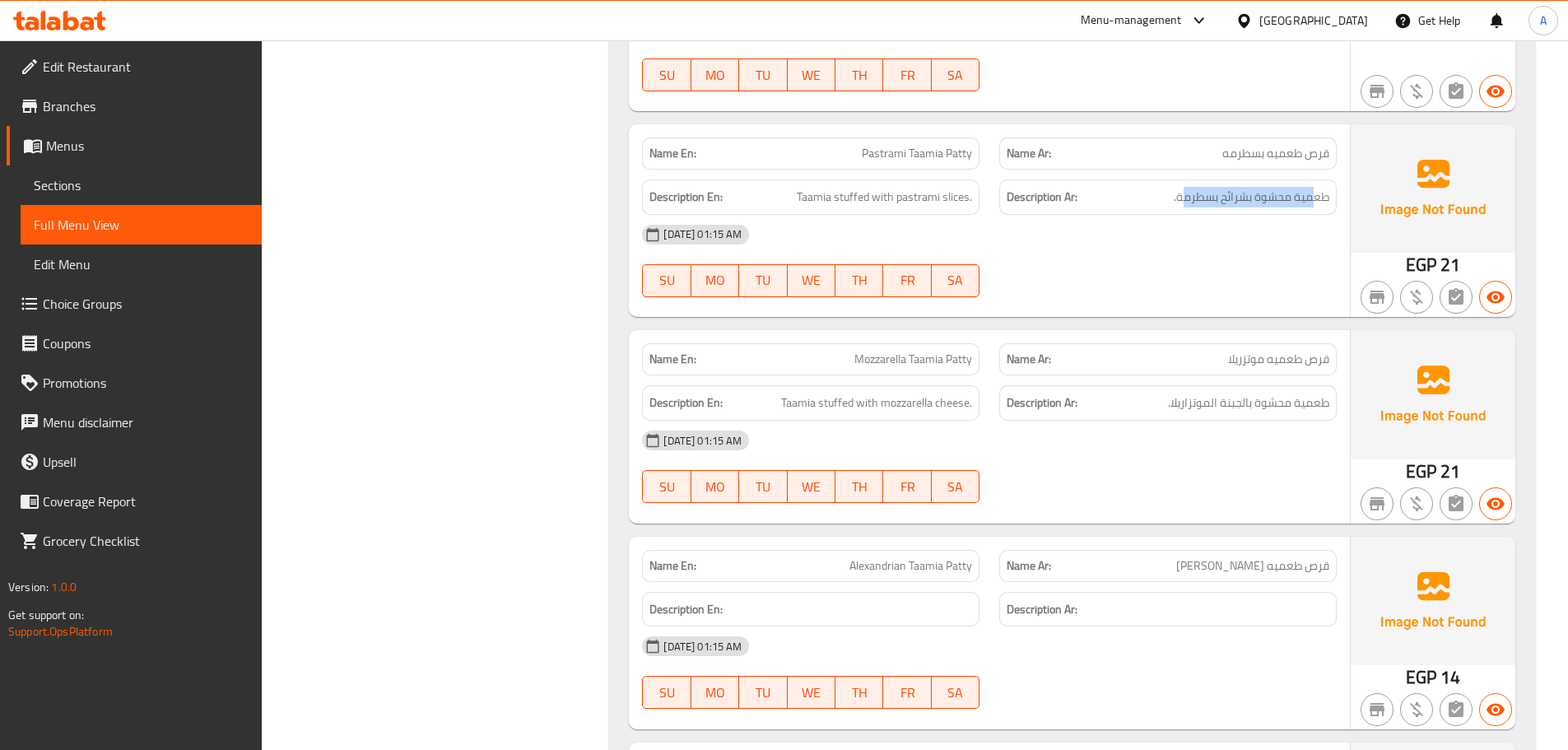
click at [1040, 241] on div "Name En: Pastrami Taamia Patty Name Ar: قرص طعميه بسطرمه Description En: Taamia…" at bounding box center [989, 221] width 721 height 193
click at [1119, 276] on div "05-10-2025 01:15 AM SU MO TU WE TH FR SA" at bounding box center [989, 261] width 715 height 92
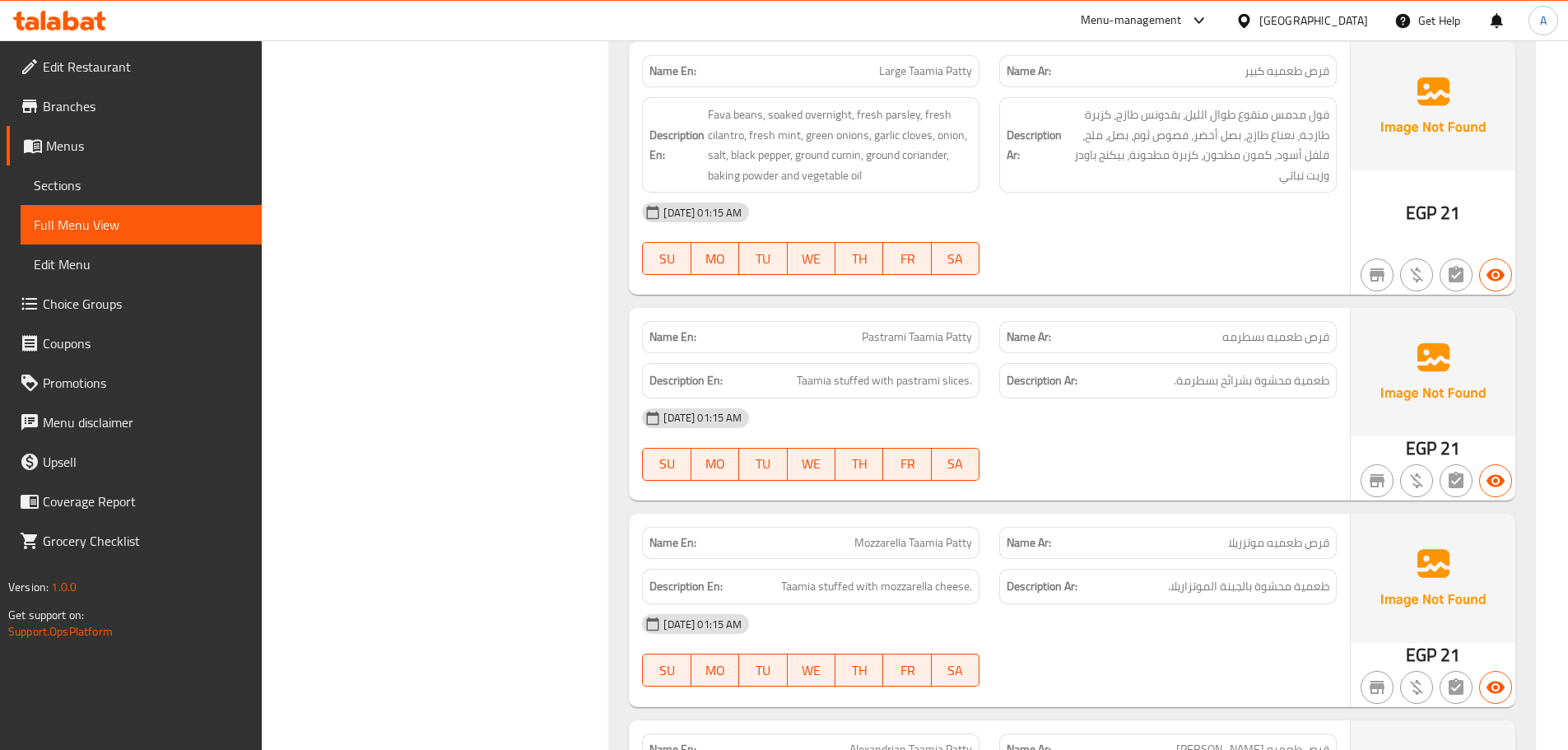
scroll to position [13110, 0]
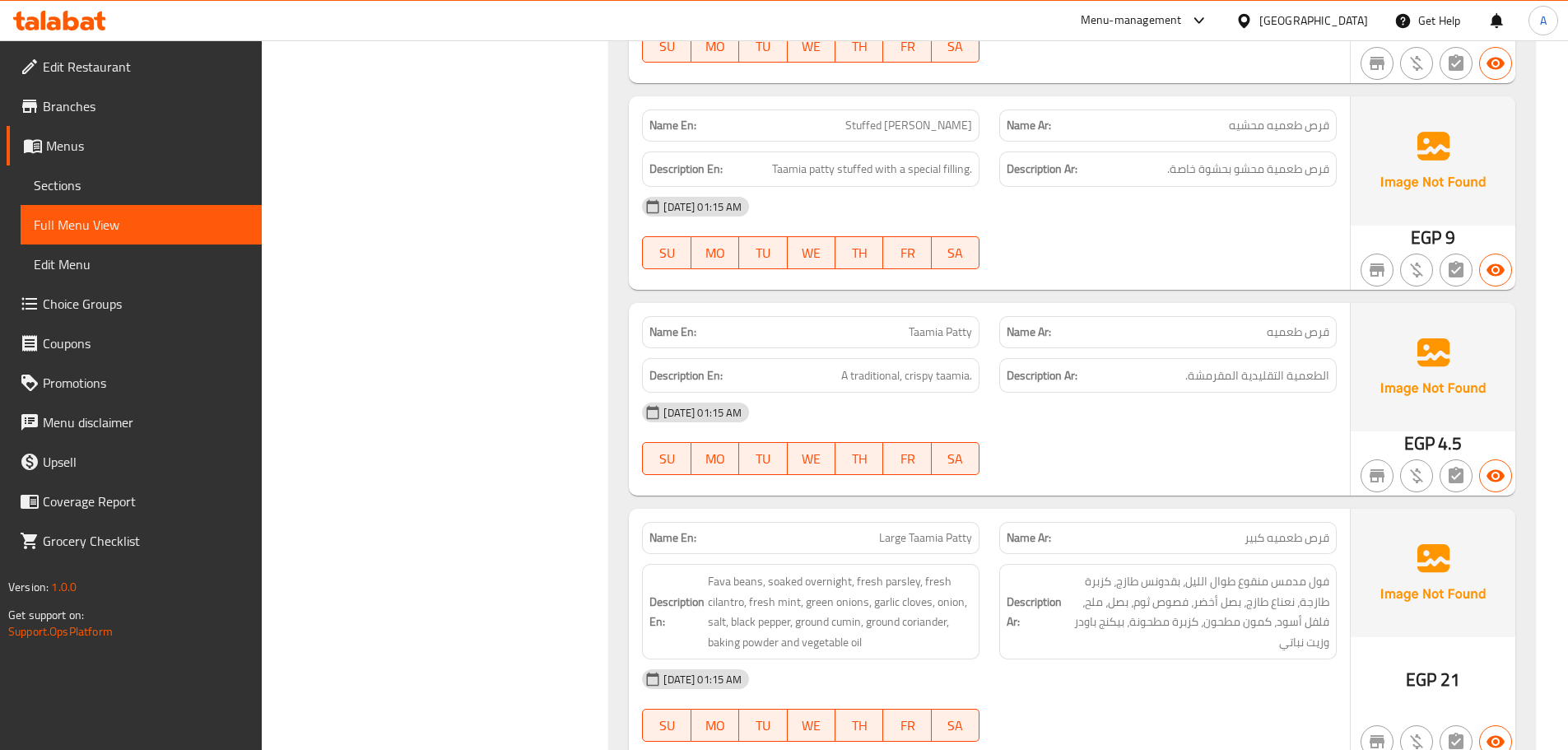
scroll to position [12780, 0]
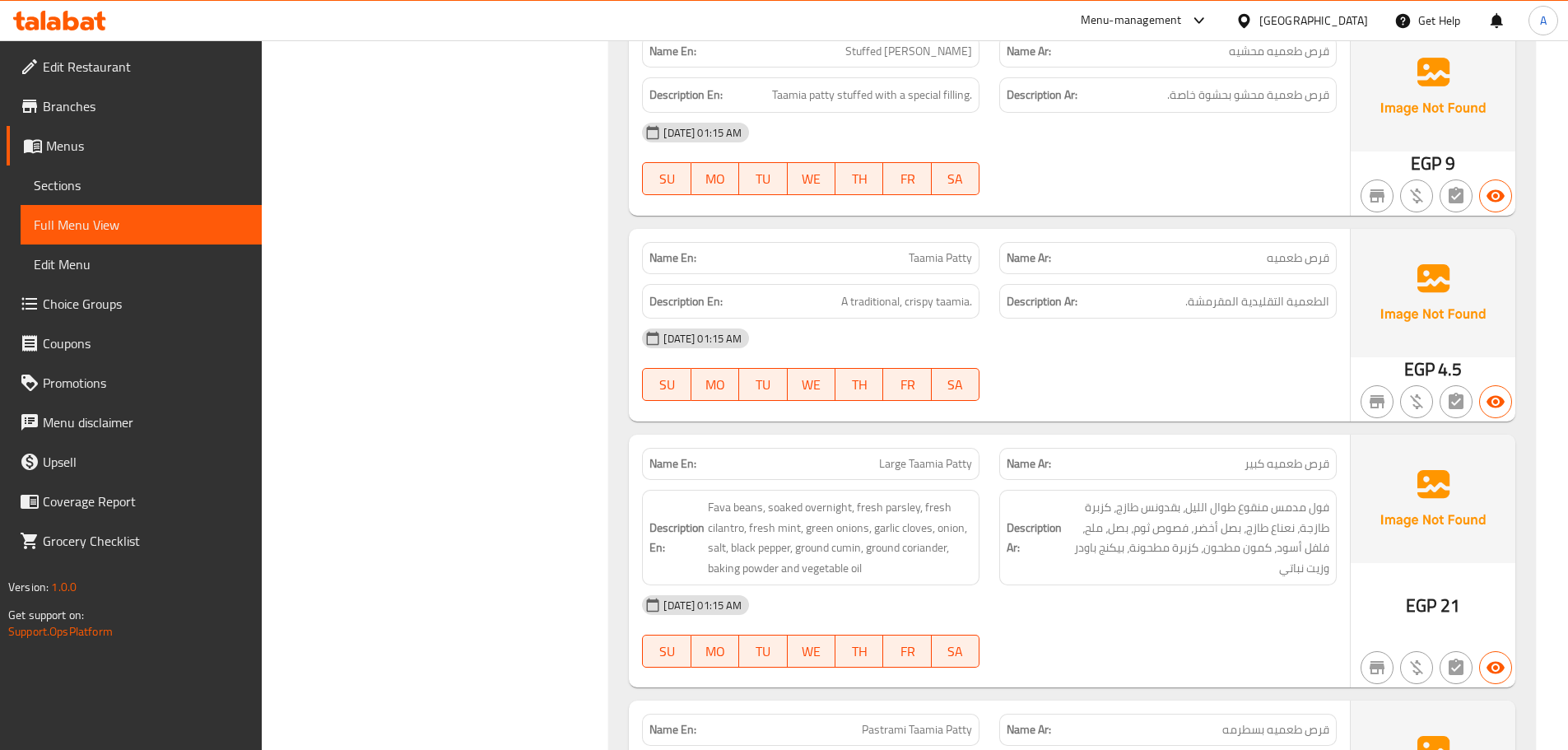
click at [1315, 463] on span "قرص طعميه كبير" at bounding box center [1287, 463] width 85 height 17
drag, startPoint x: 1315, startPoint y: 463, endPoint x: 1279, endPoint y: 462, distance: 36.0
click at [1279, 462] on span "قرص طعميه كبير" at bounding box center [1287, 463] width 85 height 17
copy span "قرص طعميه"
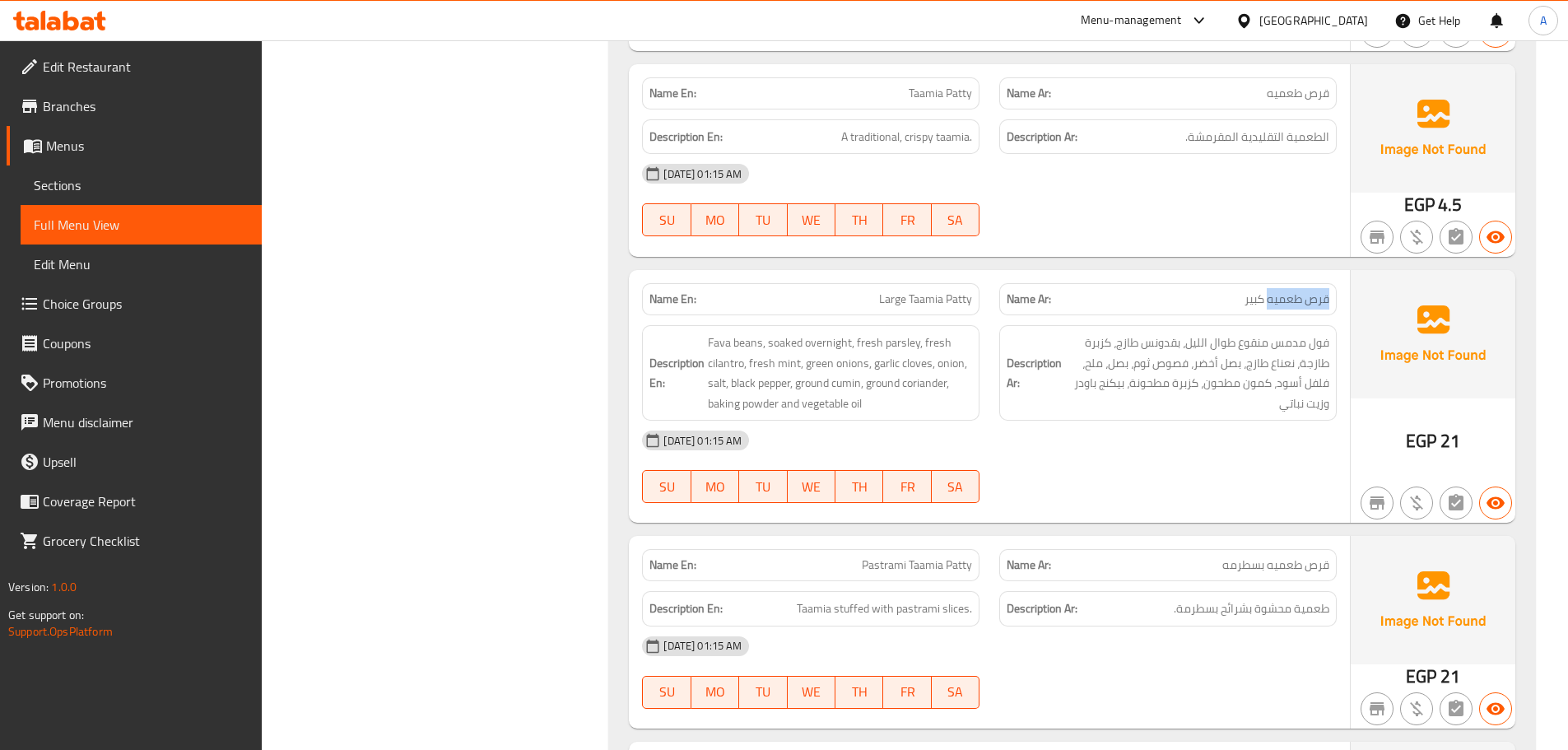
scroll to position [13191, 0]
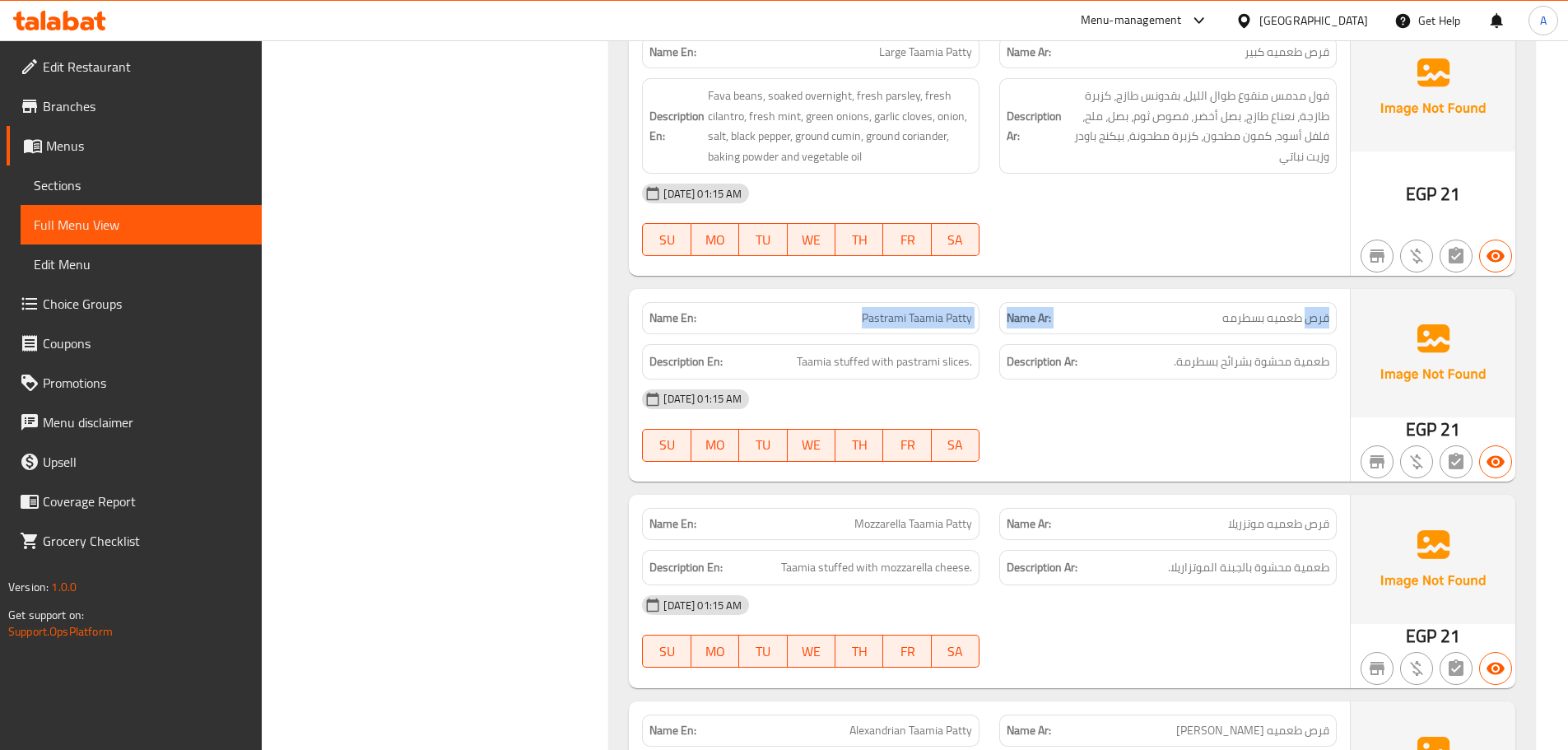
drag, startPoint x: 1304, startPoint y: 313, endPoint x: 895, endPoint y: 384, distance: 415.1
click at [769, 311] on div "Name En: Pastrami Taamia Patty Name Ar: قرص طعميه بسطرمه" at bounding box center [989, 319] width 715 height 52
click at [1109, 431] on div "05-10-2025 01:15 AM SU MO TU WE TH FR SA" at bounding box center [989, 425] width 715 height 92
drag, startPoint x: 1307, startPoint y: 360, endPoint x: 1193, endPoint y: 372, distance: 114.6
click at [1195, 358] on span "طعمية محشوة بشرائح بسطرمة." at bounding box center [1252, 362] width 156 height 21
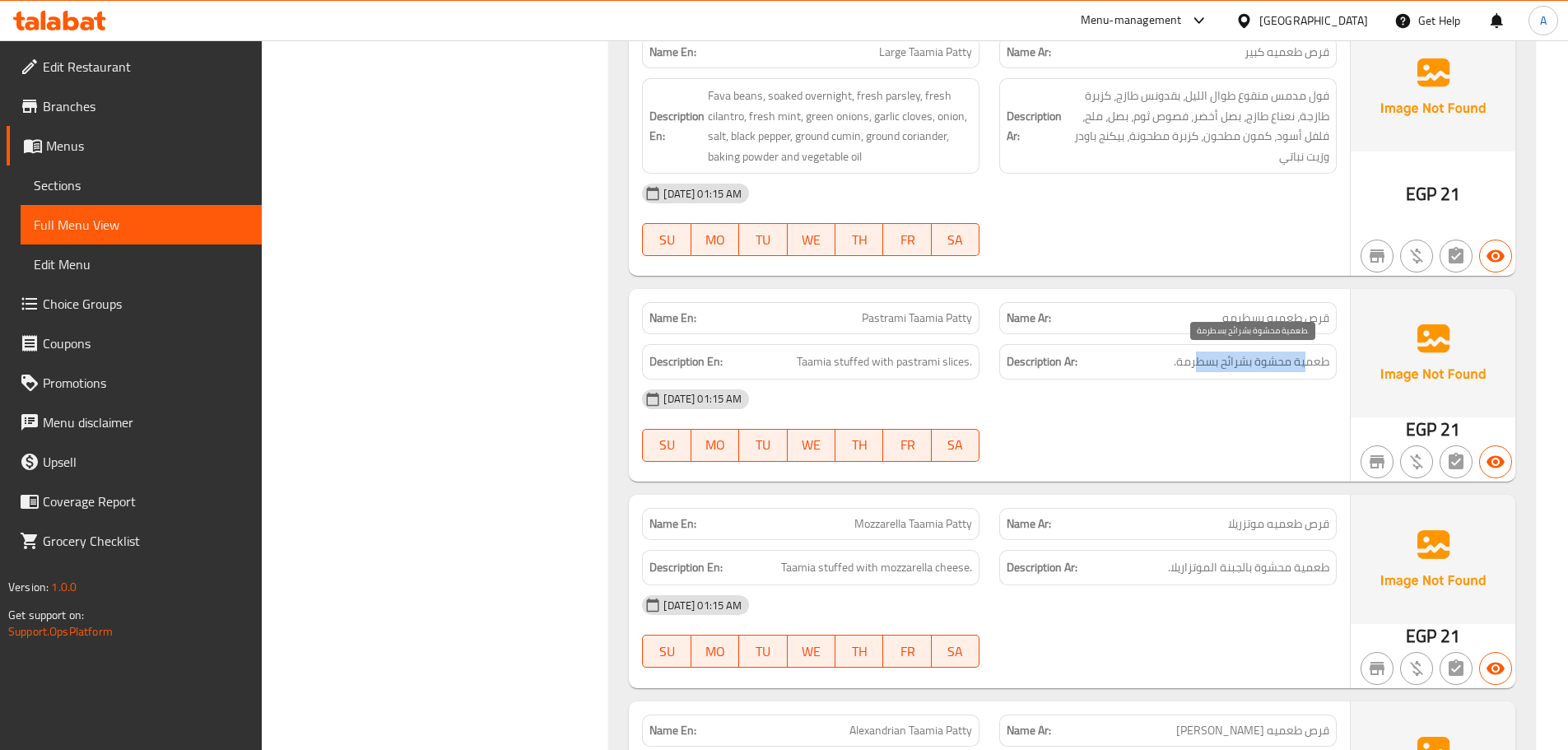
click at [1194, 403] on div "05-10-2025 01:15 AM" at bounding box center [989, 399] width 715 height 40
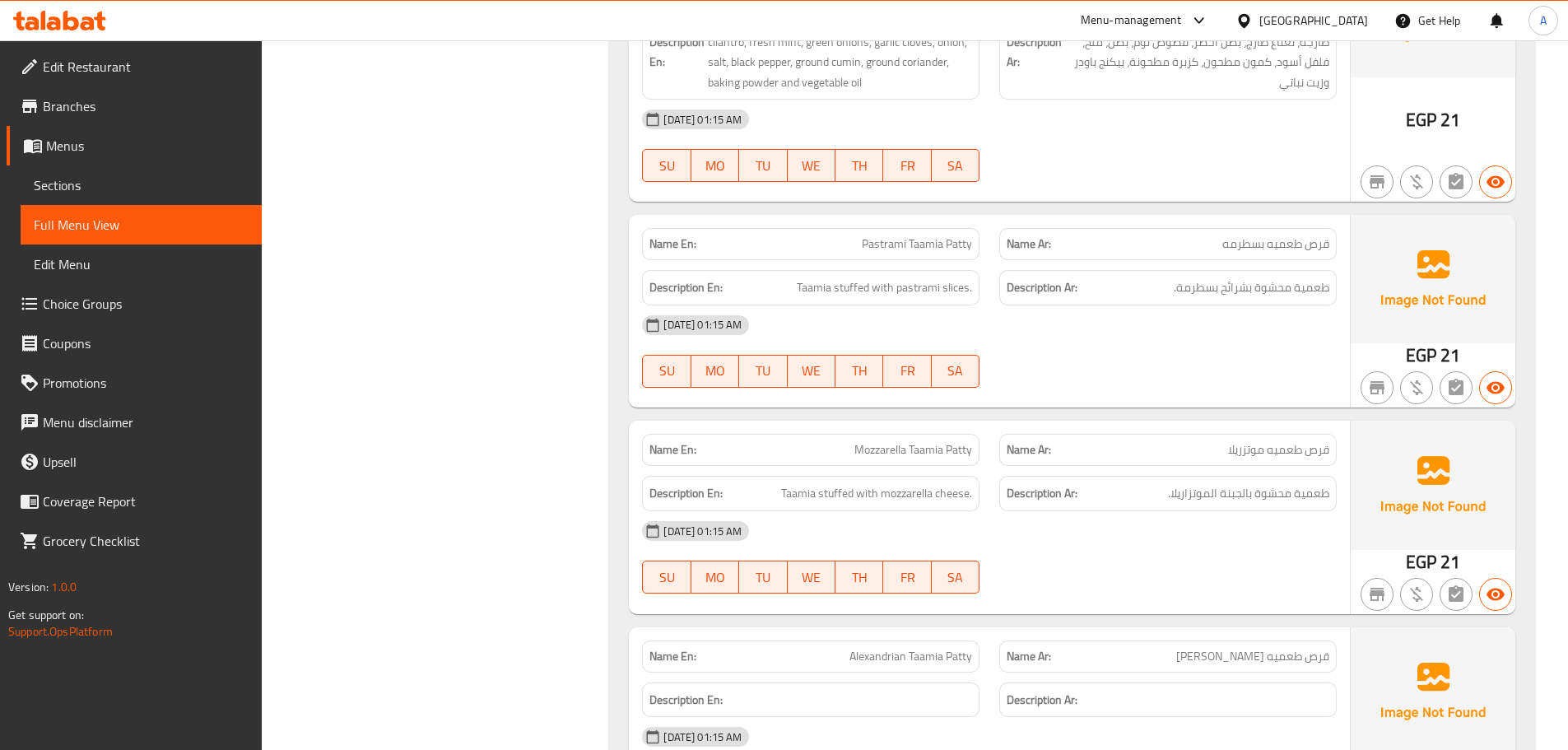
scroll to position [13356, 0]
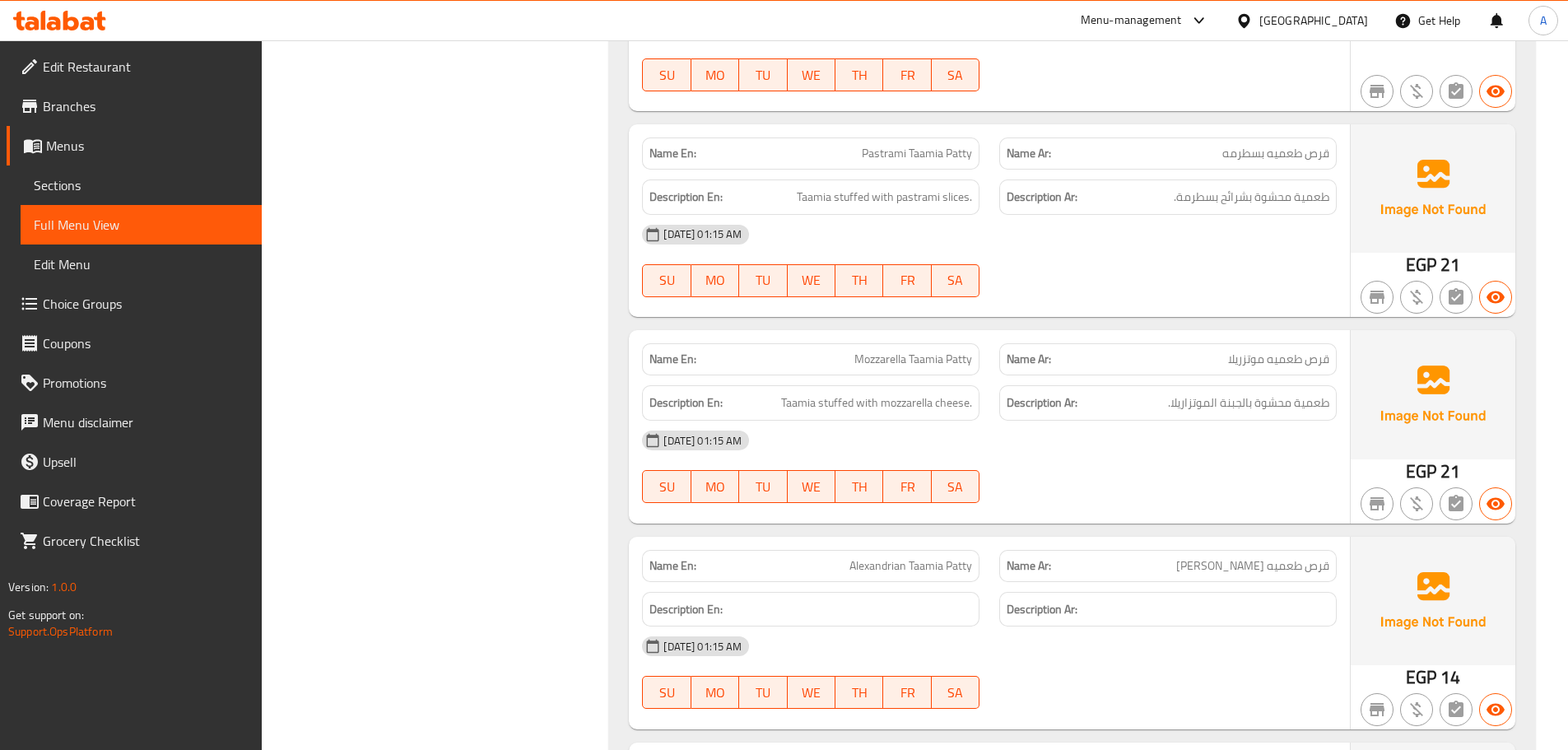
drag, startPoint x: 930, startPoint y: 392, endPoint x: 1030, endPoint y: 411, distance: 101.8
click at [1006, 405] on div "Name En: Mozzarella Taamia Patty Name Ar: قرص طعميه موتزريلا Description En: Ta…" at bounding box center [989, 426] width 721 height 193
click at [1038, 461] on div "05-10-2025 01:15 AM SU MO TU WE TH FR SA" at bounding box center [989, 466] width 715 height 92
drag, startPoint x: 1307, startPoint y: 396, endPoint x: 999, endPoint y: 423, distance: 309.2
click at [889, 396] on div "Description En: Taamia stuffed with mozzarella cheese. Description Ar: طعمية مح…" at bounding box center [989, 402] width 715 height 55
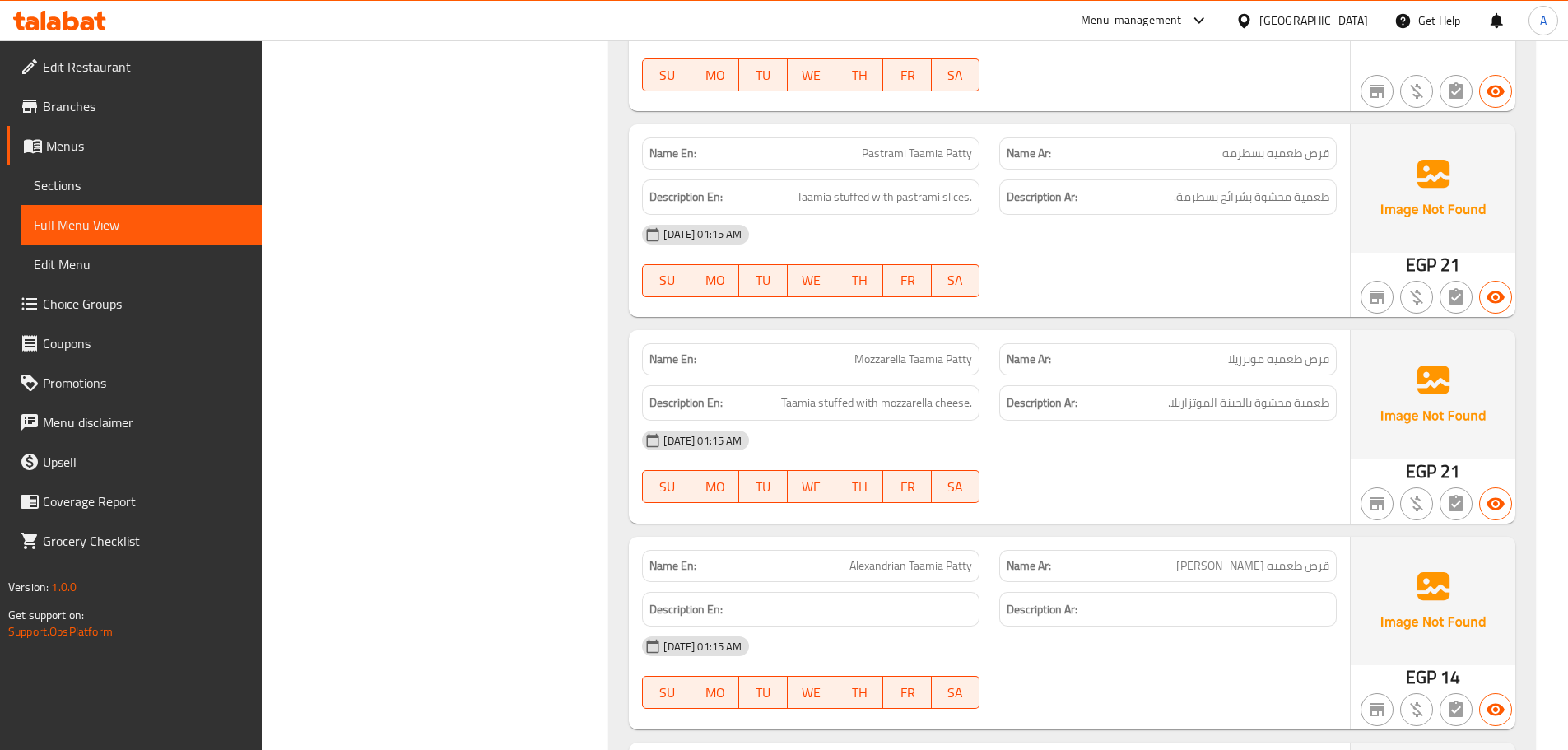
click at [1068, 426] on div "05-10-2025 01:15 AM" at bounding box center [989, 440] width 715 height 40
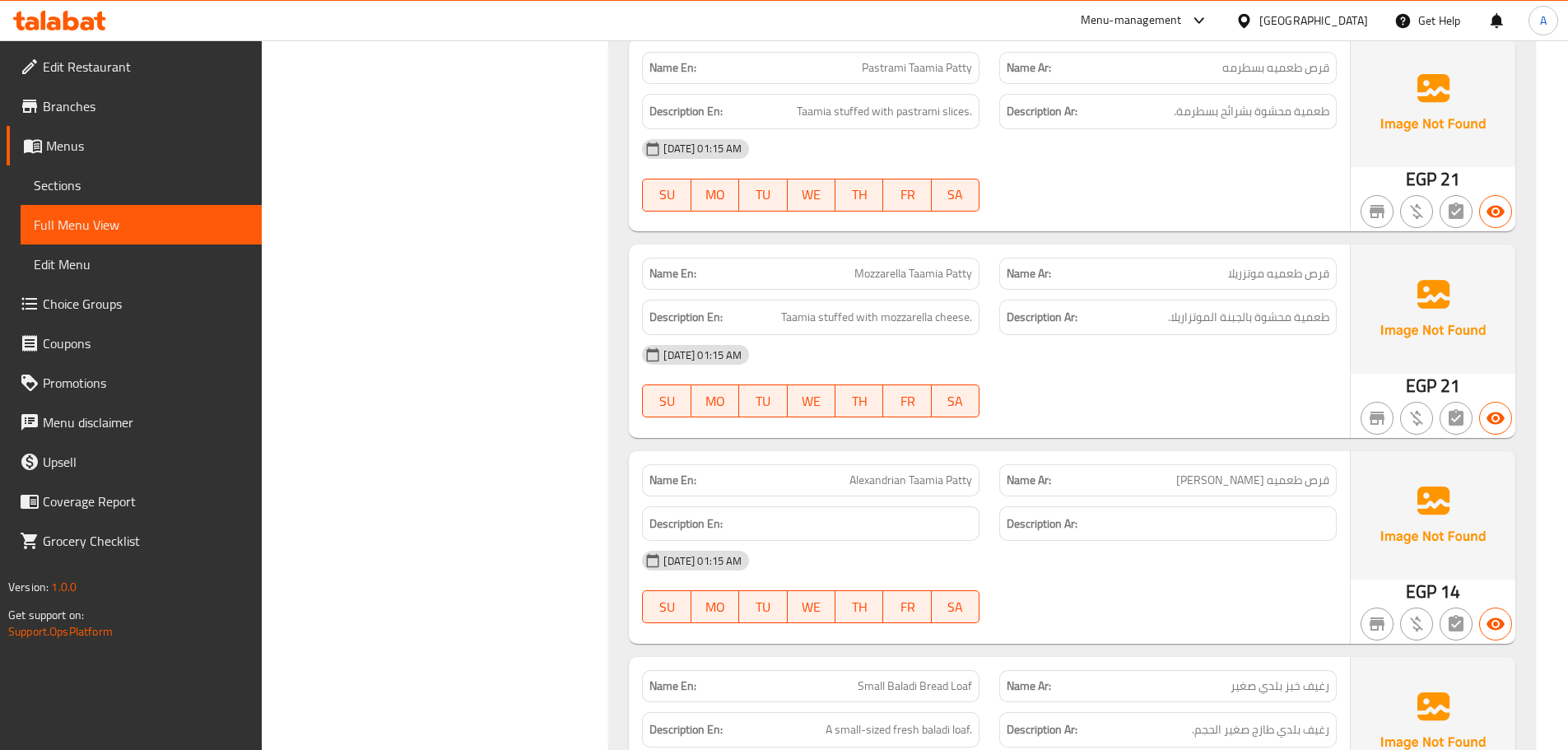
scroll to position [13521, 0]
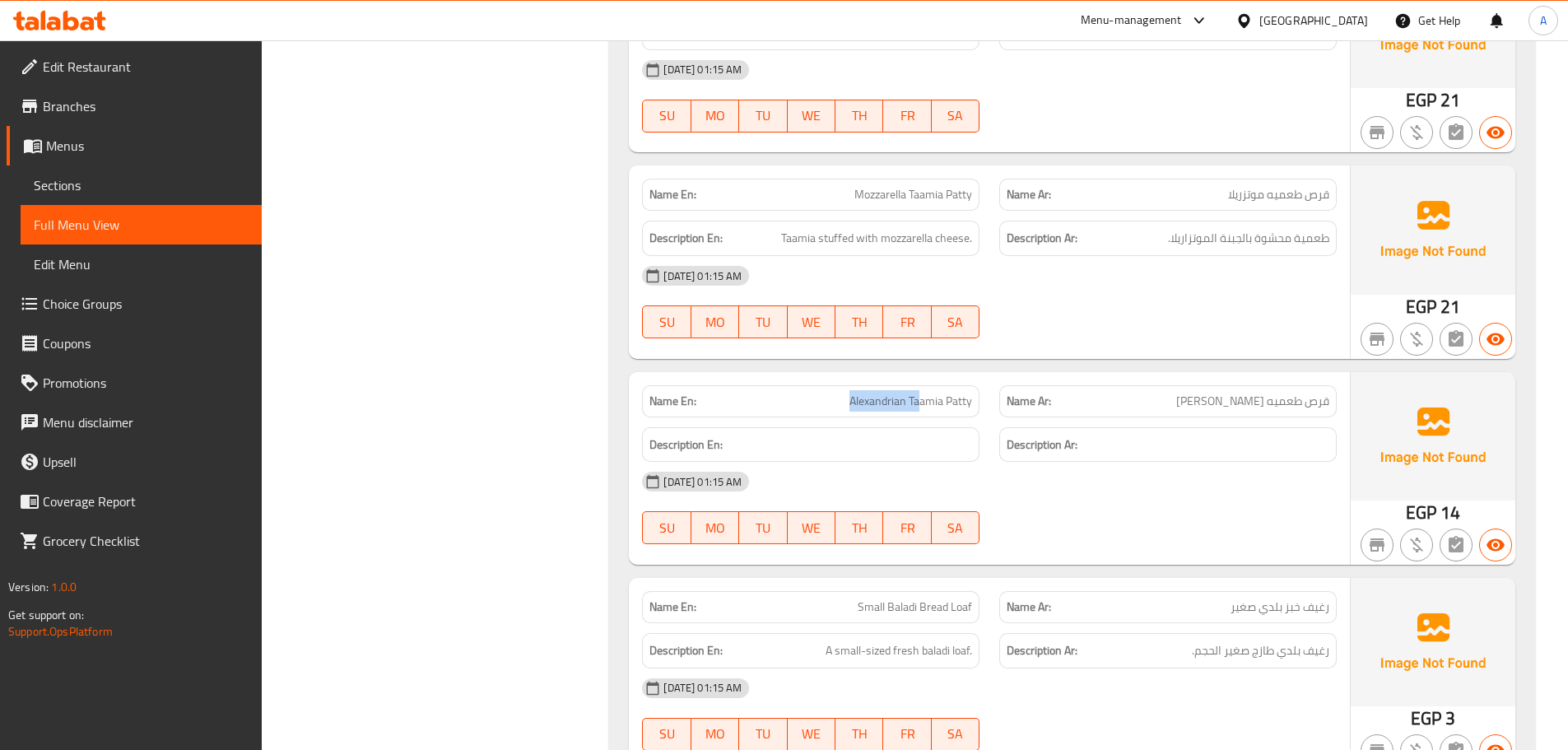
drag, startPoint x: 851, startPoint y: 372, endPoint x: 1148, endPoint y: 410, distance: 299.4
click at [1105, 404] on div "Name En: Alexandrian Taamia Patty Name Ar: قرص طعميه إسكندراني Description En: …" at bounding box center [989, 468] width 721 height 193
click at [1312, 406] on span "قرص طعميه إسكندراني" at bounding box center [1252, 400] width 153 height 17
drag, startPoint x: 1312, startPoint y: 406, endPoint x: 1034, endPoint y: 444, distance: 280.6
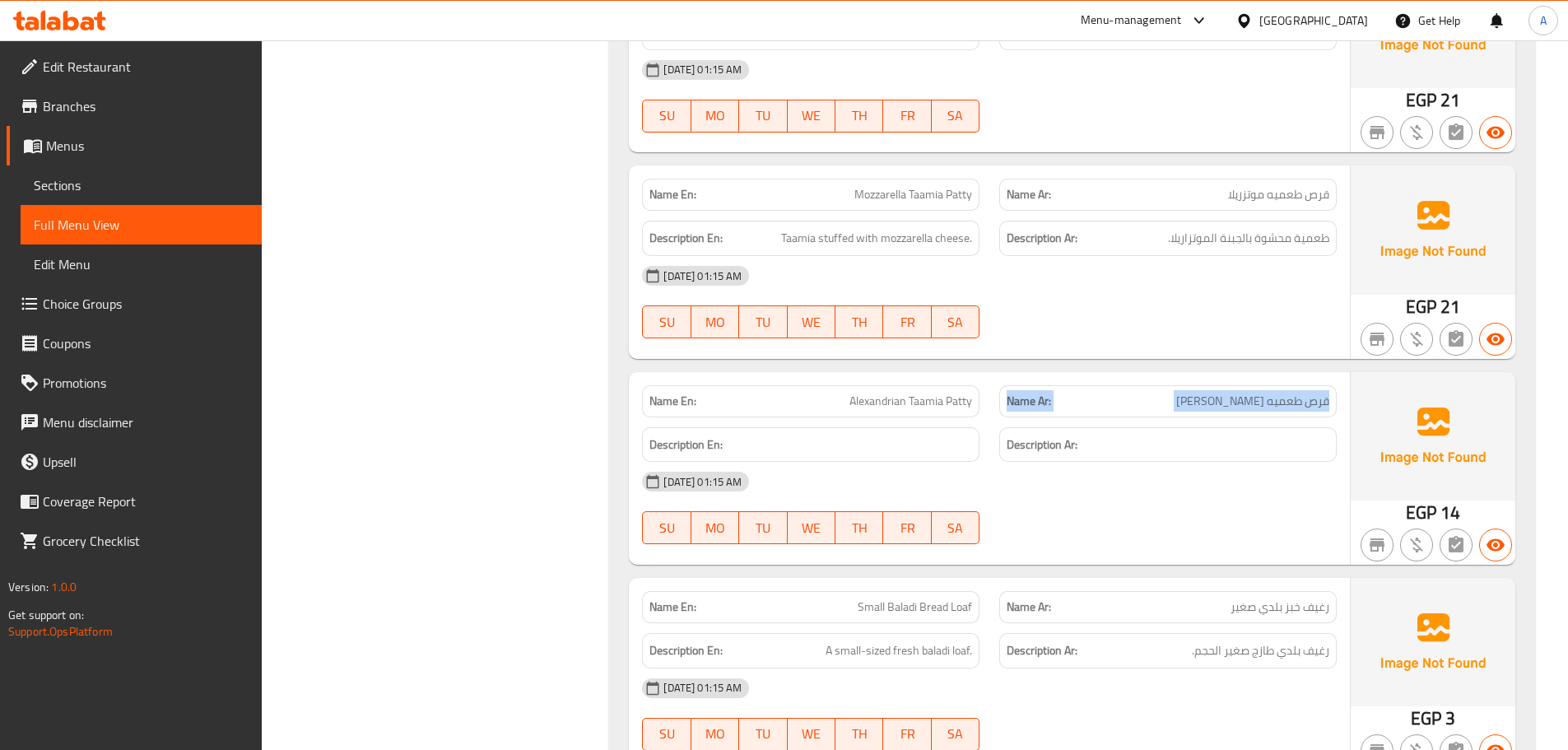
click at [981, 377] on div "Name En: Alexandrian Taamia Patty Name Ar: قرص طعميه إسكندراني" at bounding box center [989, 401] width 715 height 52
click at [1068, 468] on div "05-10-2025 01:15 AM" at bounding box center [989, 482] width 715 height 40
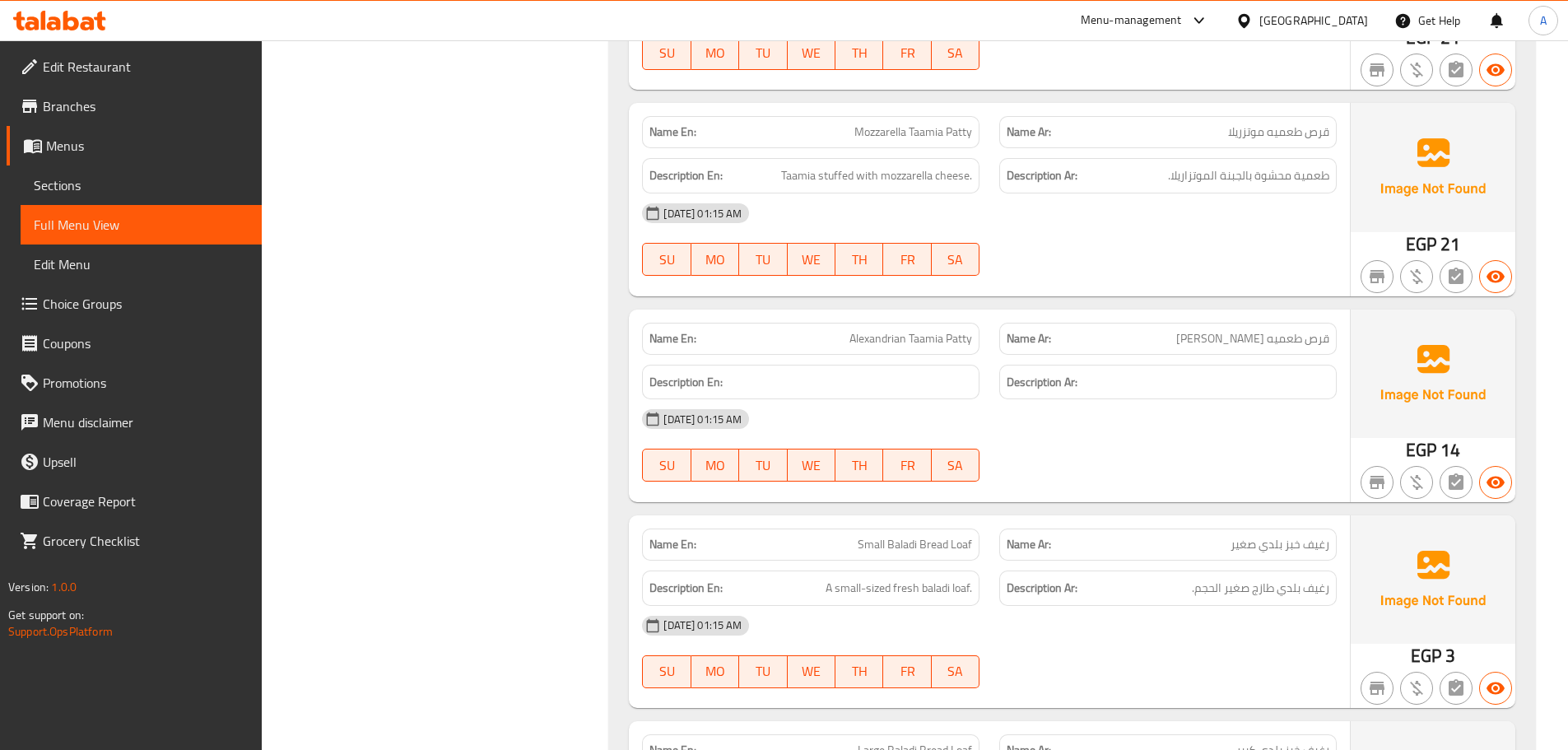
scroll to position [13686, 0]
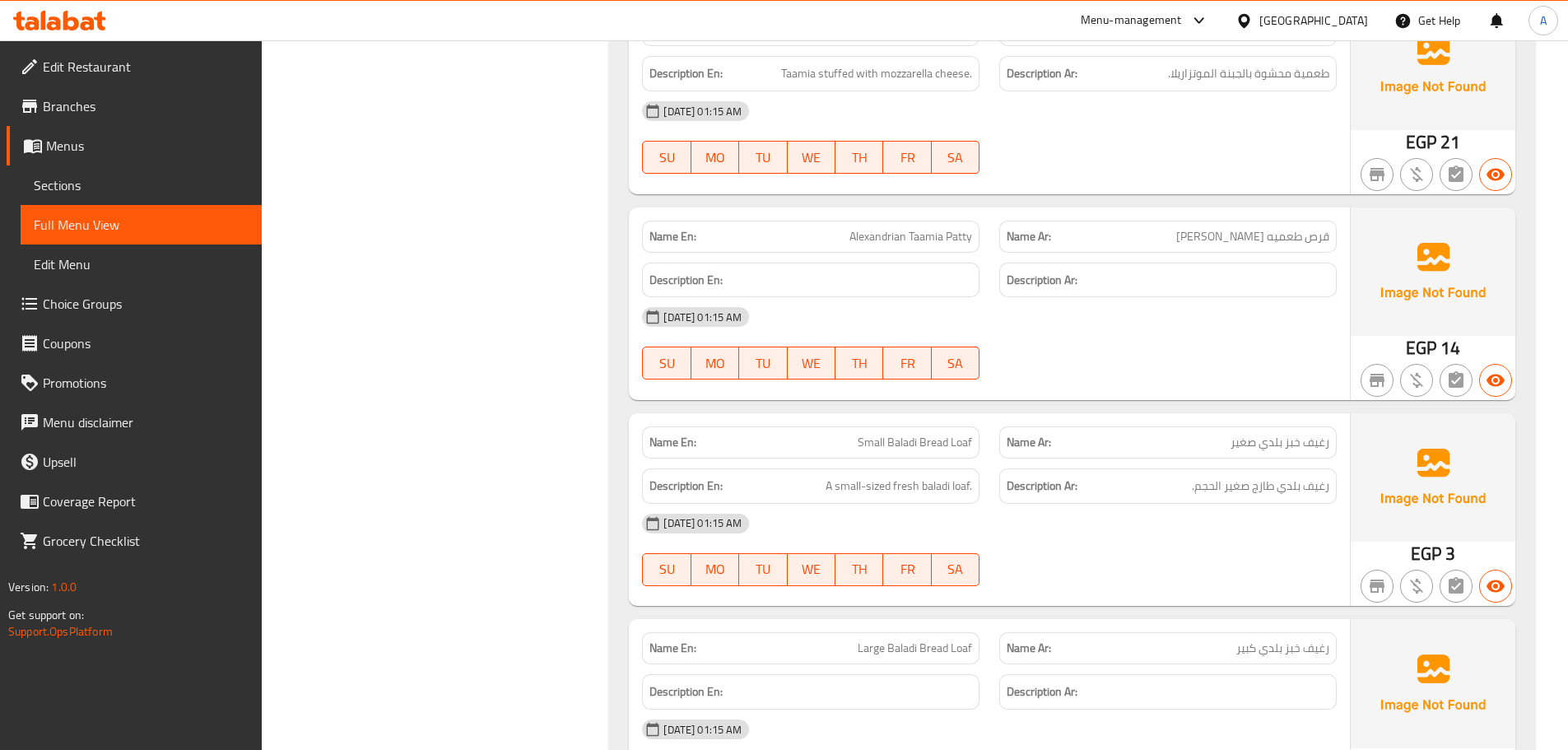
drag, startPoint x: 846, startPoint y: 425, endPoint x: 1051, endPoint y: 406, distance: 205.9
click at [974, 444] on div "Name En: Small Baladi Bread Loaf" at bounding box center [810, 442] width 357 height 52
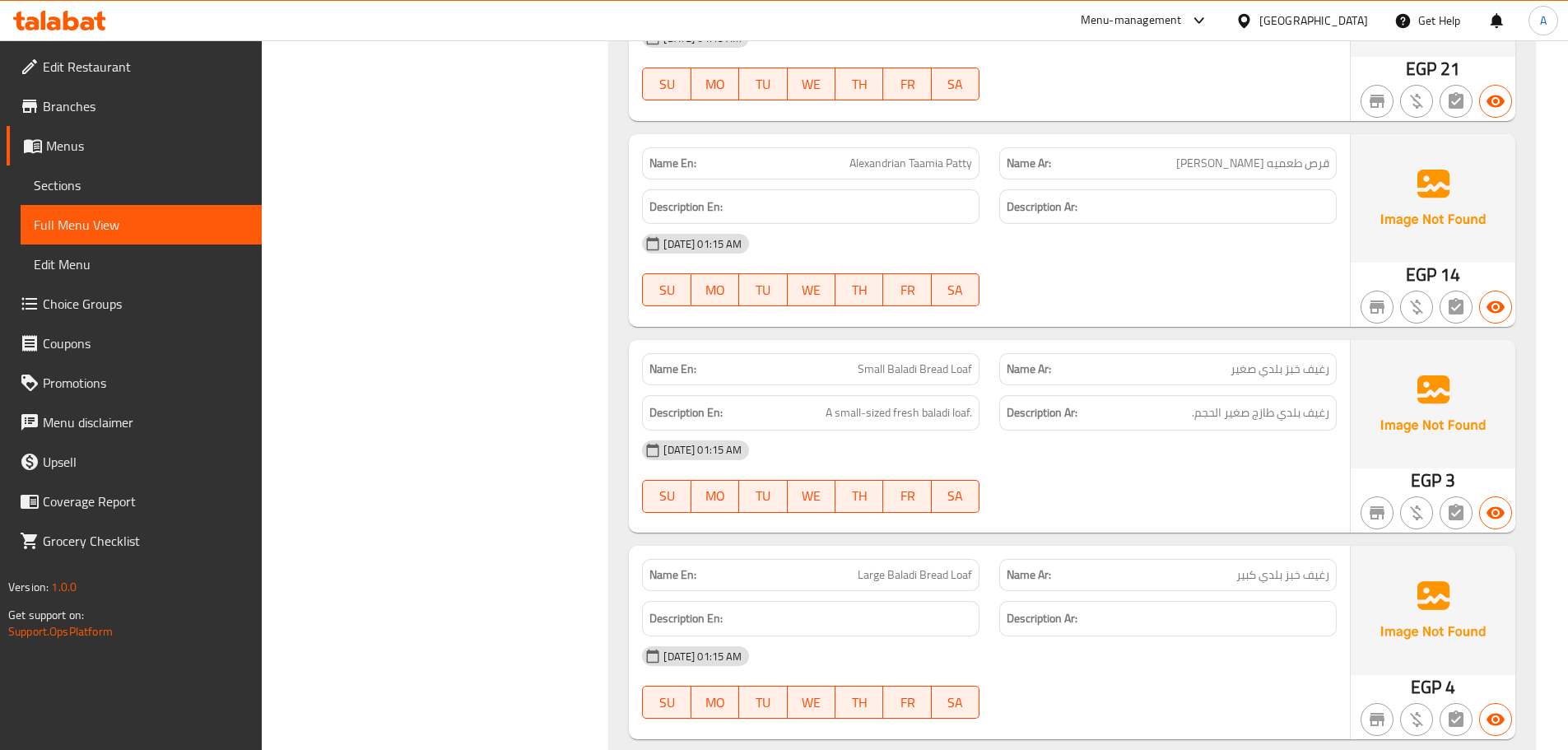
scroll to position [13851, 0]
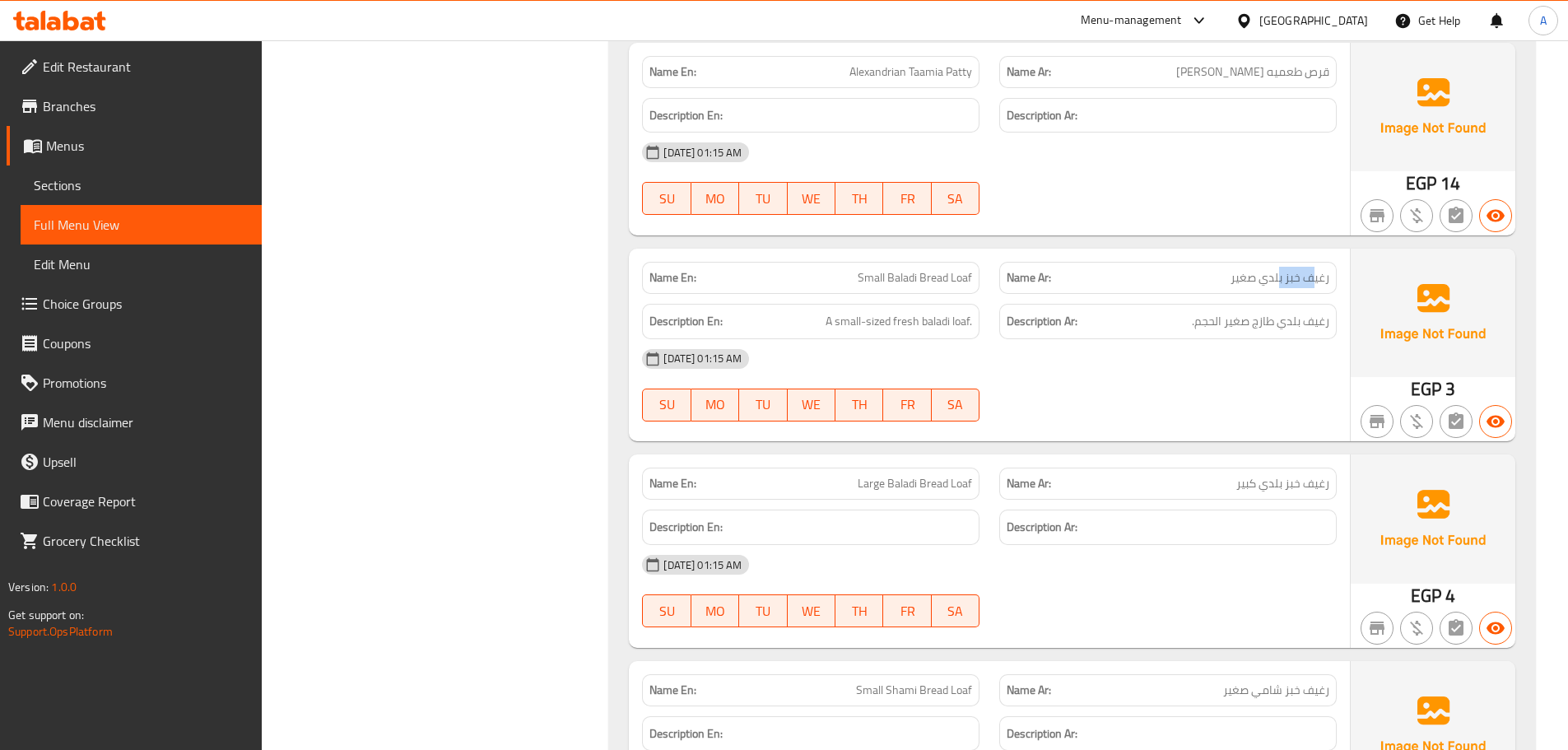
drag, startPoint x: 1283, startPoint y: 278, endPoint x: 1272, endPoint y: 304, distance: 28.2
click at [1281, 278] on span "رغيف خبز بلدي صغير" at bounding box center [1280, 278] width 99 height 17
drag, startPoint x: 1200, startPoint y: 359, endPoint x: 1191, endPoint y: 359, distance: 9.0
click at [1198, 359] on div "05-10-2025 01:15 AM" at bounding box center [989, 360] width 715 height 40
drag, startPoint x: 935, startPoint y: 277, endPoint x: 892, endPoint y: 278, distance: 43.0
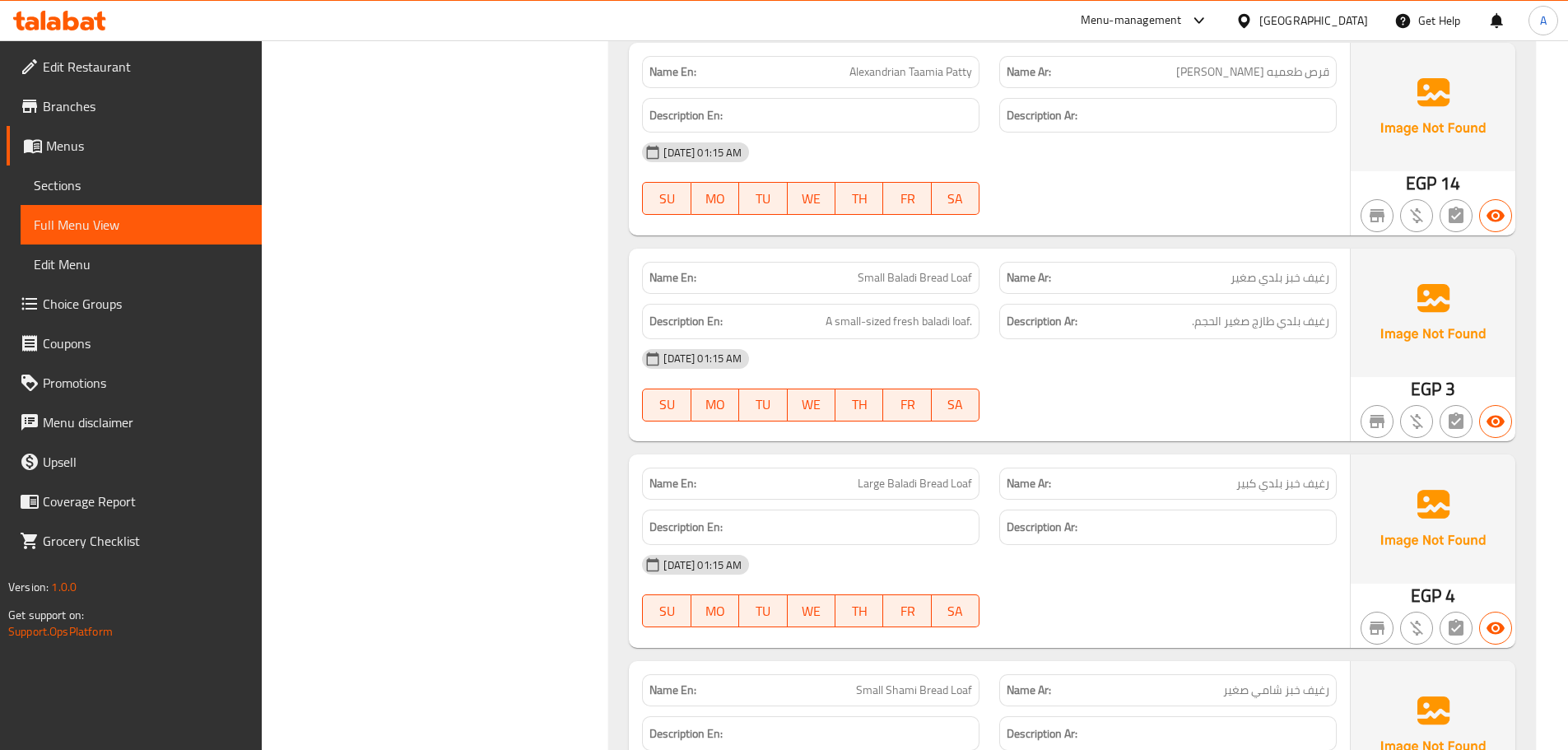
click at [893, 277] on span "Small Baladi Bread Loaf" at bounding box center [914, 278] width 115 height 17
drag, startPoint x: 1128, startPoint y: 399, endPoint x: 1269, endPoint y: 342, distance: 152.1
click at [1128, 400] on div "05-10-2025 01:15 AM SU MO TU WE TH FR SA" at bounding box center [989, 385] width 715 height 92
drag, startPoint x: 1265, startPoint y: 316, endPoint x: 1121, endPoint y: 316, distance: 144.0
click at [1210, 316] on span "رغيف بلدي طازج صغير الحجم." at bounding box center [1261, 322] width 138 height 21
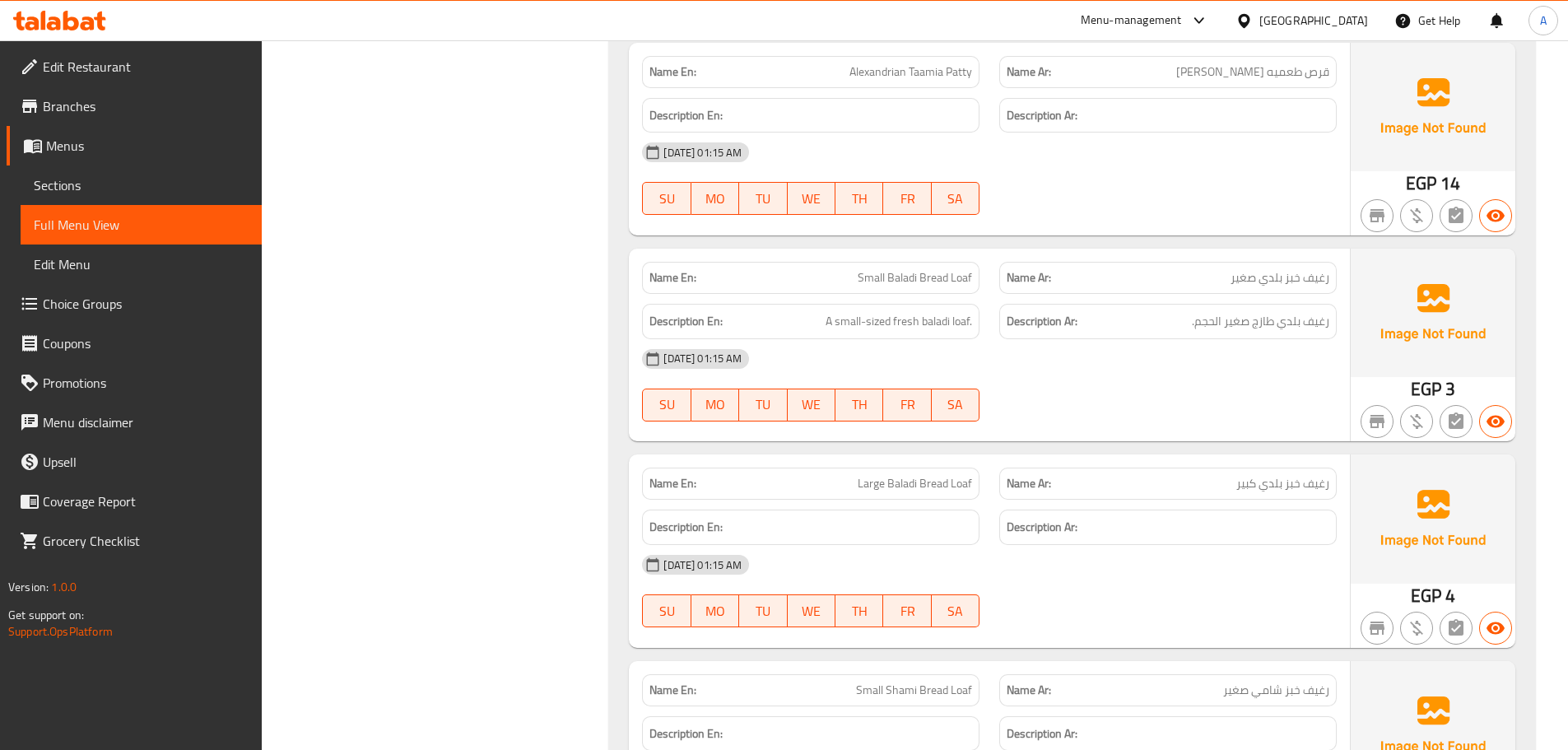
click at [1062, 381] on div "05-10-2025 01:15 AM SU MO TU WE TH FR SA" at bounding box center [989, 385] width 715 height 92
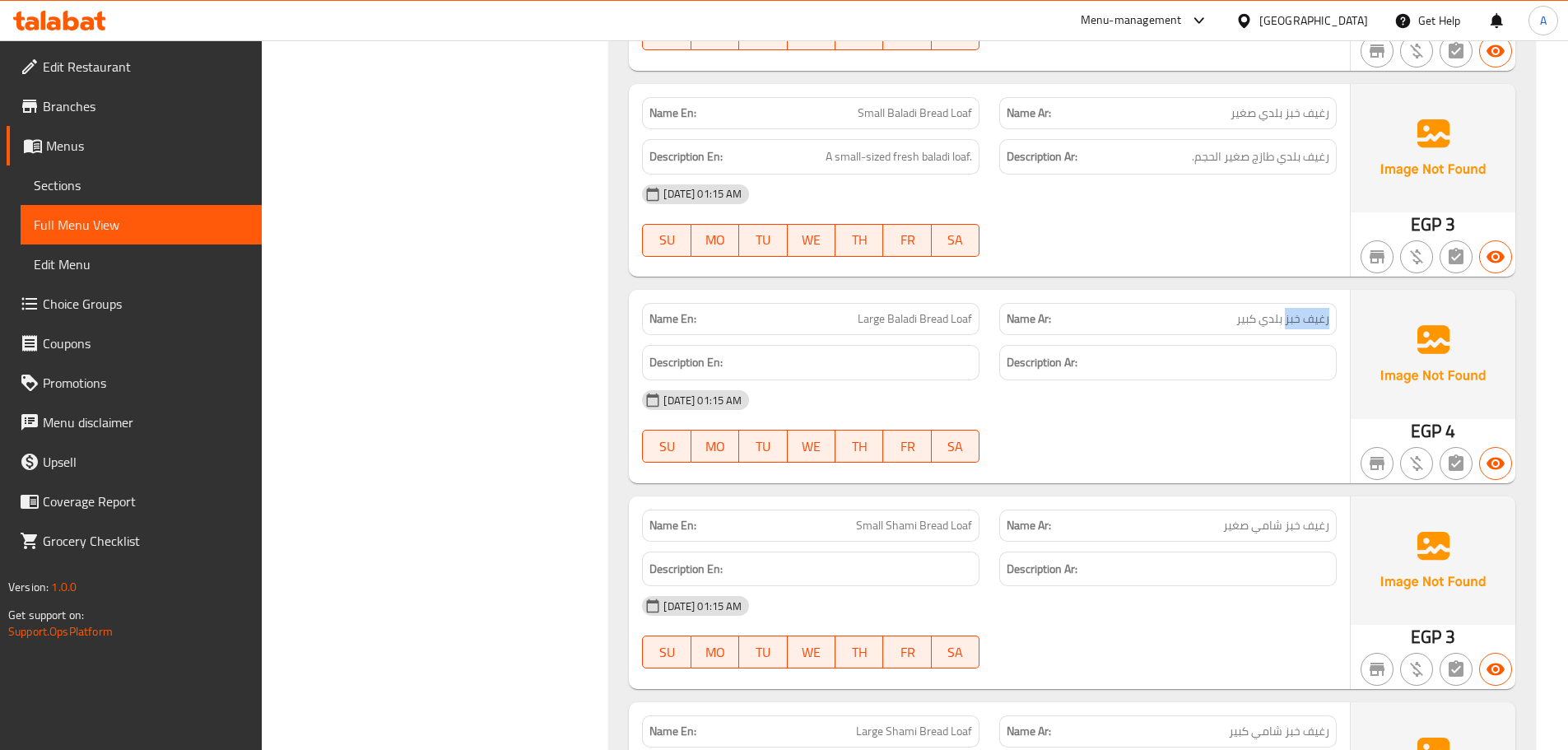
drag, startPoint x: 1287, startPoint y: 322, endPoint x: 1032, endPoint y: 398, distance: 266.1
click at [960, 331] on div "Name En: Large Baladi Bread Loaf Name Ar: رغيف خبز بلدي كبير" at bounding box center [989, 320] width 715 height 52
drag, startPoint x: 1098, startPoint y: 421, endPoint x: 889, endPoint y: 544, distance: 242.5
click at [1098, 425] on div "05-10-2025 01:15 AM SU MO TU WE TH FR SA" at bounding box center [989, 426] width 715 height 92
click at [1029, 525] on div "Name En: Small Shami Bread Loaf Name Ar: رغيف خبز شامي صغير" at bounding box center [989, 525] width 715 height 52
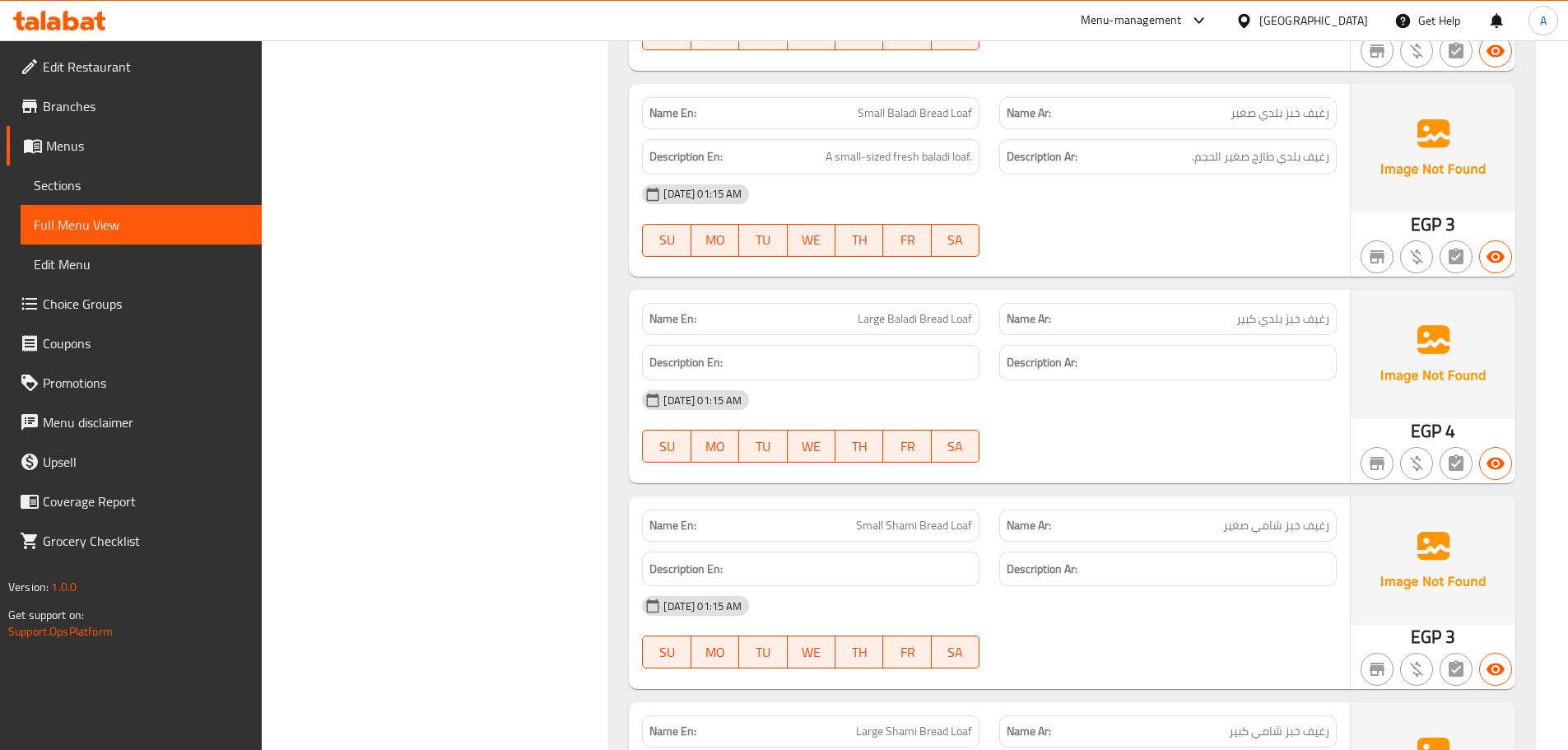
click at [1189, 466] on div at bounding box center [1168, 462] width 357 height 20
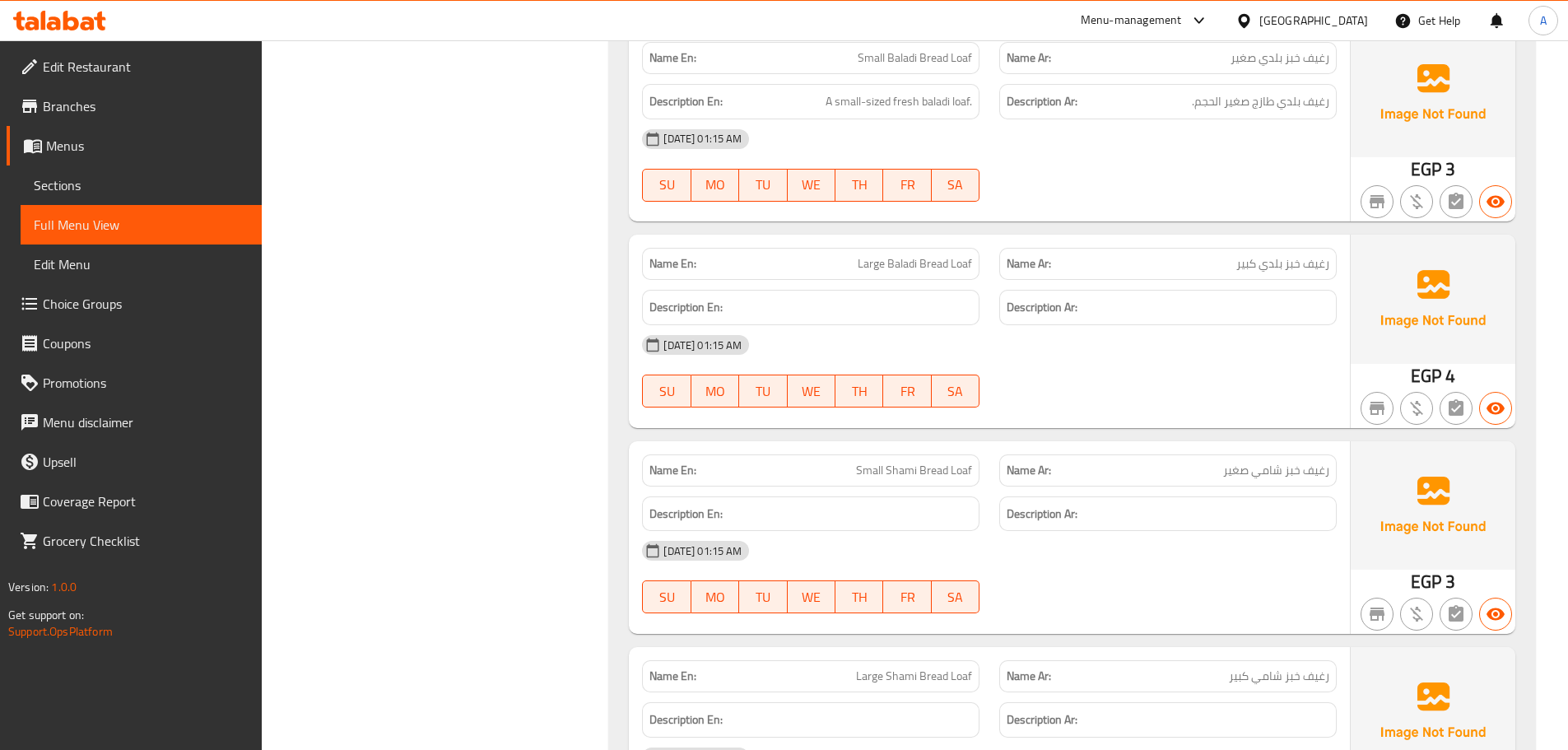
scroll to position [14180, 0]
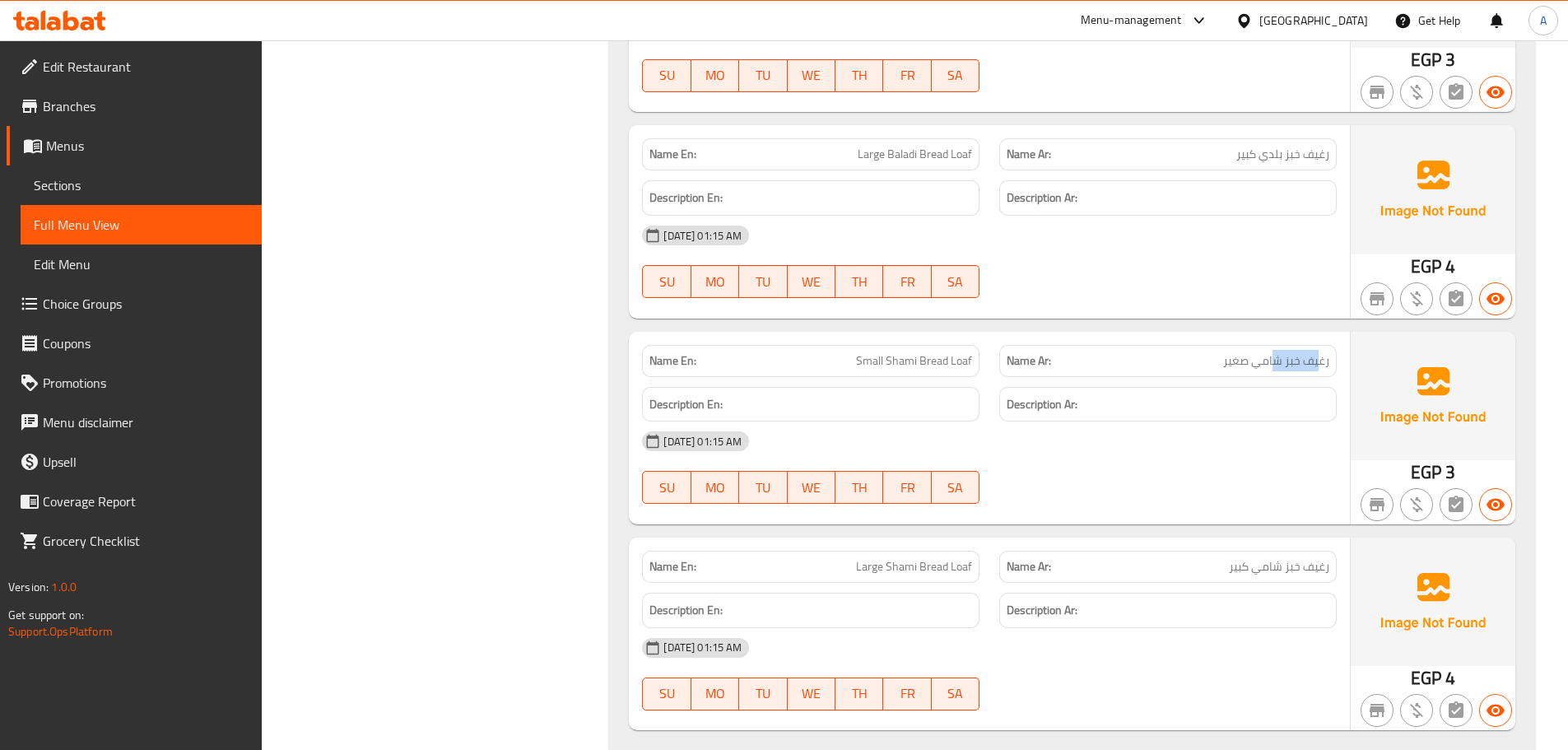
drag, startPoint x: 1303, startPoint y: 360, endPoint x: 1271, endPoint y: 360, distance: 32.0
click at [1272, 360] on span "رغيف خبز شامي صغير" at bounding box center [1276, 361] width 106 height 17
click at [925, 388] on div "Description En:" at bounding box center [810, 404] width 357 height 55
click at [1141, 507] on div at bounding box center [1168, 504] width 357 height 20
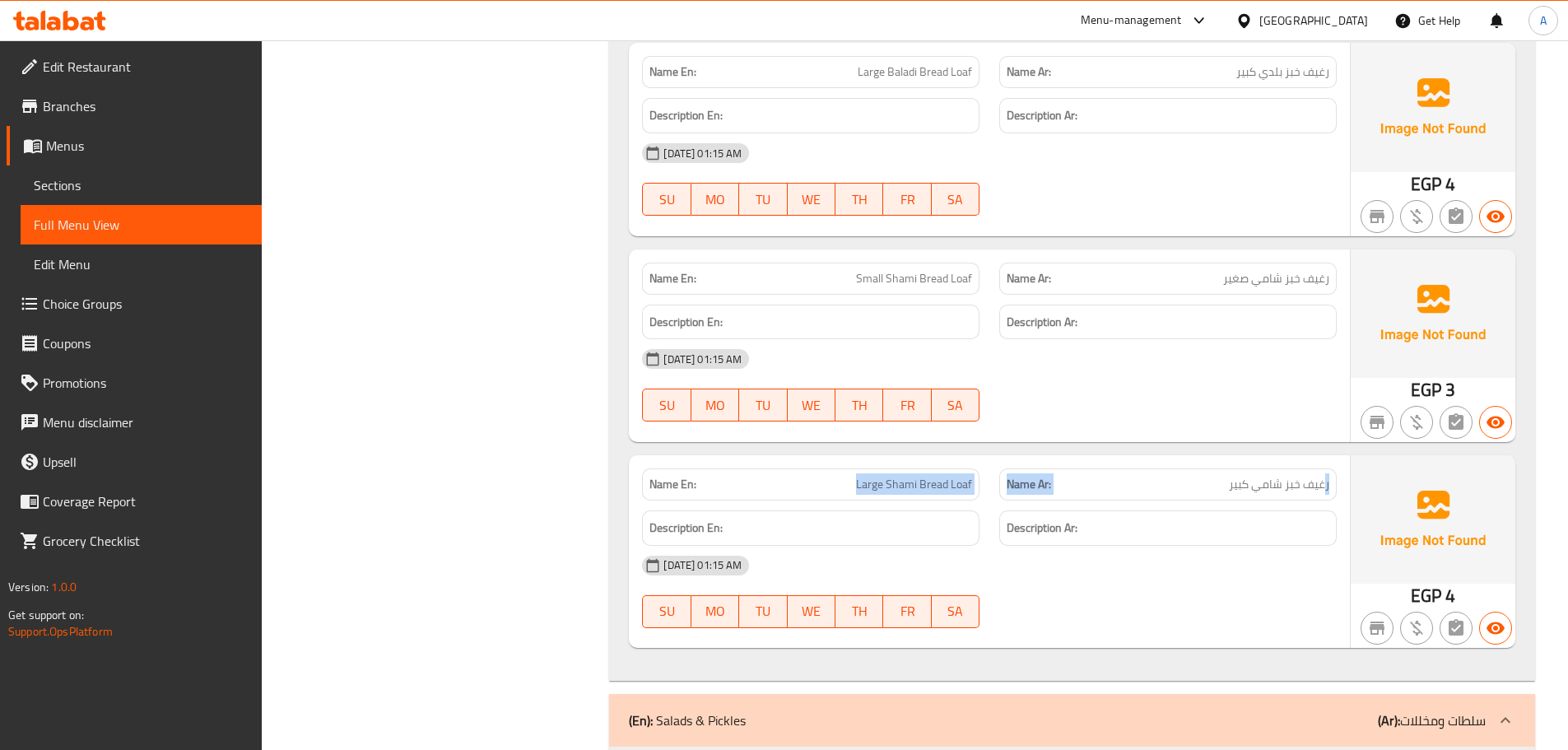
drag, startPoint x: 1138, startPoint y: 482, endPoint x: 841, endPoint y: 486, distance: 297.0
click at [842, 485] on div "Name En: Large Shami Bread Loaf Name Ar: رغيف خبز شامي كبير" at bounding box center [989, 484] width 715 height 52
click at [1053, 556] on div "05-10-2025 01:15 AM" at bounding box center [989, 566] width 715 height 40
drag, startPoint x: 1318, startPoint y: 483, endPoint x: 846, endPoint y: 487, distance: 472.0
click at [827, 468] on div "Name En: Large Shami Bread Loaf Name Ar: رغيف خبز شامي كبير" at bounding box center [989, 484] width 715 height 52
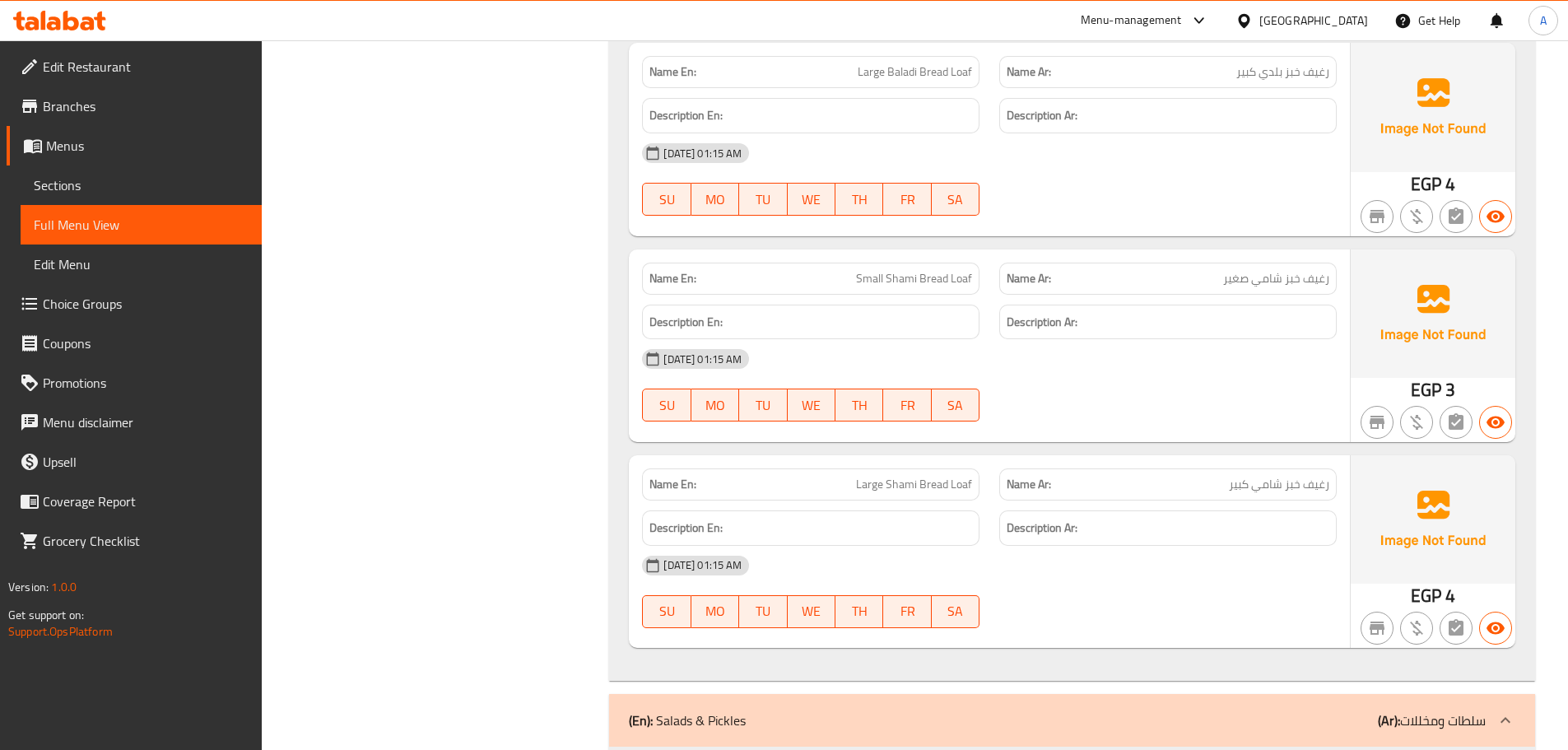
click at [1133, 577] on div "05-10-2025 01:15 AM" at bounding box center [989, 566] width 715 height 40
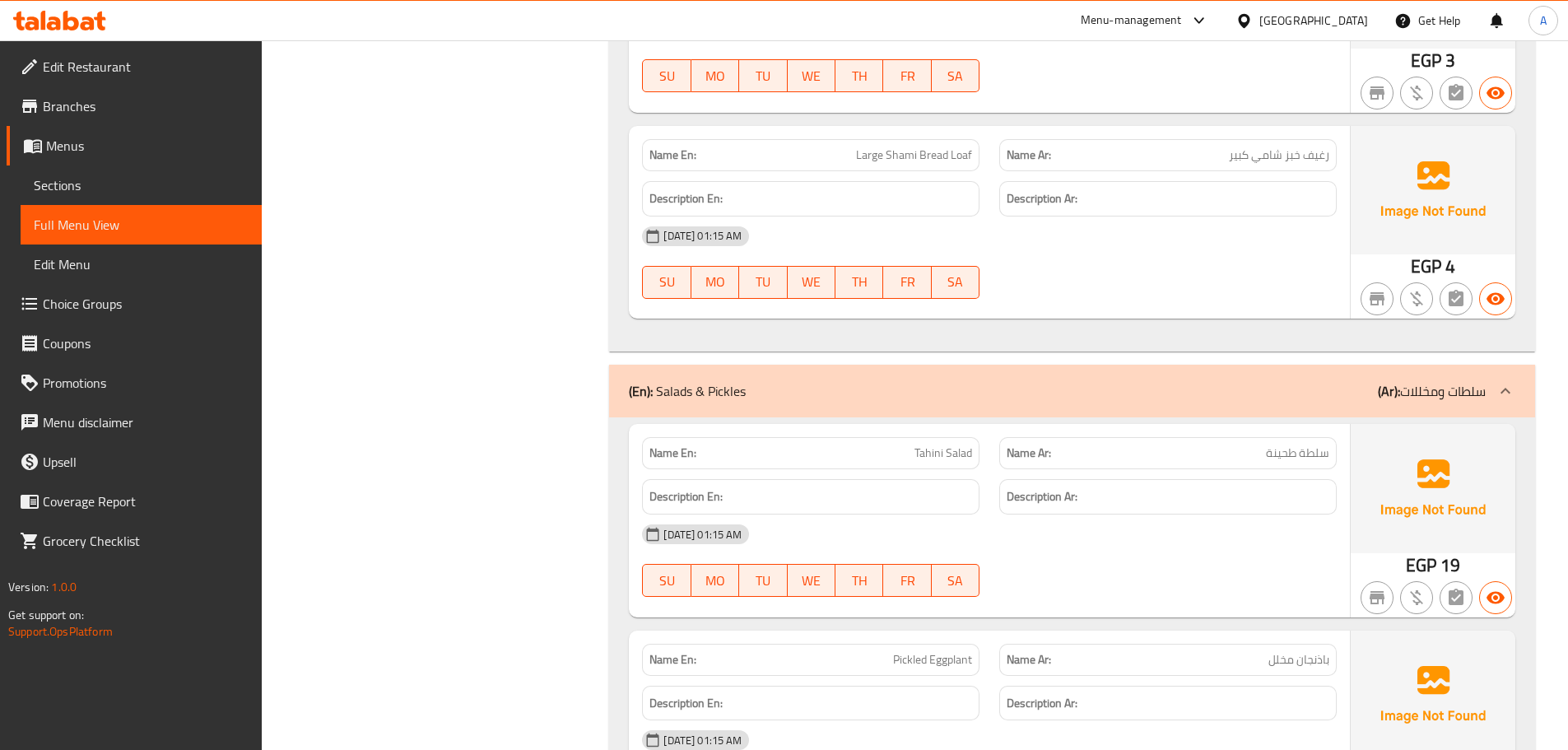
scroll to position [14756, 0]
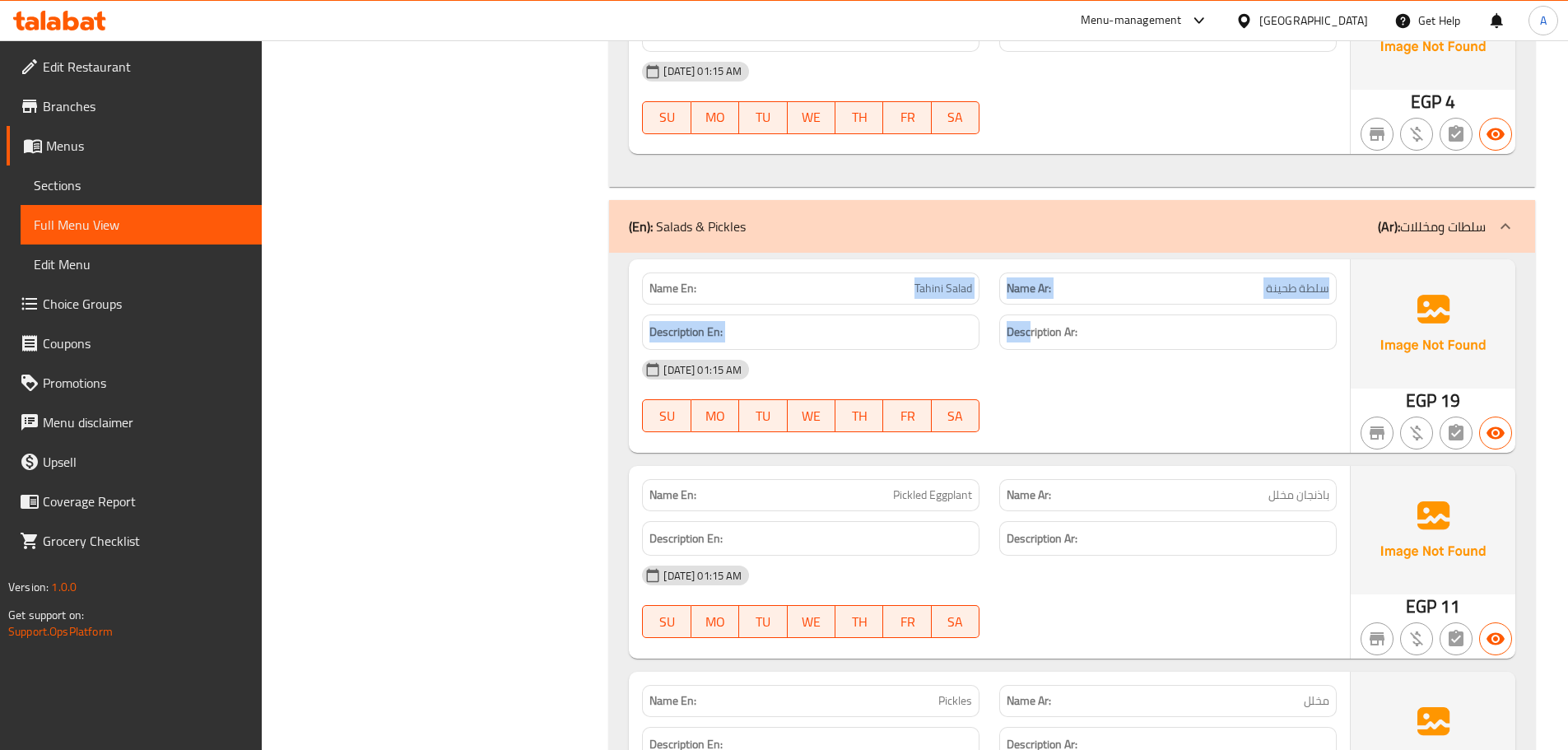
drag, startPoint x: 860, startPoint y: 280, endPoint x: 1196, endPoint y: 405, distance: 358.5
click at [1116, 352] on div "Name En: Tahini Salad Name Ar: سلطة طحينة Description En: Description Ar: 05-10…" at bounding box center [989, 356] width 721 height 193
click at [1196, 405] on div "05-10-2025 01:15 AM SU MO TU WE TH FR SA" at bounding box center [989, 395] width 715 height 92
click at [1298, 290] on span "سلطة طحينة" at bounding box center [1297, 288] width 63 height 17
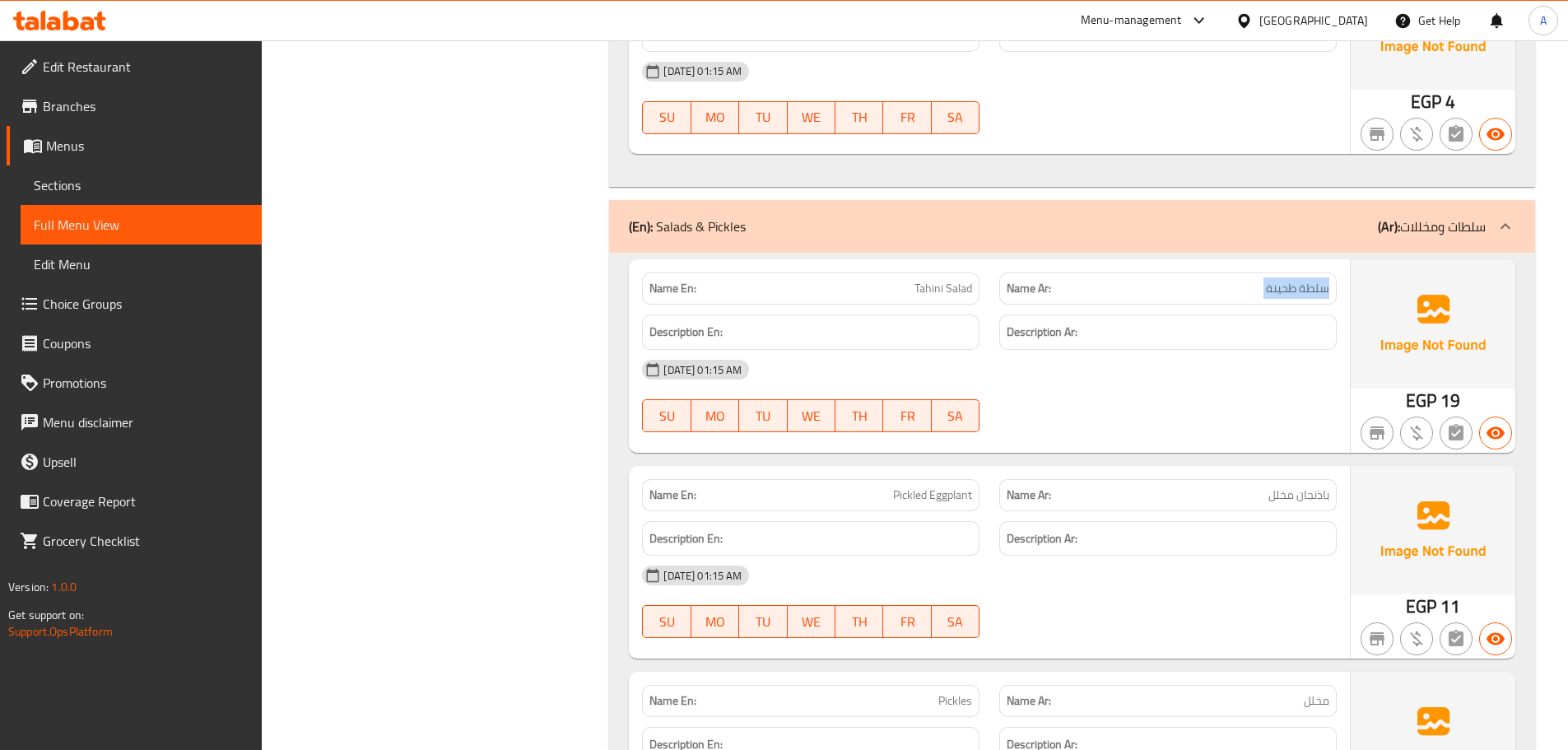
click at [1298, 290] on span "سلطة طحينة" at bounding box center [1297, 288] width 63 height 17
click at [1268, 380] on div "05-10-2025 01:15 AM" at bounding box center [989, 370] width 715 height 40
click at [936, 294] on span "Tahini Salad" at bounding box center [943, 288] width 58 height 17
drag, startPoint x: 936, startPoint y: 294, endPoint x: 955, endPoint y: 305, distance: 22.0
click at [954, 300] on div "Name En: Tahini Salad" at bounding box center [810, 289] width 337 height 32
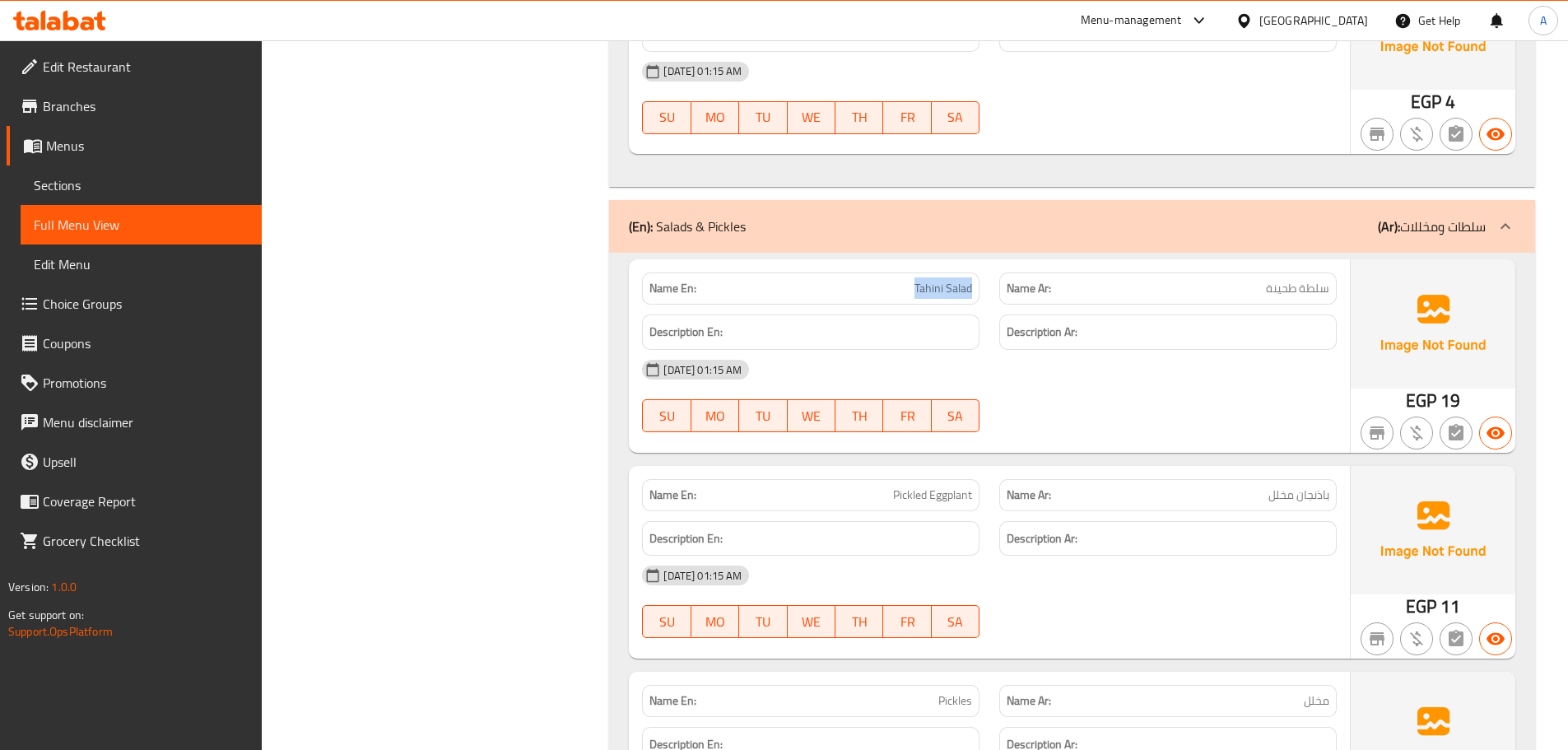
copy span "Tahini Salad"
click at [1088, 418] on div "05-10-2025 01:15 AM SU MO TU WE TH FR SA" at bounding box center [989, 395] width 715 height 92
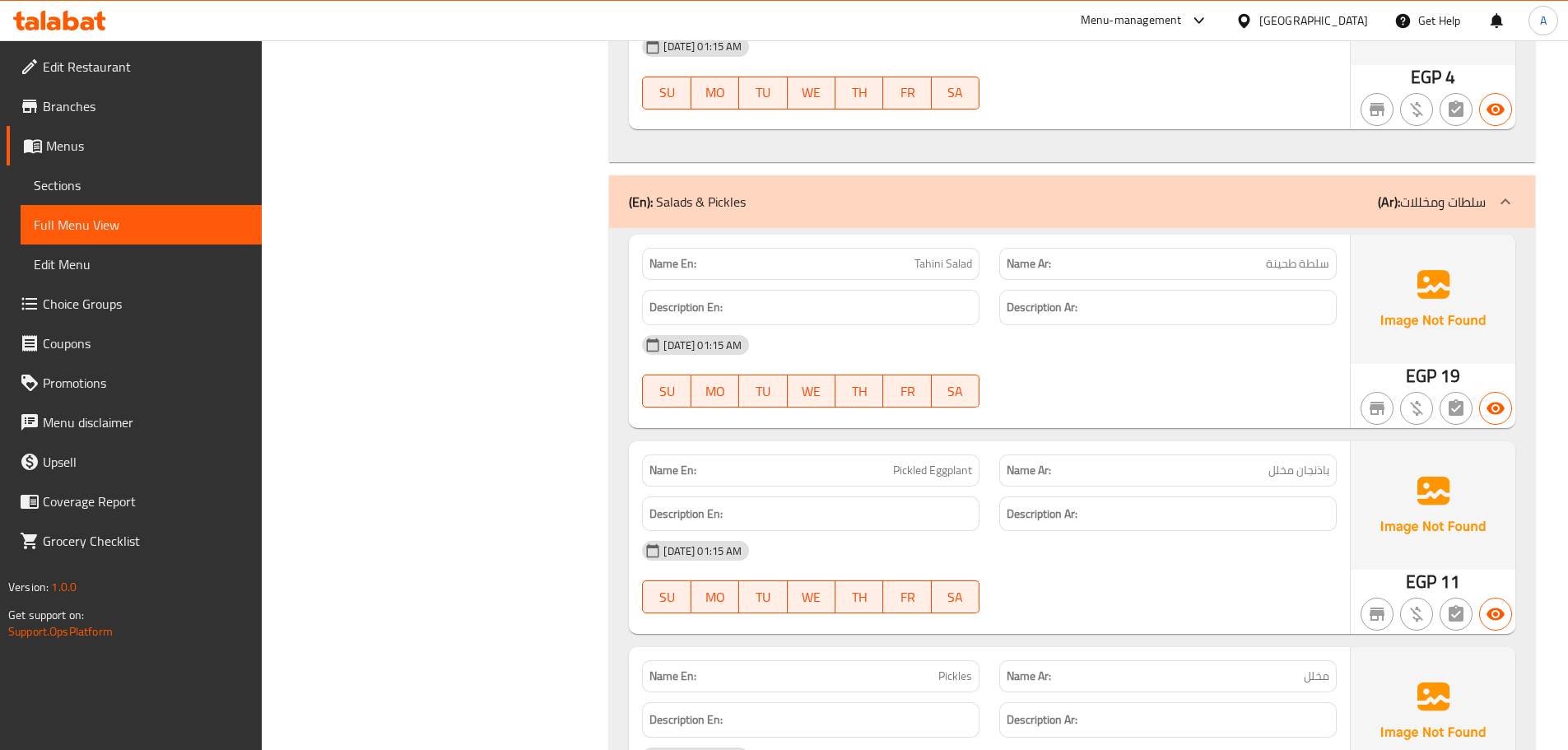
scroll to position [14921, 0]
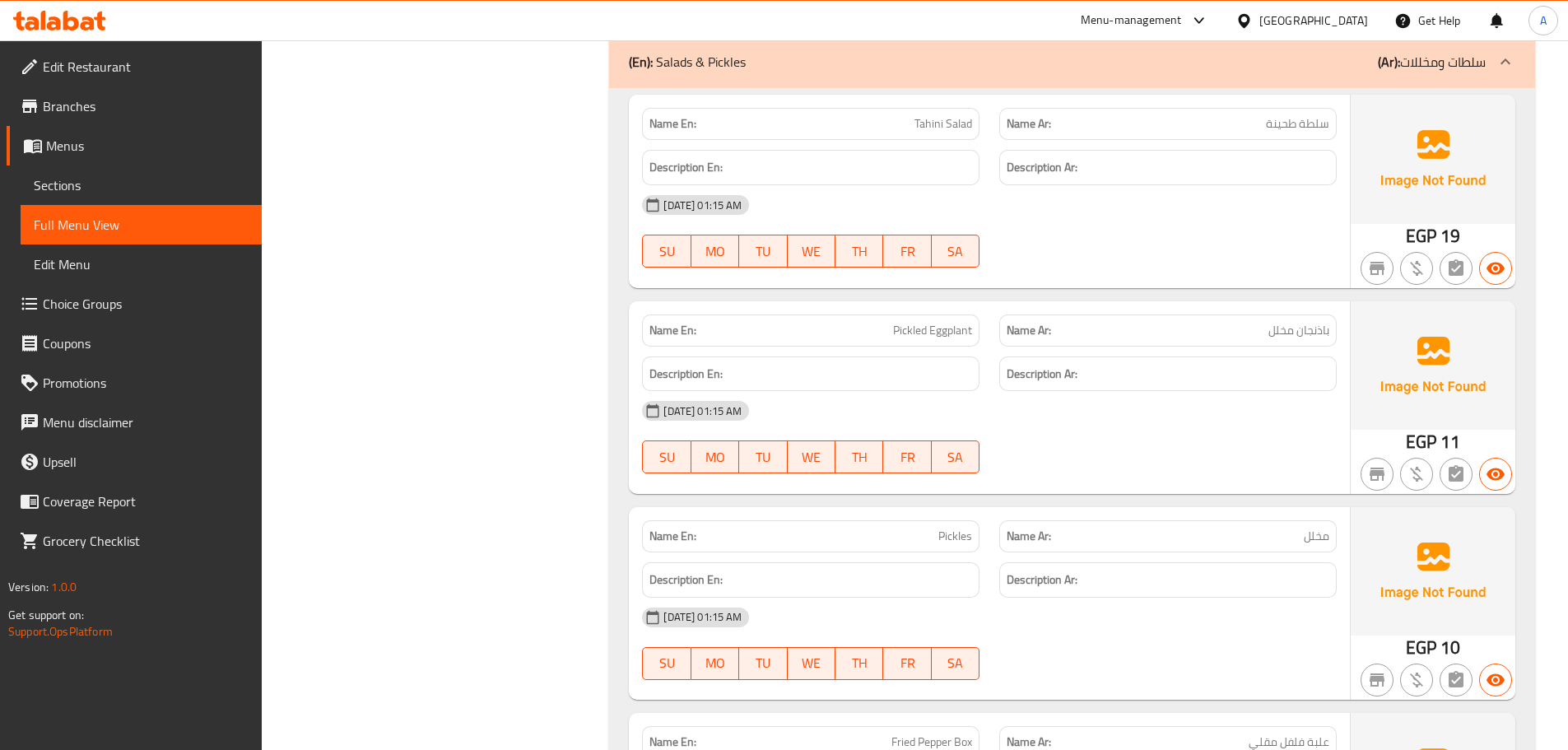
drag, startPoint x: 893, startPoint y: 317, endPoint x: 1150, endPoint y: 435, distance: 282.8
click at [972, 351] on div "Name En: Pickled Eggplant Name Ar: باذنجان مخلل Description En: Description Ar:…" at bounding box center [989, 397] width 721 height 193
click at [1150, 435] on div "05-10-2025 01:15 AM SU MO TU WE TH FR SA" at bounding box center [989, 437] width 715 height 92
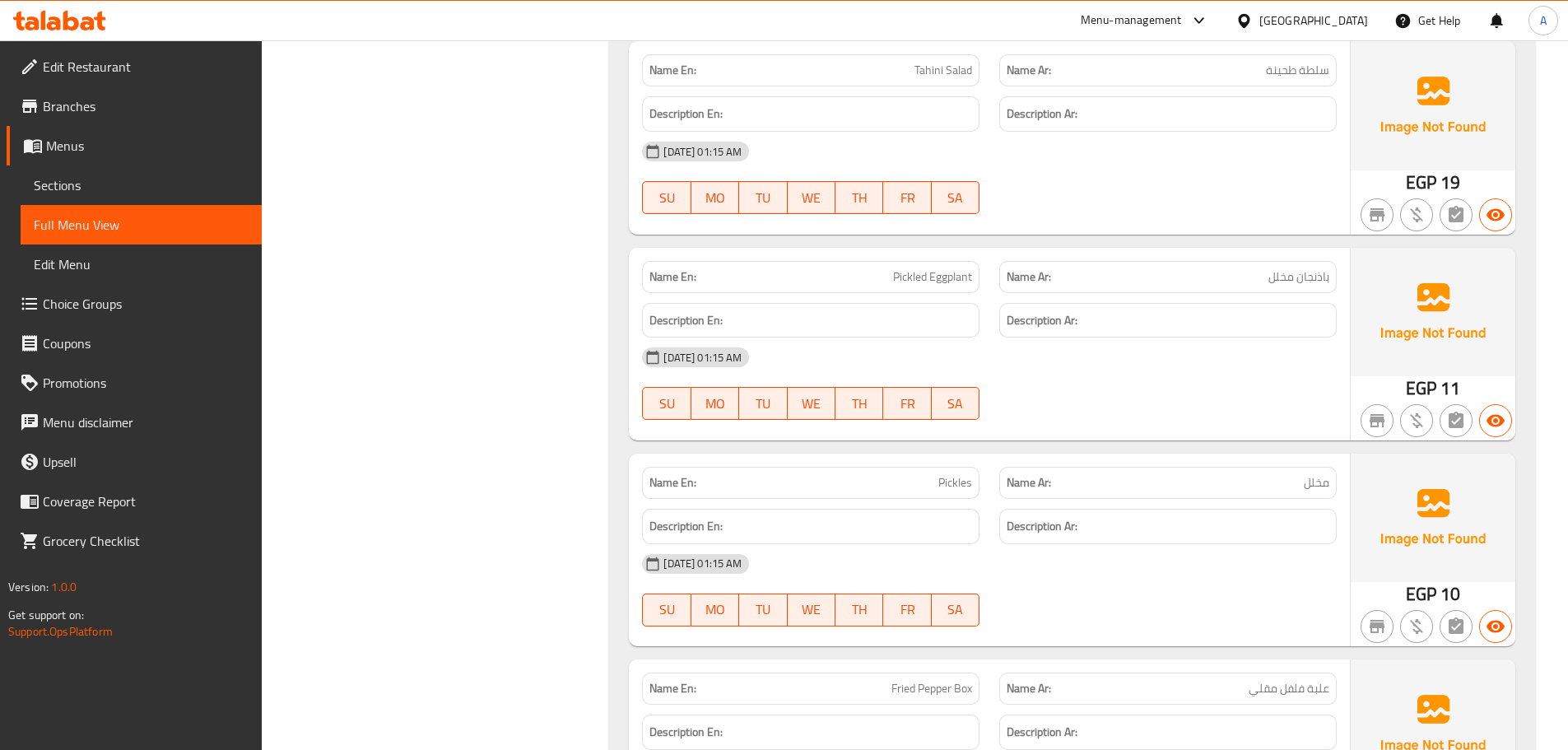
scroll to position [15003, 0]
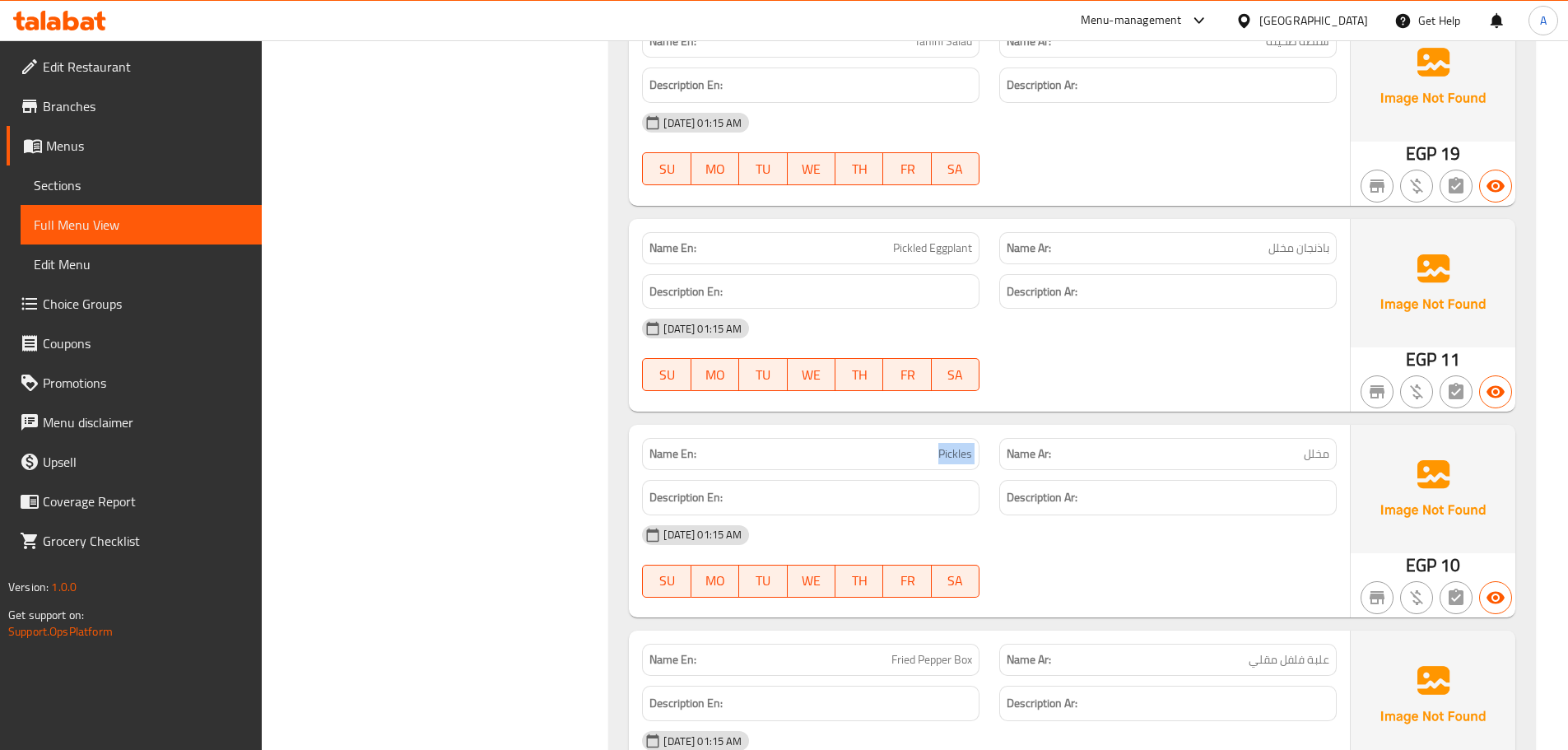
drag, startPoint x: 891, startPoint y: 456, endPoint x: 1086, endPoint y: 511, distance: 202.6
click at [1035, 471] on div "Name En: Pickles Name Ar: مخلل Description En: Description Ar: 05-10-2025 01:15…" at bounding box center [989, 520] width 721 height 193
click at [1120, 603] on div at bounding box center [1168, 598] width 357 height 20
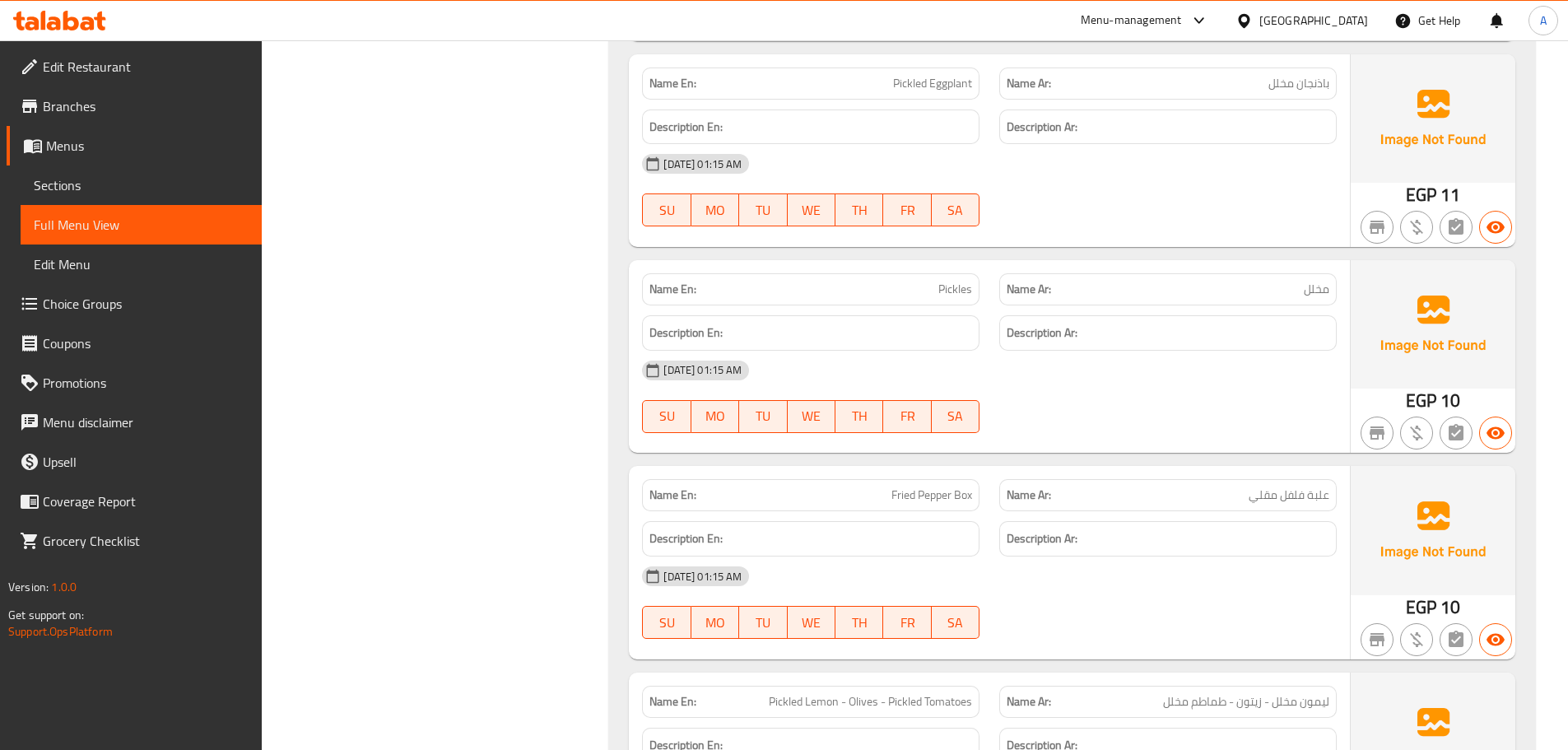
drag, startPoint x: 923, startPoint y: 306, endPoint x: 1007, endPoint y: 332, distance: 87.9
click at [953, 312] on div "Name En: Tahini Salad Name Ar: سلطة طحينة Description En: Description Ar: 05-10…" at bounding box center [1072, 677] width 926 height 1673
drag, startPoint x: 1066, startPoint y: 395, endPoint x: 1050, endPoint y: 420, distance: 29.7
click at [1066, 401] on div "05-10-2025 01:15 AM SU MO TU WE TH FR SA" at bounding box center [989, 396] width 715 height 92
drag, startPoint x: 919, startPoint y: 469, endPoint x: 1078, endPoint y: 446, distance: 160.7
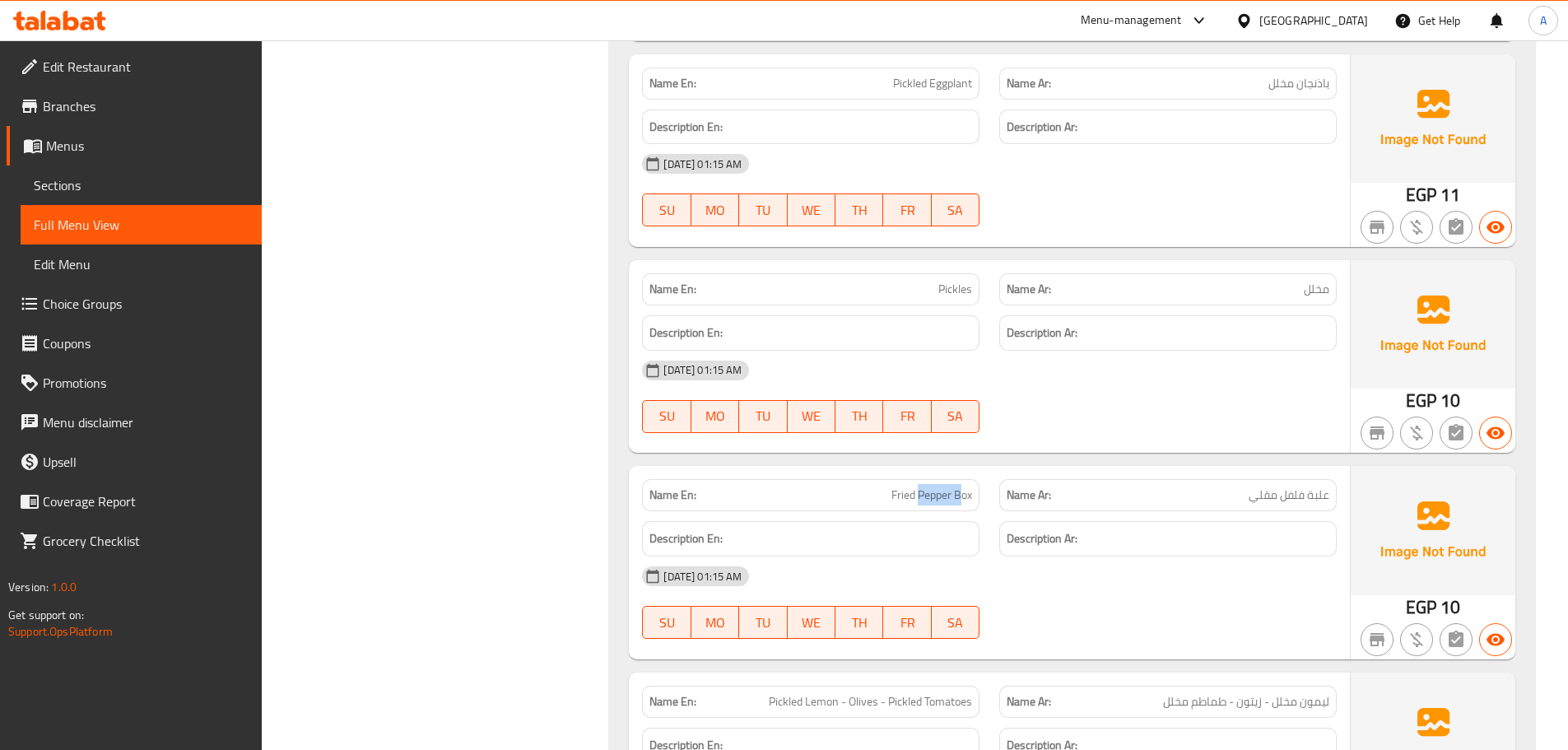
click at [1032, 462] on div "Name En: Tahini Salad Name Ar: سلطة طحينة Description En: Description Ar: 05-10…" at bounding box center [1072, 677] width 926 height 1673
click at [1091, 432] on div at bounding box center [1168, 433] width 357 height 20
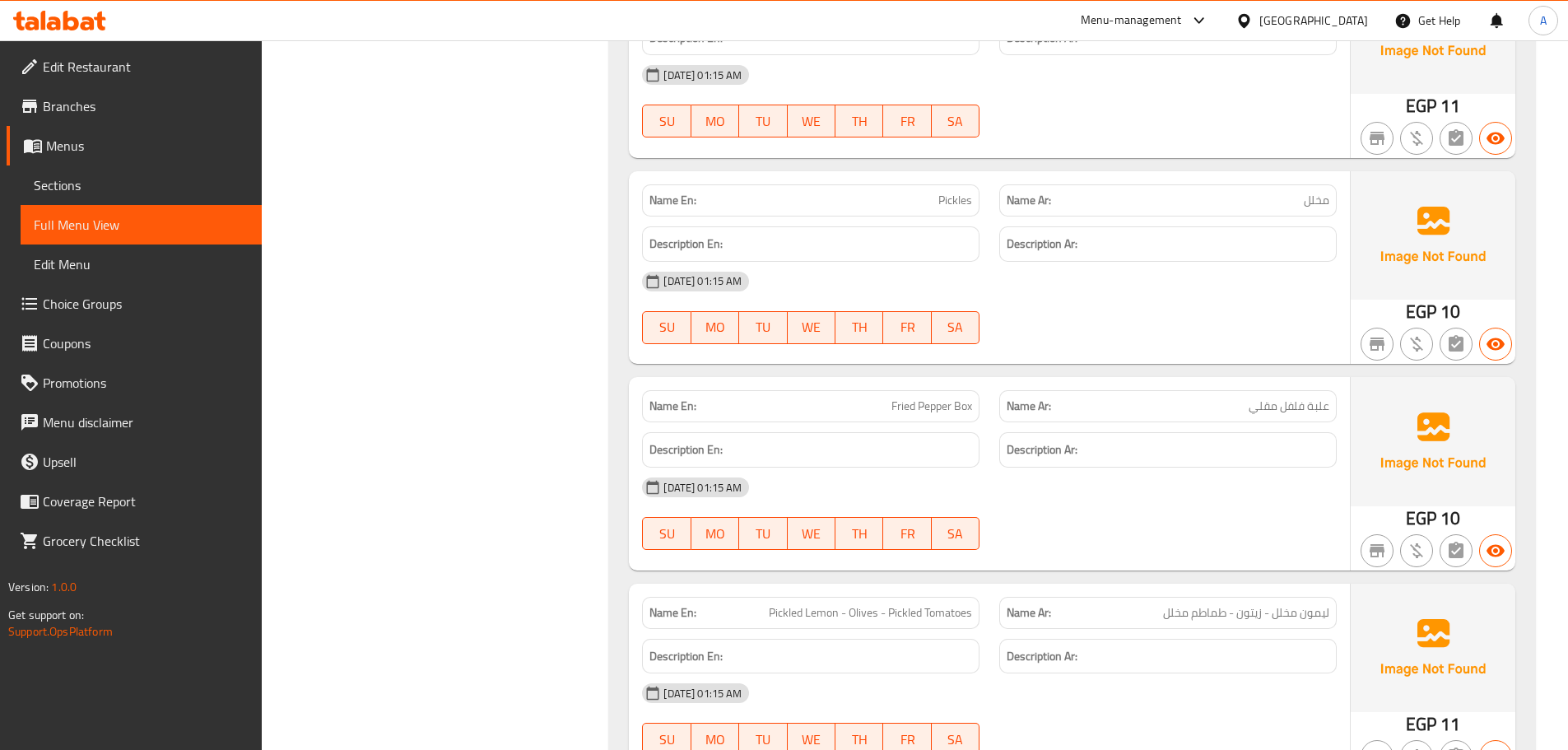
scroll to position [15414, 0]
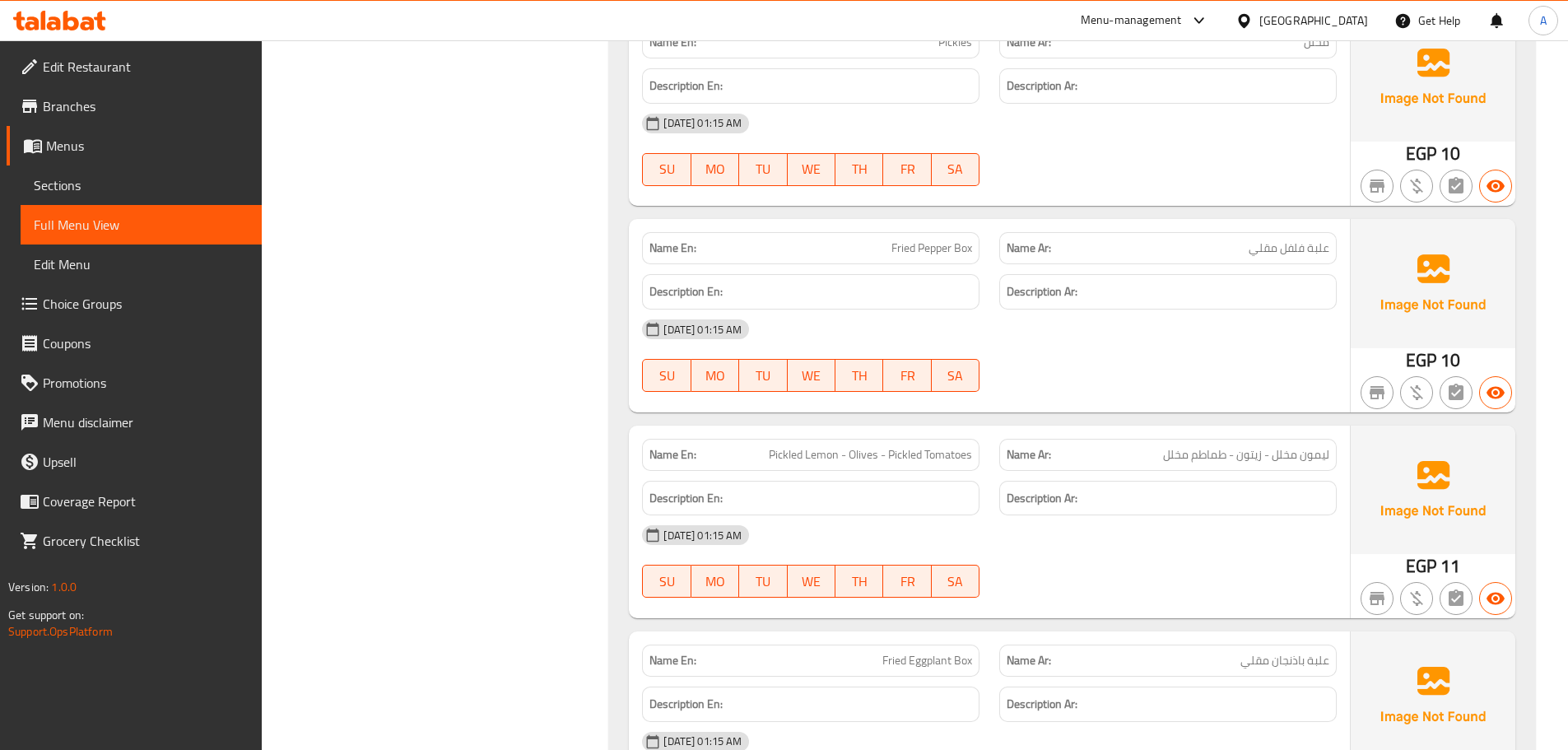
drag, startPoint x: 761, startPoint y: 461, endPoint x: 1096, endPoint y: 406, distance: 339.5
click at [977, 462] on div "Name En: Pickled Lemon - Olives - Pickled Tomatoes" at bounding box center [810, 454] width 337 height 32
click at [1116, 394] on div at bounding box center [1168, 392] width 357 height 20
drag, startPoint x: 1248, startPoint y: 457, endPoint x: 1190, endPoint y: 448, distance: 58.7
click at [1191, 457] on span "ليمون مخلل - زيتون - طماطم مخلل" at bounding box center [1246, 454] width 167 height 17
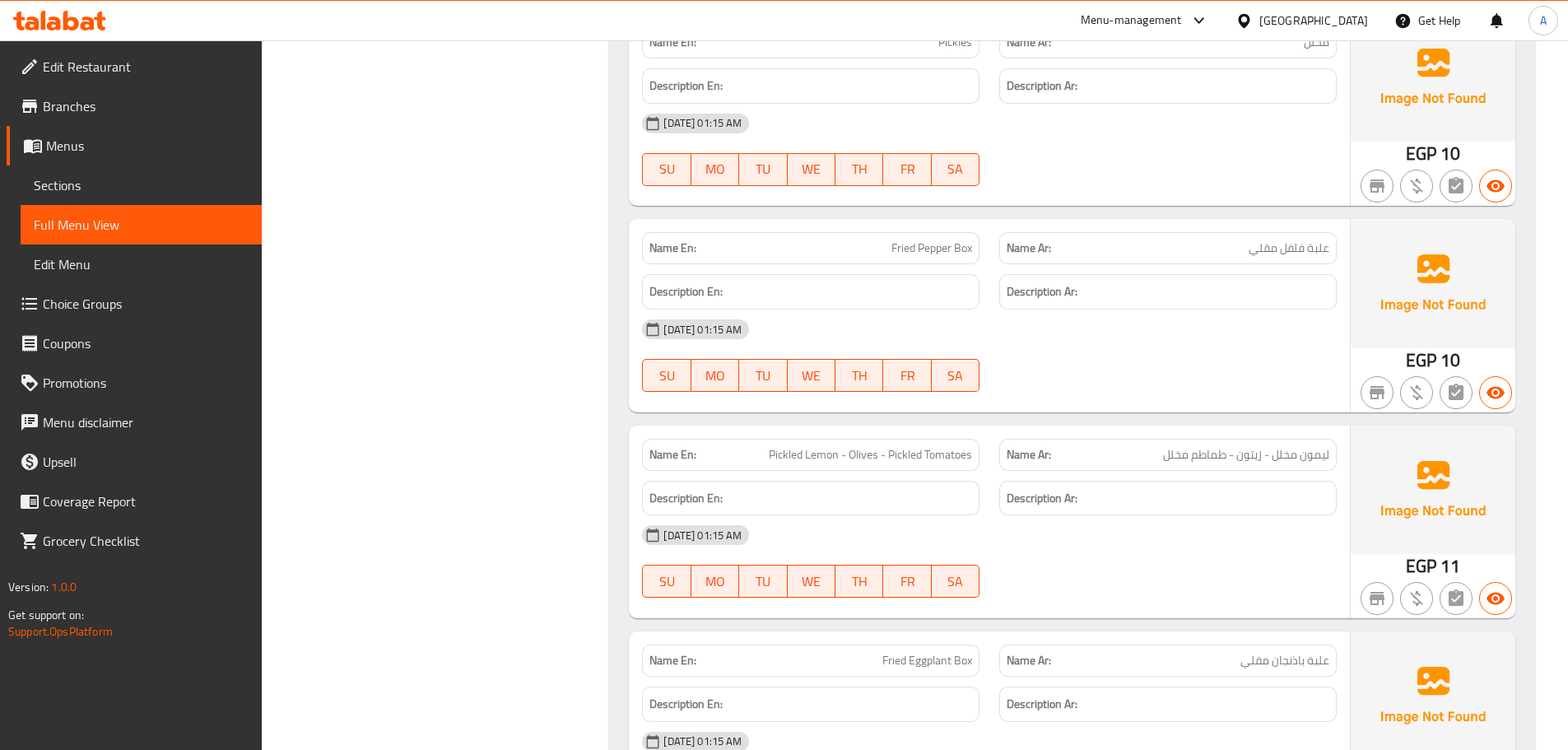
click at [1208, 383] on div at bounding box center [1168, 392] width 357 height 20
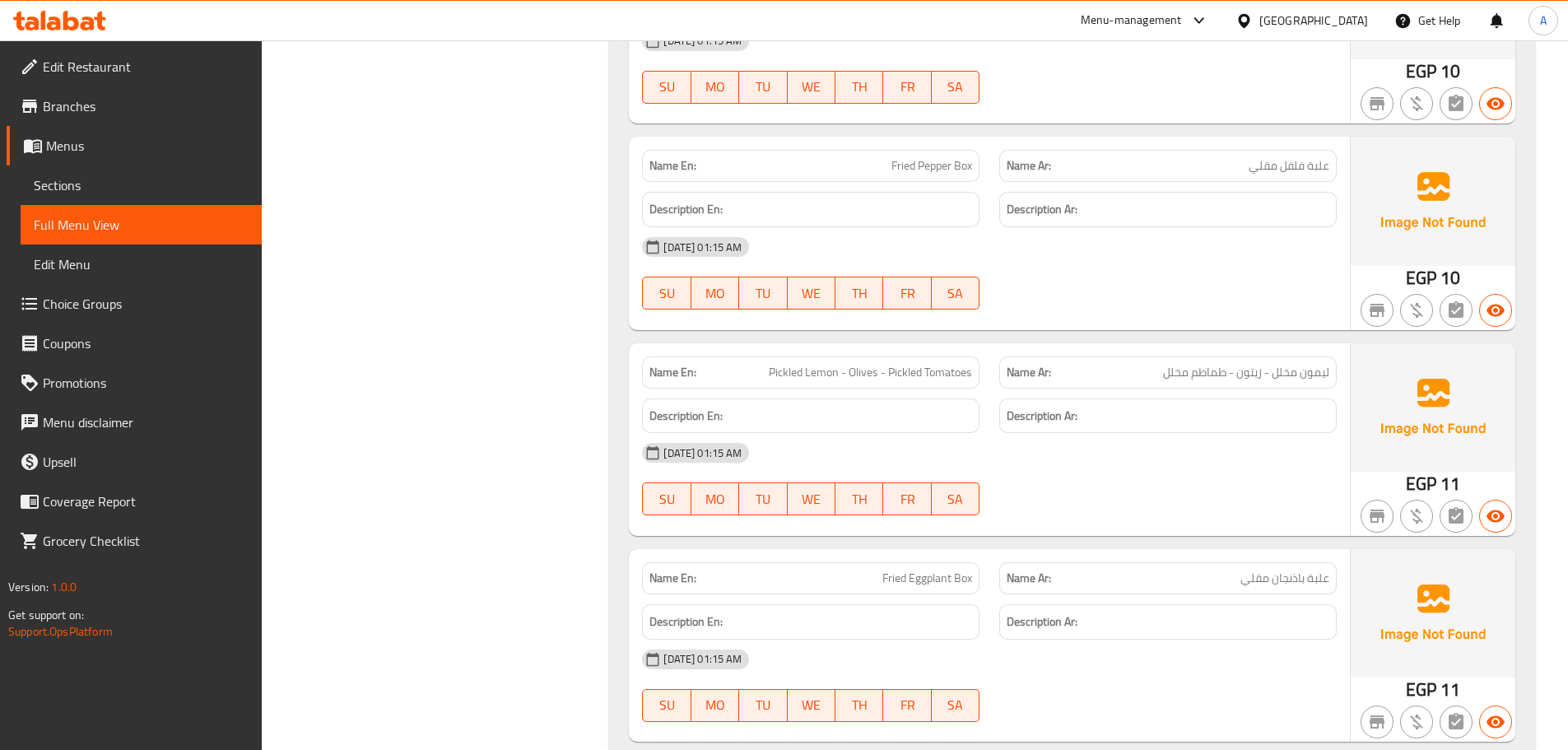
scroll to position [15579, 0]
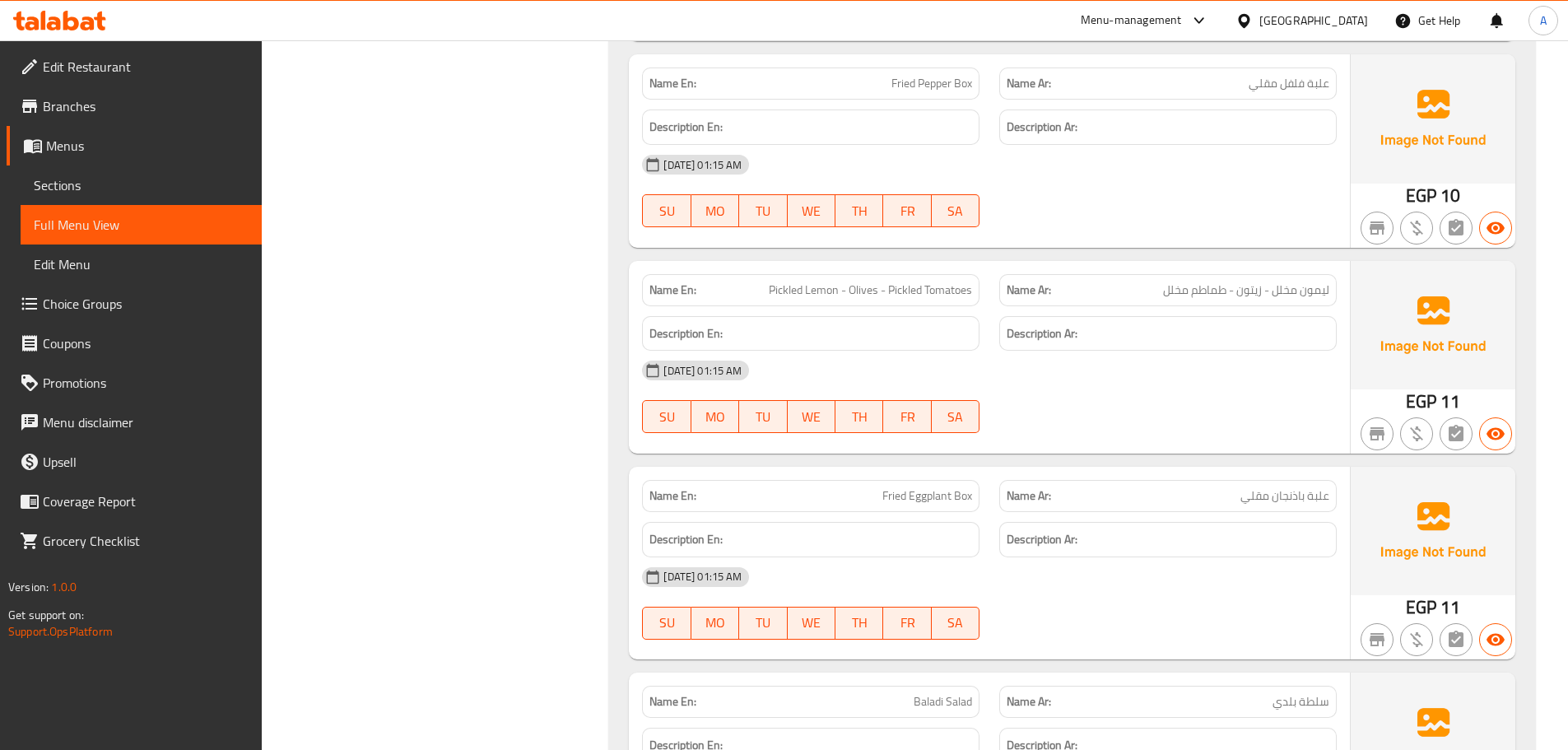
drag, startPoint x: 879, startPoint y: 493, endPoint x: 1246, endPoint y: 603, distance: 383.1
click at [1024, 514] on div "Name En: Fried Eggplant Box Name Ar: علبة باذنجان مقلي Description En: Descript…" at bounding box center [989, 563] width 721 height 193
click at [1246, 603] on div "05-10-2025 01:15 AM SU MO TU WE TH FR SA" at bounding box center [989, 603] width 715 height 92
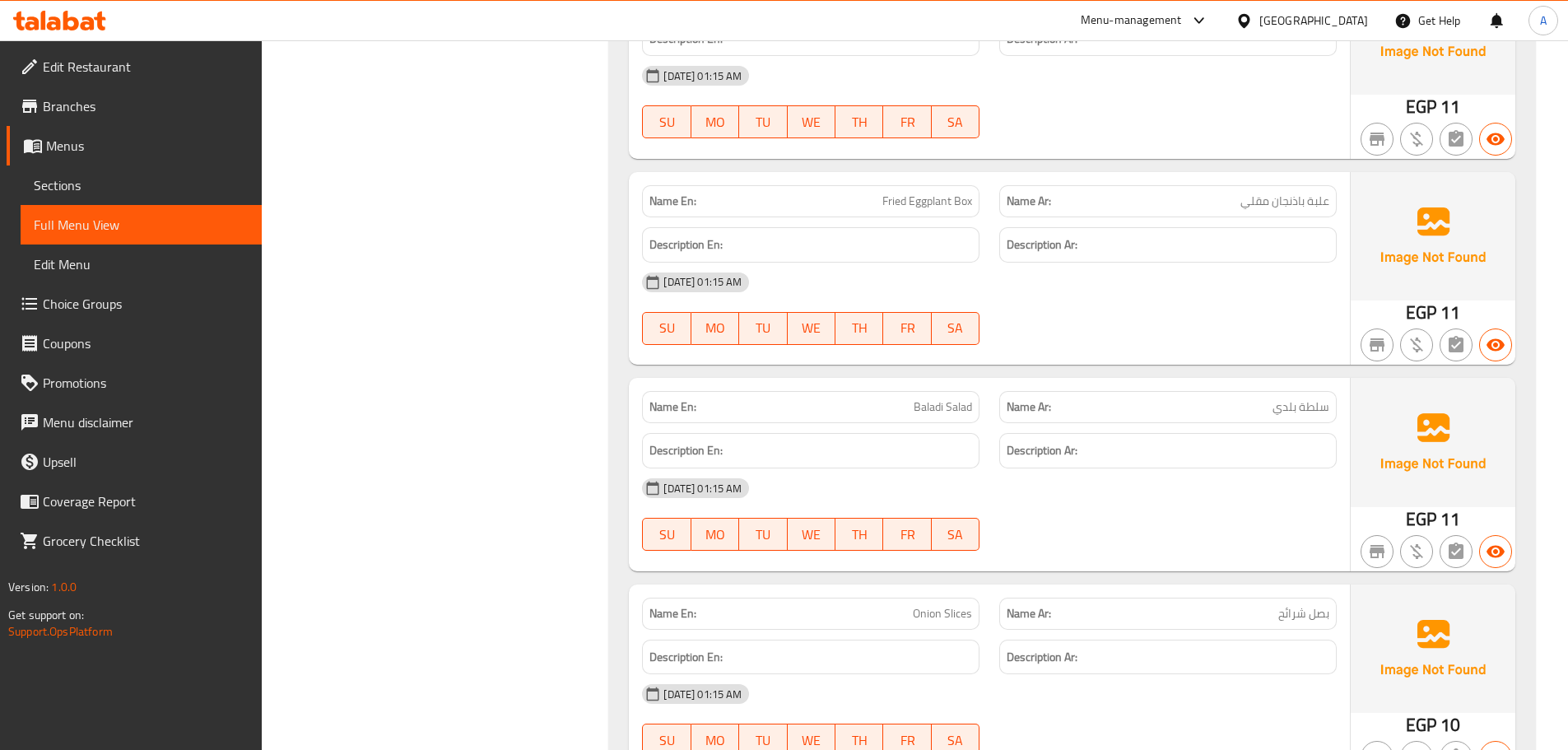
scroll to position [15909, 0]
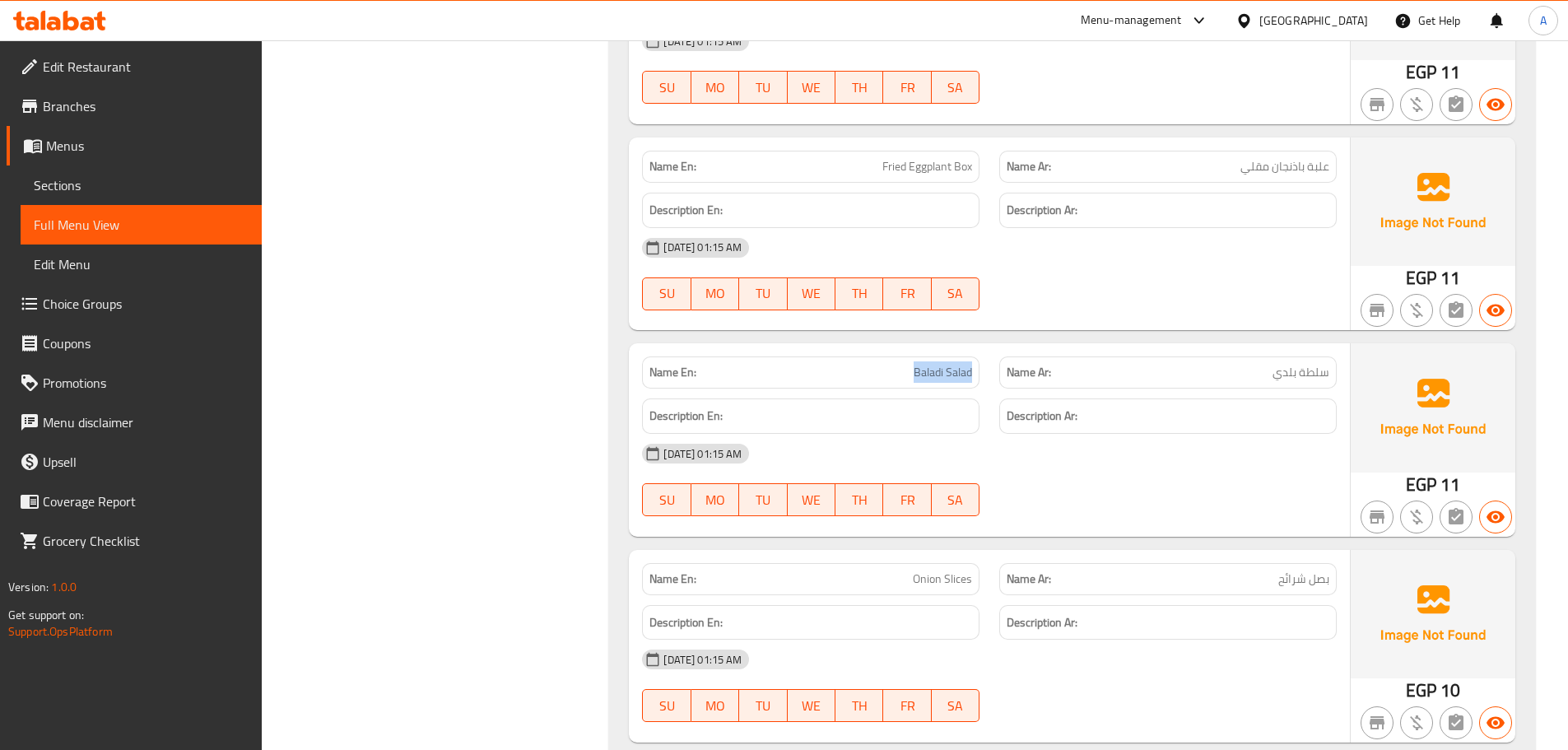
drag, startPoint x: 908, startPoint y: 365, endPoint x: 1068, endPoint y: 452, distance: 182.1
click at [1027, 415] on div "Name En: Baladi Salad Name Ar: سلطة بلدي Description En: Description Ar: 05-10-…" at bounding box center [989, 439] width 721 height 193
click at [1068, 452] on div "05-10-2025 01:15 AM" at bounding box center [989, 454] width 715 height 40
click at [1117, 498] on div "05-10-2025 01:15 AM SU MO TU WE TH FR SA" at bounding box center [989, 480] width 715 height 92
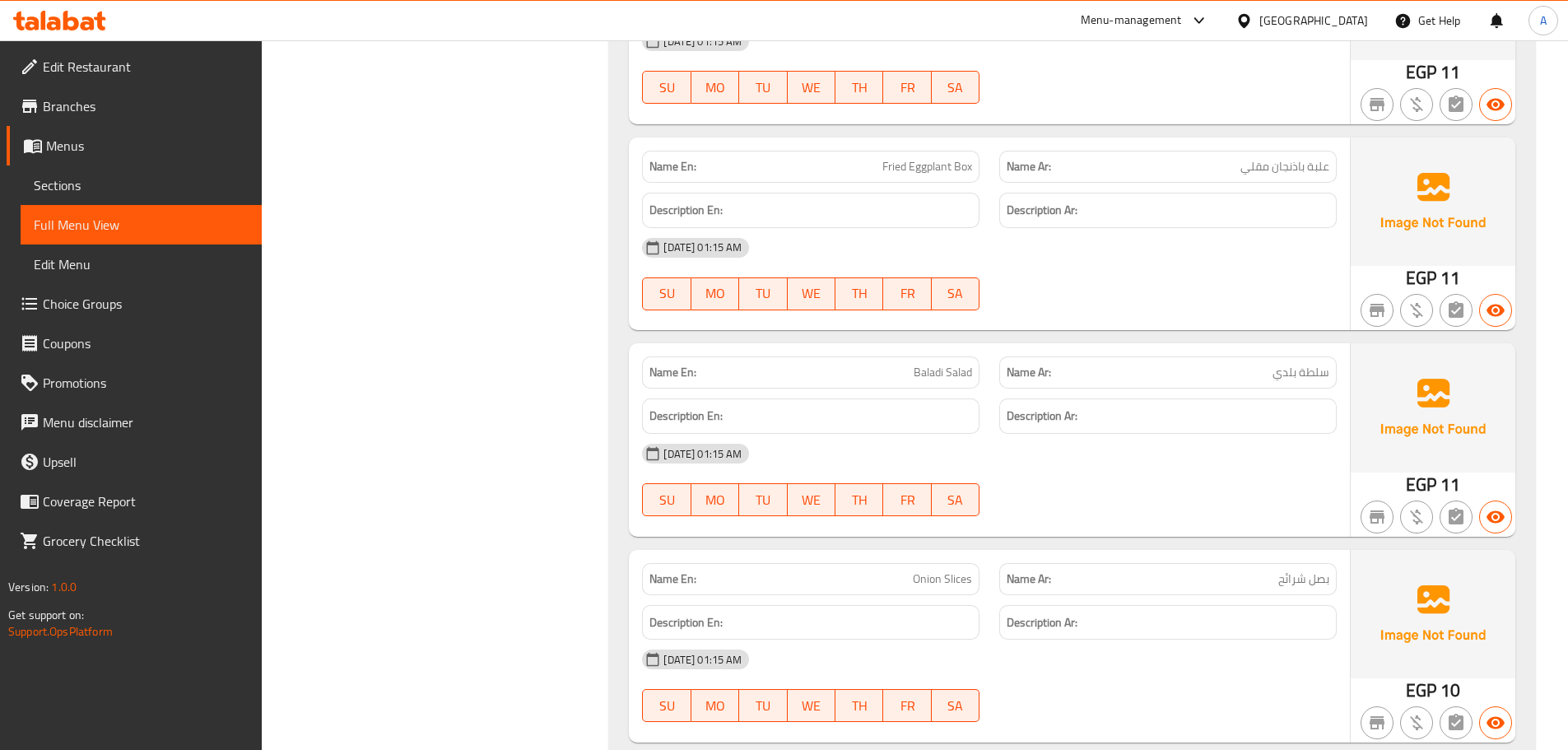
scroll to position [15929, 0]
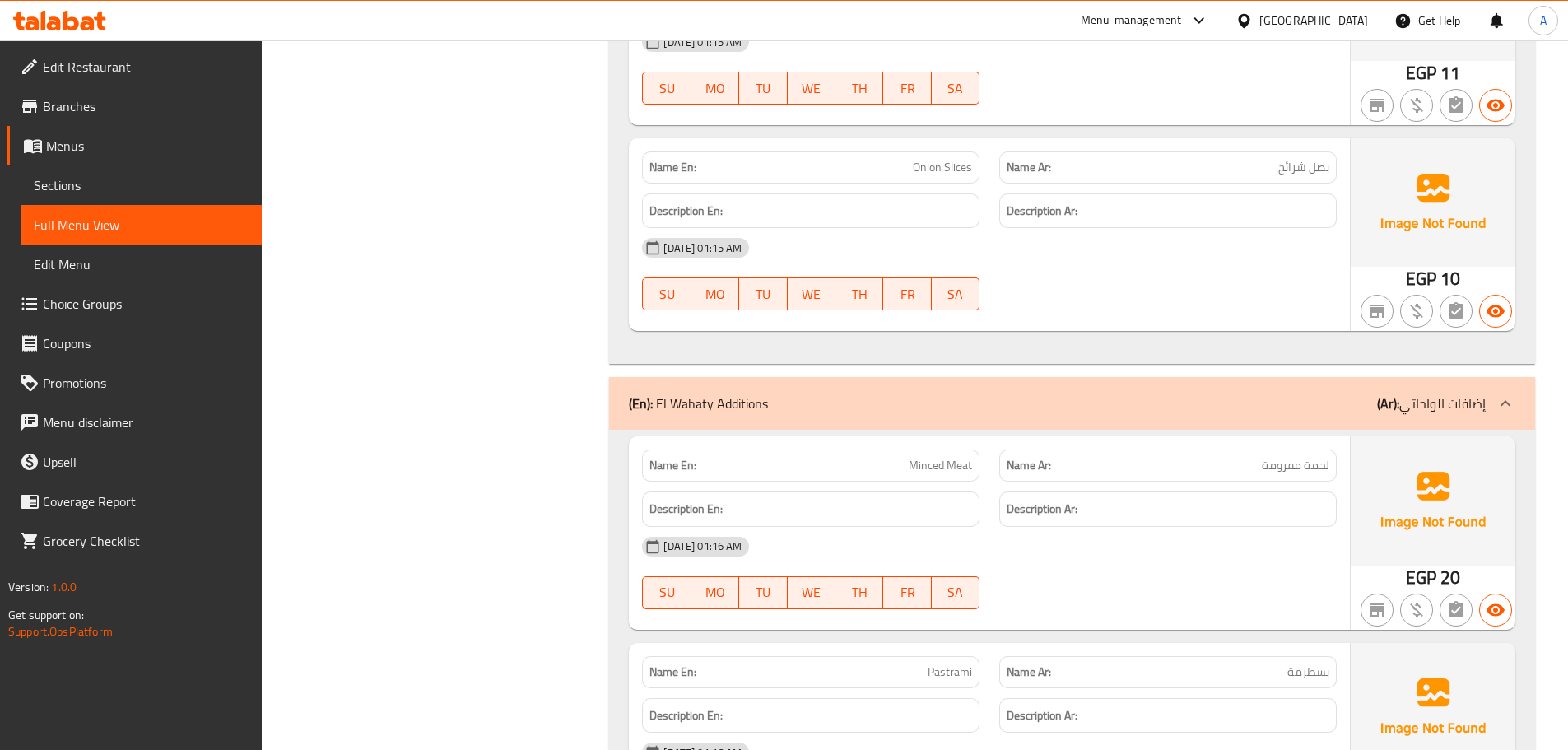
drag, startPoint x: 938, startPoint y: 471, endPoint x: 1092, endPoint y: 517, distance: 160.7
click at [1037, 483] on div "Name En: Minced Meat Name Ar: لحمة مفرومة Description En: Description Ar: 05-10…" at bounding box center [989, 532] width 721 height 193
click at [1114, 535] on div "05-10-2025 01:16 AM" at bounding box center [989, 547] width 715 height 40
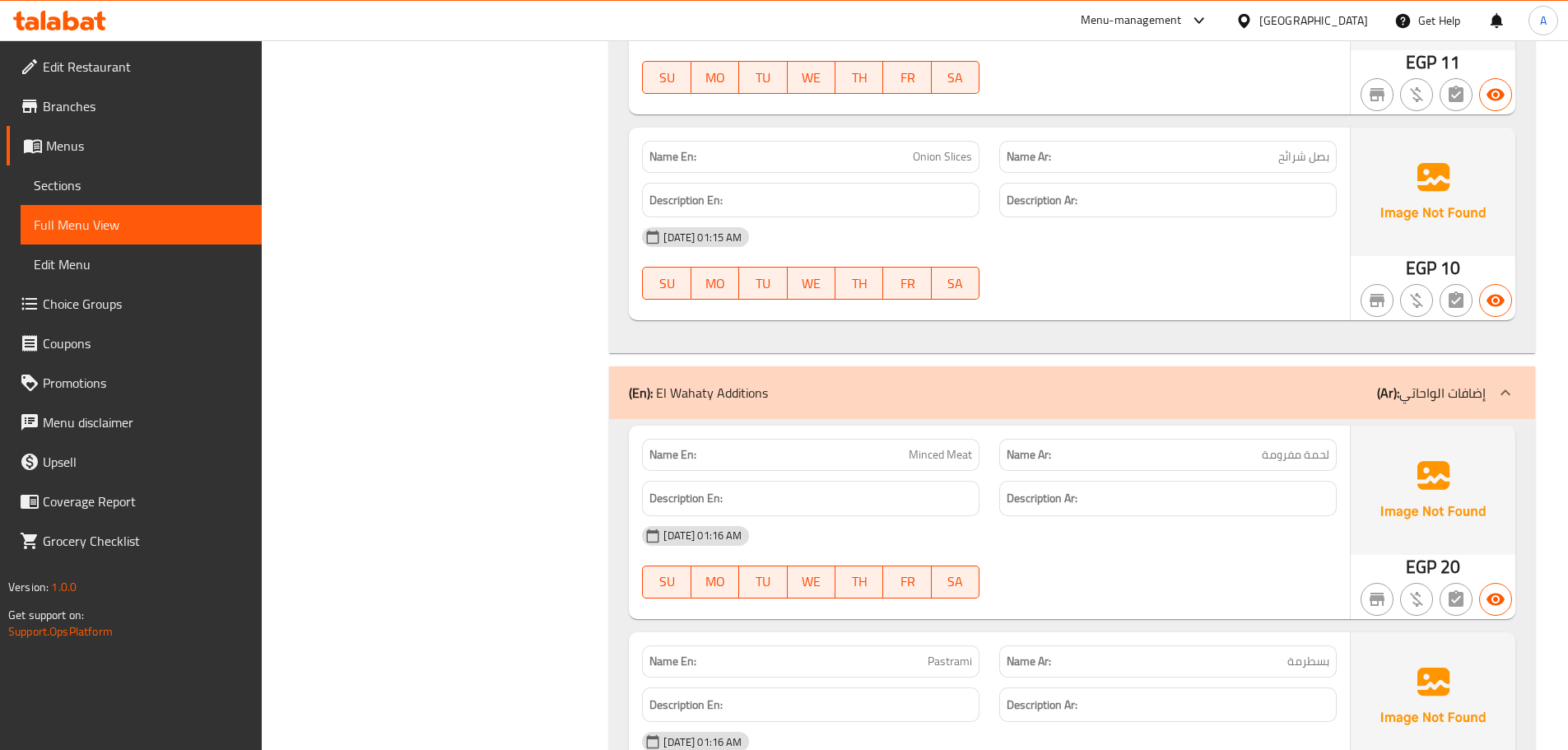
click at [1116, 429] on div "Name En: Minced Meat Name Ar: لحمة مفرومة Description En: Description Ar: 05-10…" at bounding box center [989, 521] width 721 height 193
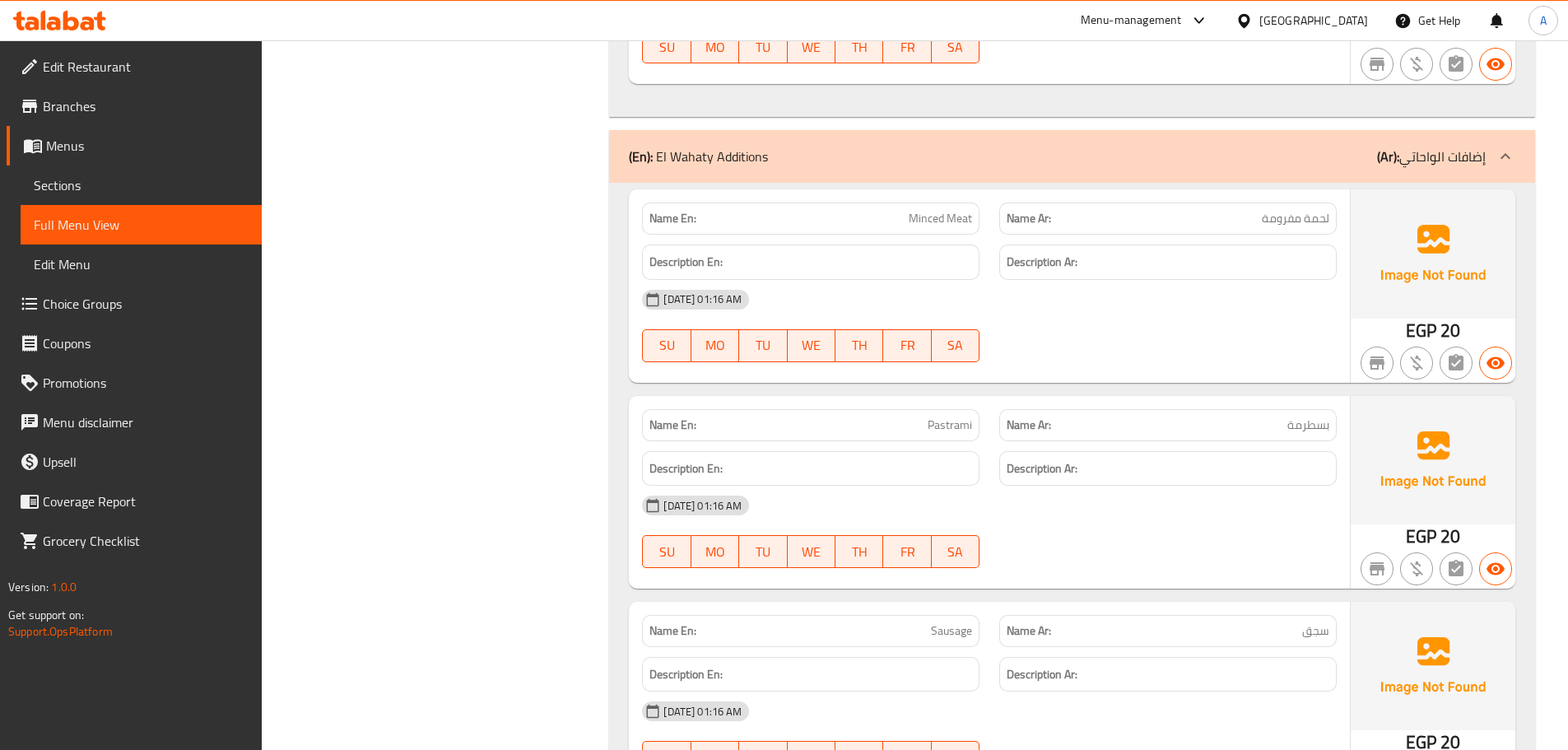
scroll to position [16650, 0]
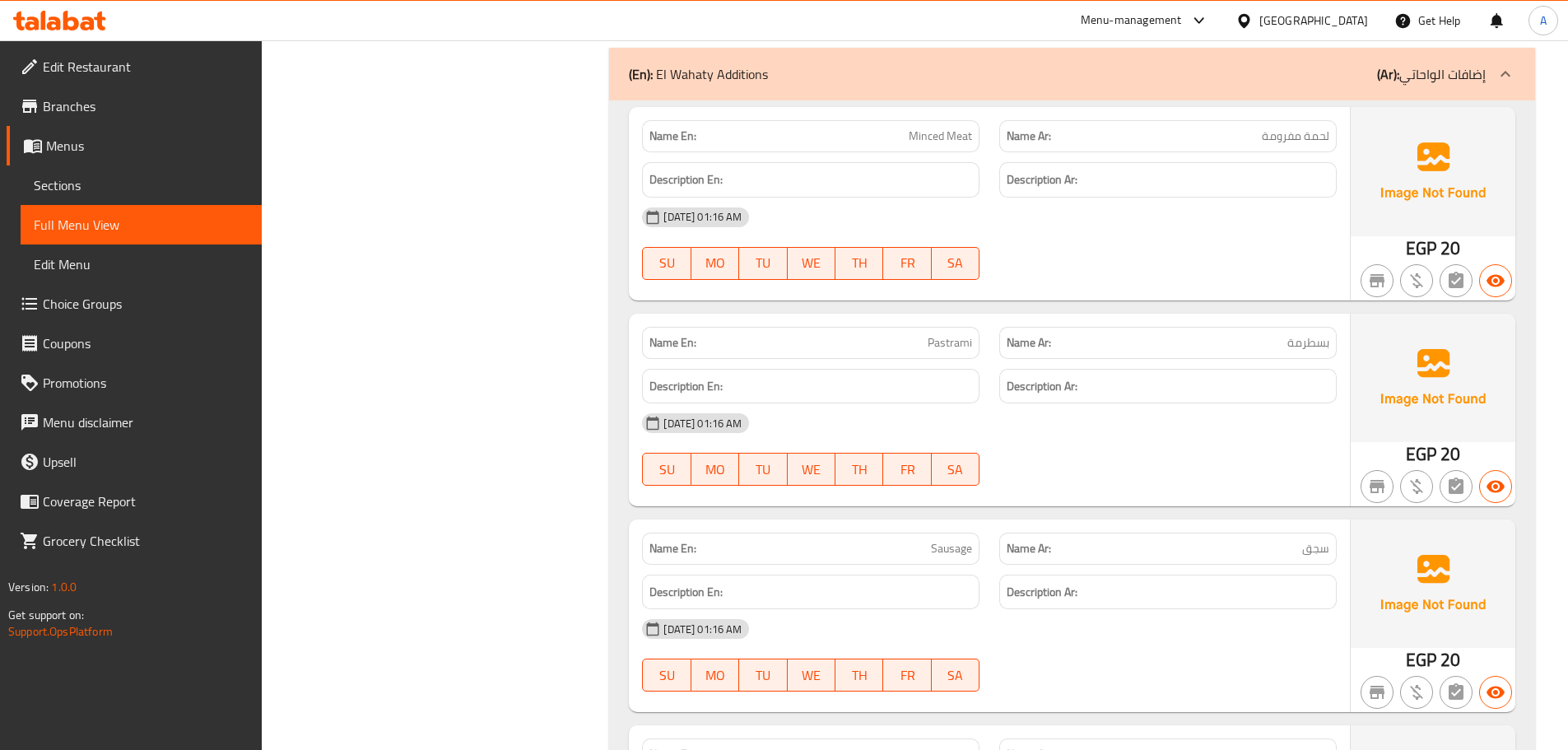
drag, startPoint x: 898, startPoint y: 349, endPoint x: 1081, endPoint y: 438, distance: 203.5
click at [1031, 392] on div "Name En: Pastrami Name Ar: بسطرمة Description En: Description Ar: 05-10-2025 01…" at bounding box center [989, 409] width 721 height 193
click at [1081, 438] on div "05-10-2025 01:16 AM" at bounding box center [989, 423] width 715 height 40
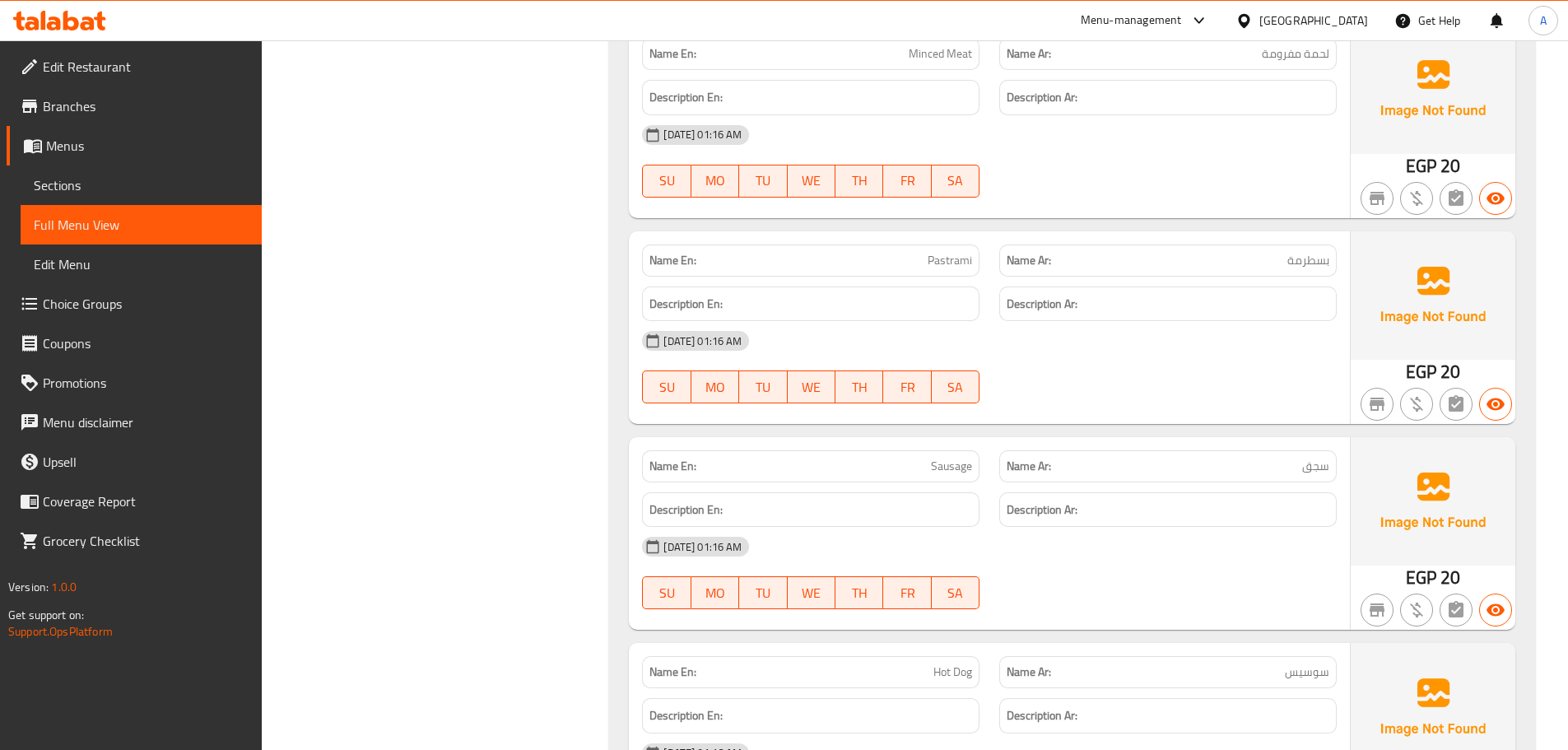
drag, startPoint x: 925, startPoint y: 461, endPoint x: 1057, endPoint y: 520, distance: 144.6
click at [1011, 494] on div "Name En: Sausage Name Ar: سجق Description En: Description Ar: 05-10-2025 01:16 …" at bounding box center [989, 533] width 721 height 193
click at [1065, 528] on div "05-10-2025 01:16 AM" at bounding box center [989, 547] width 715 height 40
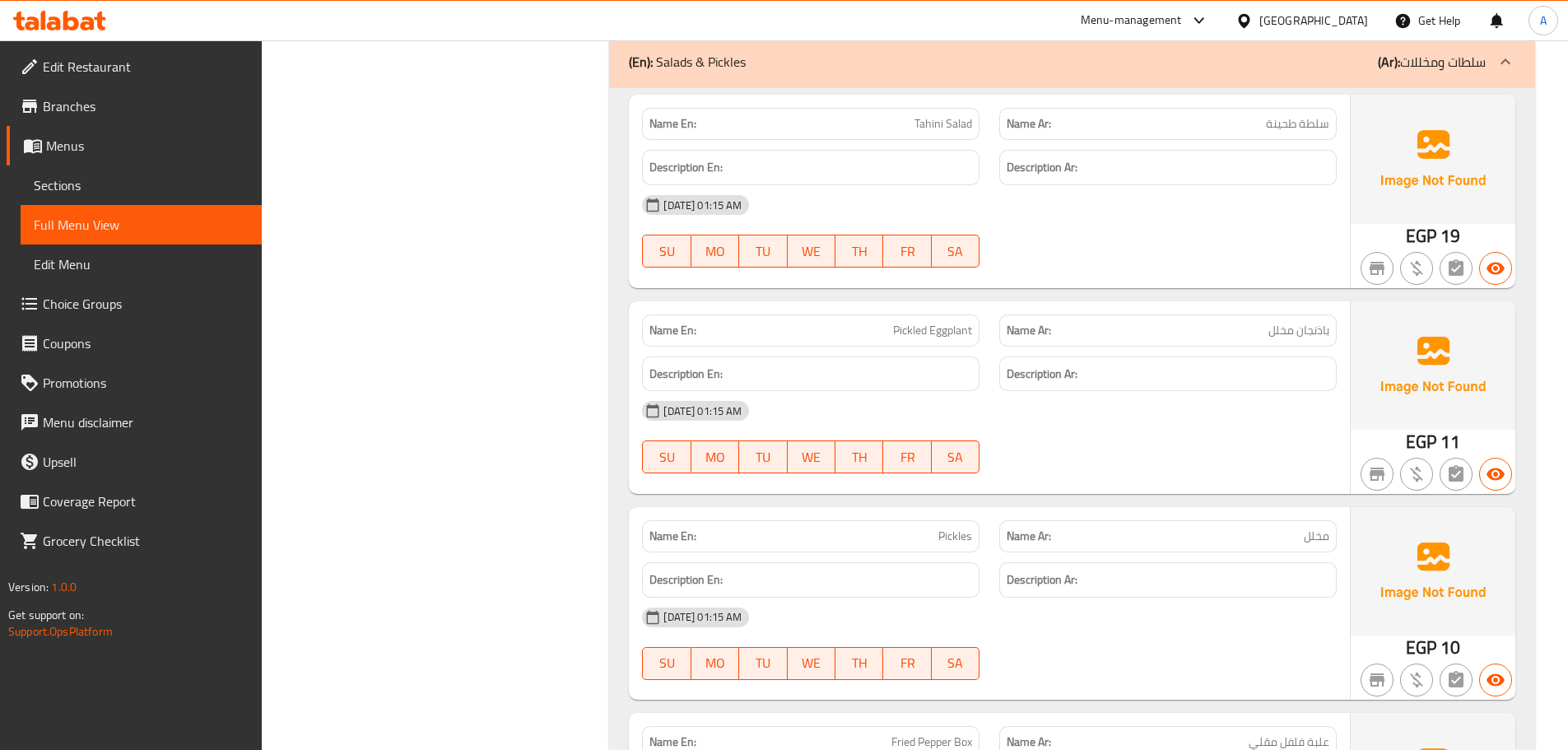
scroll to position [14673, 0]
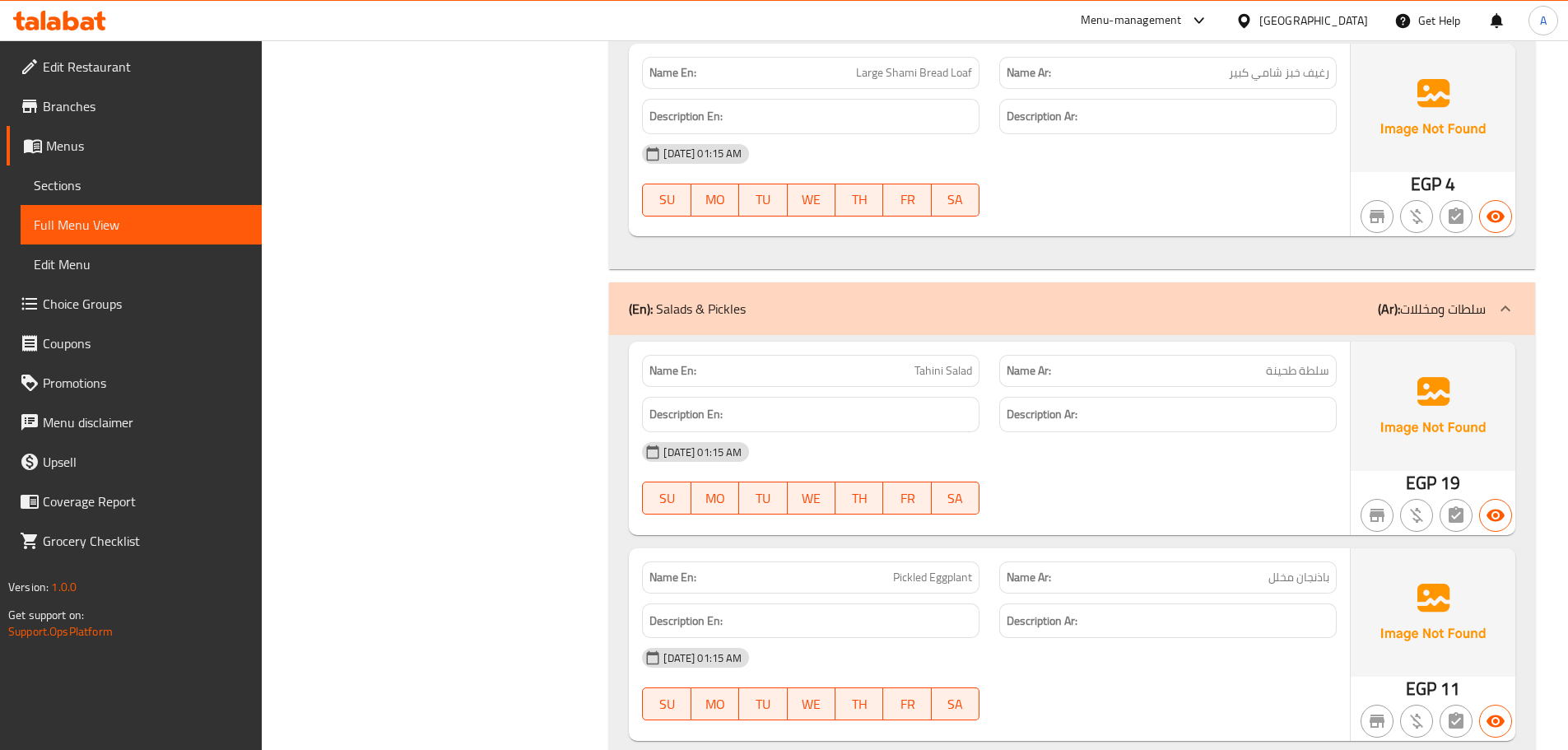
drag, startPoint x: 1319, startPoint y: 370, endPoint x: 812, endPoint y: 385, distance: 507.2
click at [805, 370] on div "Name En: Tahini Salad Name Ar: سلطة طحينة" at bounding box center [989, 371] width 715 height 52
click at [1146, 480] on div "05-10-2025 01:15 AM SU MO TU WE TH FR SA" at bounding box center [989, 478] width 715 height 92
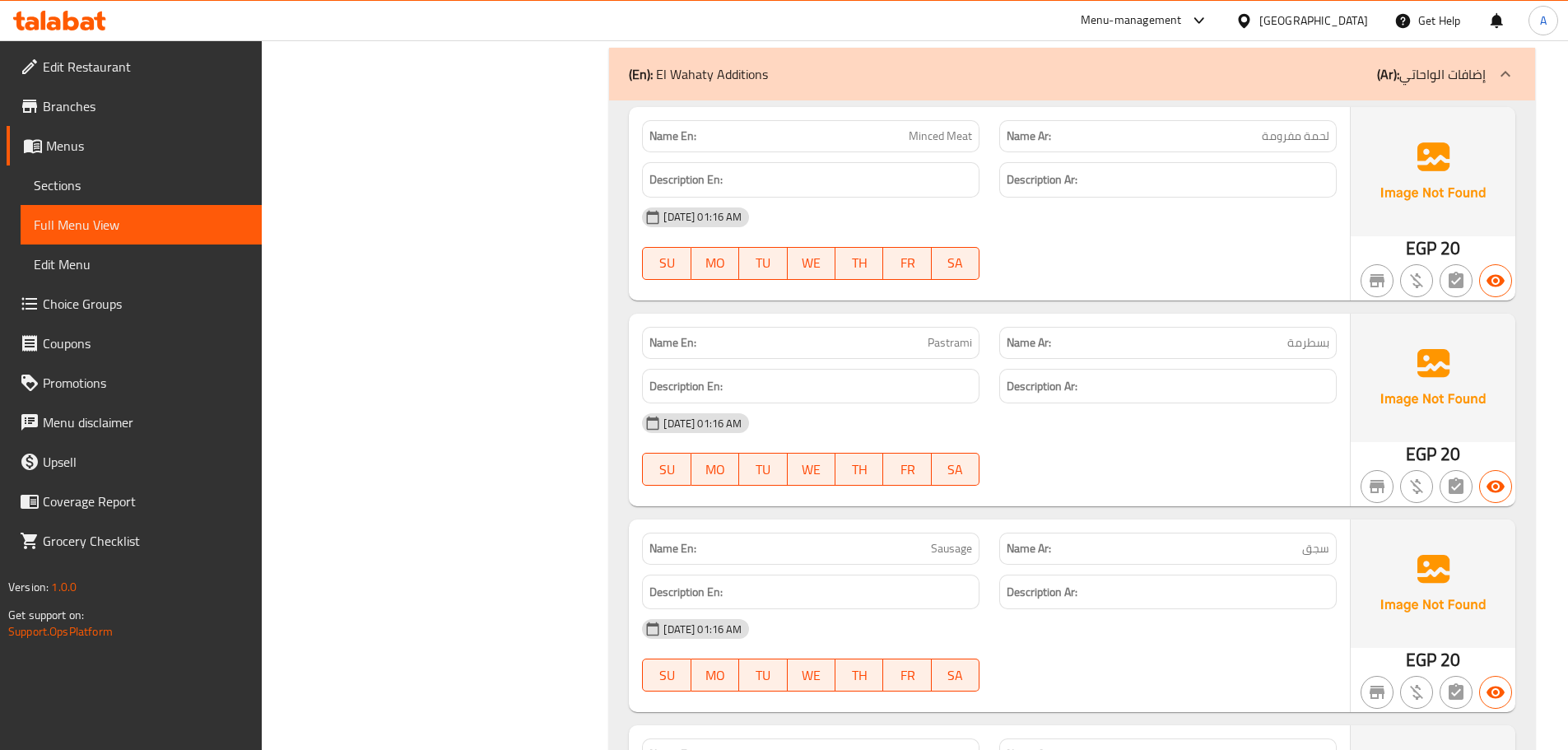
scroll to position [16815, 0]
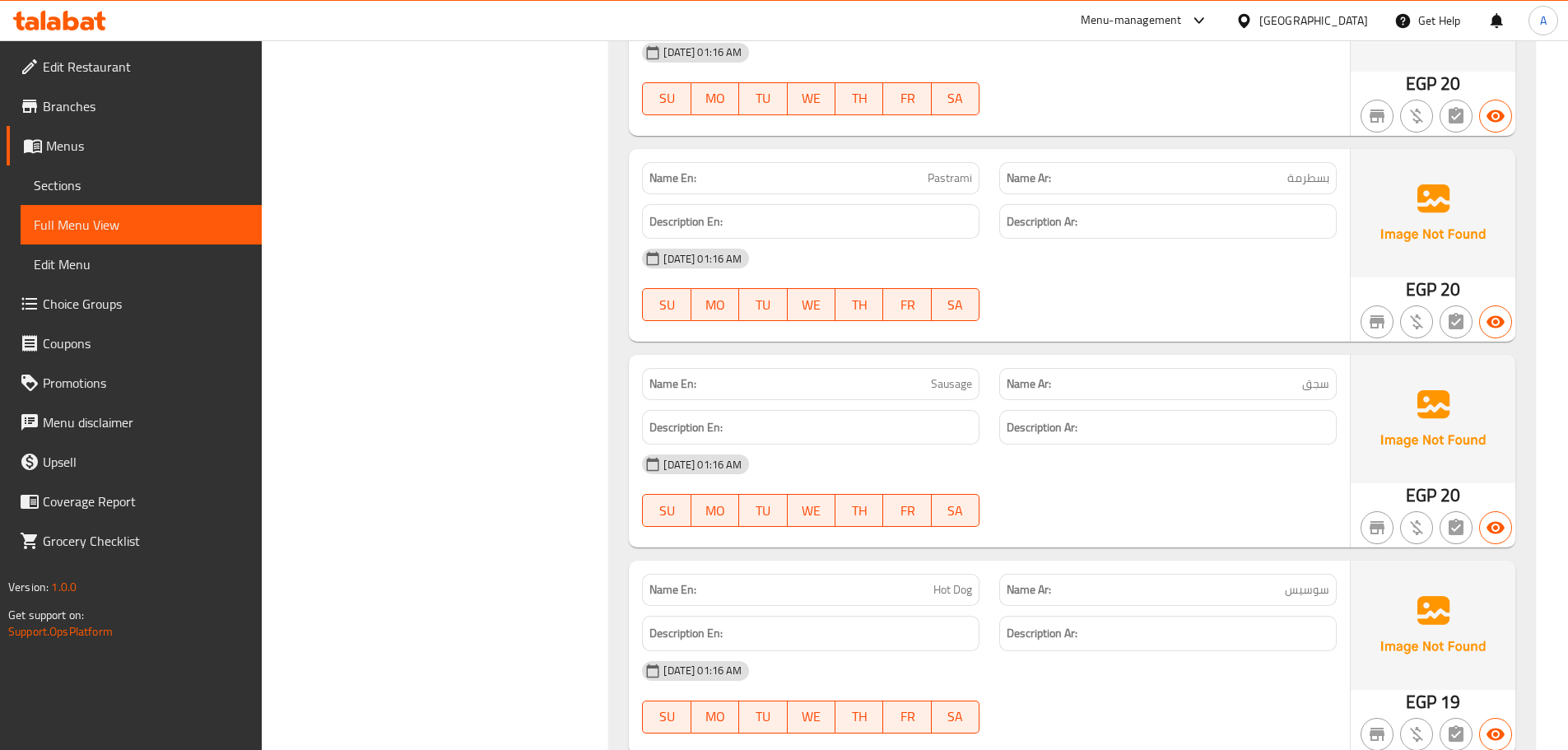
drag, startPoint x: 853, startPoint y: 386, endPoint x: 951, endPoint y: 416, distance: 102.5
click at [950, 414] on div "Name En: Sausage Name Ar: سجق Description En: Description Ar: 05-10-2025 01:16 …" at bounding box center [989, 450] width 721 height 193
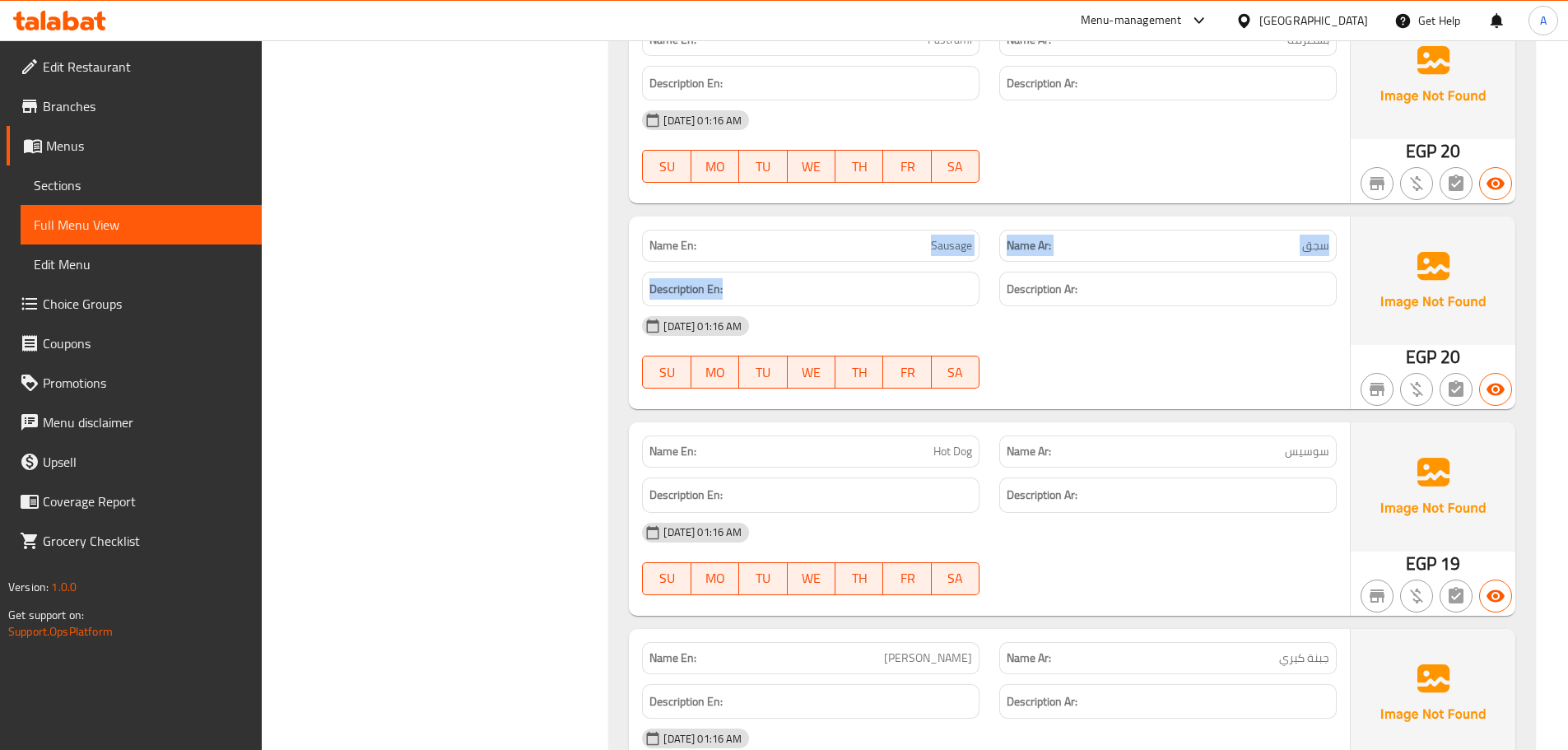
scroll to position [16979, 0]
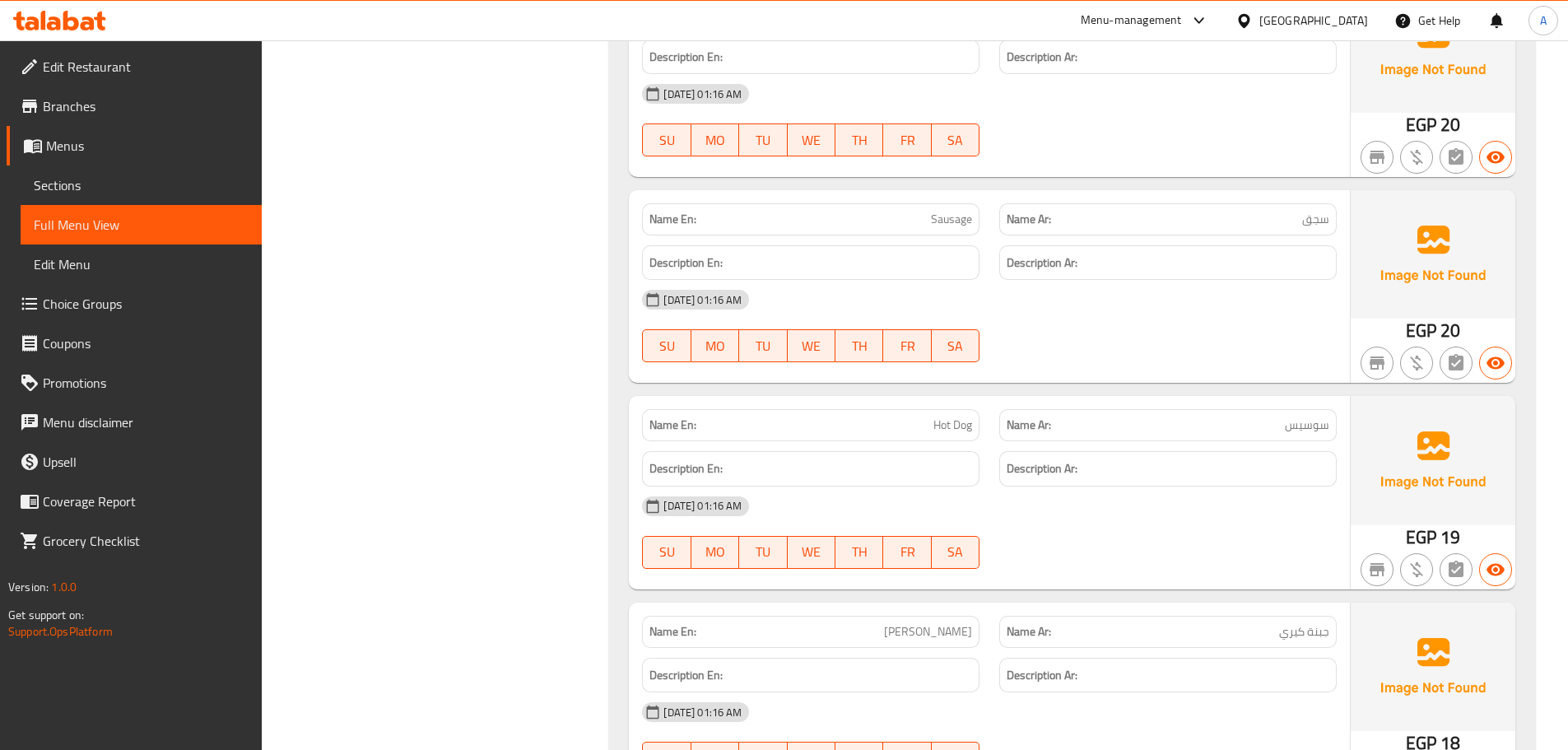
click at [1133, 392] on div "Name En: Minced Meat Name Ar: لحمة مفرومة Description En: Description Ar: 05-10…" at bounding box center [1072, 711] width 926 height 1879
click at [1094, 461] on div "Name En: Hot Dog Name Ar: سوسيس Description En: Description Ar: 05-10-2025 01:1…" at bounding box center [989, 492] width 721 height 193
click at [1207, 532] on div "05-10-2025 01:16 AM SU MO TU WE TH FR SA" at bounding box center [989, 532] width 715 height 92
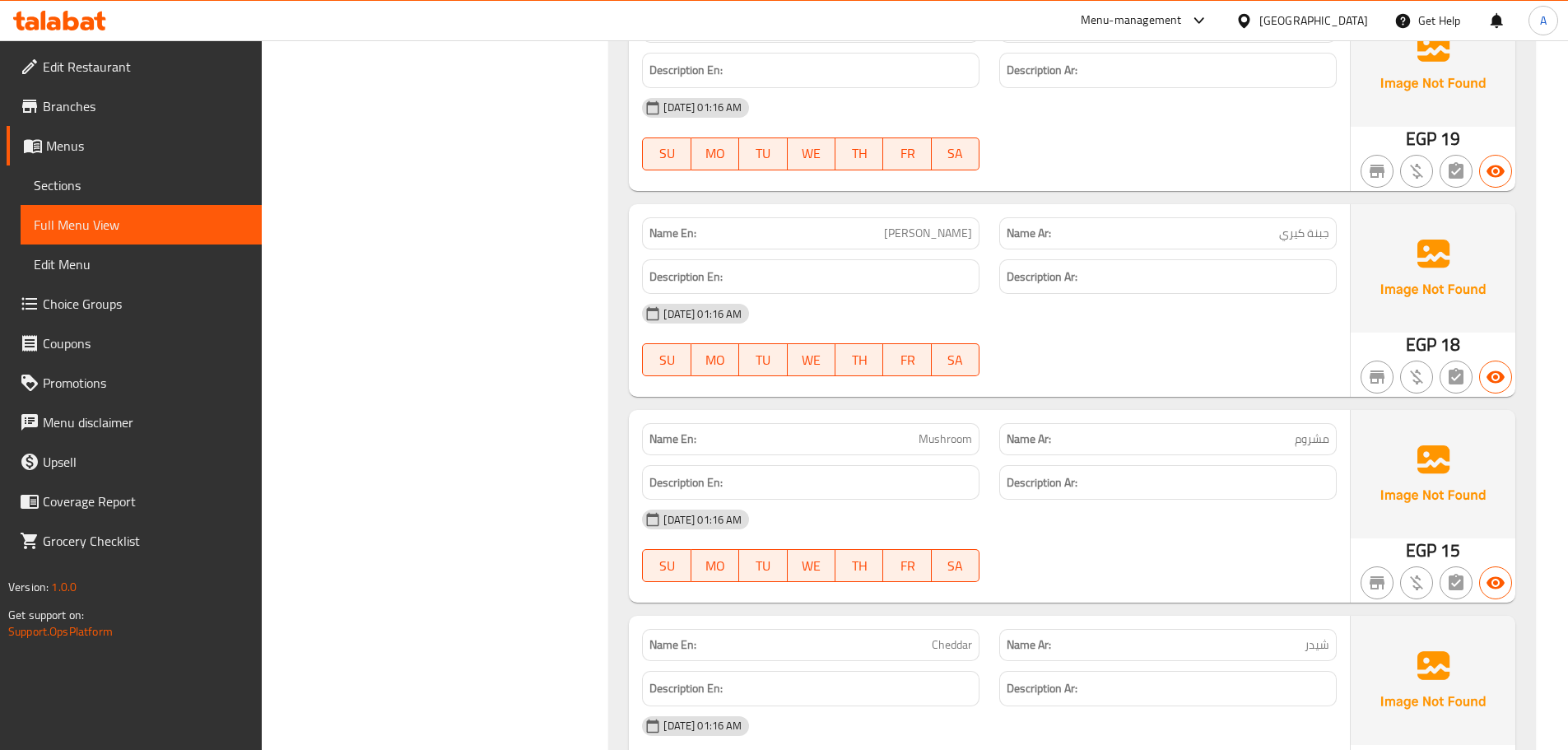
scroll to position [17391, 0]
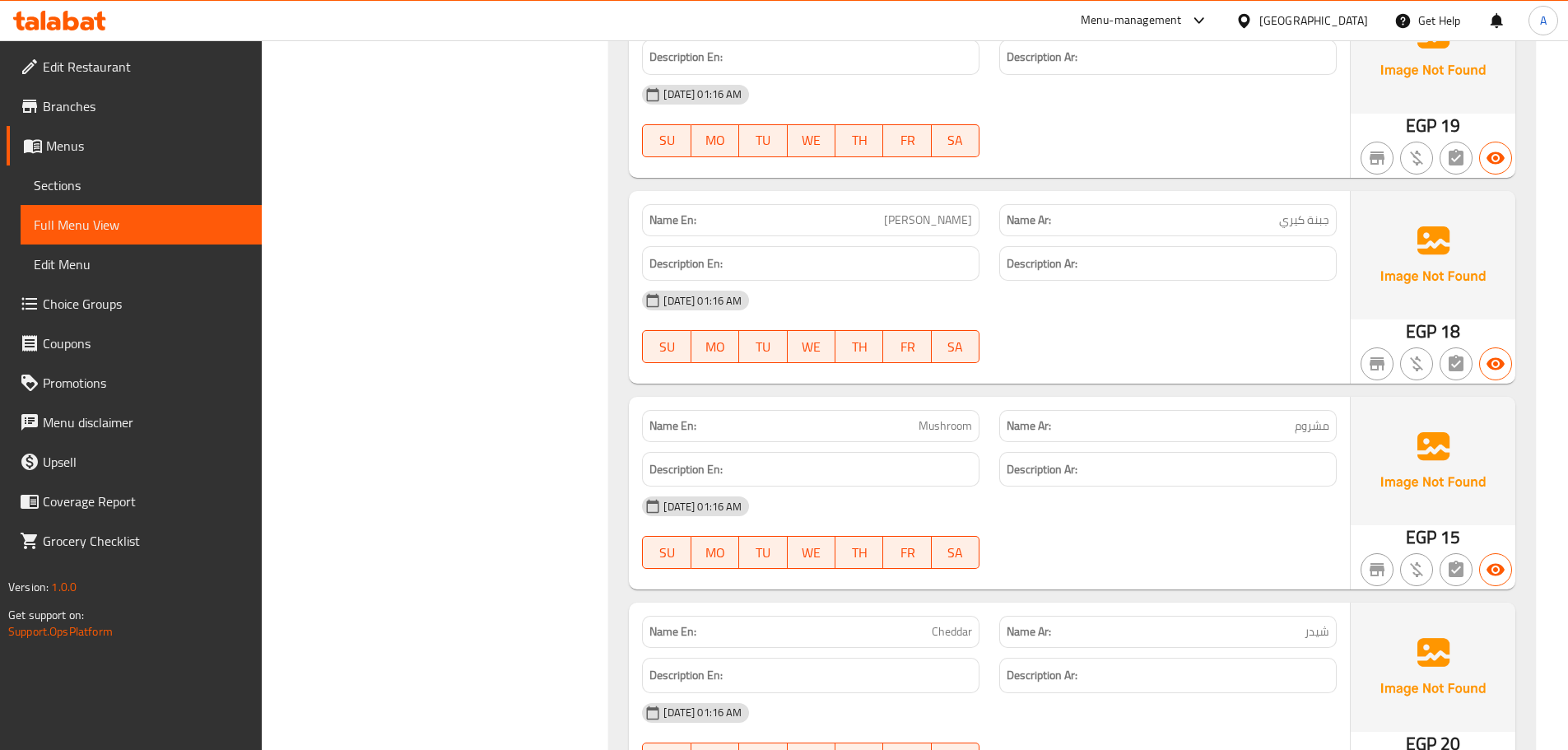
click at [969, 422] on span "Mushroom" at bounding box center [945, 425] width 54 height 17
click at [1104, 519] on div "05-10-2025 01:16 AM" at bounding box center [989, 506] width 715 height 40
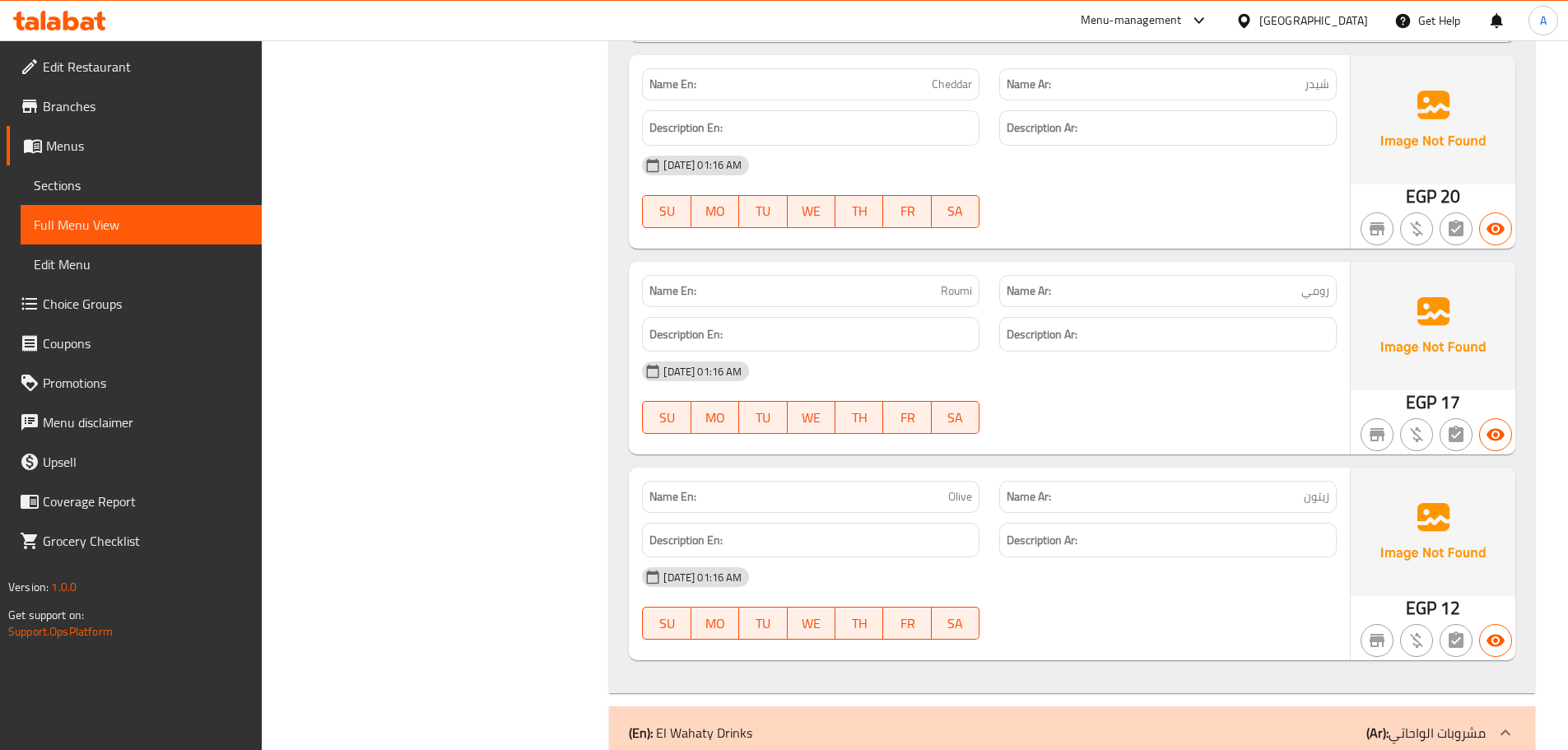
scroll to position [17968, 0]
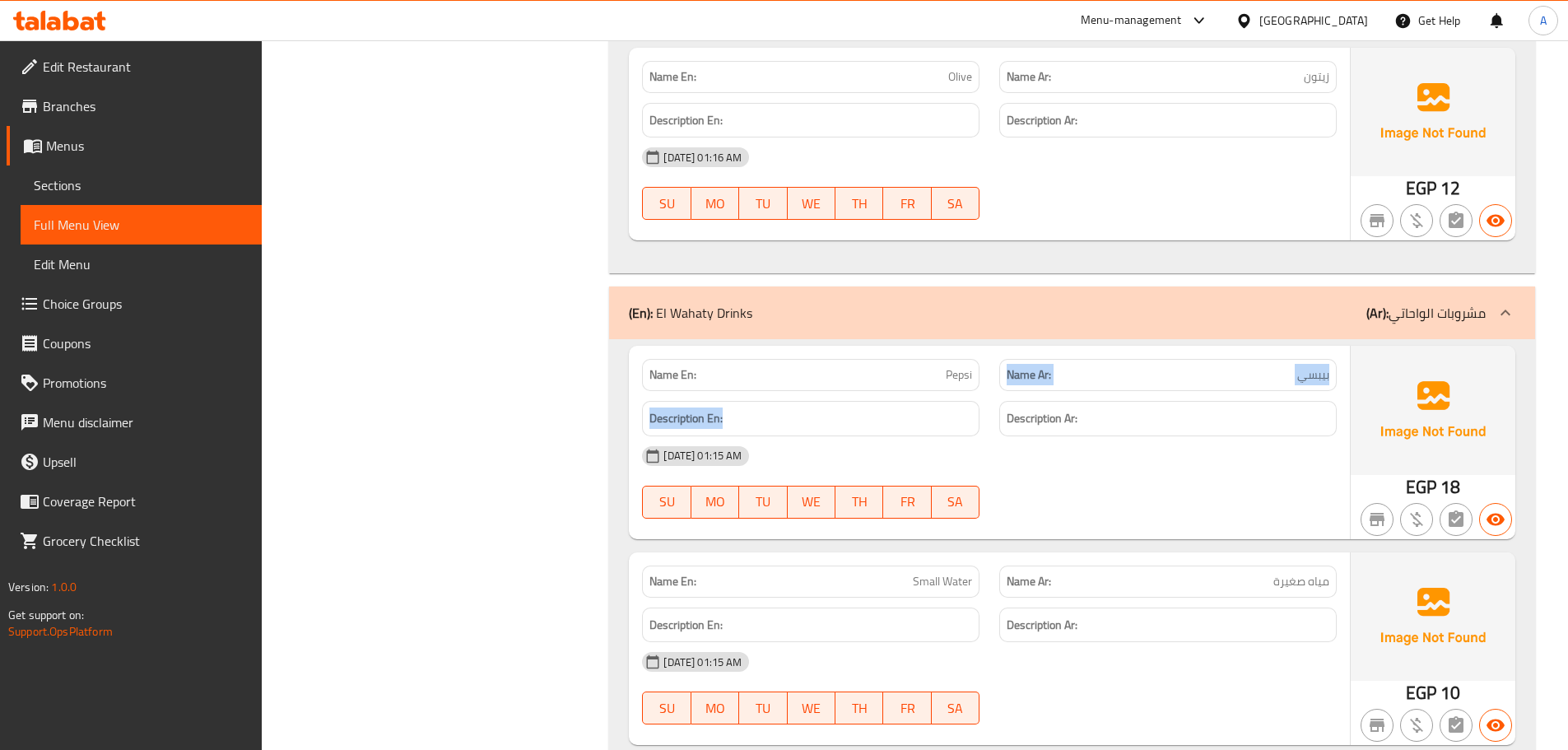
drag, startPoint x: 958, startPoint y: 390, endPoint x: 1103, endPoint y: 424, distance: 148.9
click at [1036, 401] on div "Description En: Description Ar:" at bounding box center [989, 418] width 715 height 55
click at [1119, 442] on div "05-10-2025 01:15 AM" at bounding box center [989, 456] width 715 height 40
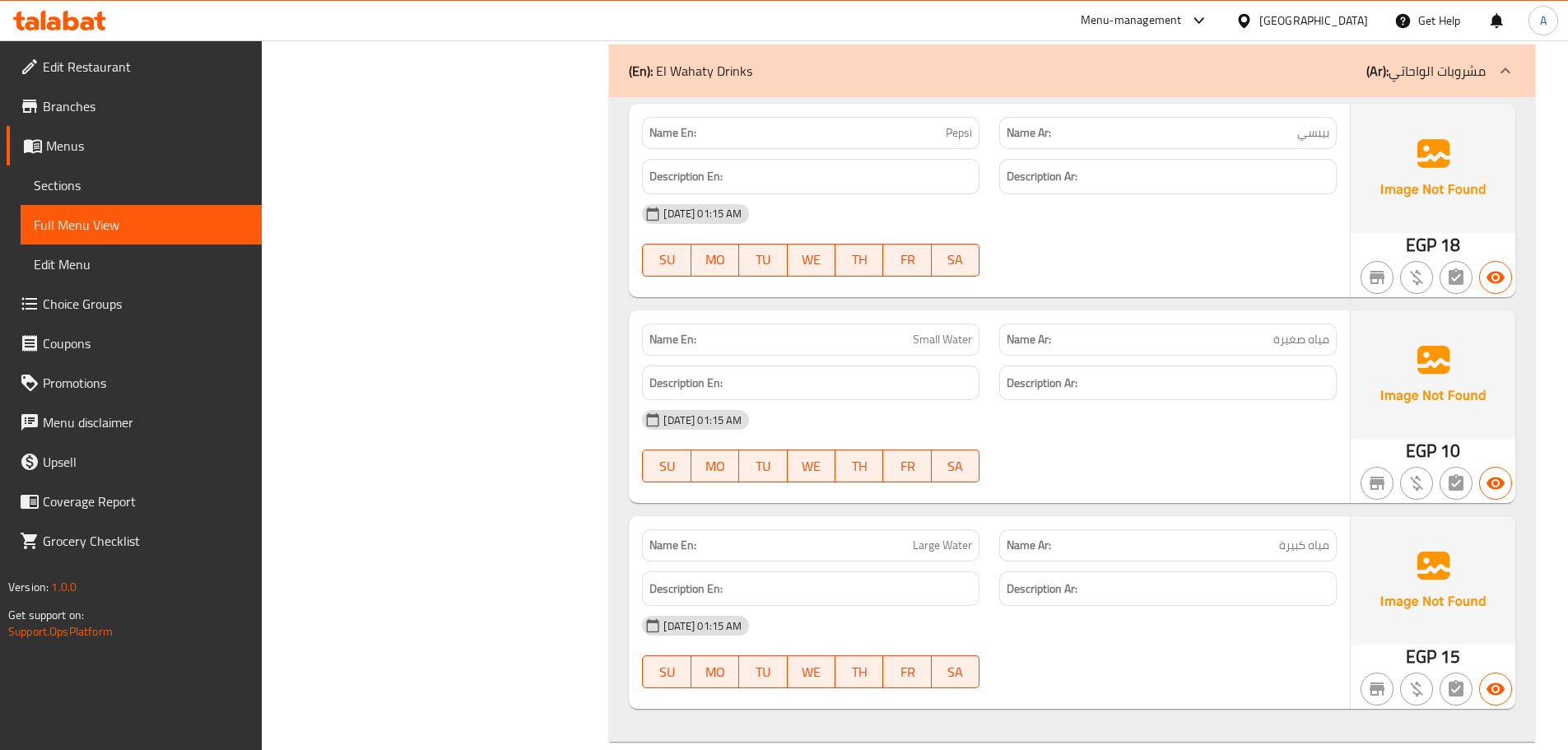
scroll to position [18606, 0]
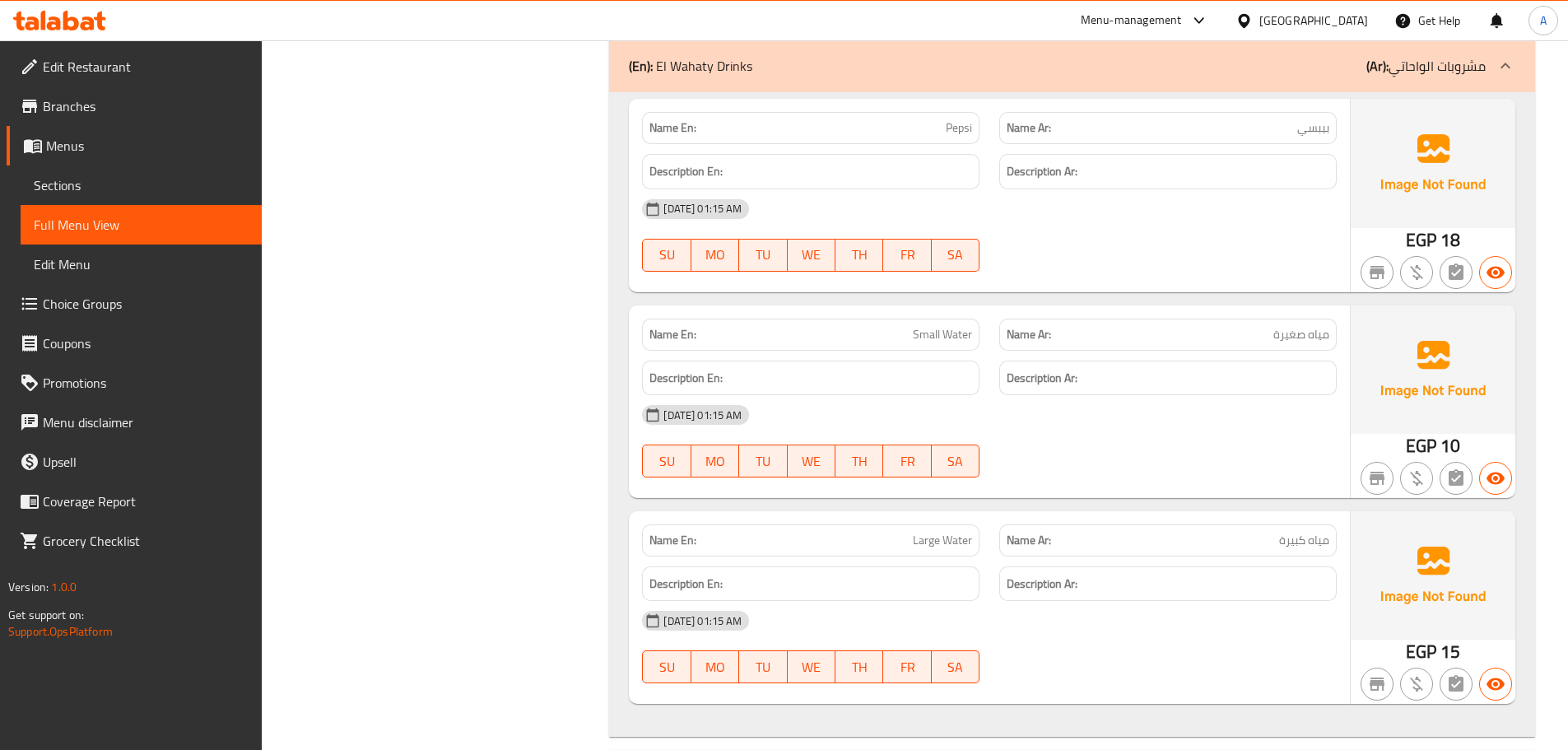
drag, startPoint x: 833, startPoint y: 570, endPoint x: 1081, endPoint y: 636, distance: 256.6
click at [1006, 590] on div "Description En: Description Ar:" at bounding box center [989, 583] width 715 height 55
click at [1081, 636] on div "05-10-2025 01:15 AM" at bounding box center [989, 621] width 715 height 40
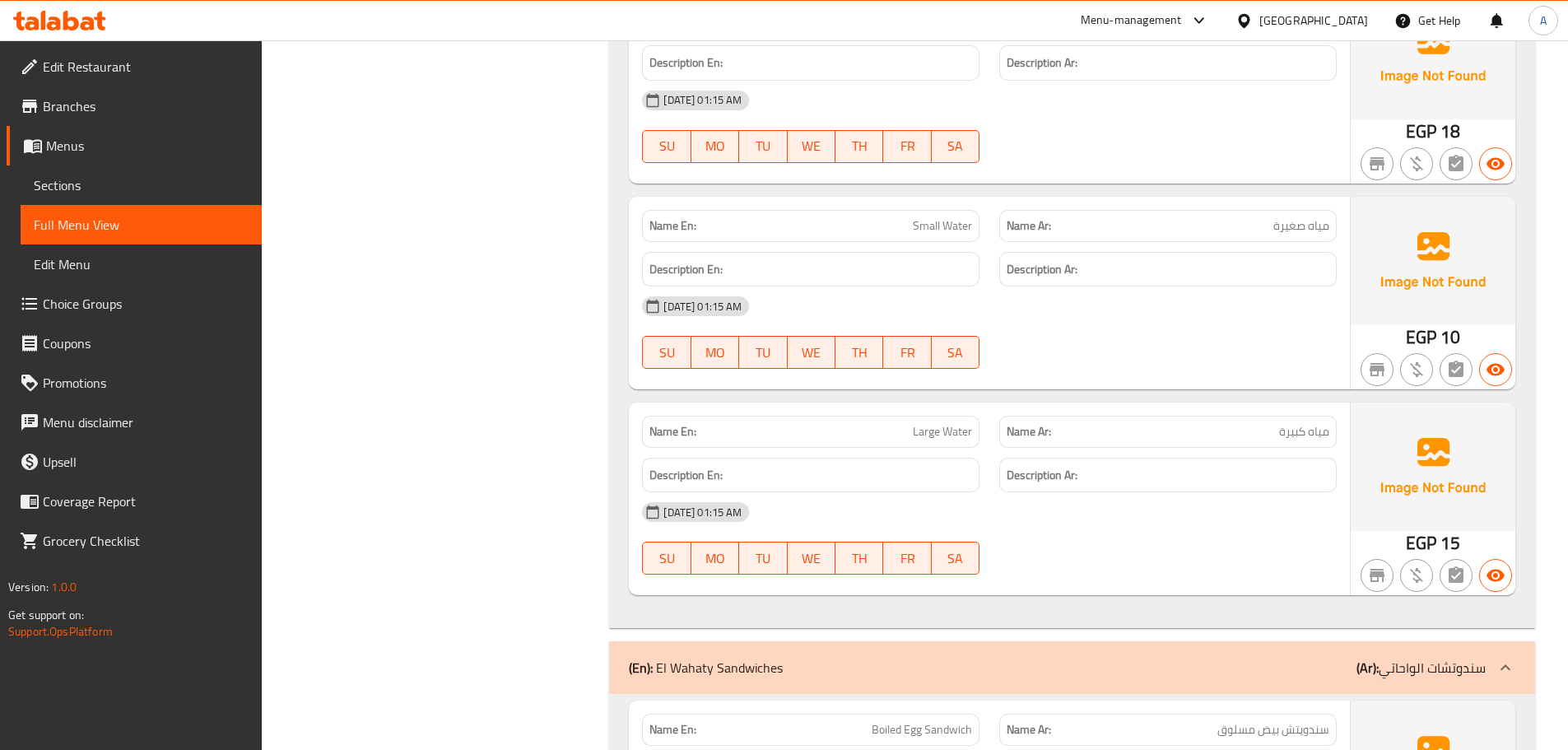
scroll to position [18770, 0]
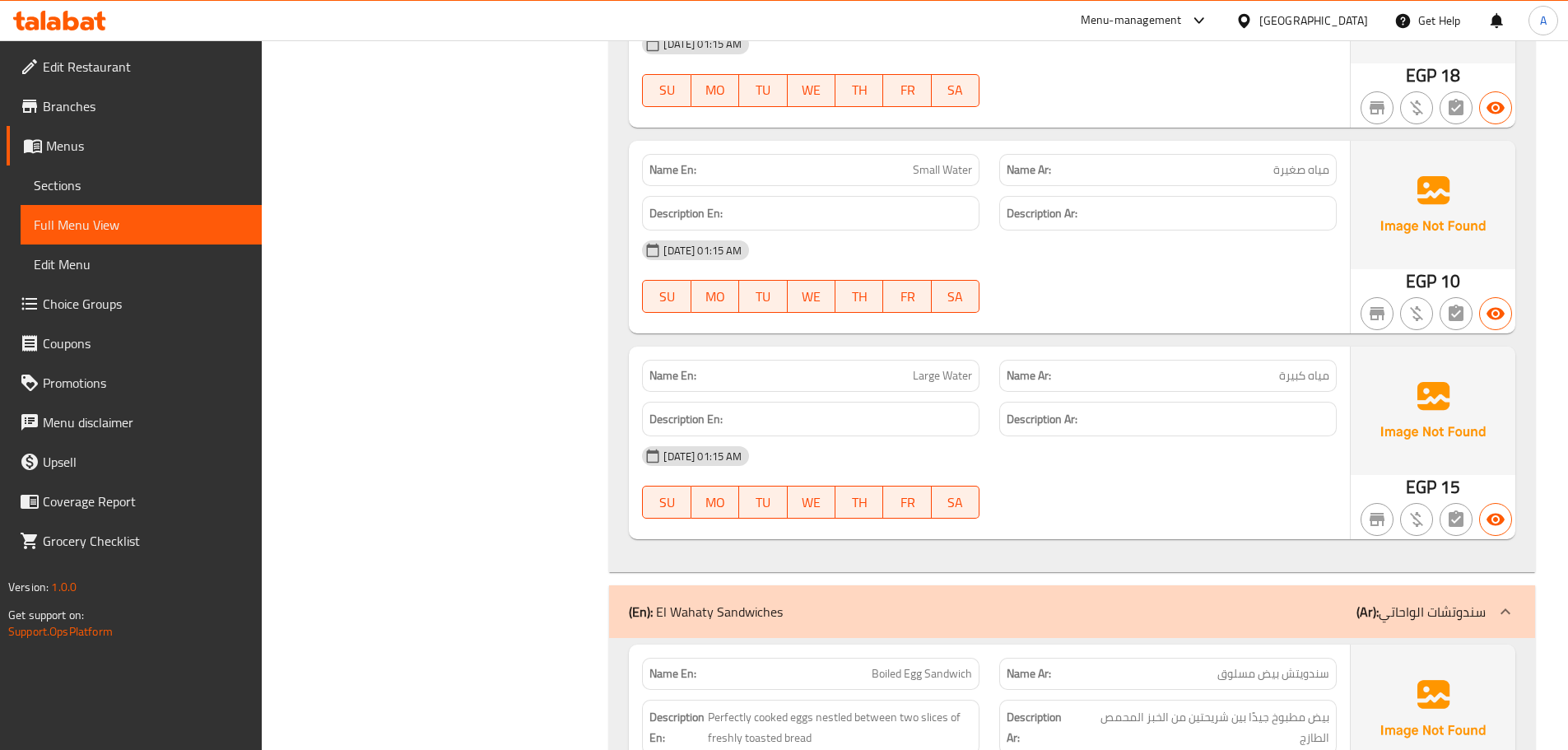
click at [954, 658] on div "Name En: Boiled Egg Sandwich" at bounding box center [810, 674] width 337 height 32
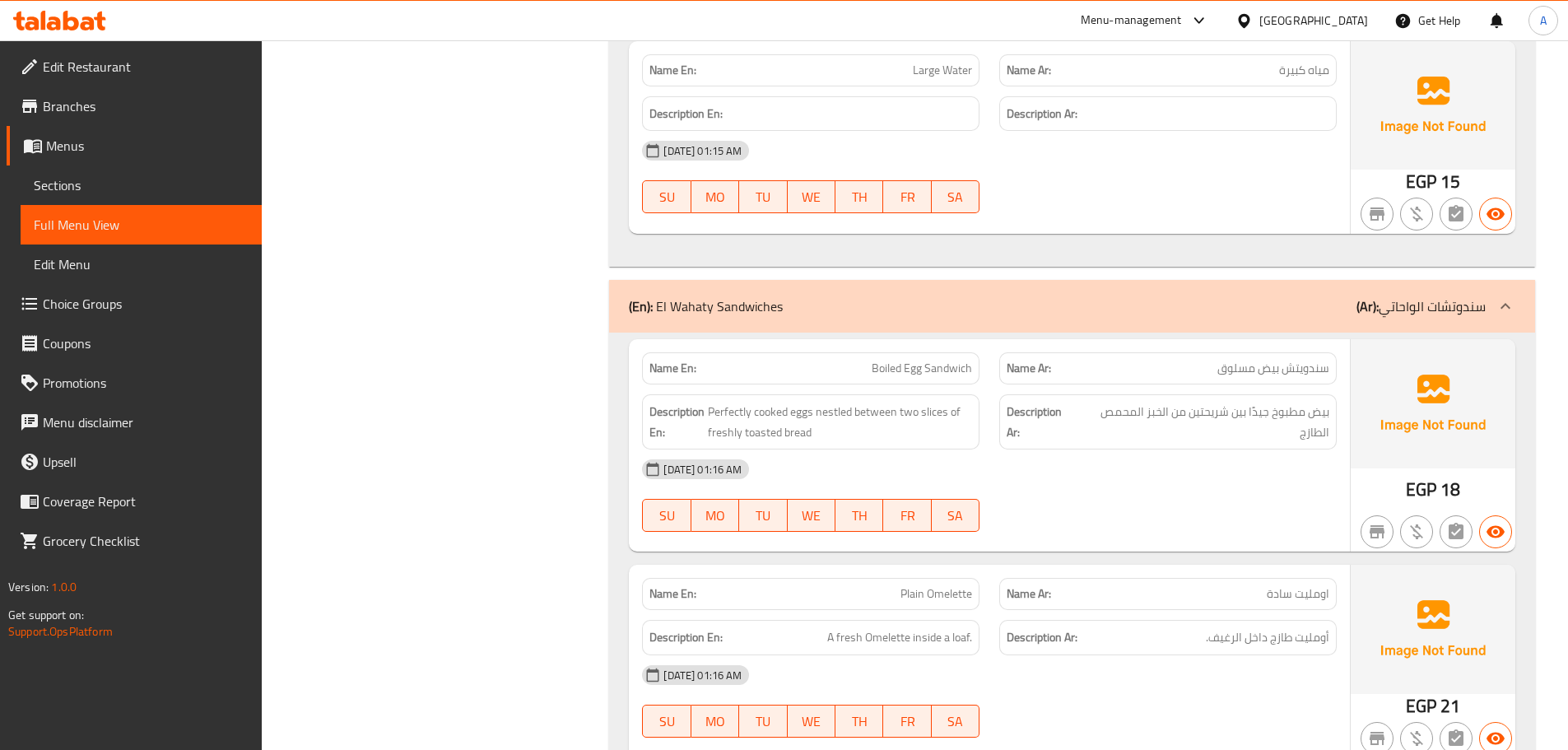
scroll to position [19182, 0]
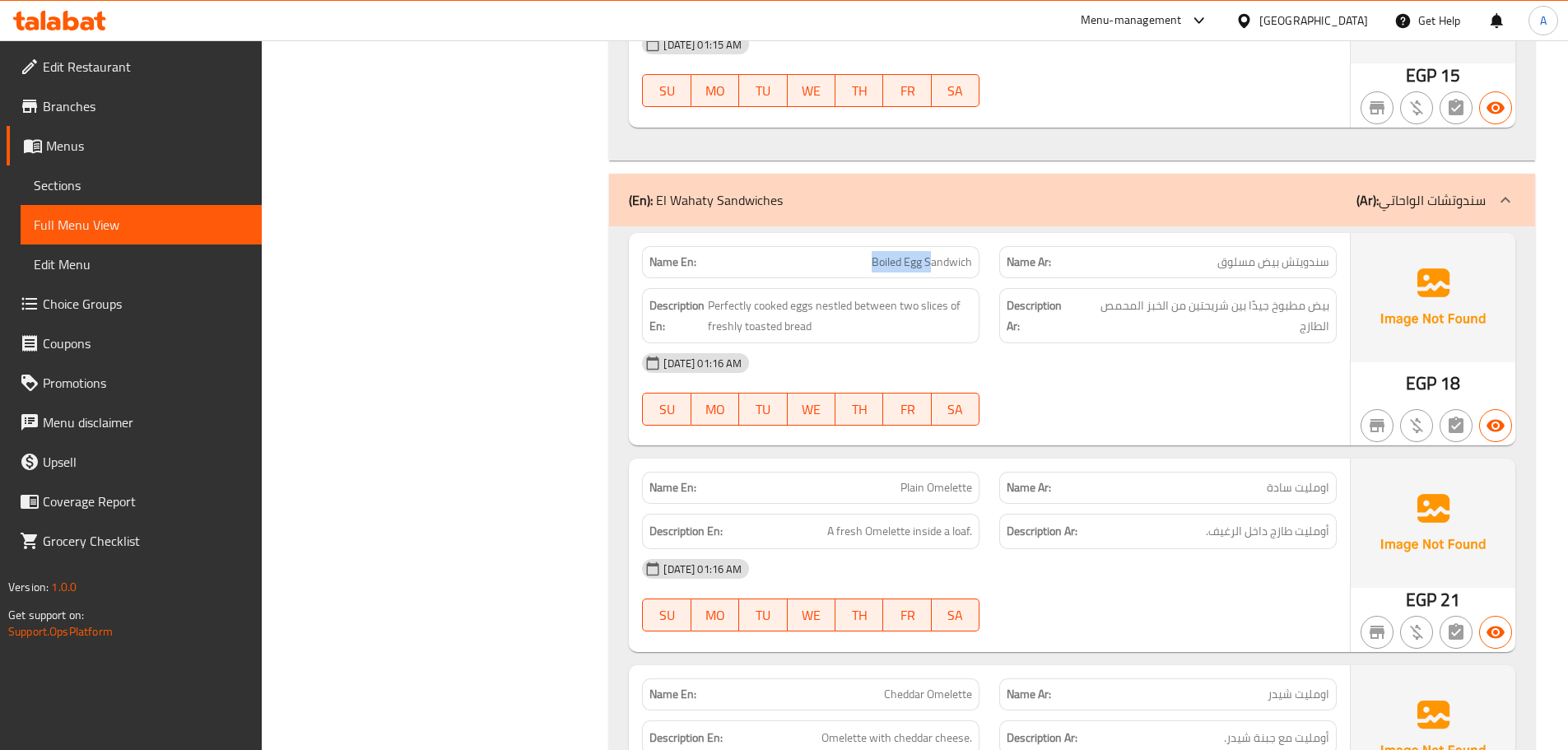
drag, startPoint x: 759, startPoint y: 272, endPoint x: 1125, endPoint y: 372, distance: 379.4
click at [1043, 298] on div "Name En: Boiled Egg Sandwich Name Ar: سندويتش بيض مسلوق Description En: Perfect…" at bounding box center [989, 339] width 721 height 213
click at [1143, 408] on div "05-10-2025 01:16 AM SU MO TU WE TH FR SA" at bounding box center [989, 389] width 715 height 92
click at [1315, 313] on span "بيض مطبوخ جيدًا بين شريحتين من الخبز المحمص الطازج" at bounding box center [1203, 316] width 251 height 40
drag, startPoint x: 1310, startPoint y: 313, endPoint x: 1262, endPoint y: 314, distance: 48.0
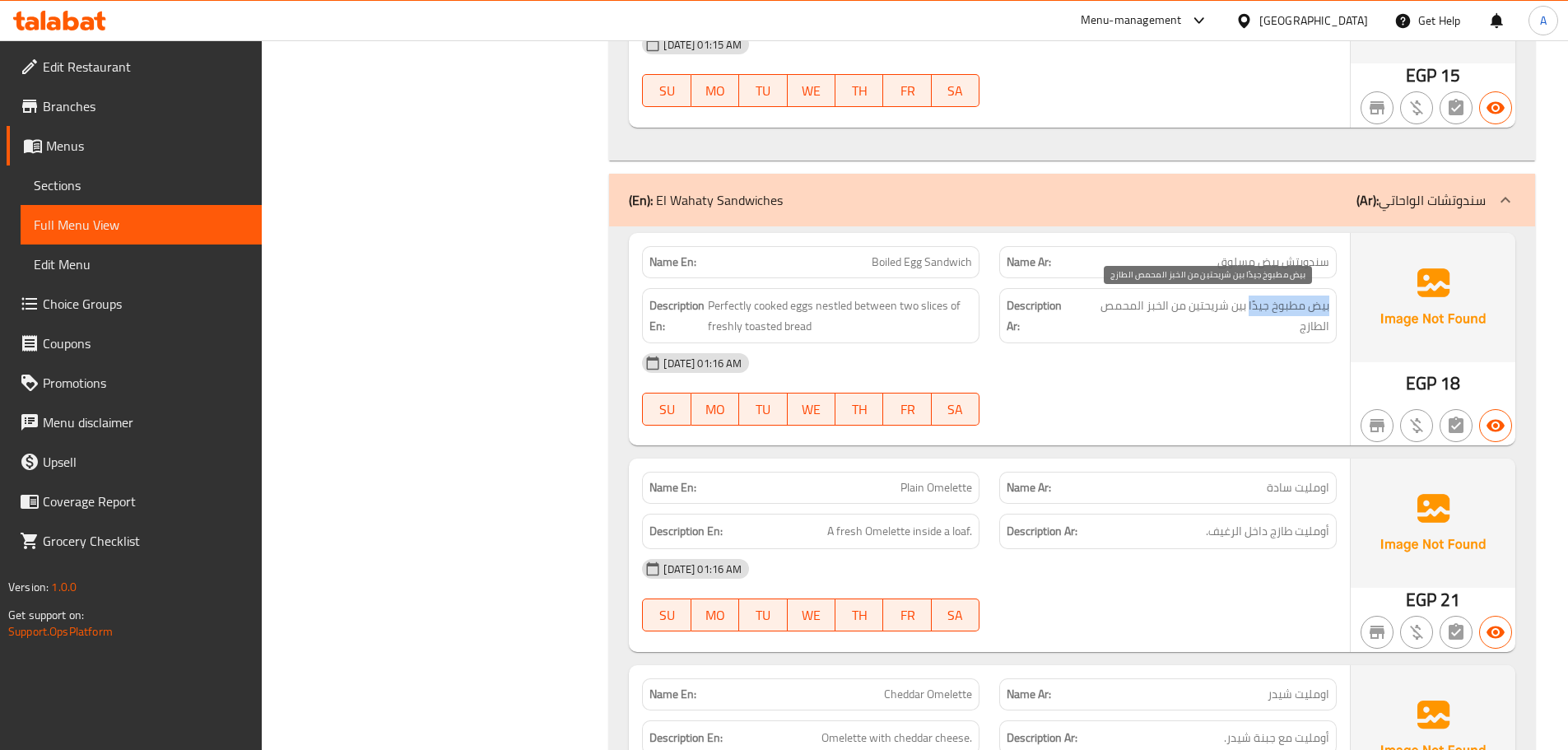
click at [1265, 313] on span "بيض مطبوخ جيدًا بين شريحتين من الخبز المحمص الطازج" at bounding box center [1203, 316] width 251 height 40
click at [1254, 363] on div "05-10-2025 01:16 AM" at bounding box center [989, 364] width 715 height 40
